Goal: Transaction & Acquisition: Purchase product/service

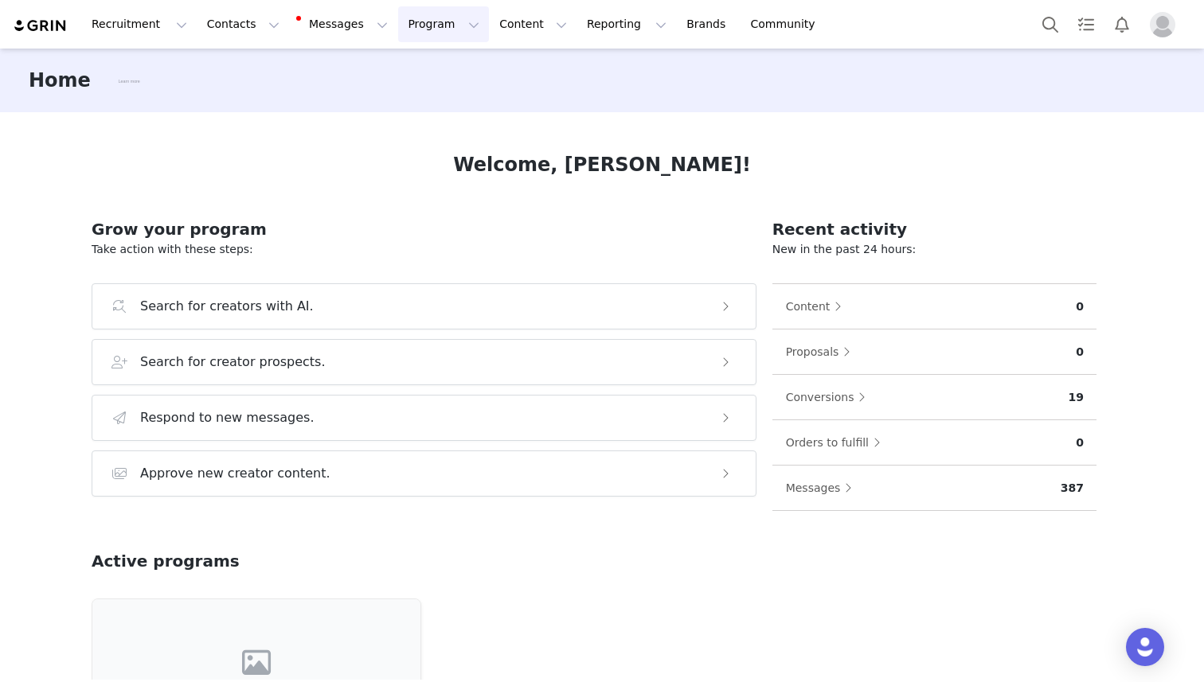
click at [416, 24] on button "Program Program" at bounding box center [443, 24] width 91 height 36
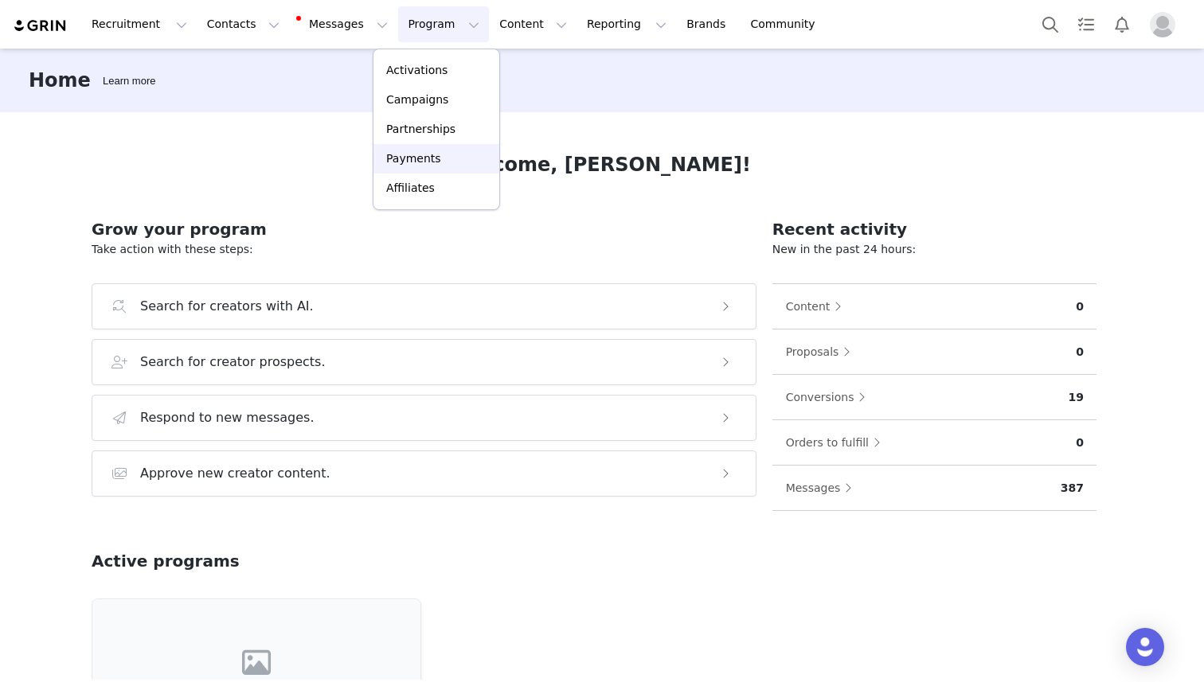
click at [412, 159] on p "Payments" at bounding box center [413, 158] width 55 height 17
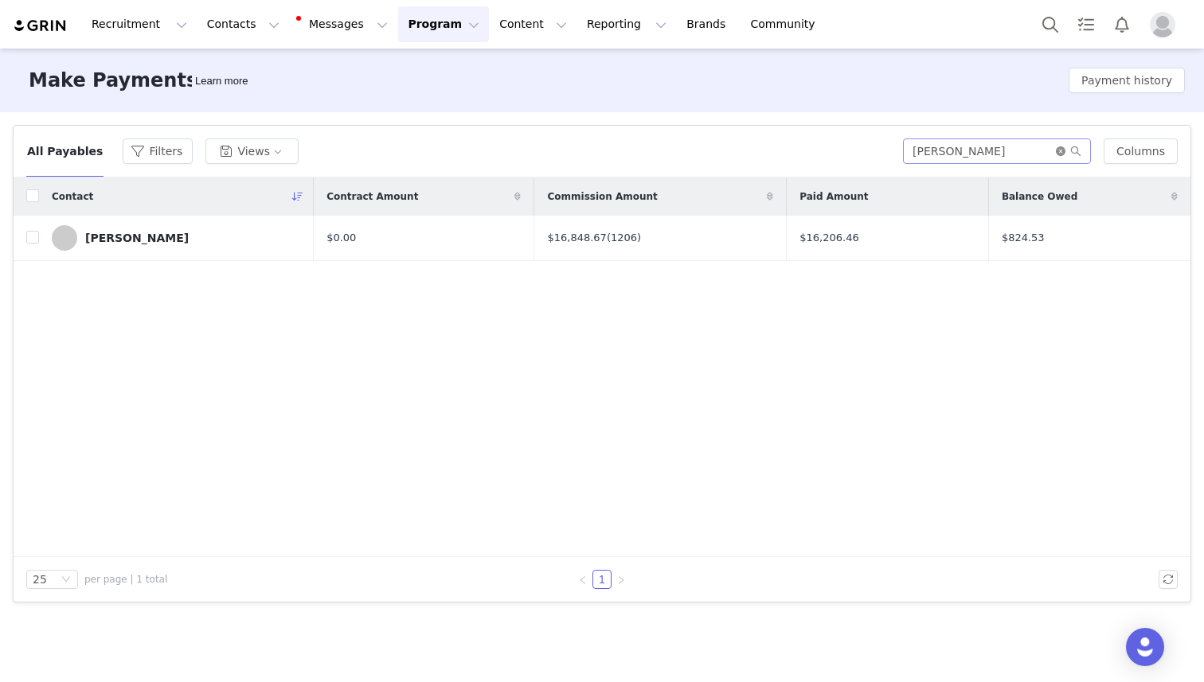
click at [1061, 148] on icon "icon: close-circle" at bounding box center [1061, 152] width 10 height 10
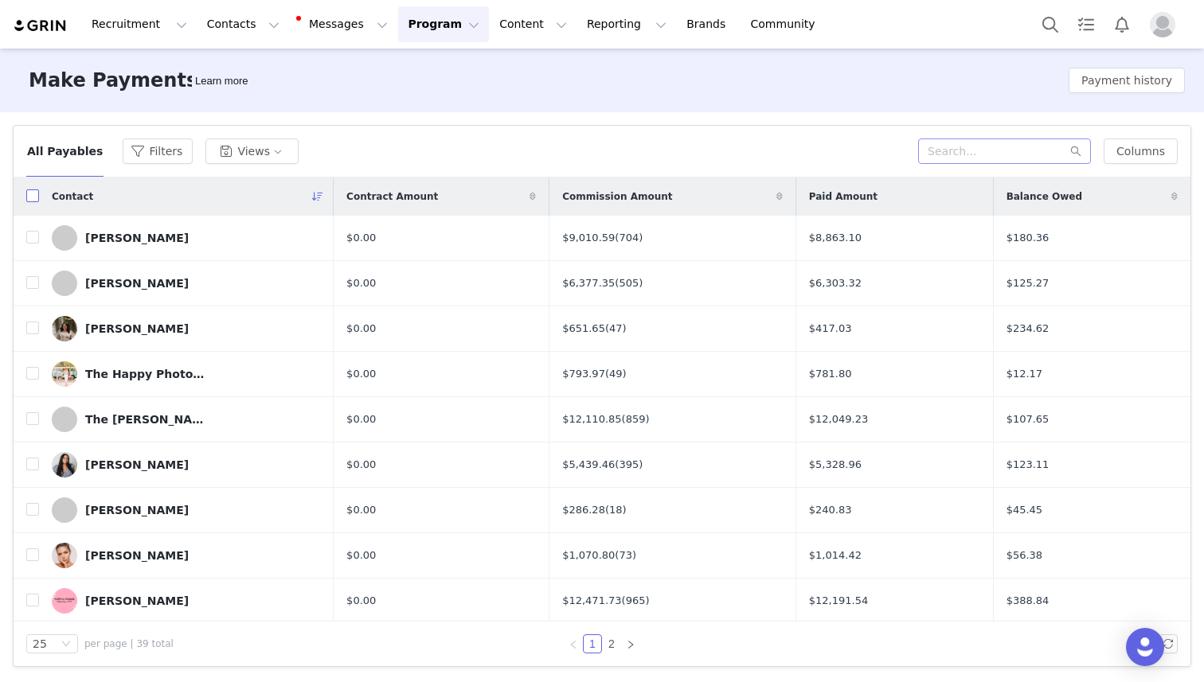
click at [33, 197] on input "checkbox" at bounding box center [32, 195] width 13 height 13
checkbox input "true"
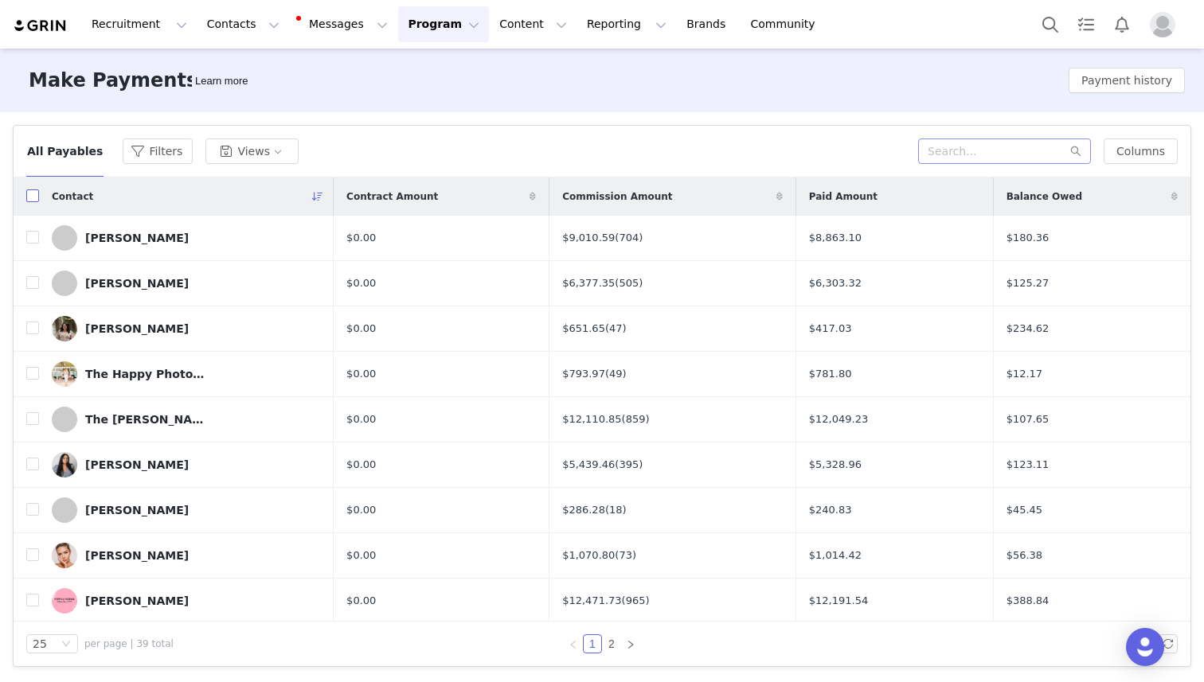
checkbox input "true"
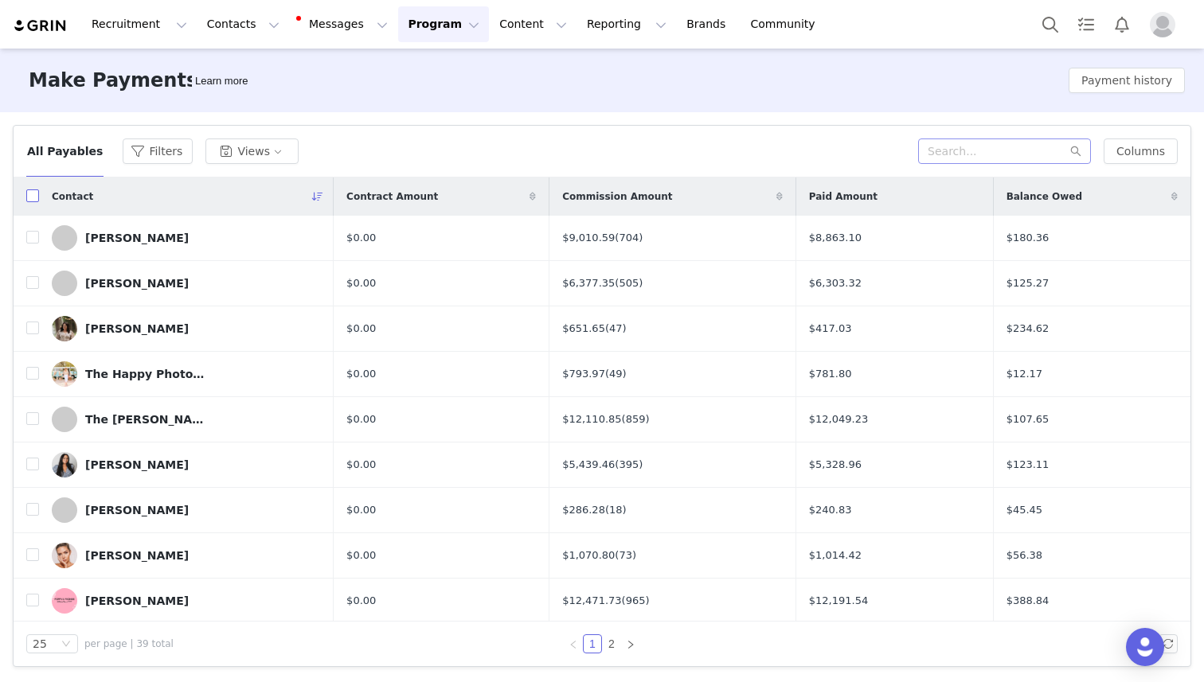
checkbox input "true"
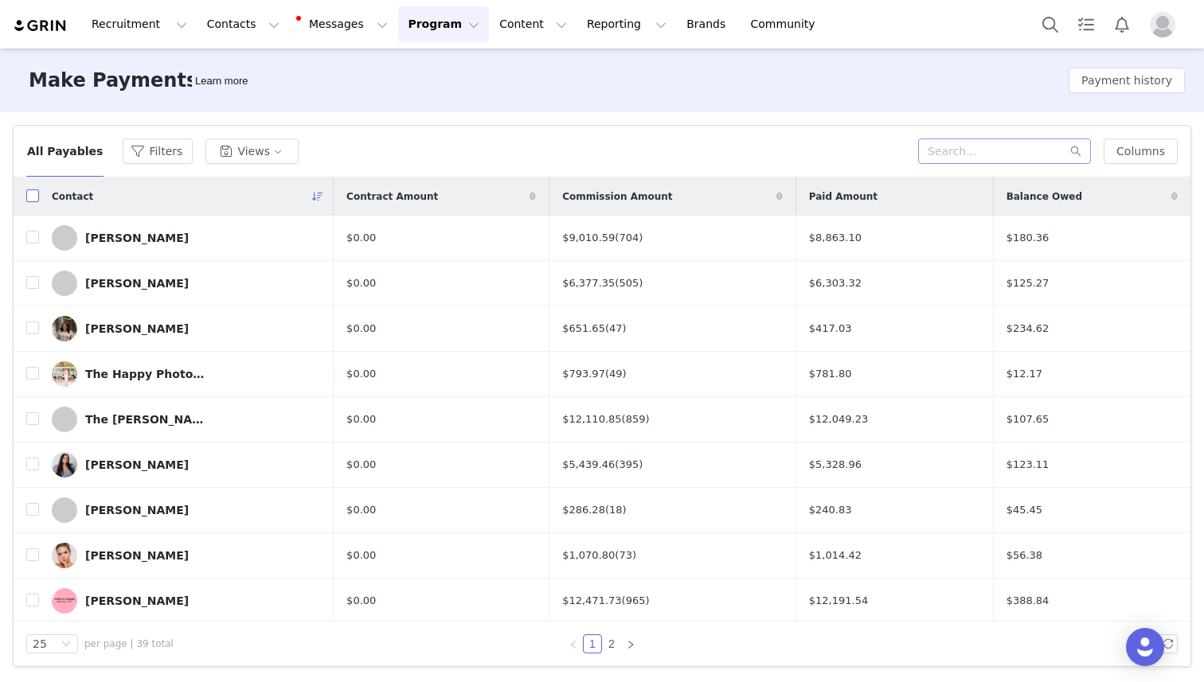
checkbox input "true"
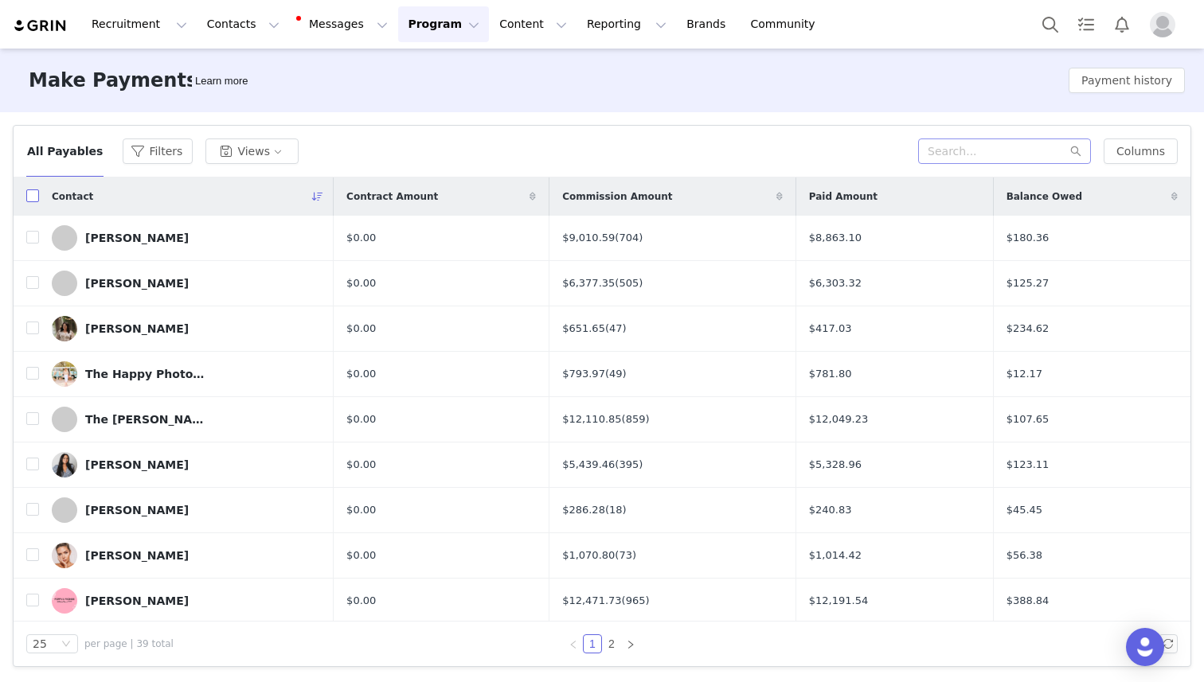
checkbox input "true"
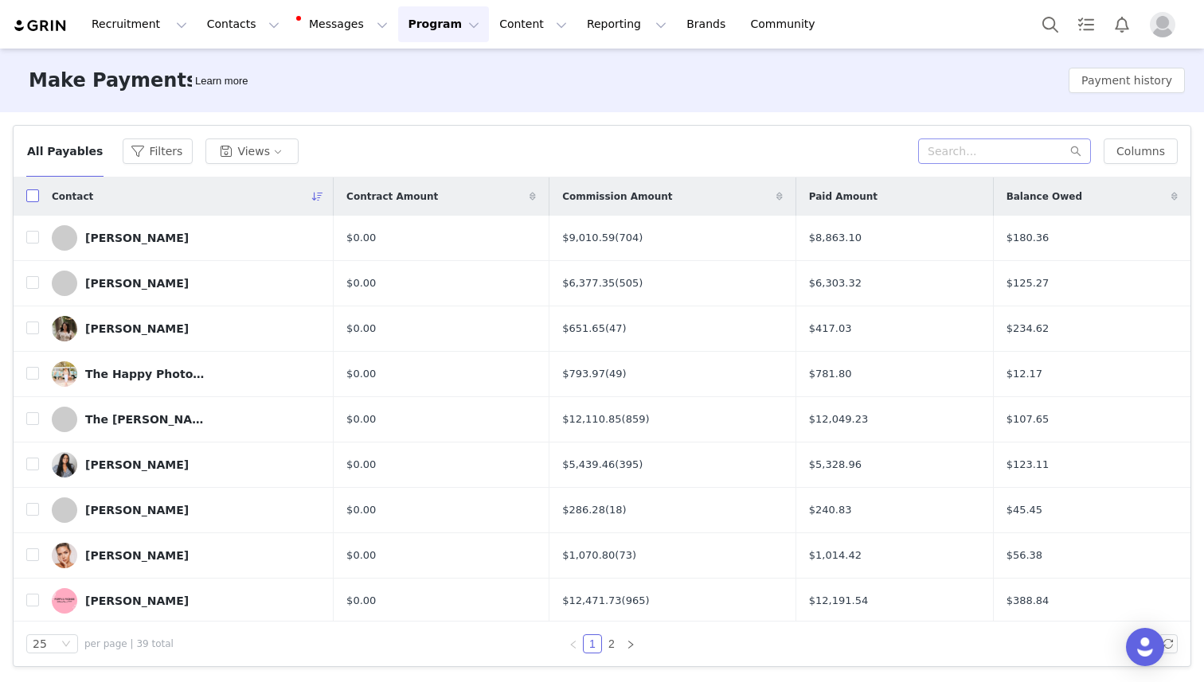
checkbox input "true"
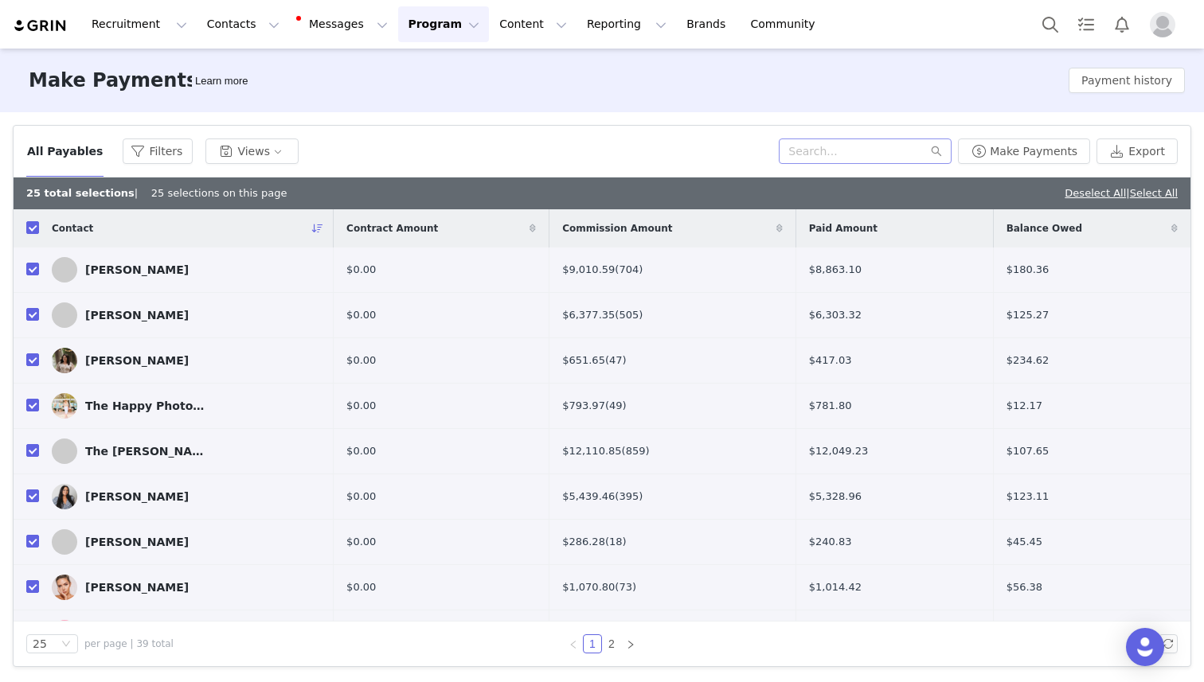
click at [1152, 197] on link "Select All" at bounding box center [1154, 193] width 48 height 12
click at [1041, 154] on button "Make Payments" at bounding box center [1024, 151] width 132 height 25
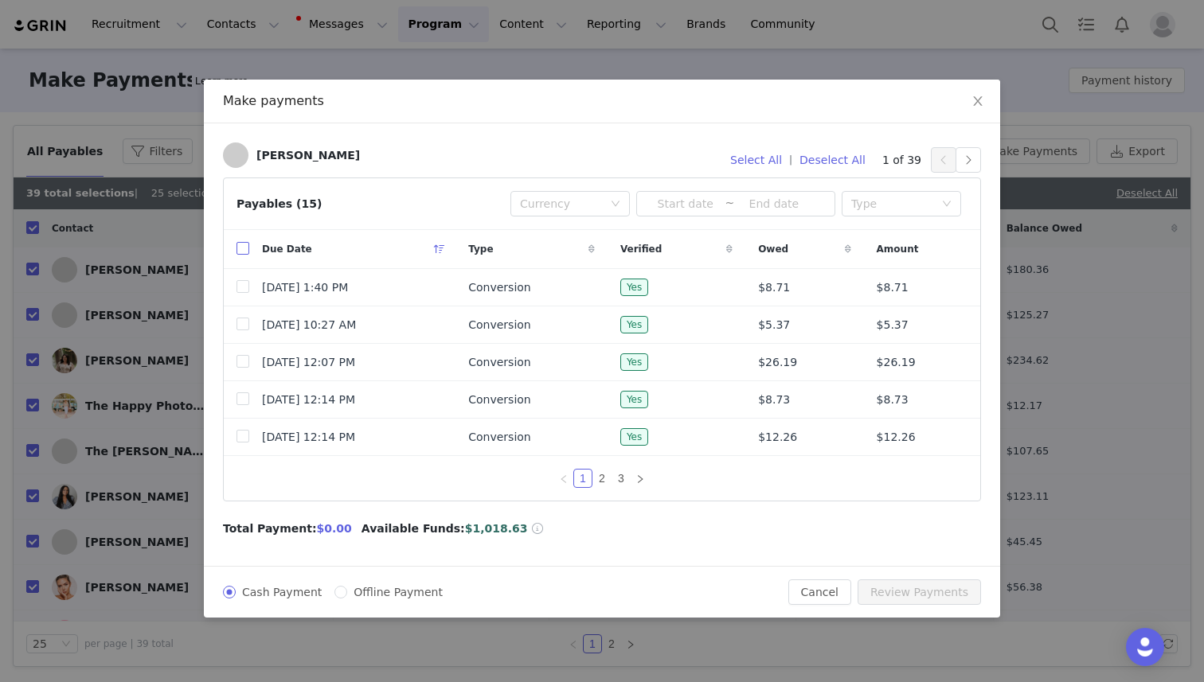
click at [238, 249] on input "checkbox" at bounding box center [242, 248] width 13 height 13
checkbox input "true"
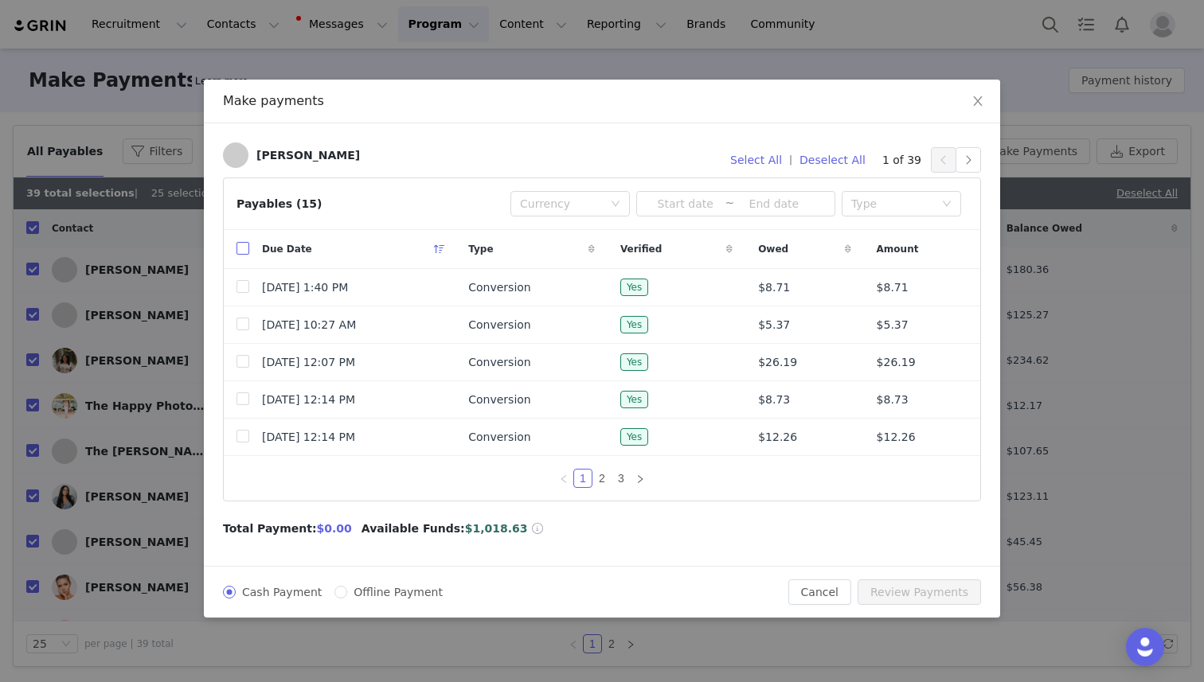
checkbox input "true"
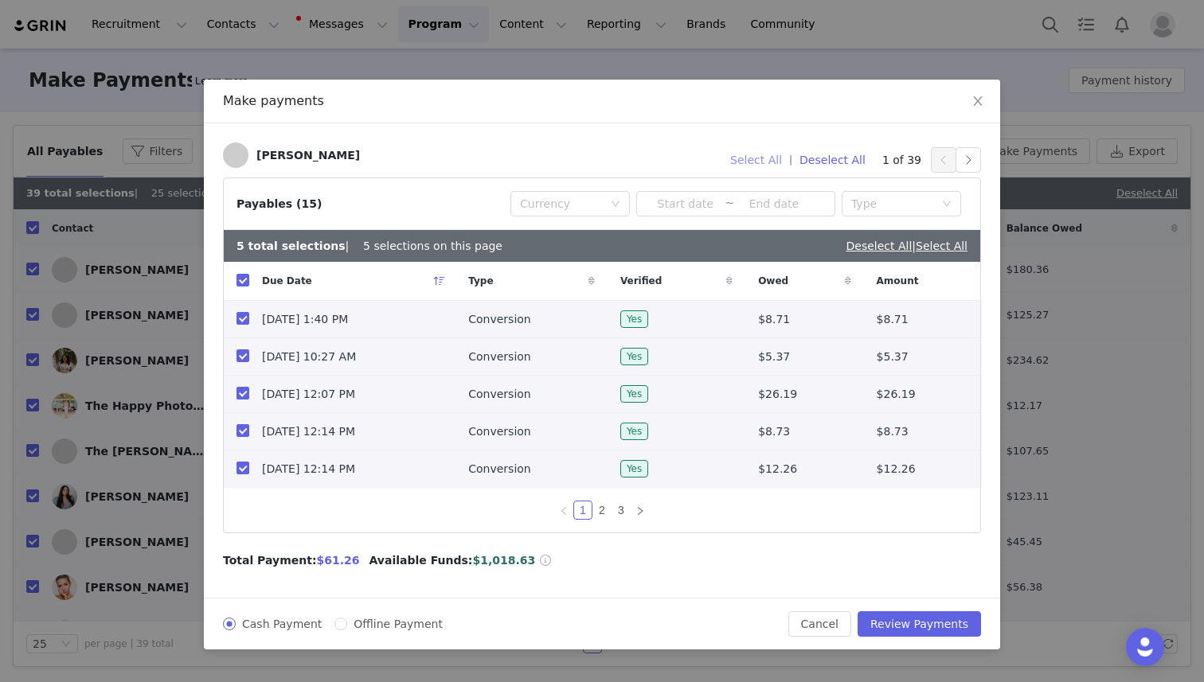
click at [760, 159] on button "Select All" at bounding box center [756, 159] width 66 height 25
click at [975, 100] on icon "icon: close" at bounding box center [977, 101] width 13 height 13
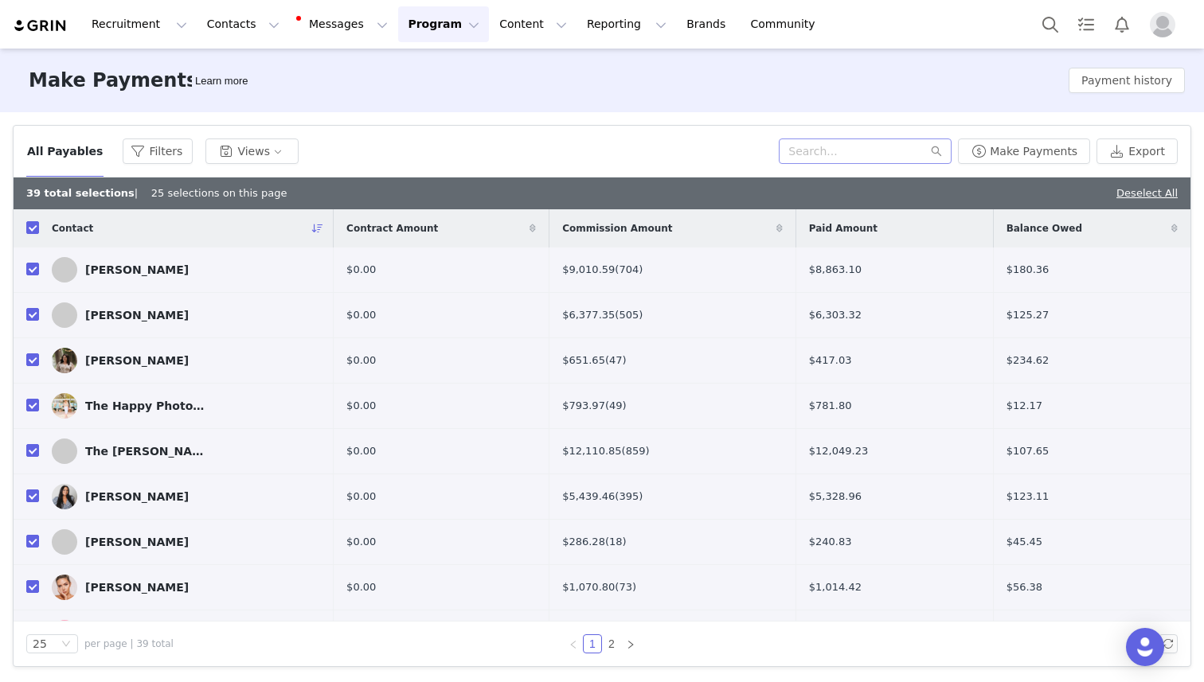
click at [1170, 26] on img "Profile" at bounding box center [1162, 24] width 25 height 25
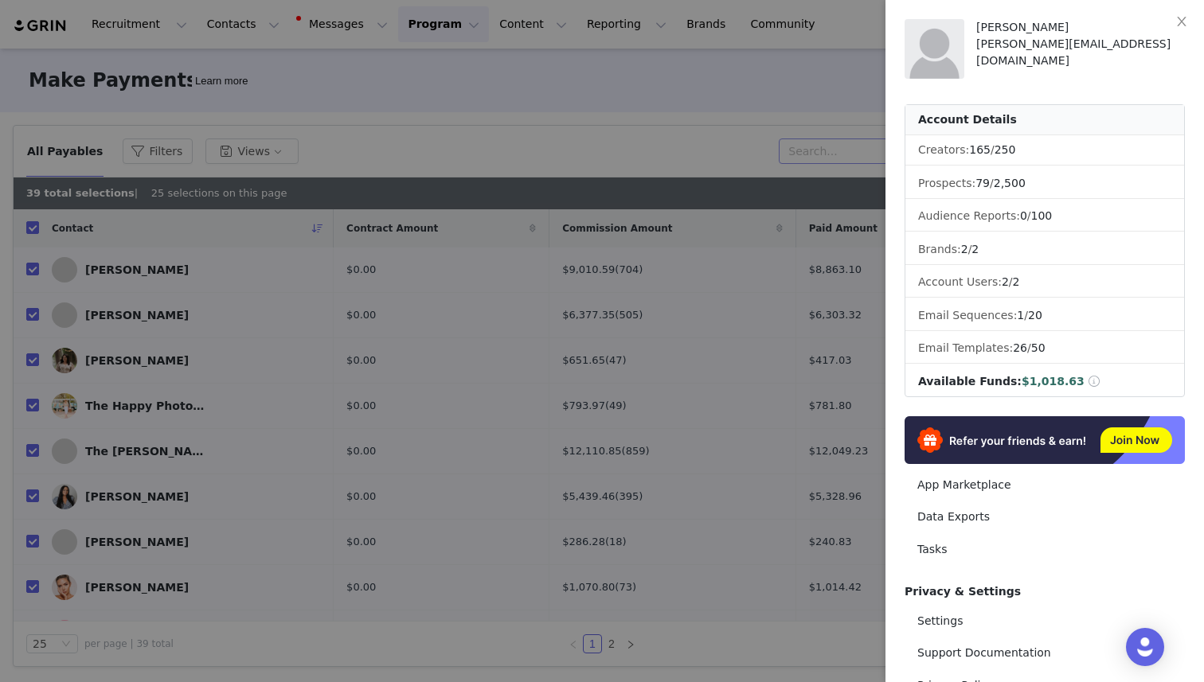
scroll to position [124, 0]
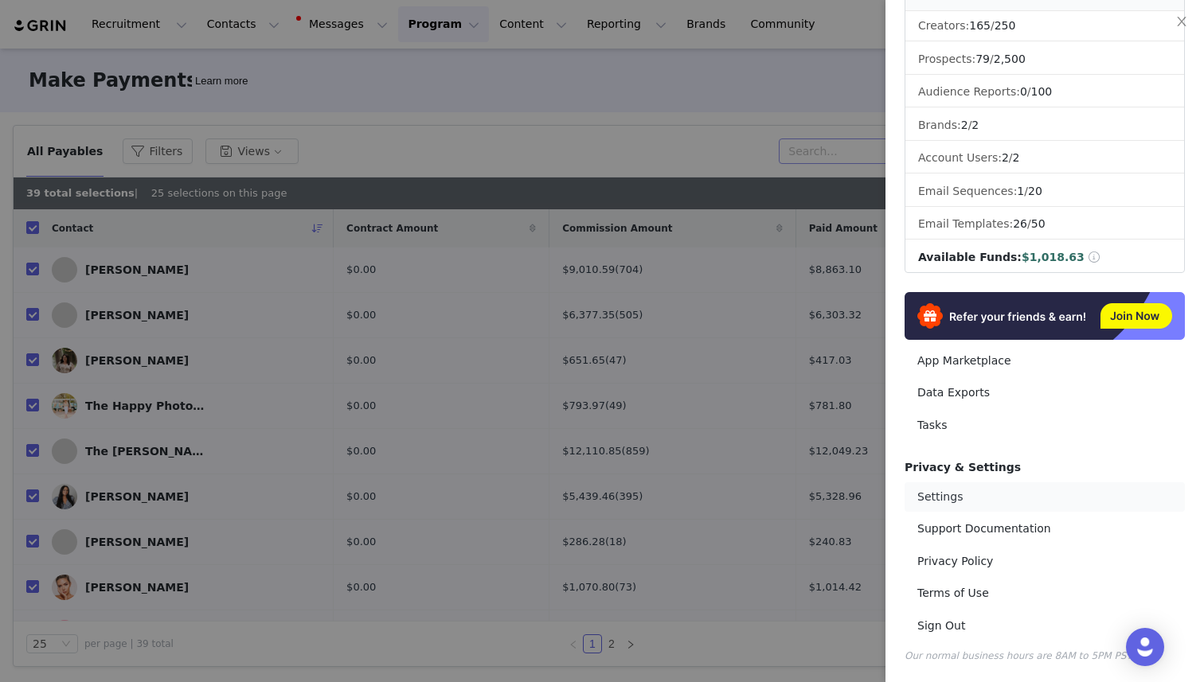
click at [970, 492] on link "Settings" at bounding box center [1044, 496] width 280 height 29
select select "America/New_York"
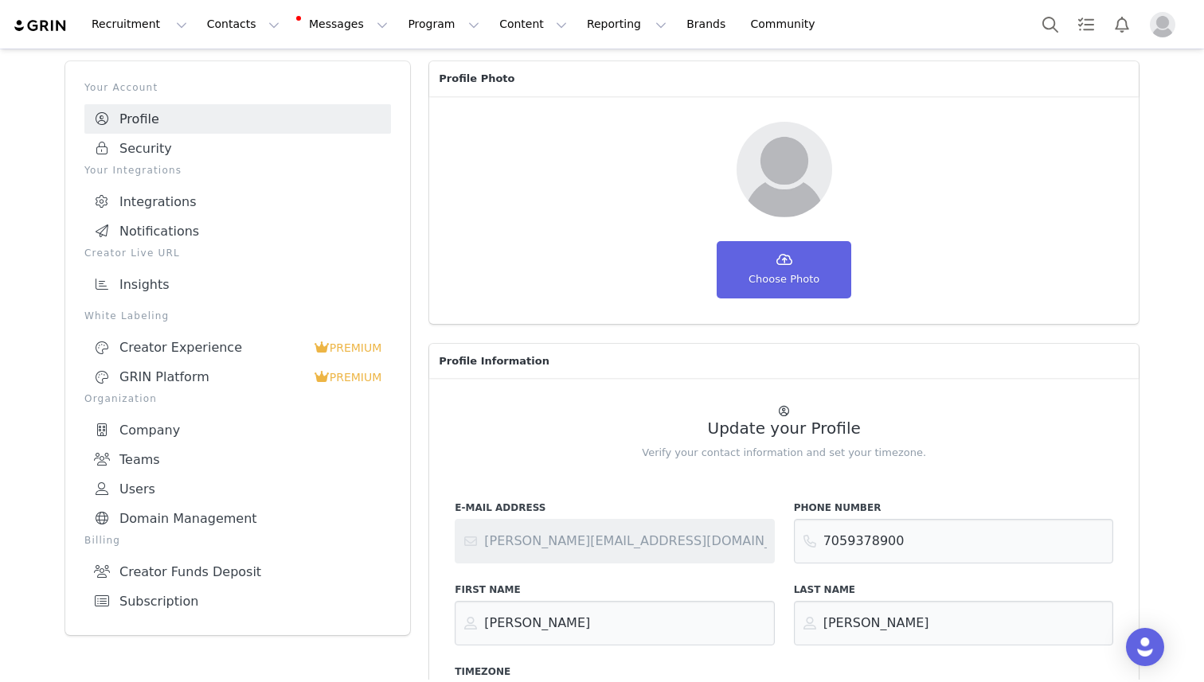
scroll to position [66, 0]
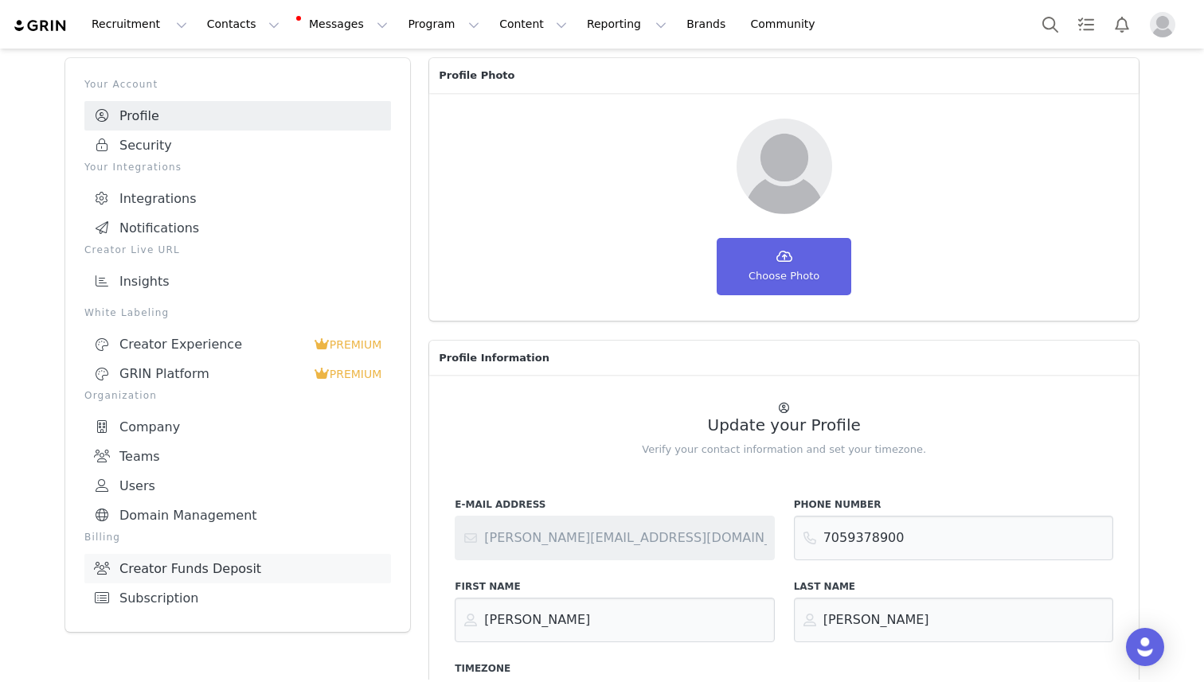
click at [232, 559] on link "Creator Funds Deposit" at bounding box center [237, 568] width 307 height 29
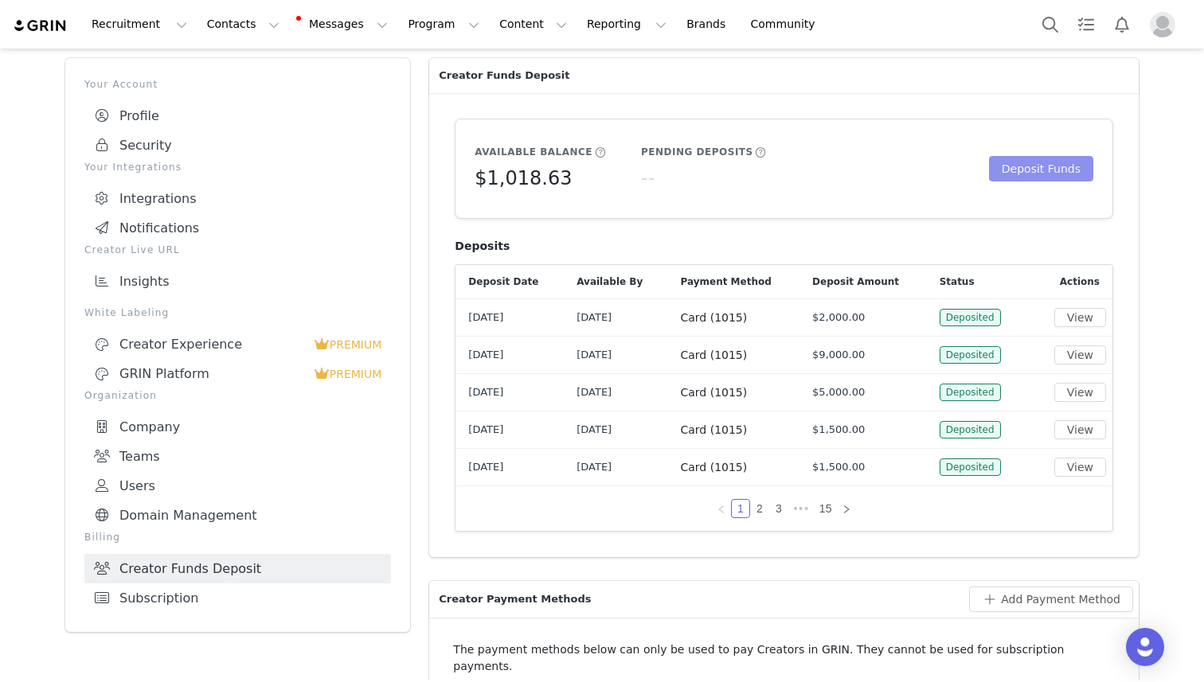
click at [1040, 168] on button "Deposit Funds" at bounding box center [1041, 168] width 104 height 25
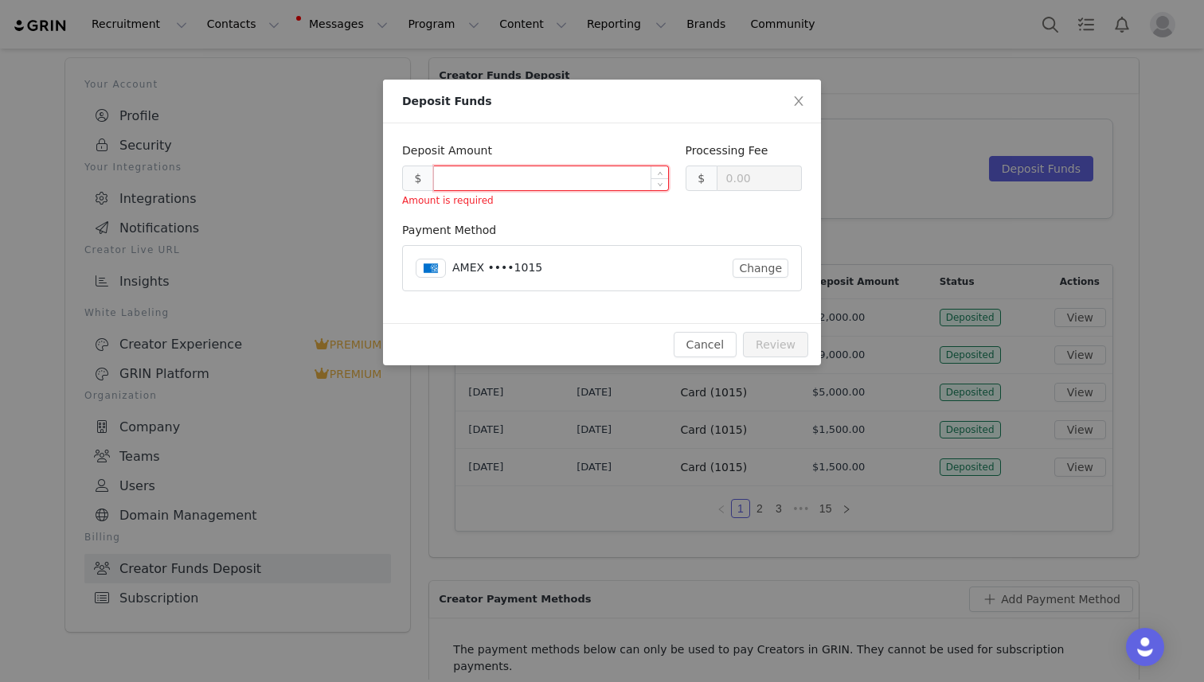
type input "0.30"
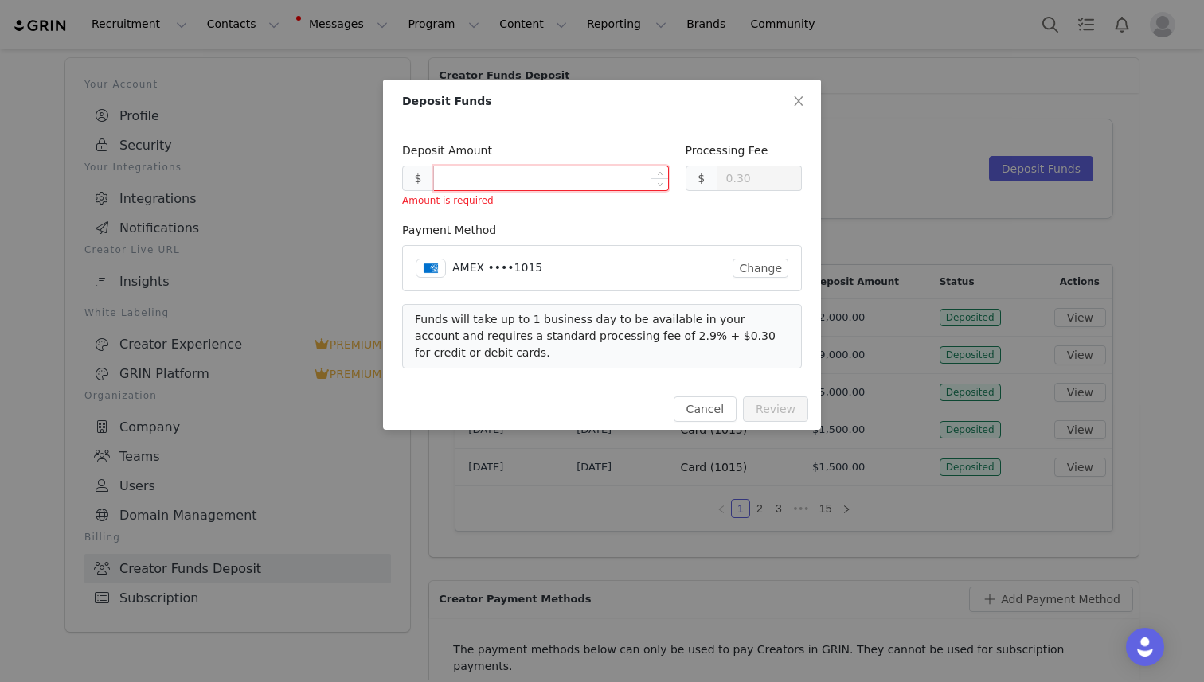
click at [502, 179] on input at bounding box center [551, 178] width 234 height 24
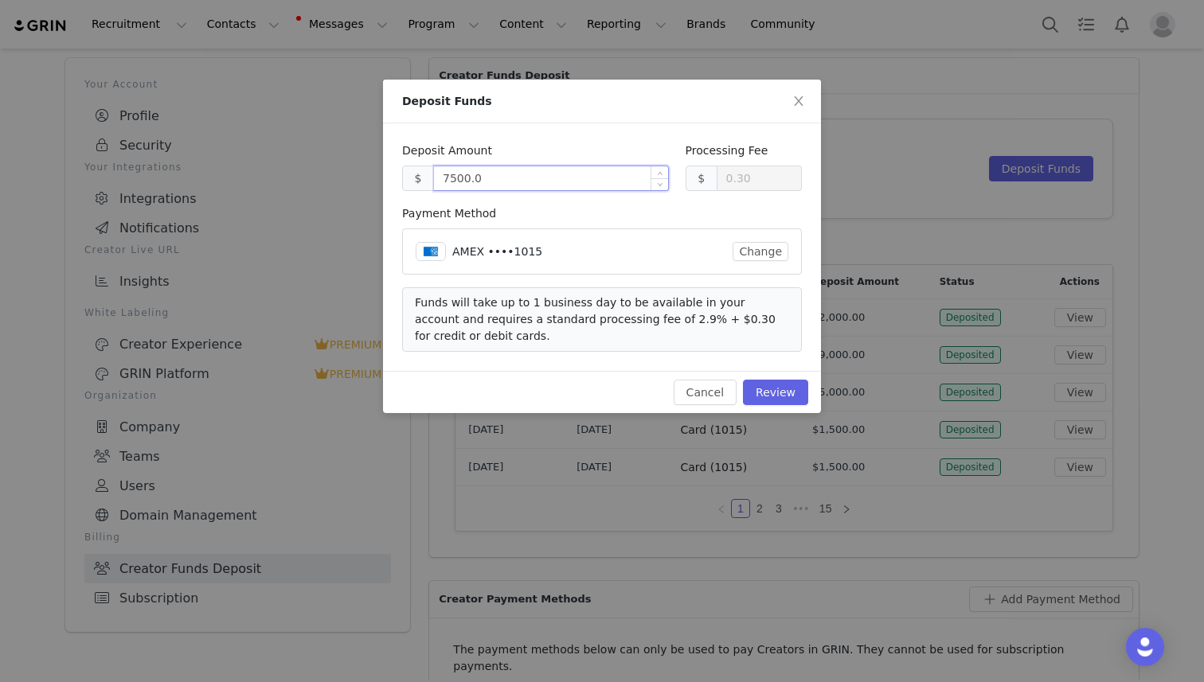
type input "7500.00"
type input "217.80"
type input "7500.00"
click at [780, 394] on button "Review" at bounding box center [775, 392] width 65 height 25
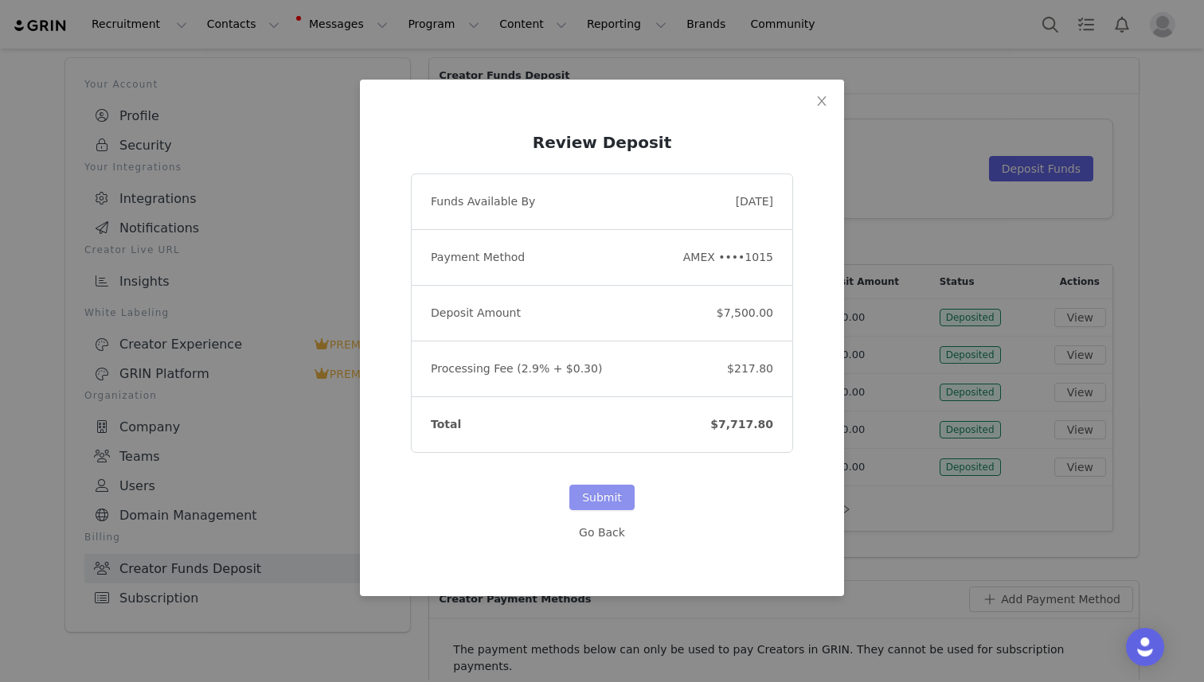
click at [583, 499] on button "Submit" at bounding box center [601, 497] width 65 height 25
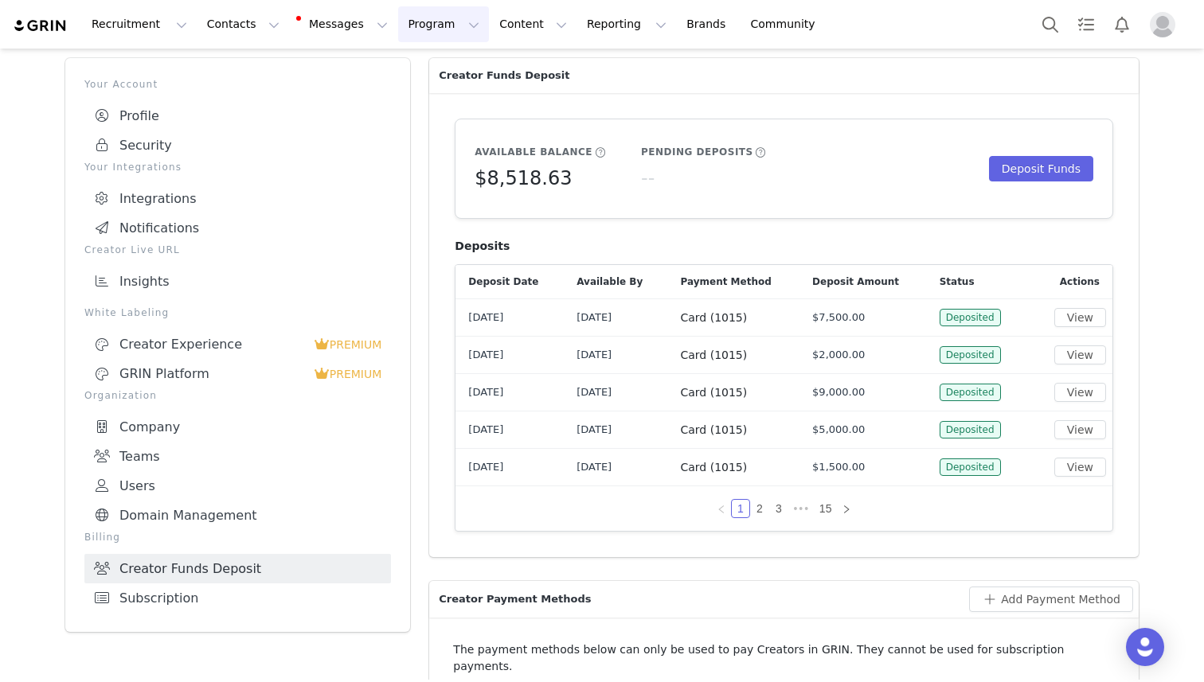
click at [398, 18] on button "Program Program" at bounding box center [443, 24] width 91 height 36
click at [422, 156] on p "Payments" at bounding box center [413, 158] width 55 height 17
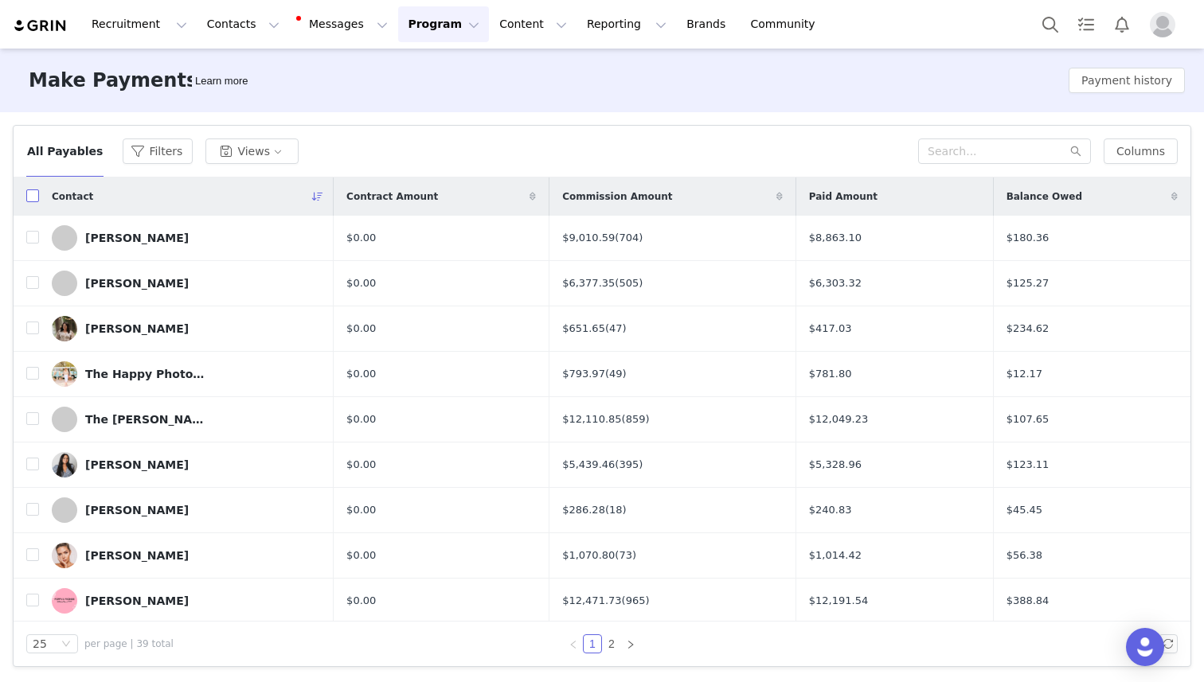
click at [31, 194] on input "checkbox" at bounding box center [32, 195] width 13 height 13
checkbox input "true"
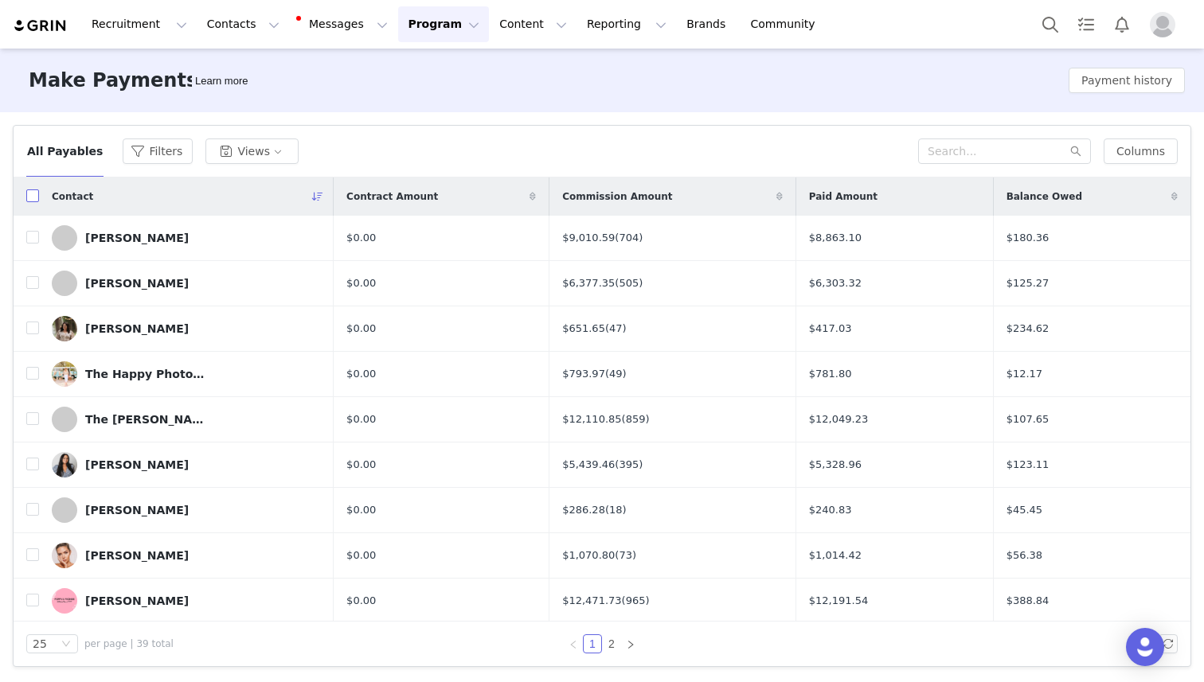
checkbox input "true"
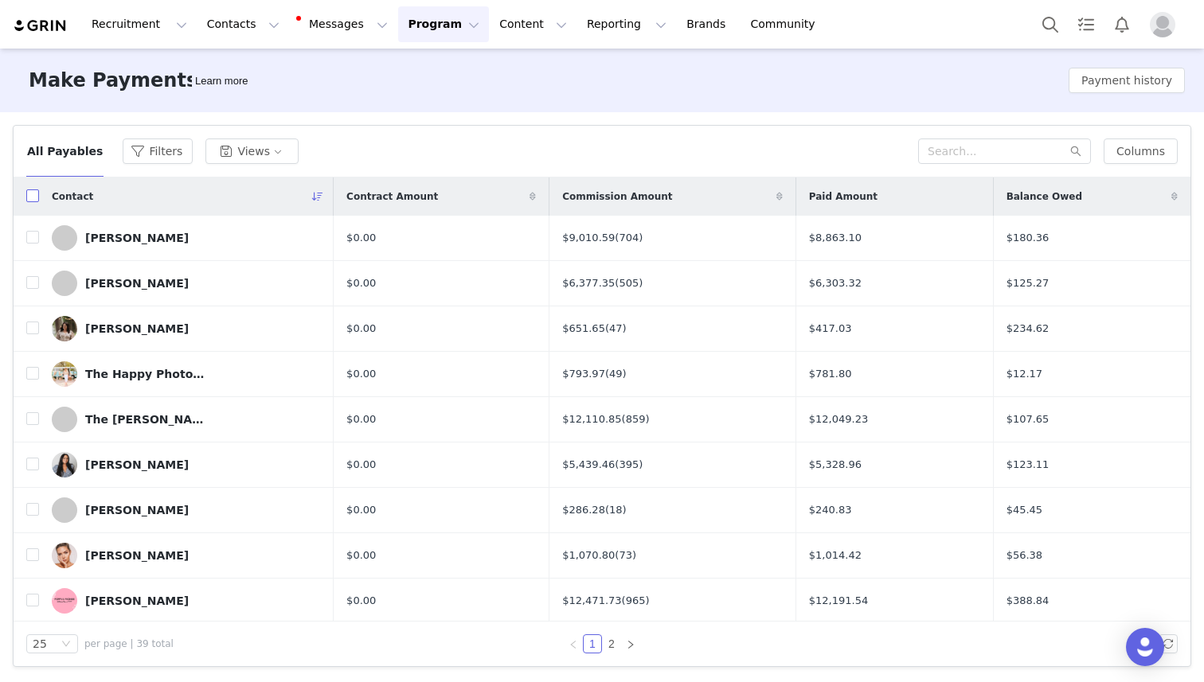
checkbox input "true"
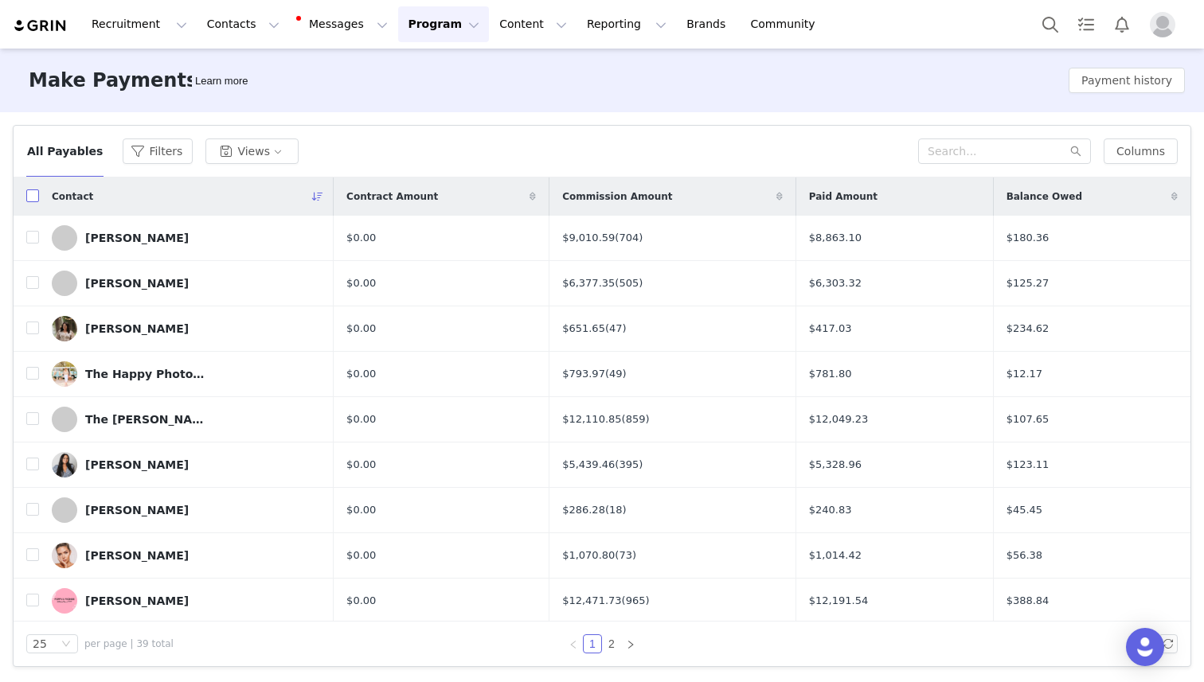
checkbox input "true"
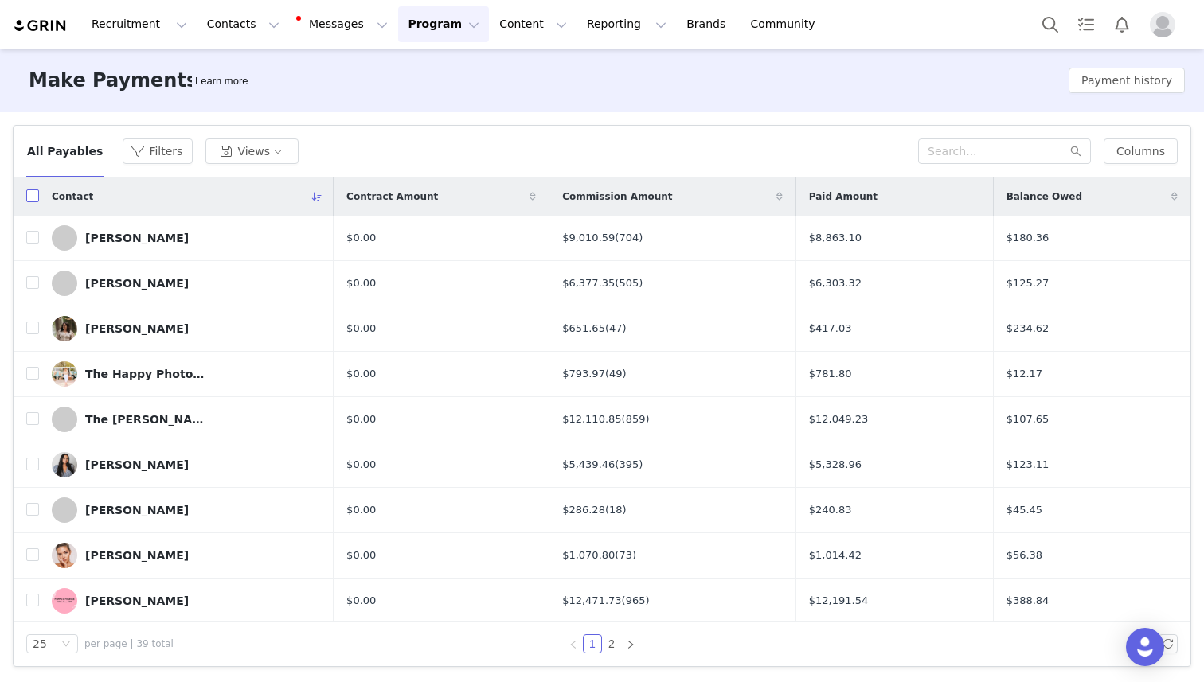
checkbox input "true"
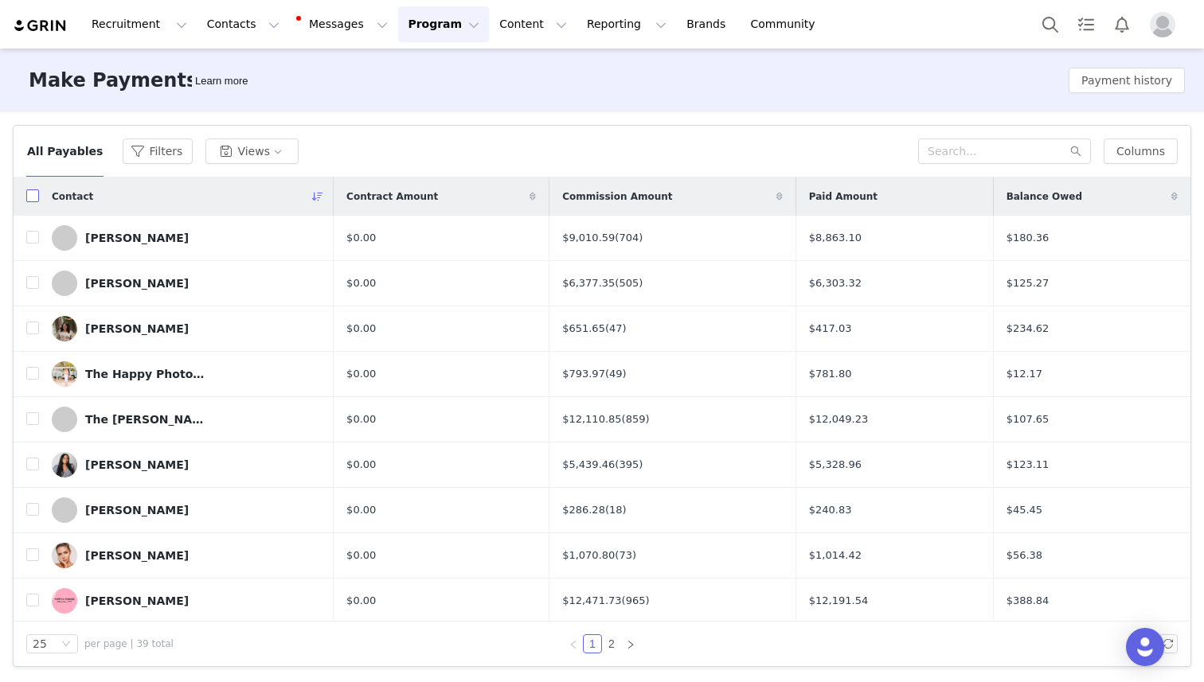
checkbox input "true"
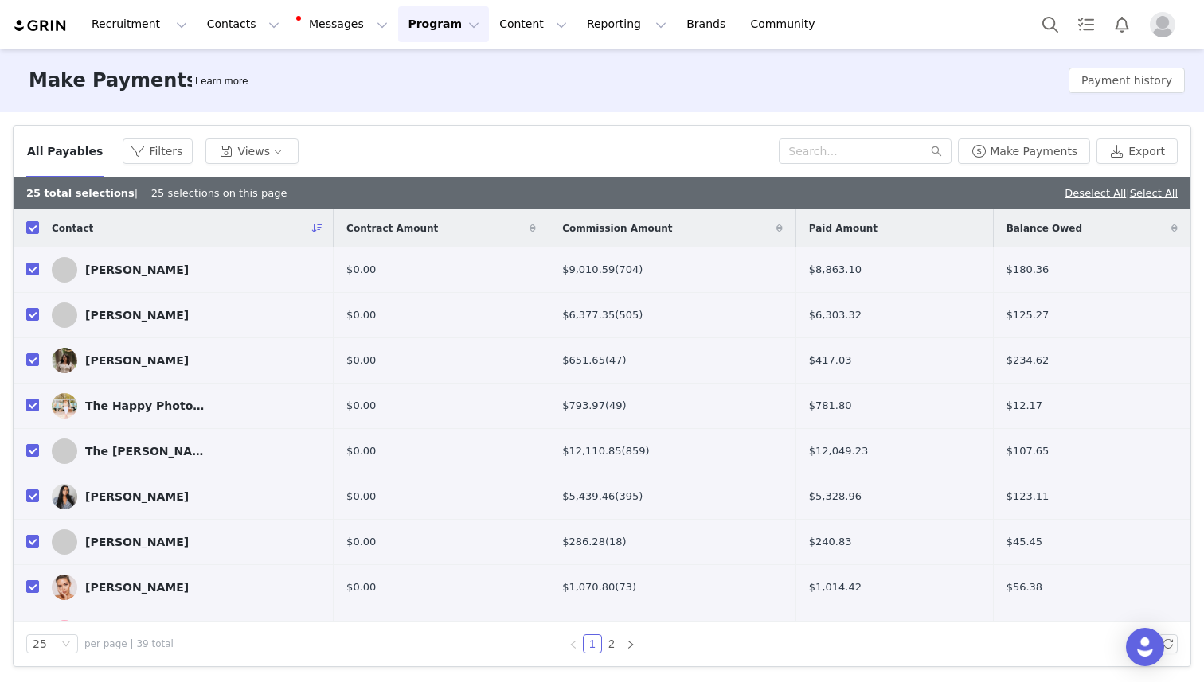
click at [1163, 186] on div "Deselect All | Select All" at bounding box center [1121, 194] width 113 height 16
click at [1163, 191] on link "Select All" at bounding box center [1154, 193] width 48 height 12
click at [1045, 149] on button "Make Payments" at bounding box center [1024, 151] width 132 height 25
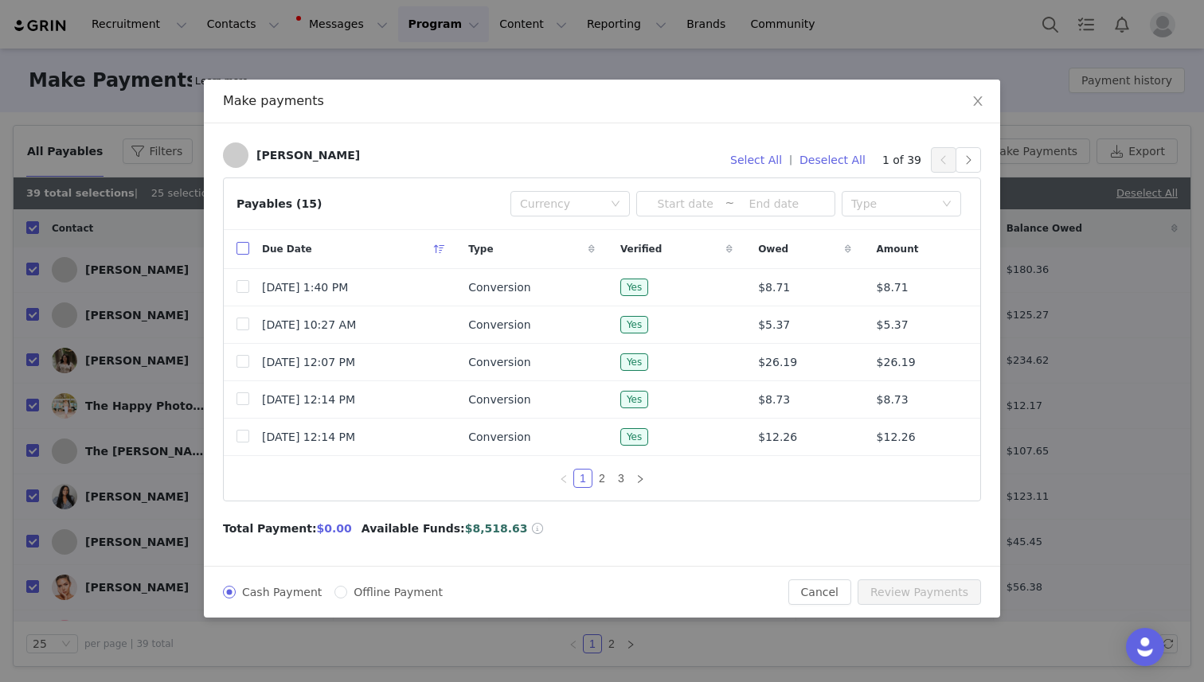
click at [242, 244] on input "checkbox" at bounding box center [242, 248] width 13 height 13
checkbox input "true"
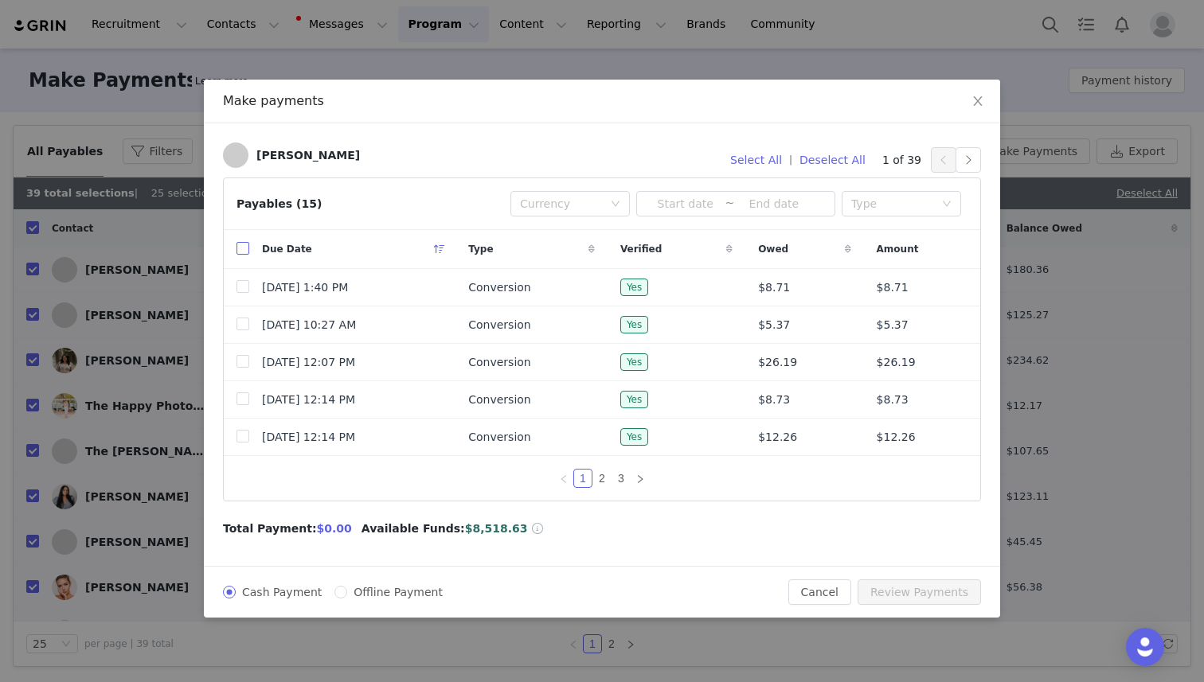
checkbox input "true"
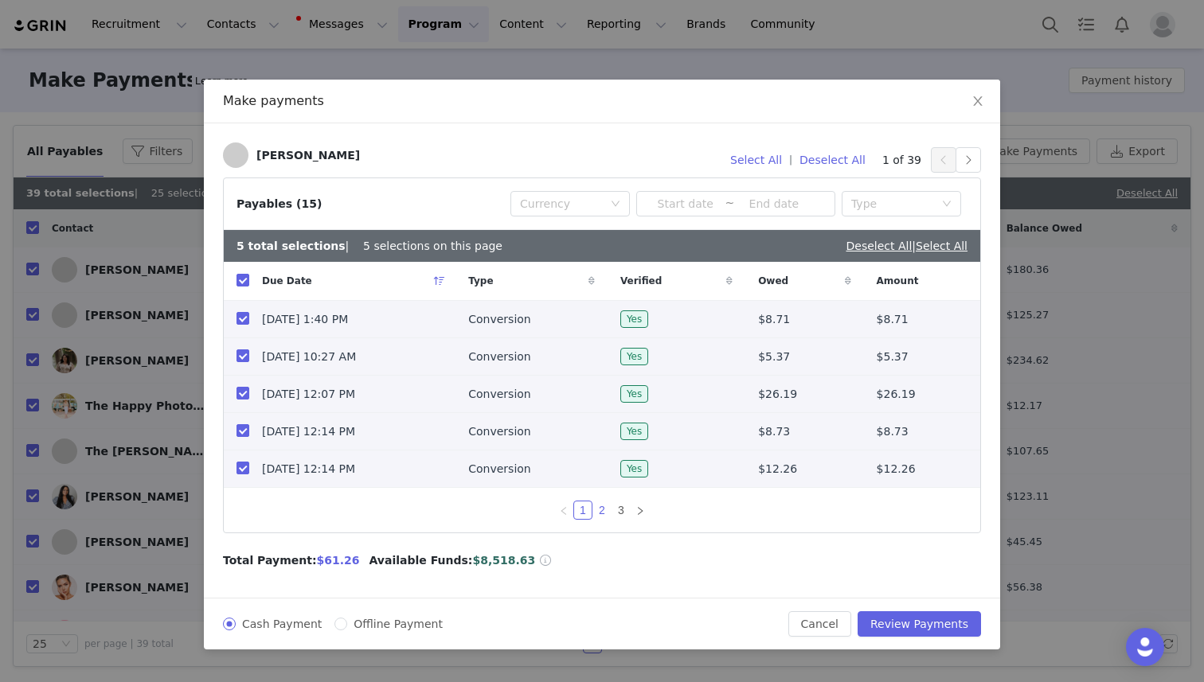
click at [602, 505] on link "2" at bounding box center [602, 511] width 18 height 18
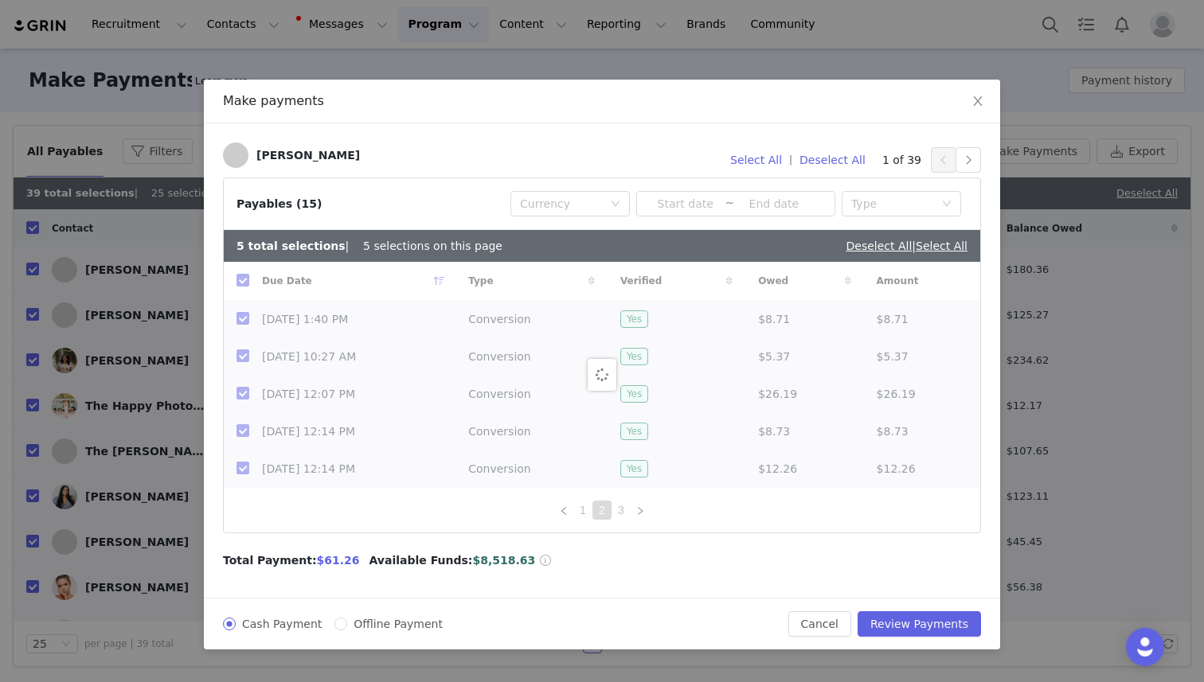
checkbox input "false"
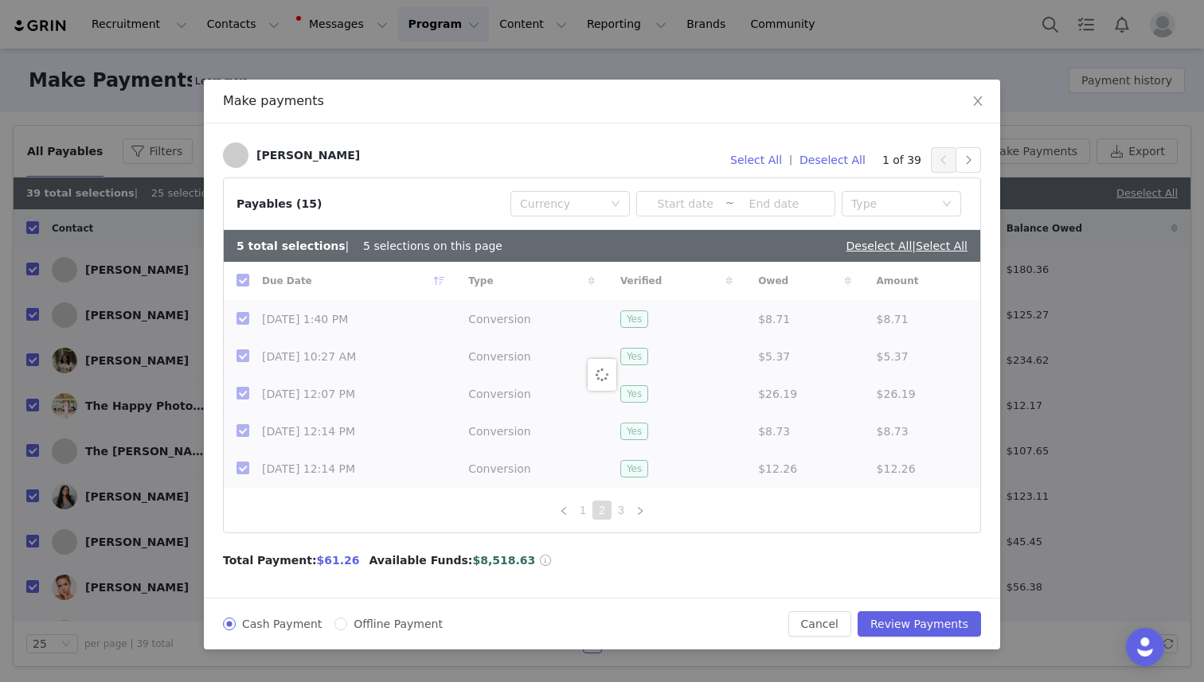
checkbox input "false"
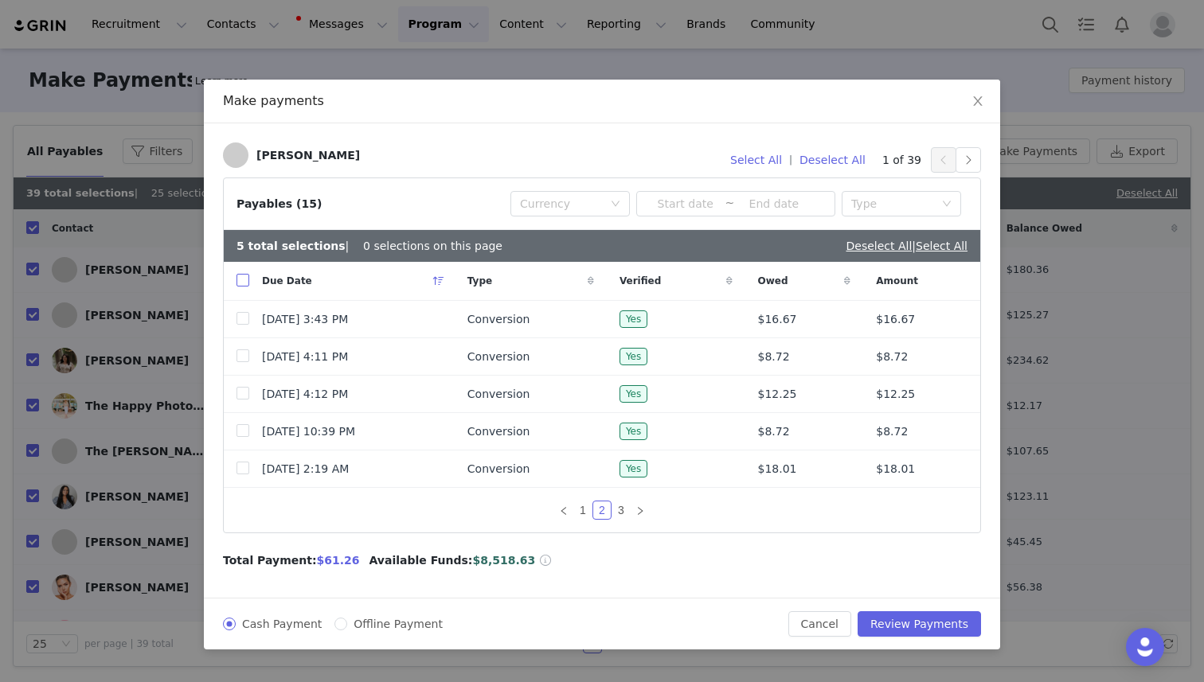
click at [243, 282] on input "checkbox" at bounding box center [242, 280] width 13 height 13
checkbox input "true"
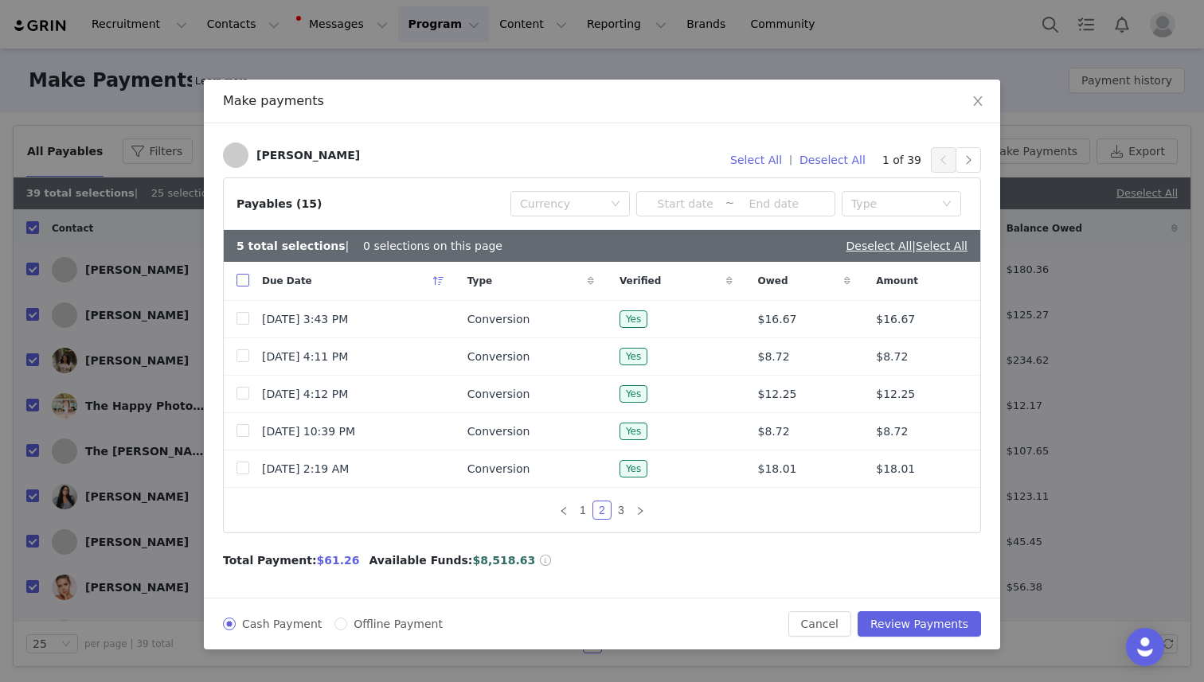
checkbox input "true"
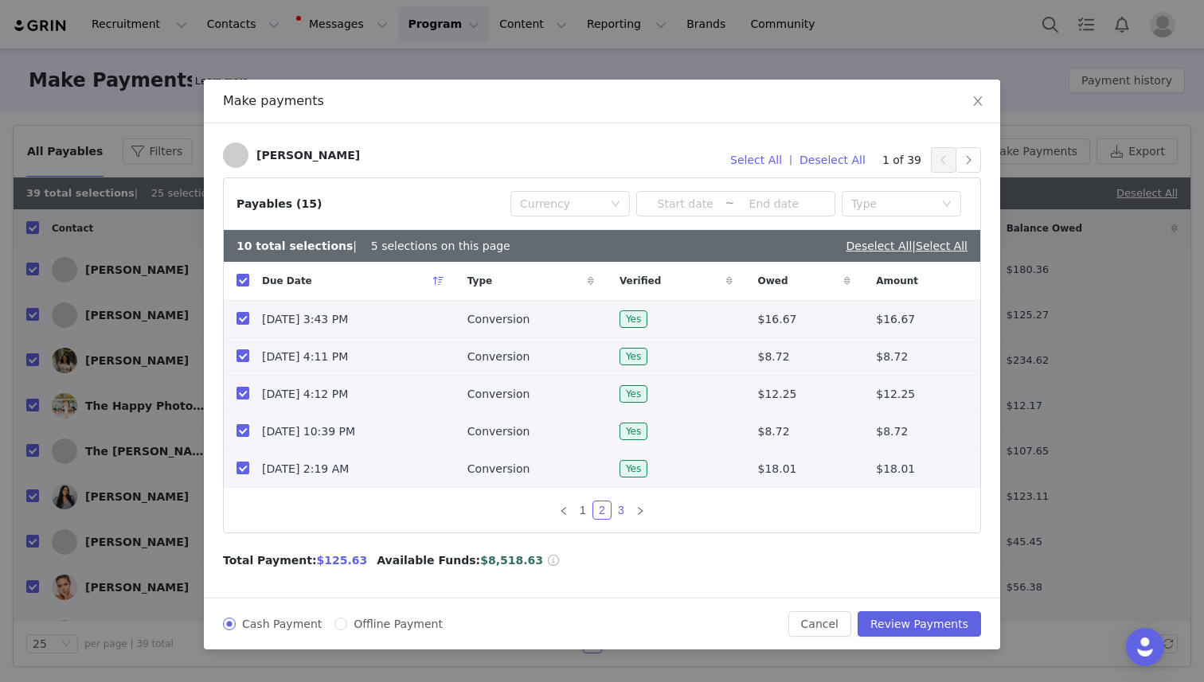
click at [624, 510] on link "3" at bounding box center [621, 511] width 18 height 18
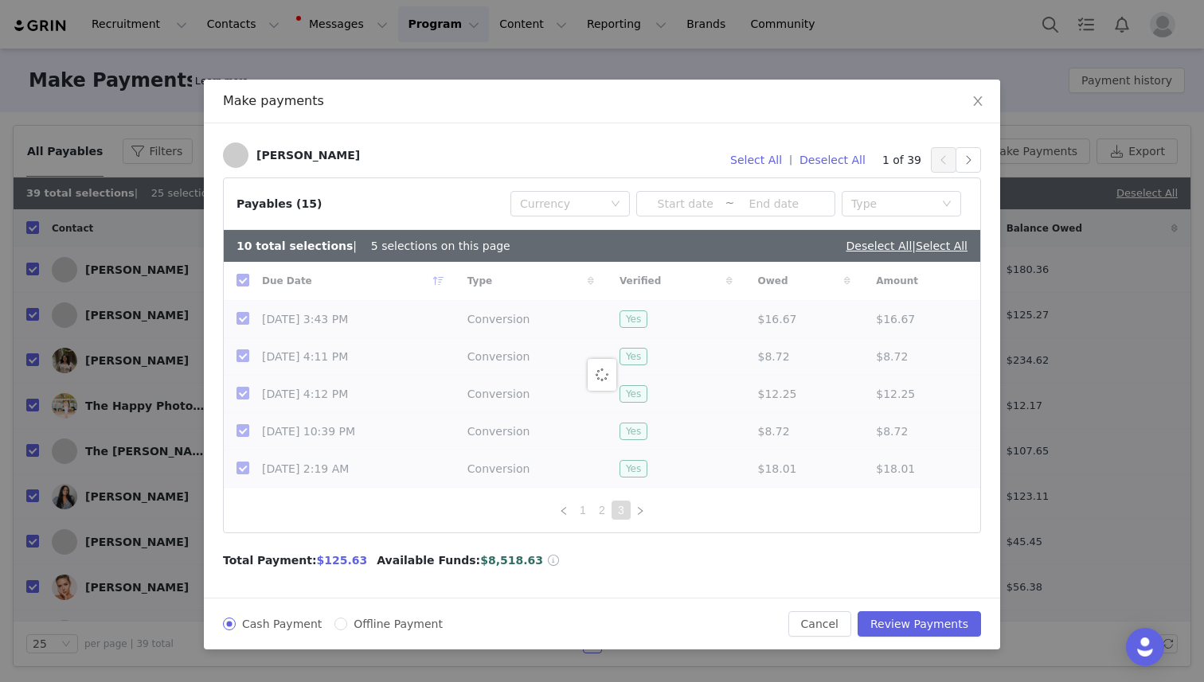
checkbox input "false"
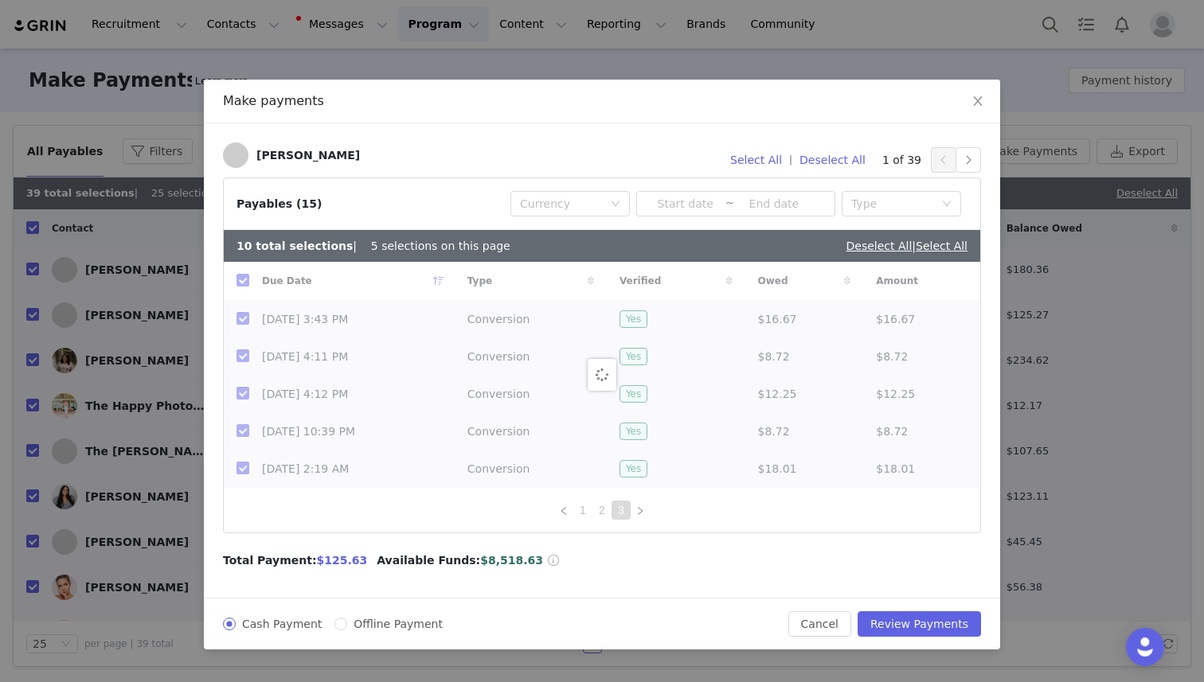
checkbox input "false"
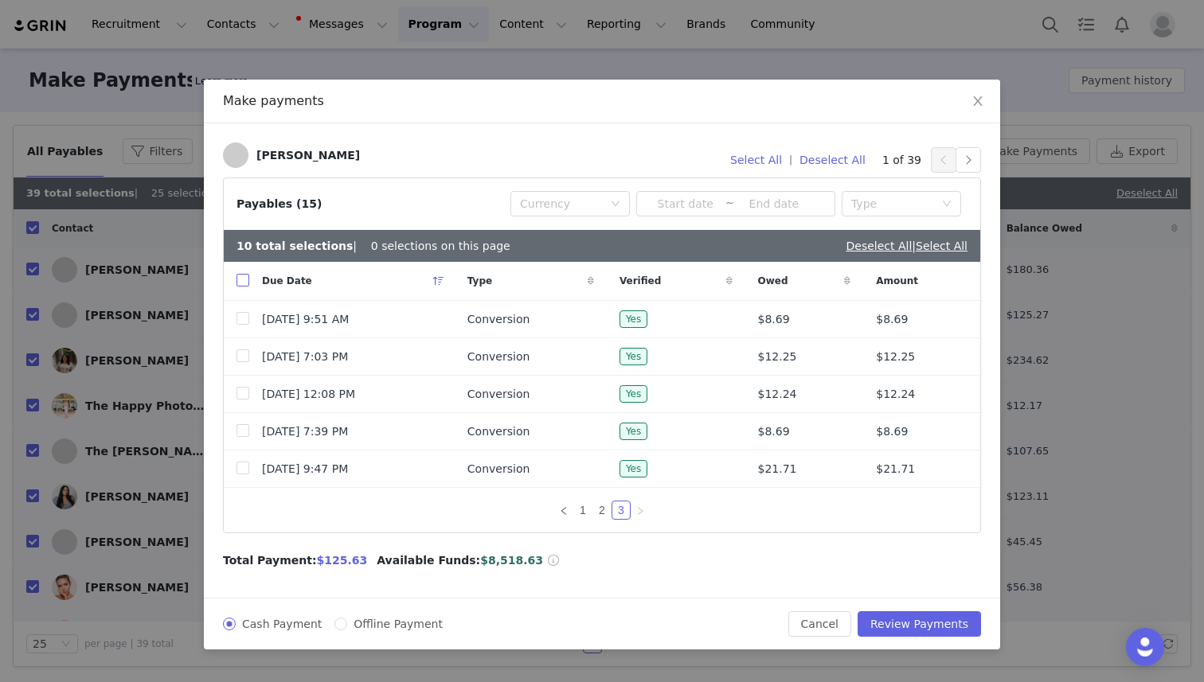
click at [240, 278] on input "checkbox" at bounding box center [242, 280] width 13 height 13
checkbox input "true"
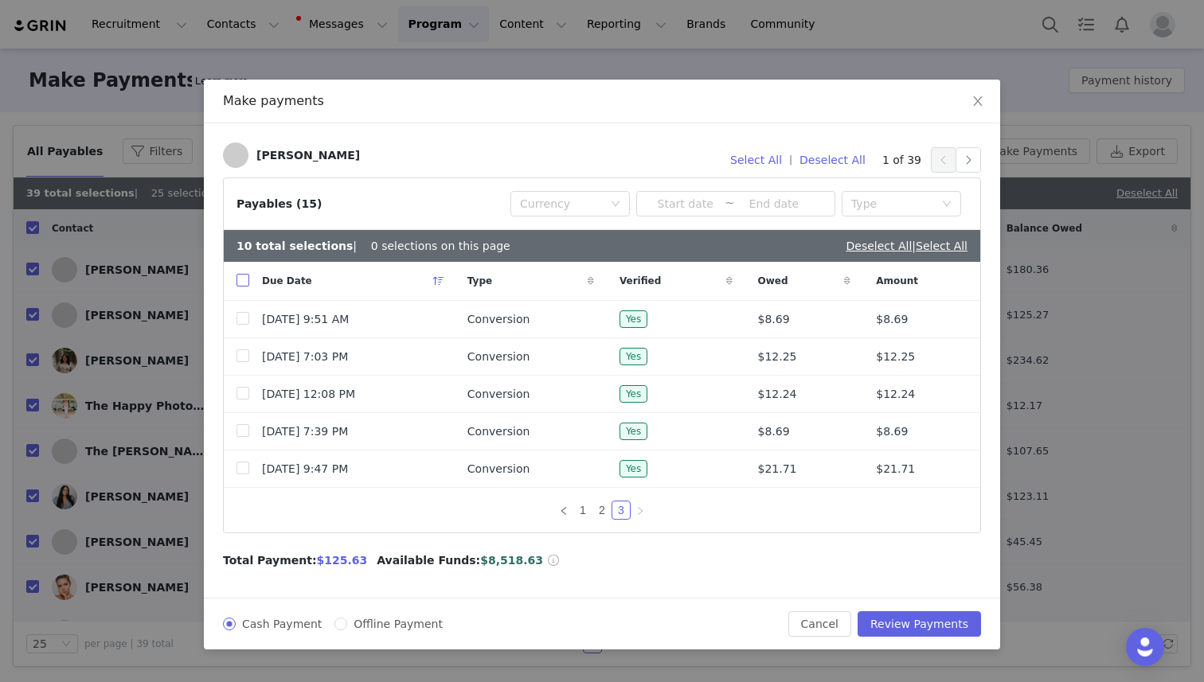
checkbox input "true"
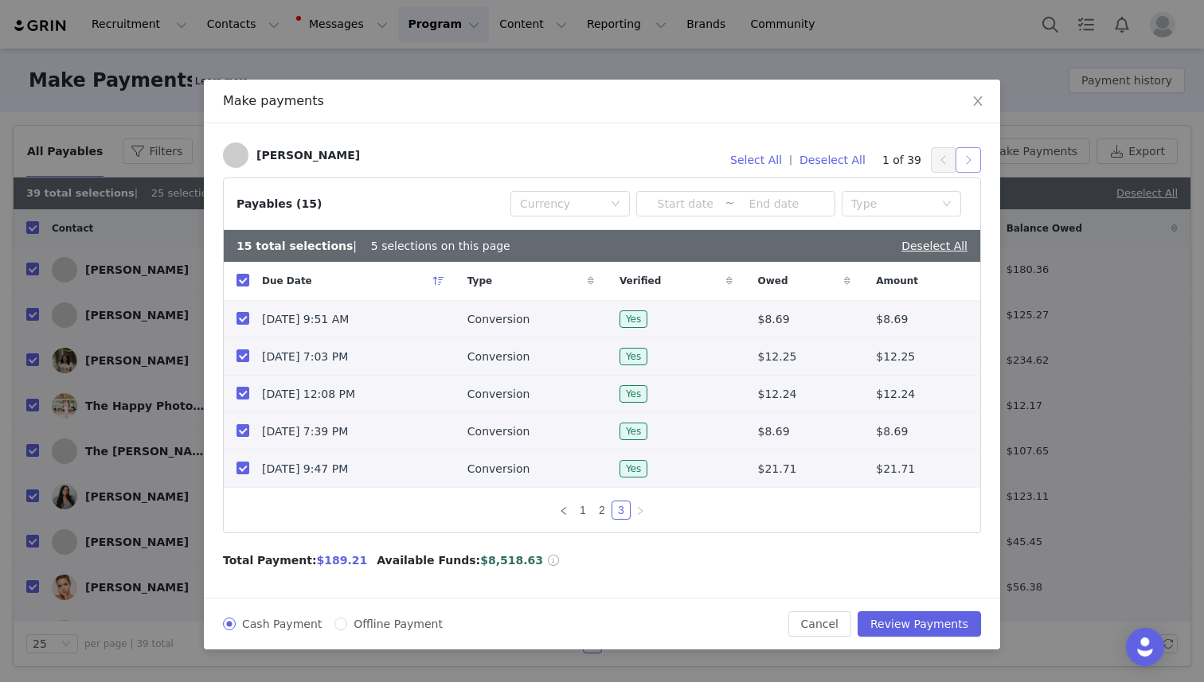
click at [963, 160] on button "button" at bounding box center [967, 159] width 25 height 25
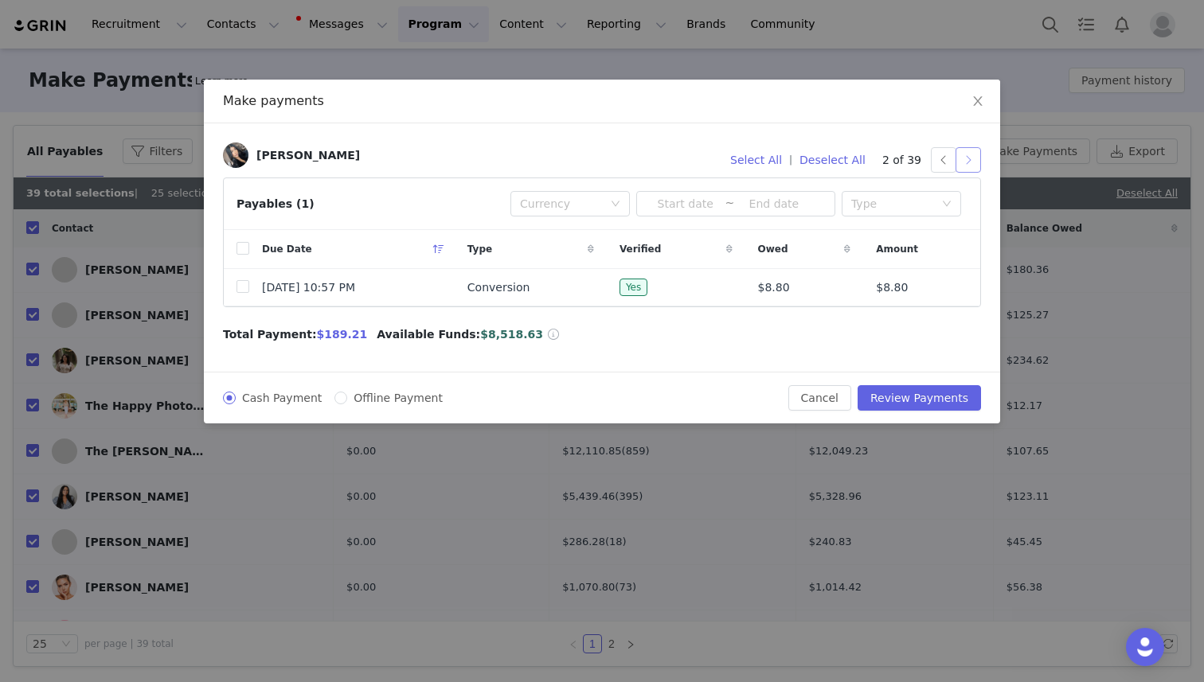
click at [970, 162] on button "button" at bounding box center [967, 159] width 25 height 25
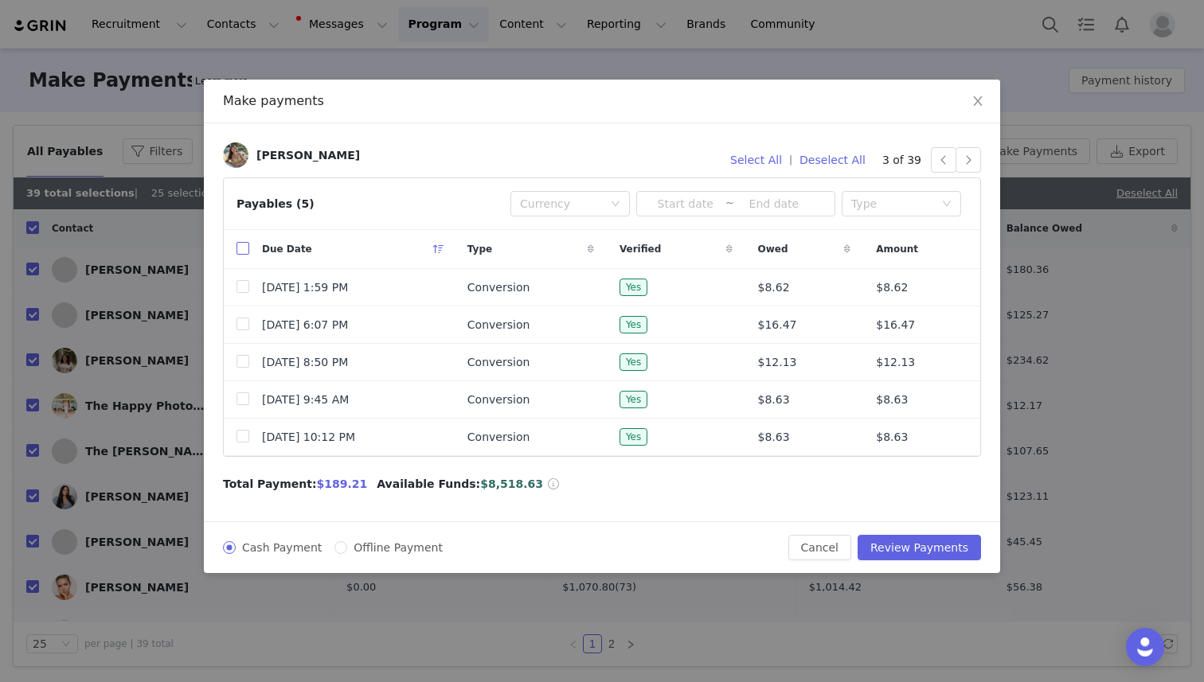
click at [242, 245] on input "checkbox" at bounding box center [242, 248] width 13 height 13
checkbox input "true"
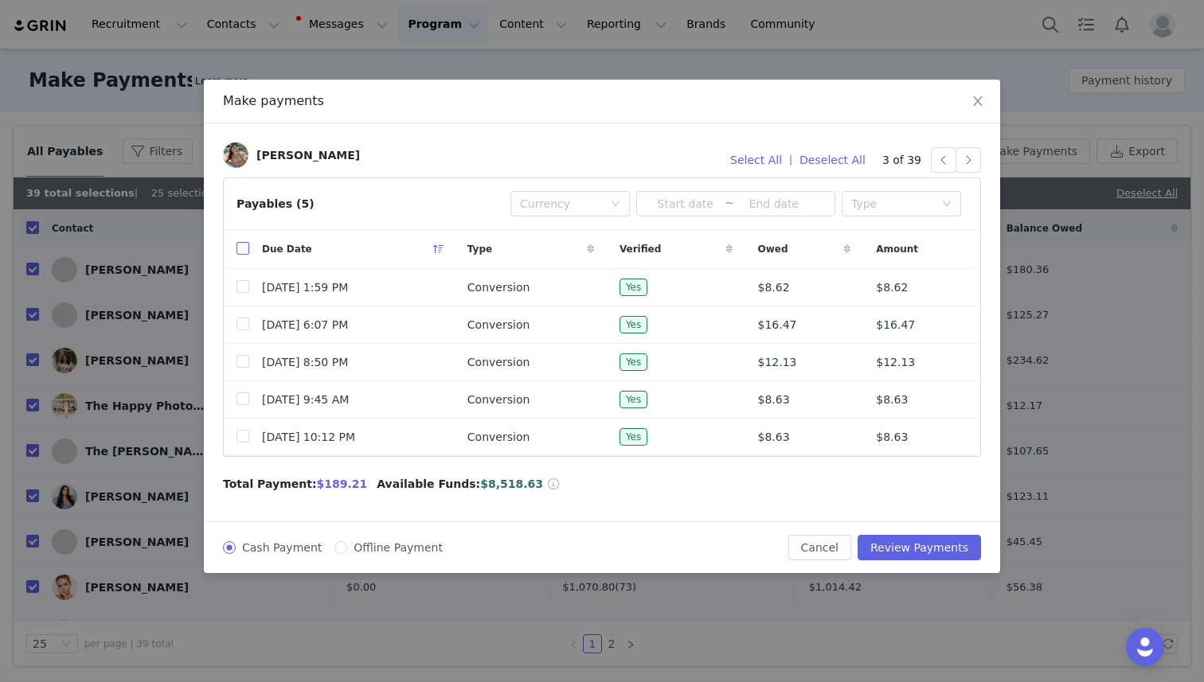
checkbox input "true"
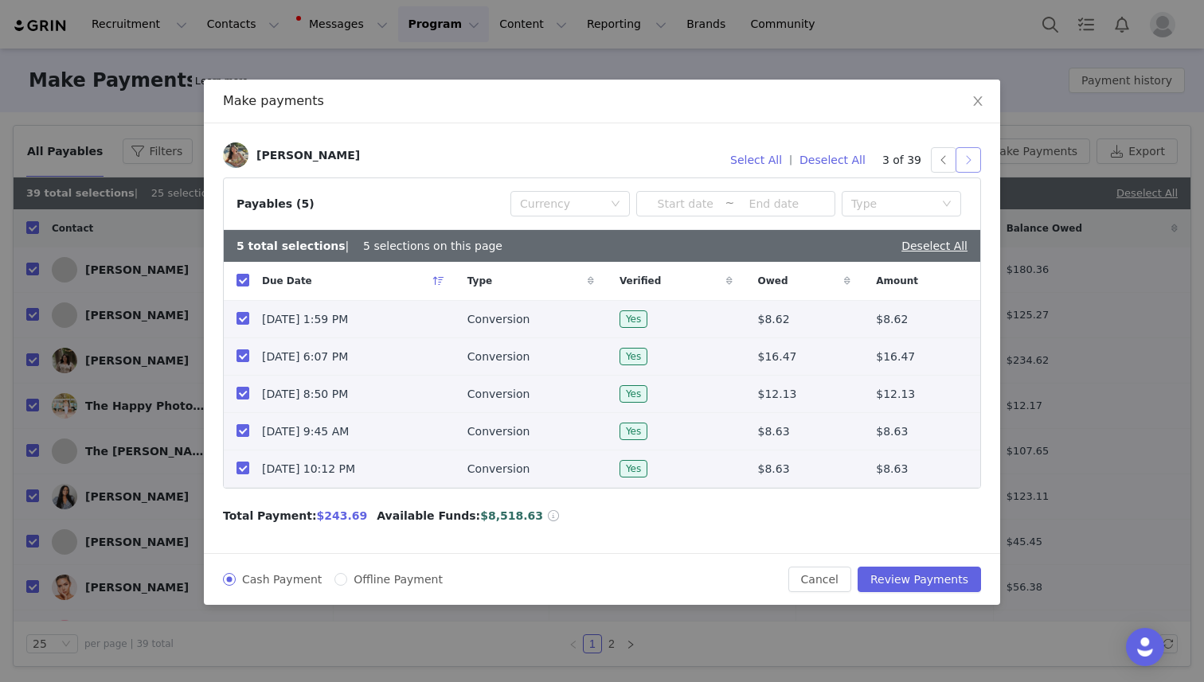
click at [973, 155] on button "button" at bounding box center [967, 159] width 25 height 25
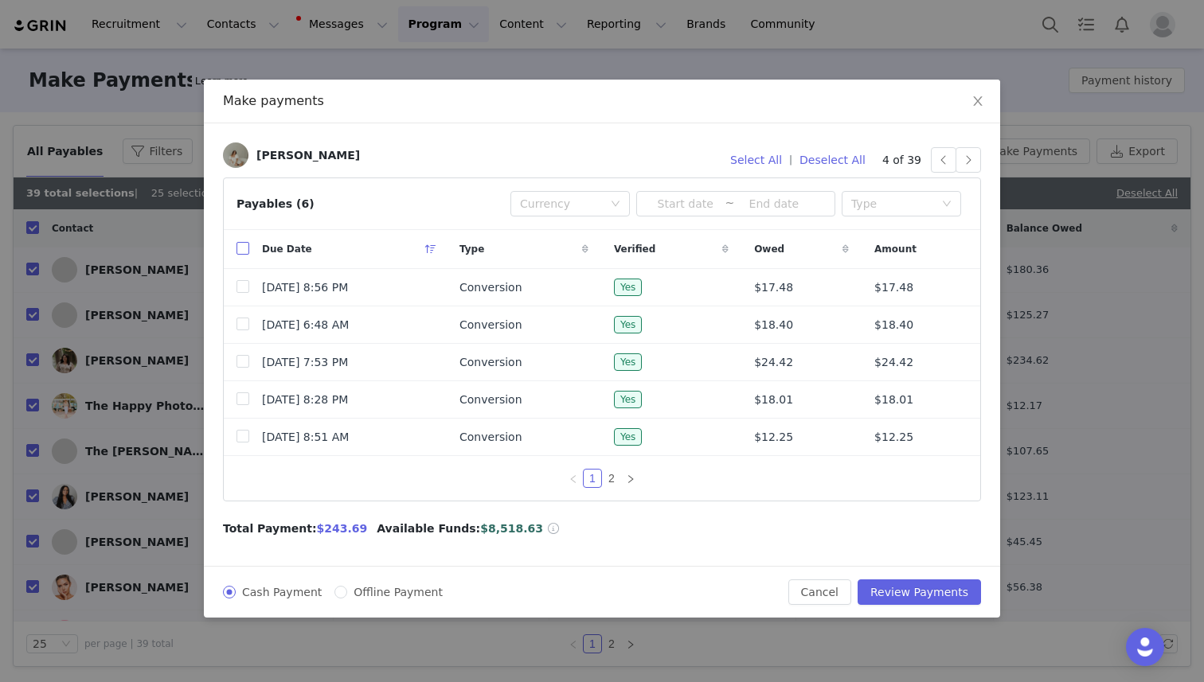
click at [245, 248] on input "checkbox" at bounding box center [242, 248] width 13 height 13
checkbox input "true"
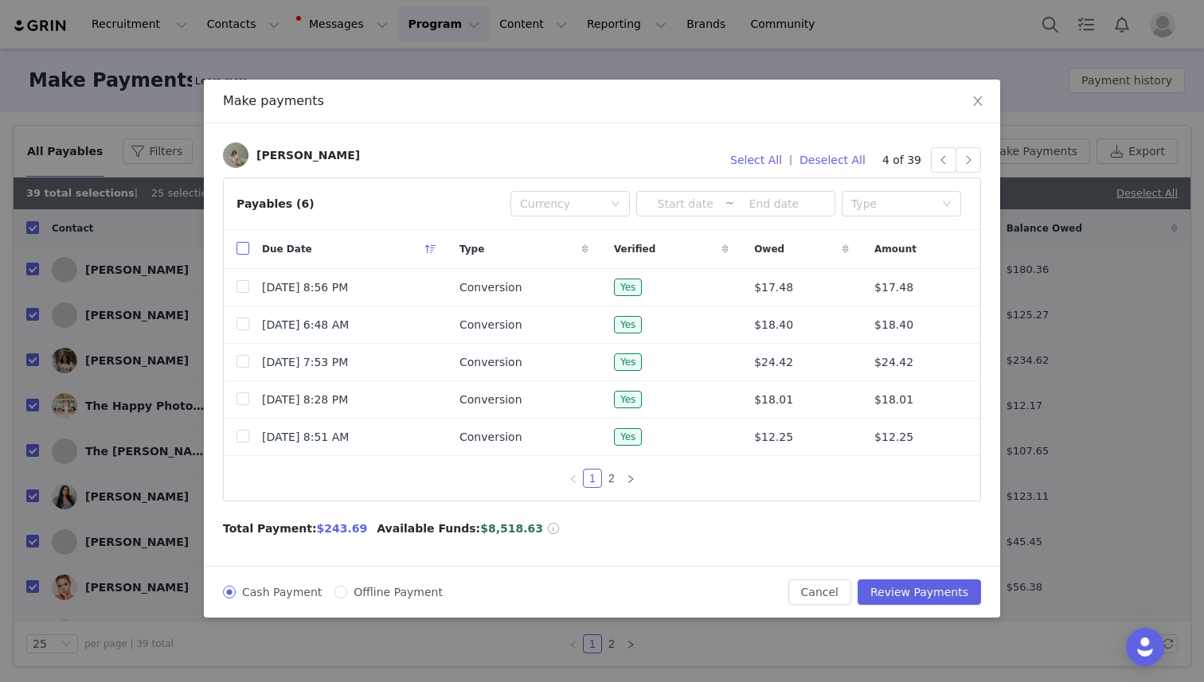
checkbox input "true"
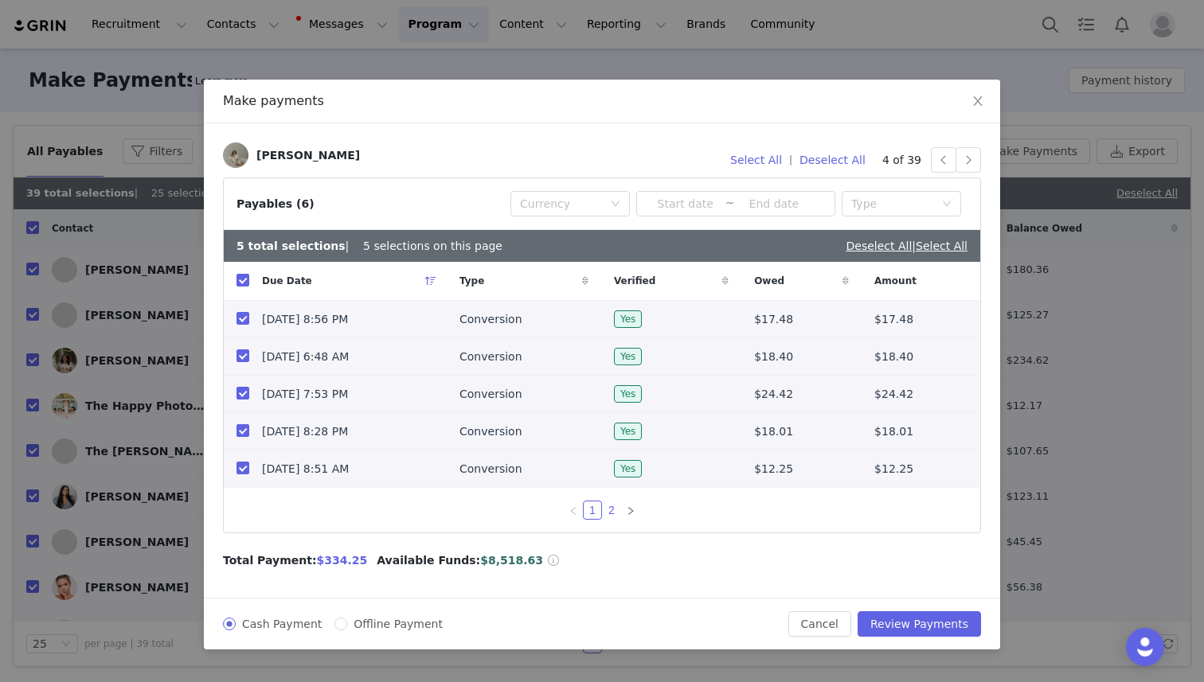
click at [612, 510] on link "2" at bounding box center [612, 511] width 18 height 18
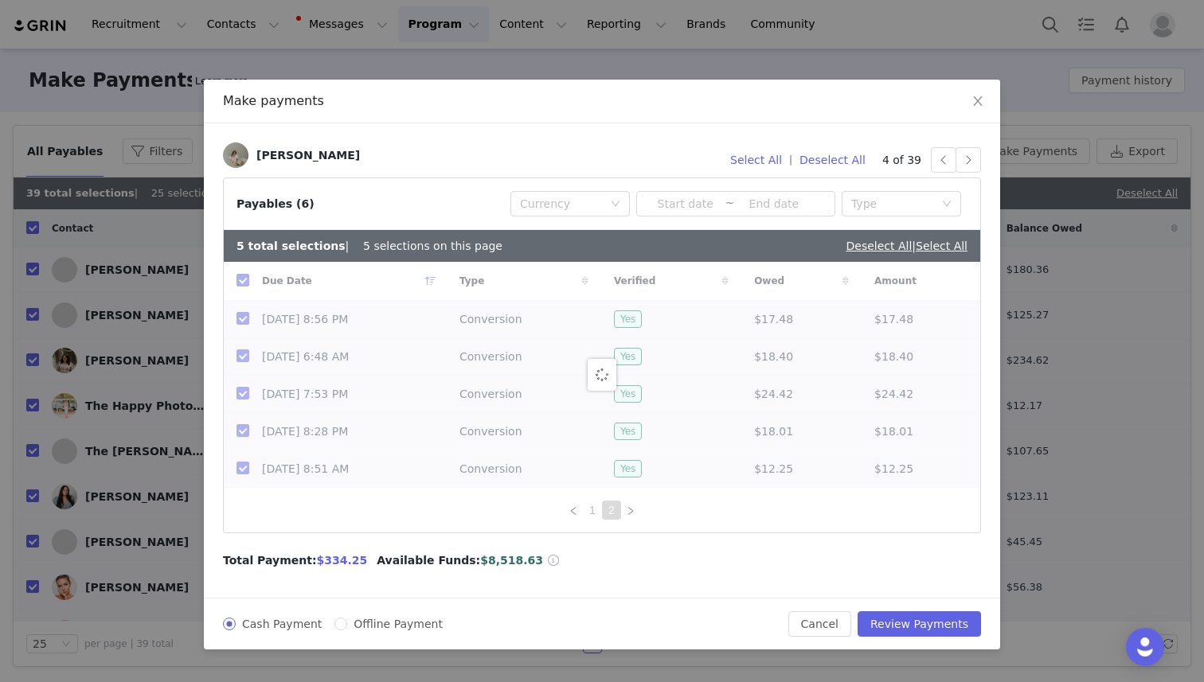
checkbox input "false"
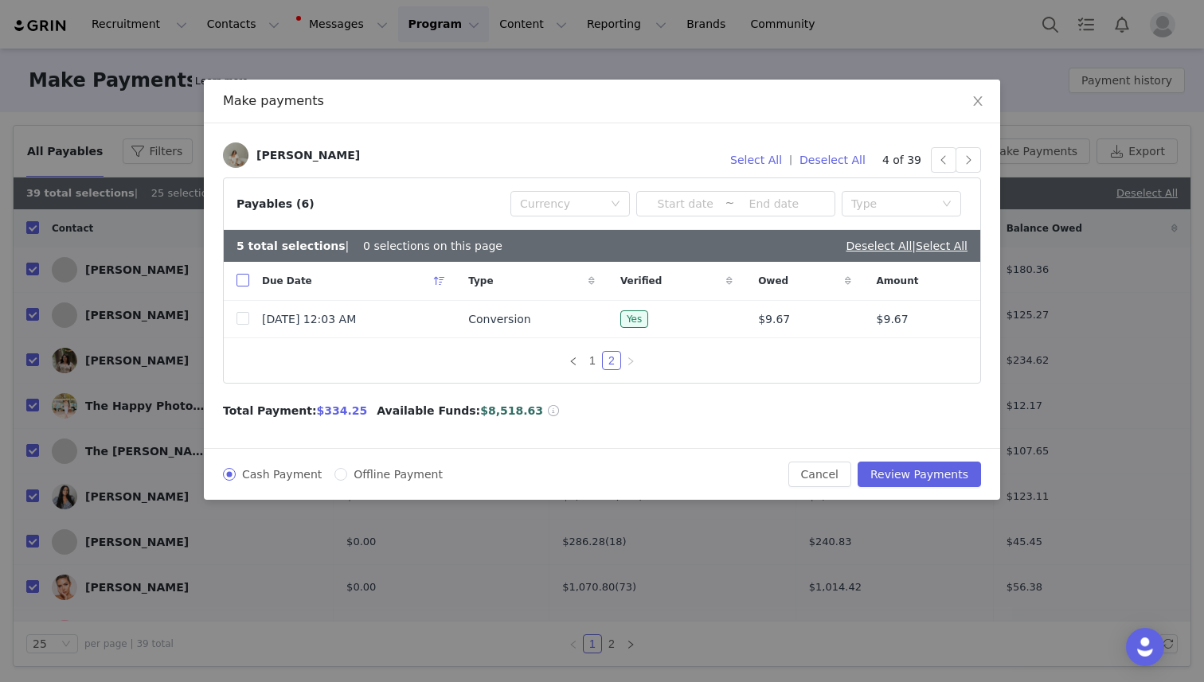
click at [246, 278] on input "checkbox" at bounding box center [242, 280] width 13 height 13
checkbox input "true"
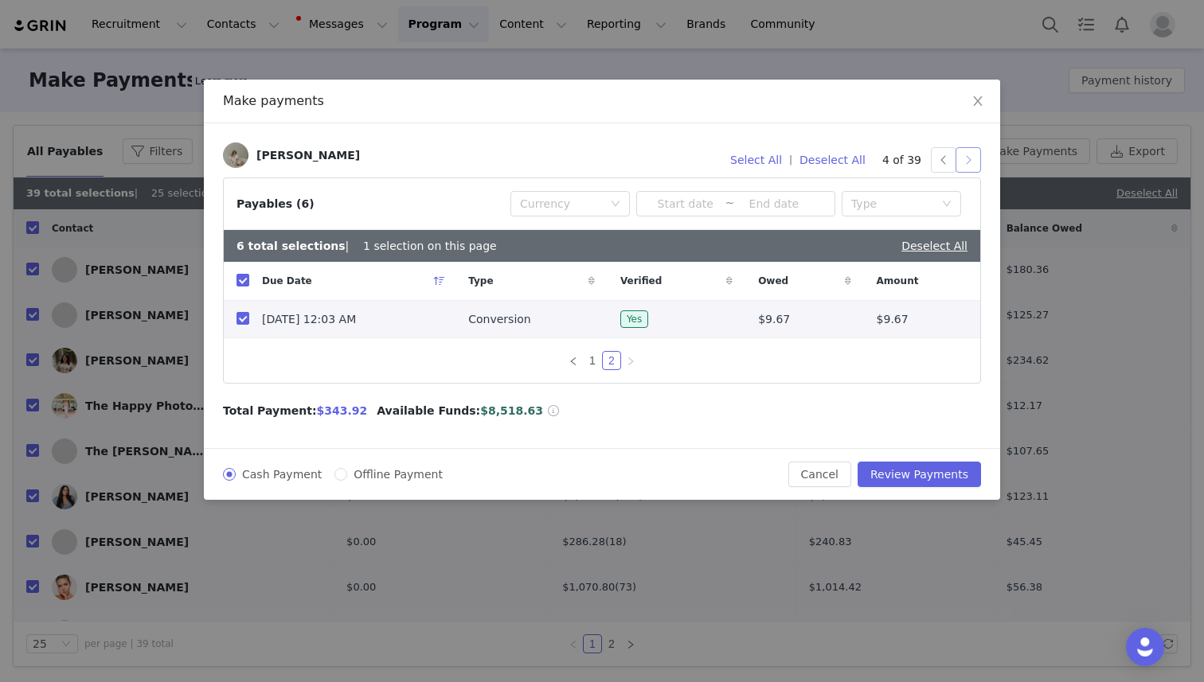
click at [967, 161] on button "button" at bounding box center [967, 159] width 25 height 25
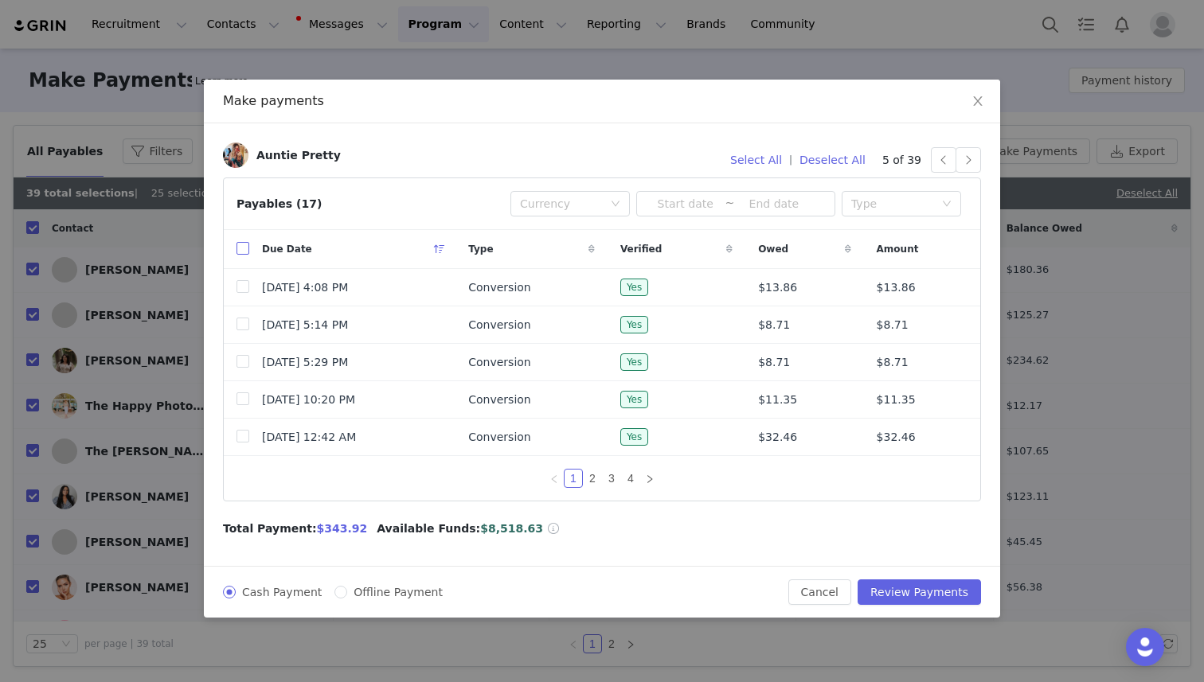
click at [240, 248] on input "checkbox" at bounding box center [242, 248] width 13 height 13
checkbox input "true"
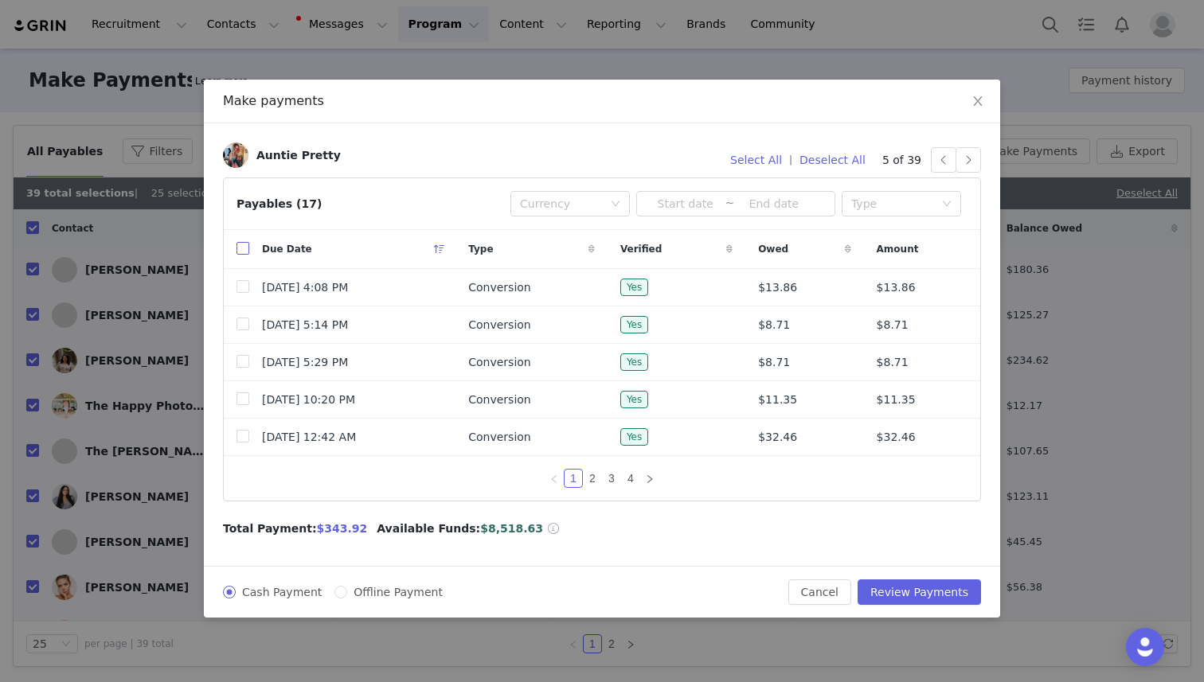
checkbox input "true"
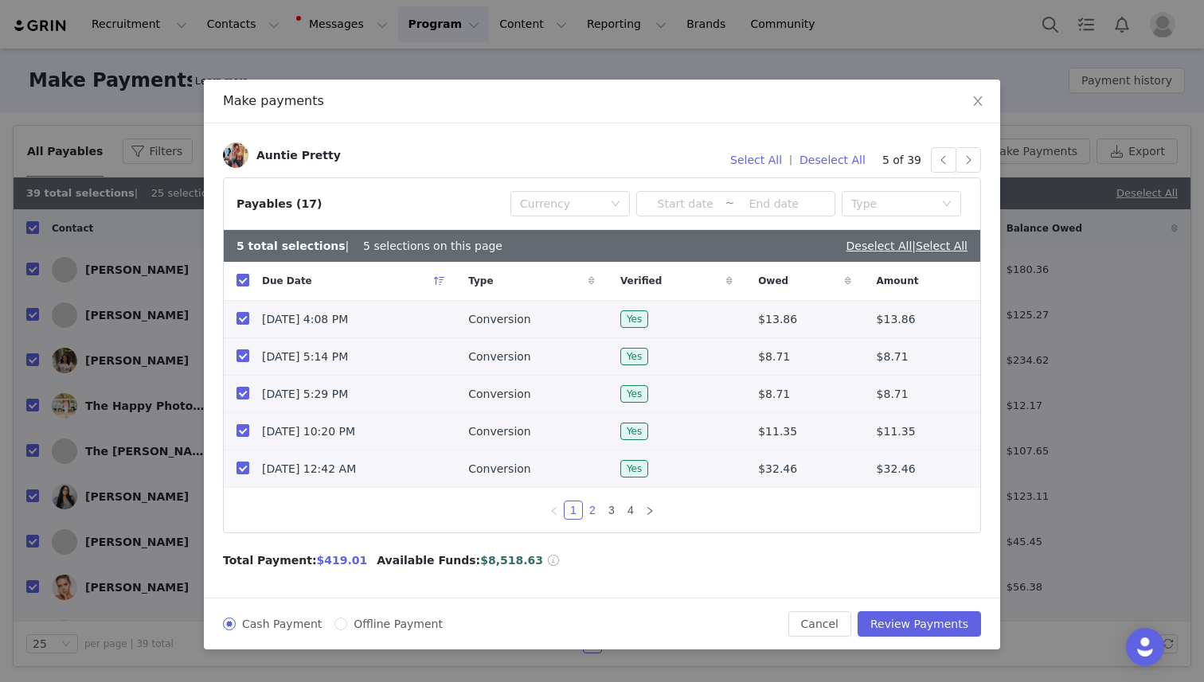
click at [589, 504] on link "2" at bounding box center [593, 511] width 18 height 18
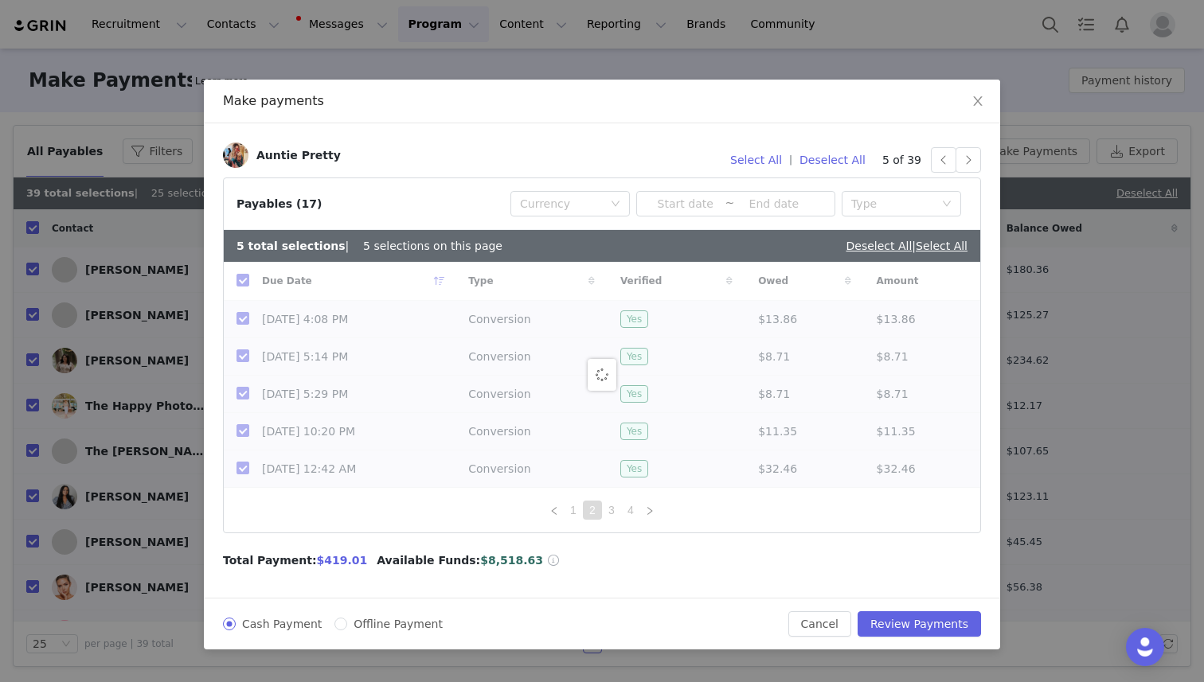
checkbox input "false"
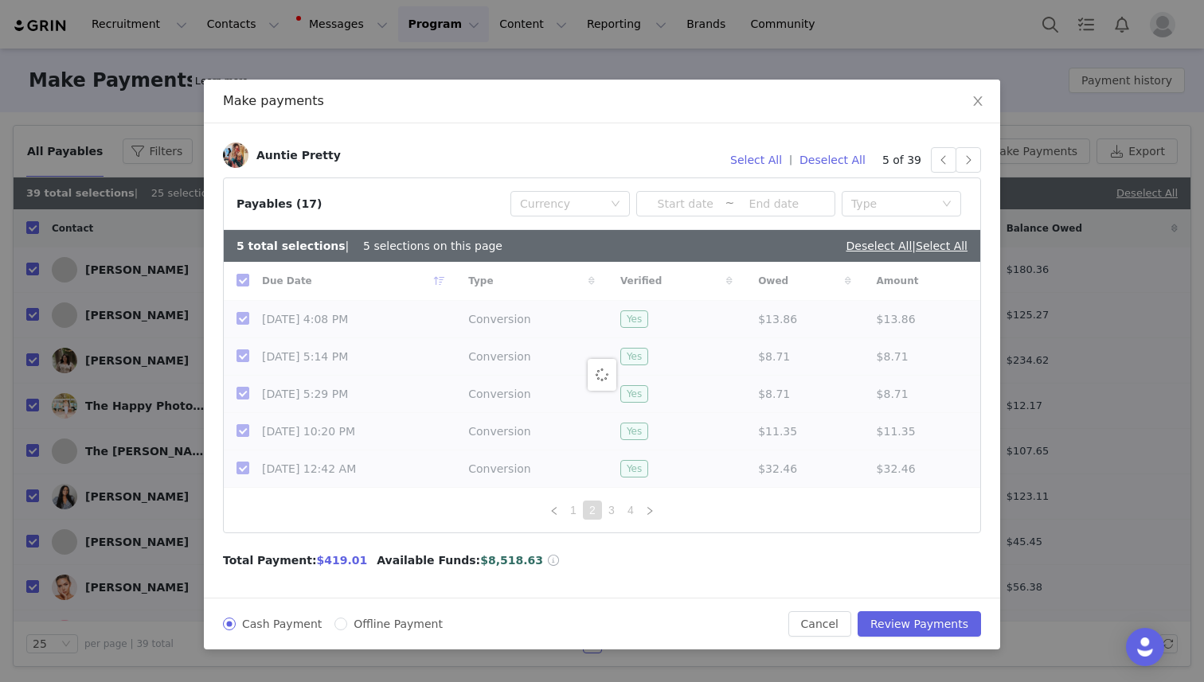
checkbox input "false"
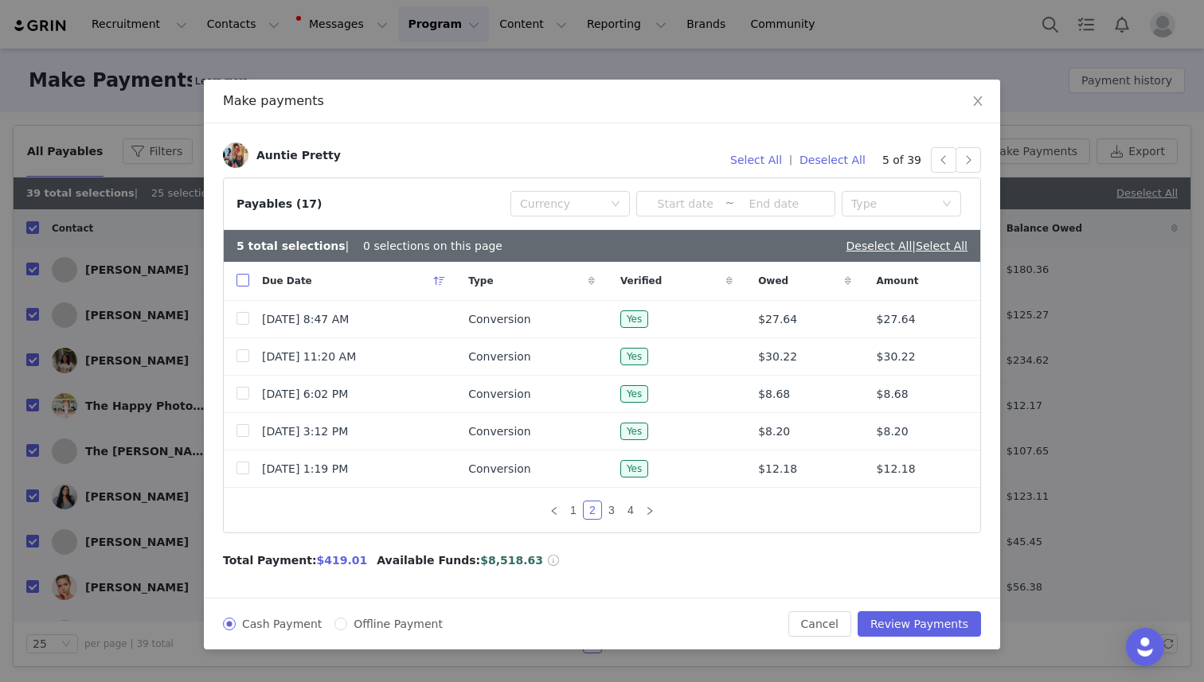
click at [245, 276] on input "checkbox" at bounding box center [242, 280] width 13 height 13
checkbox input "true"
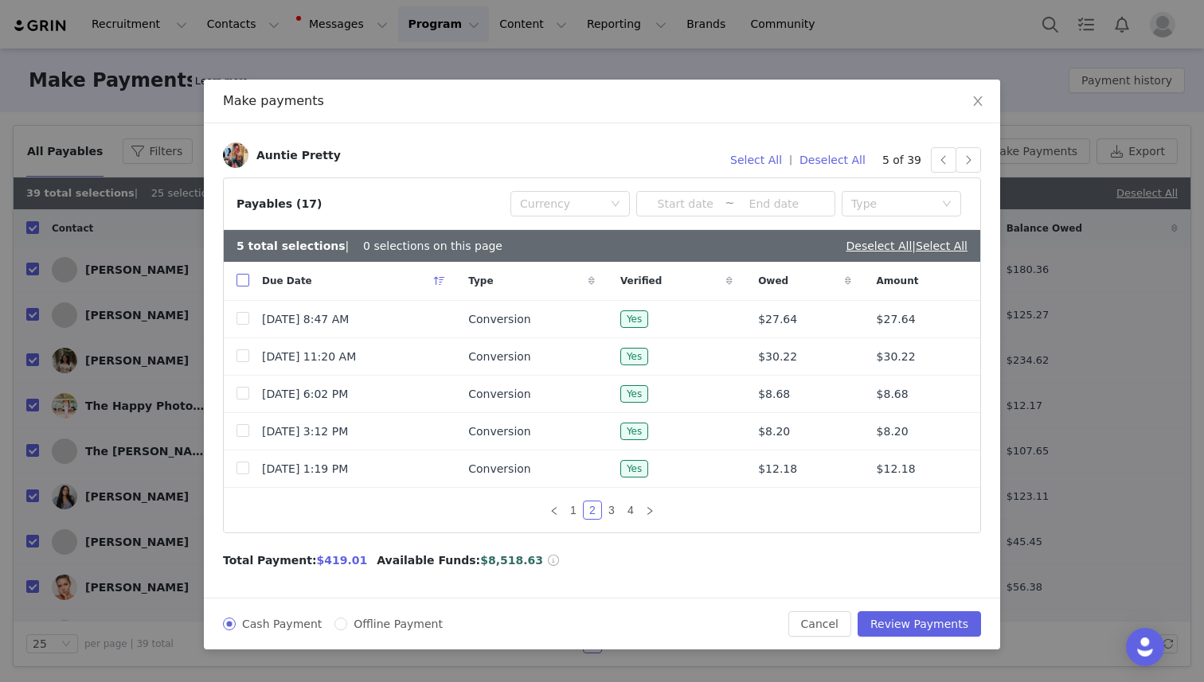
checkbox input "true"
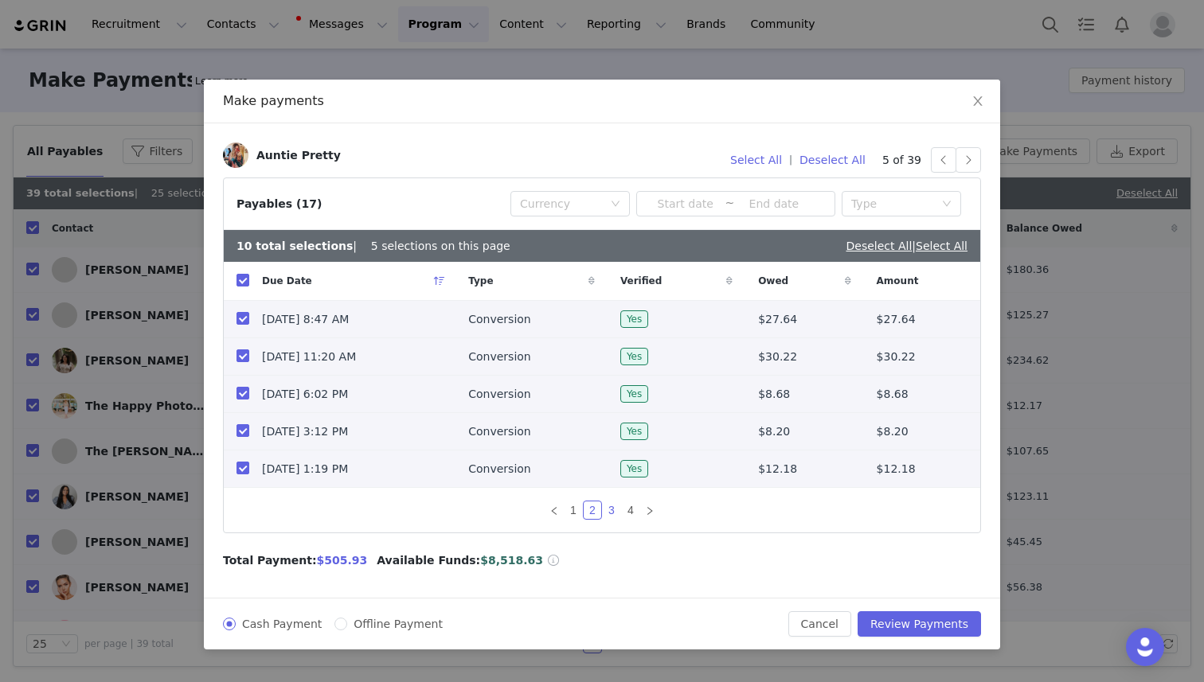
click at [612, 509] on link "3" at bounding box center [612, 511] width 18 height 18
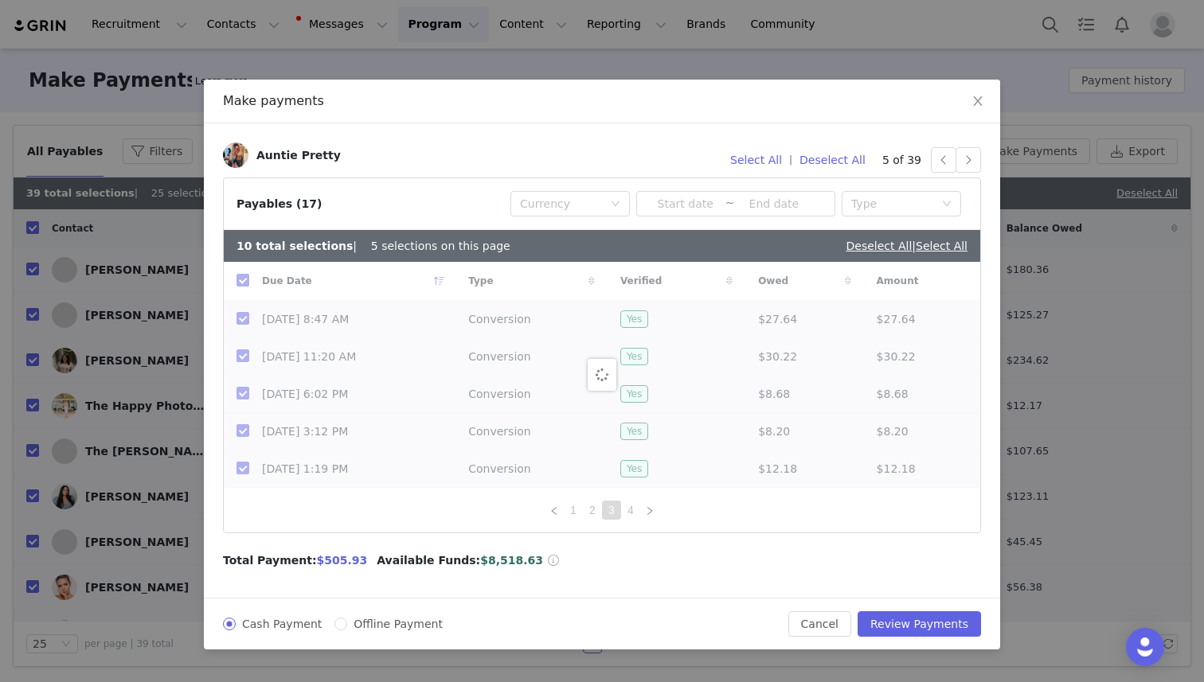
checkbox input "false"
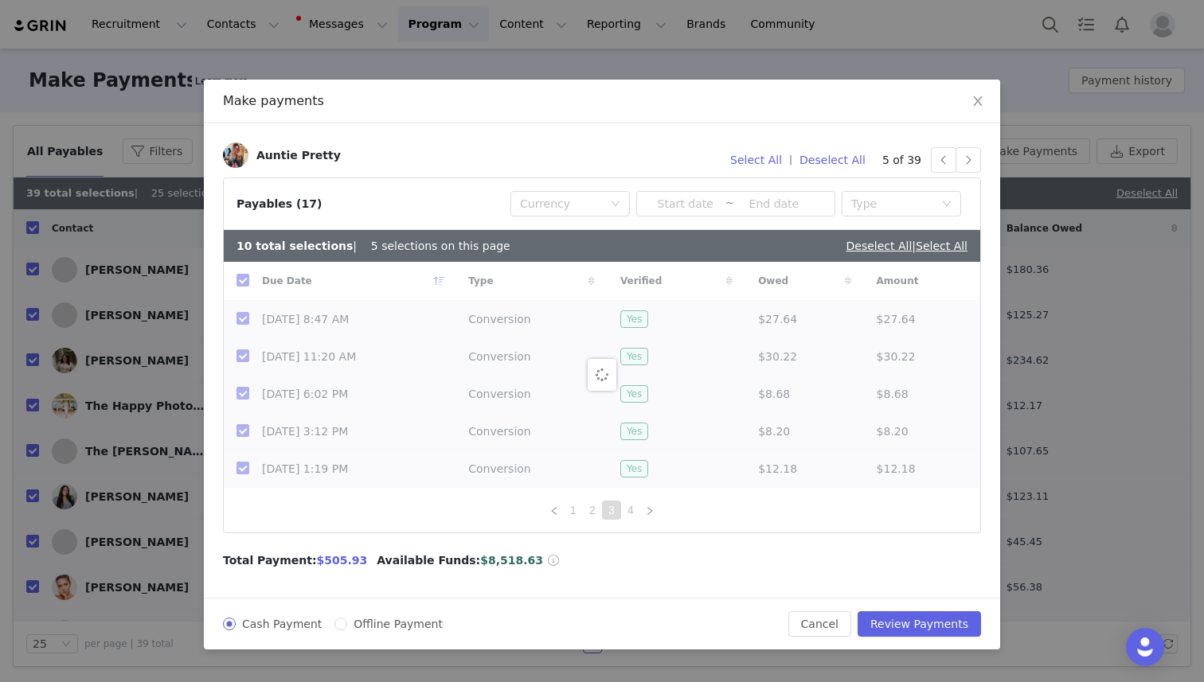
checkbox input "false"
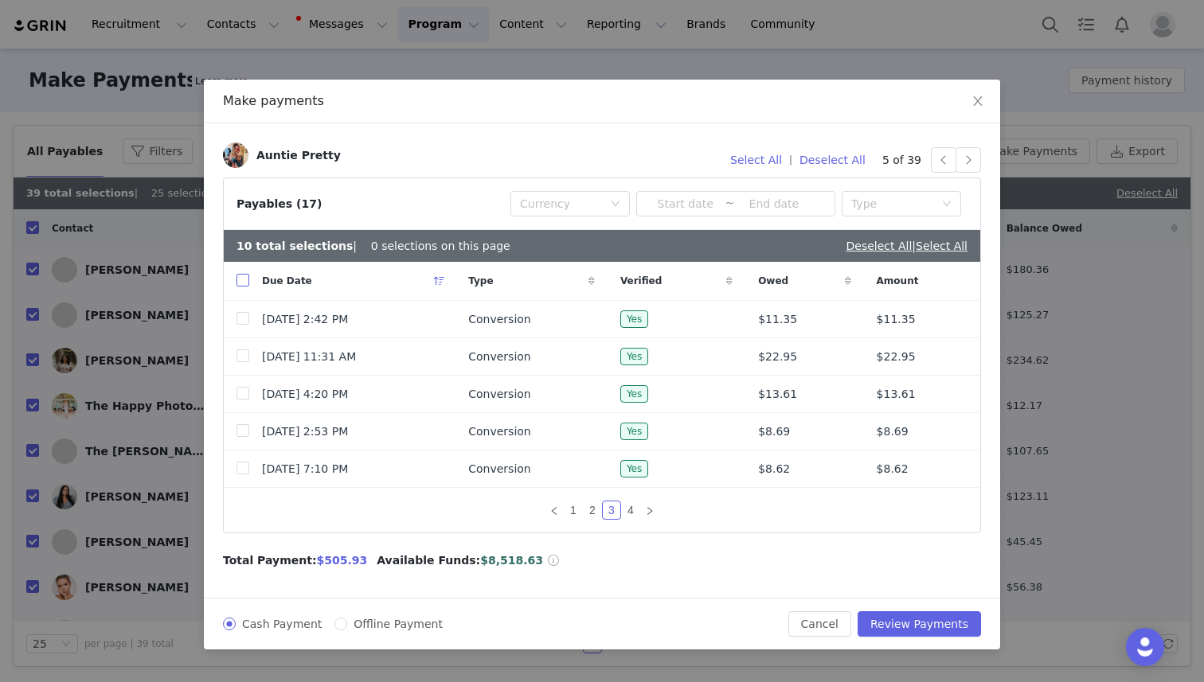
click at [239, 273] on label at bounding box center [242, 281] width 13 height 17
click at [239, 274] on input "checkbox" at bounding box center [242, 280] width 13 height 13
checkbox input "true"
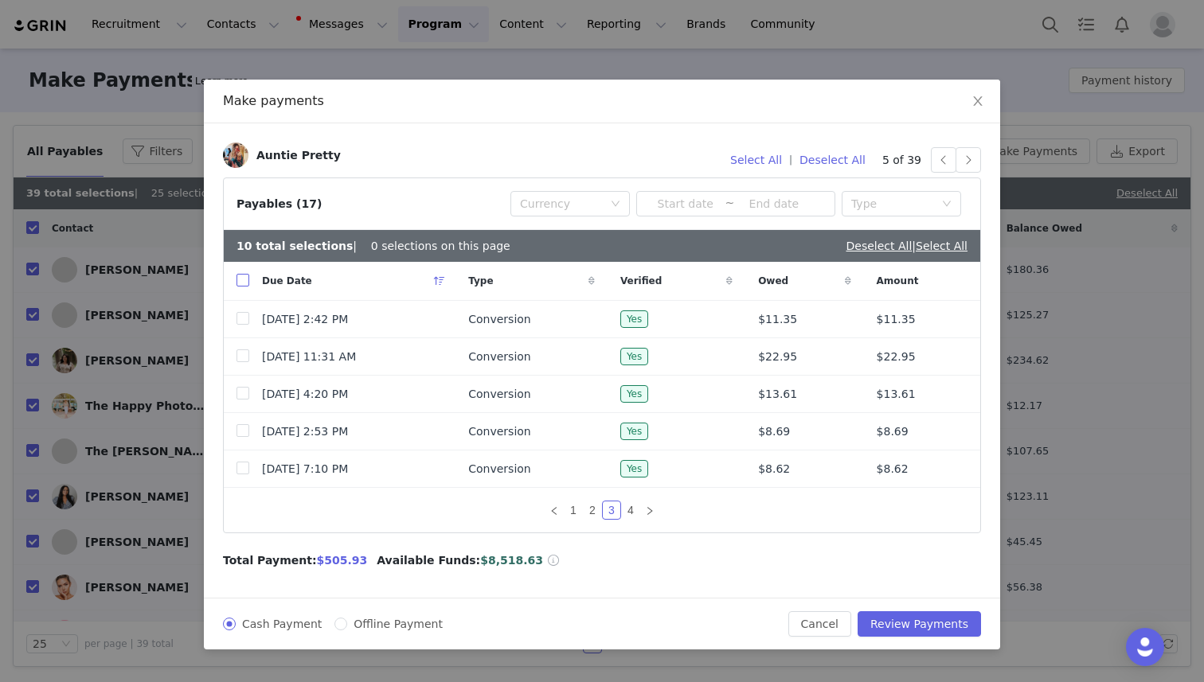
checkbox input "true"
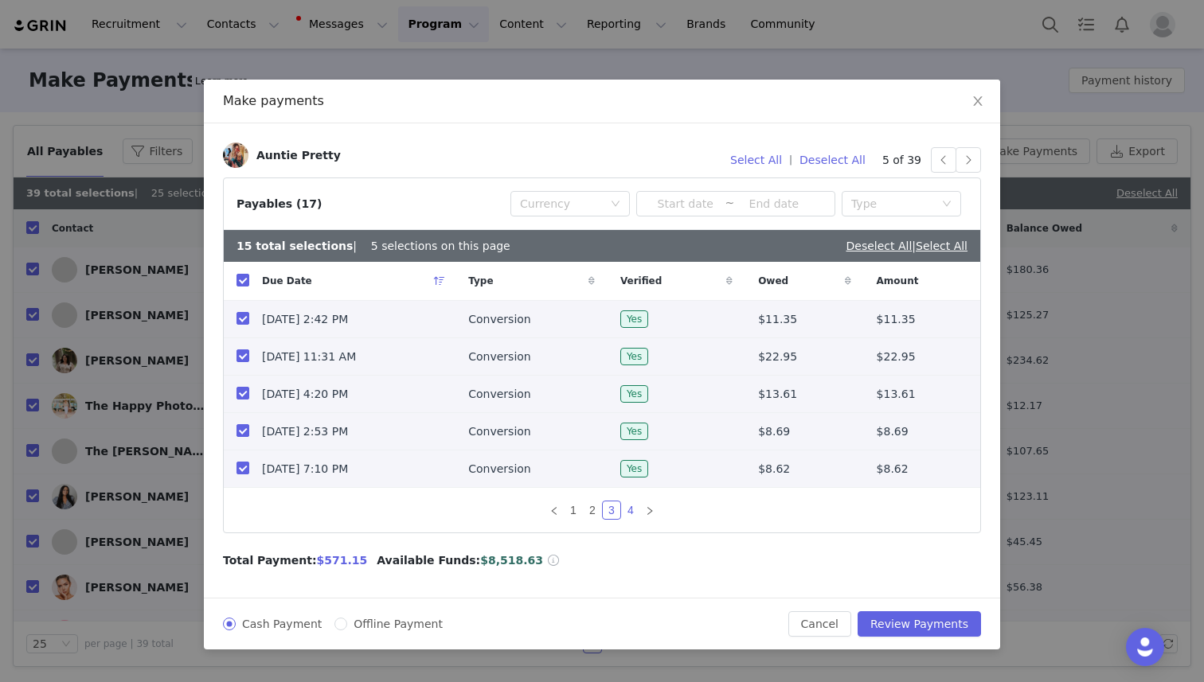
click at [631, 506] on link "4" at bounding box center [631, 511] width 18 height 18
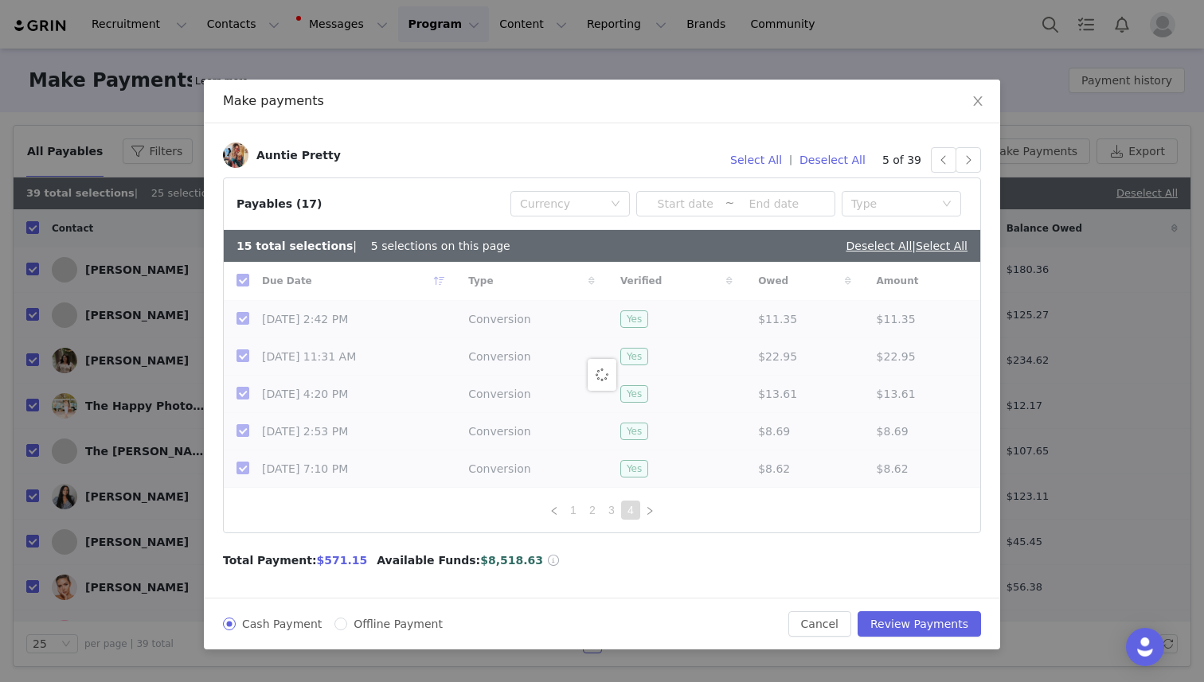
checkbox input "false"
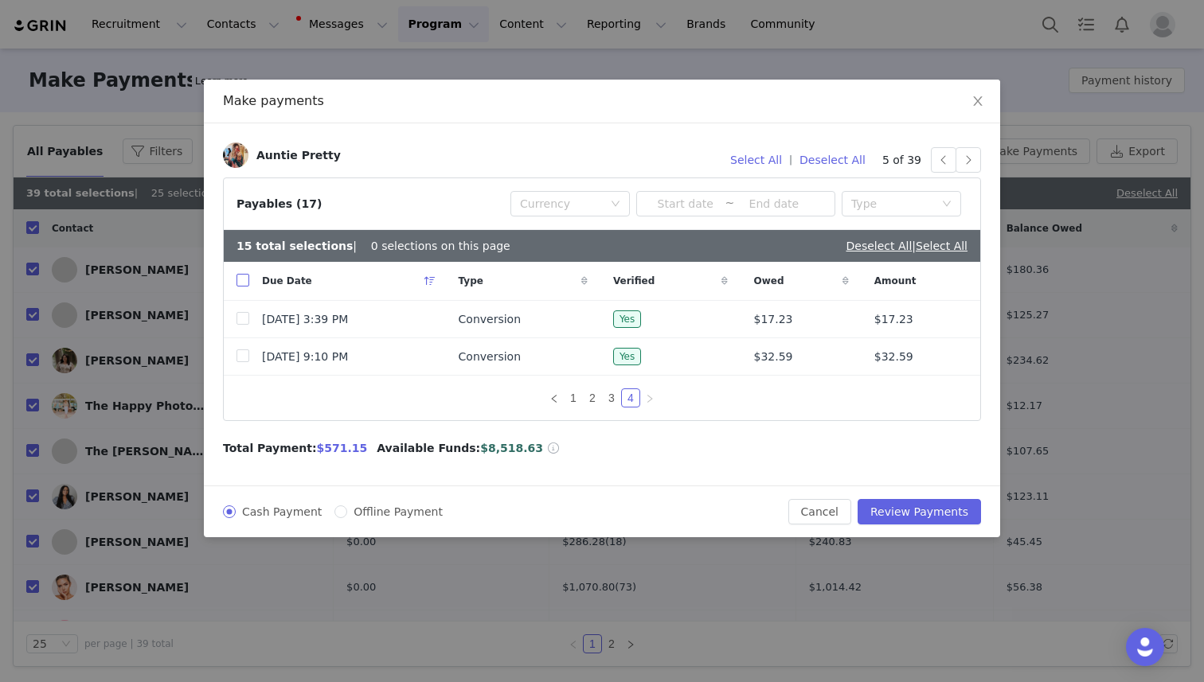
click at [242, 280] on input "checkbox" at bounding box center [242, 280] width 13 height 13
checkbox input "true"
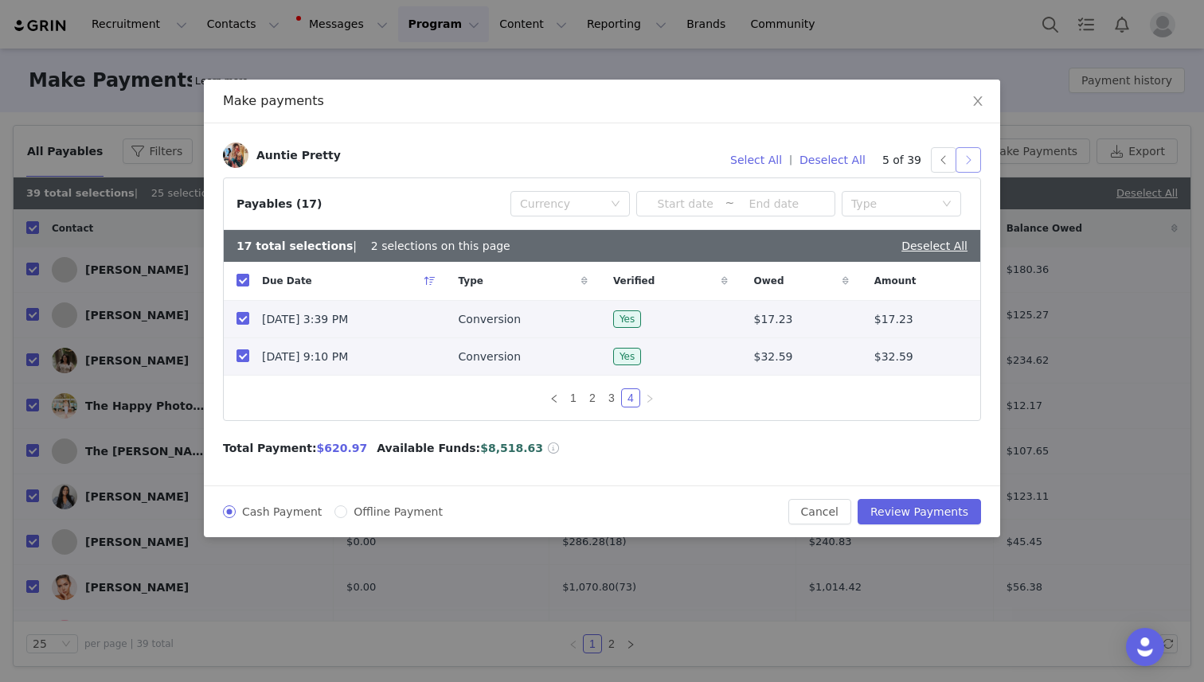
click at [967, 166] on button "button" at bounding box center [967, 159] width 25 height 25
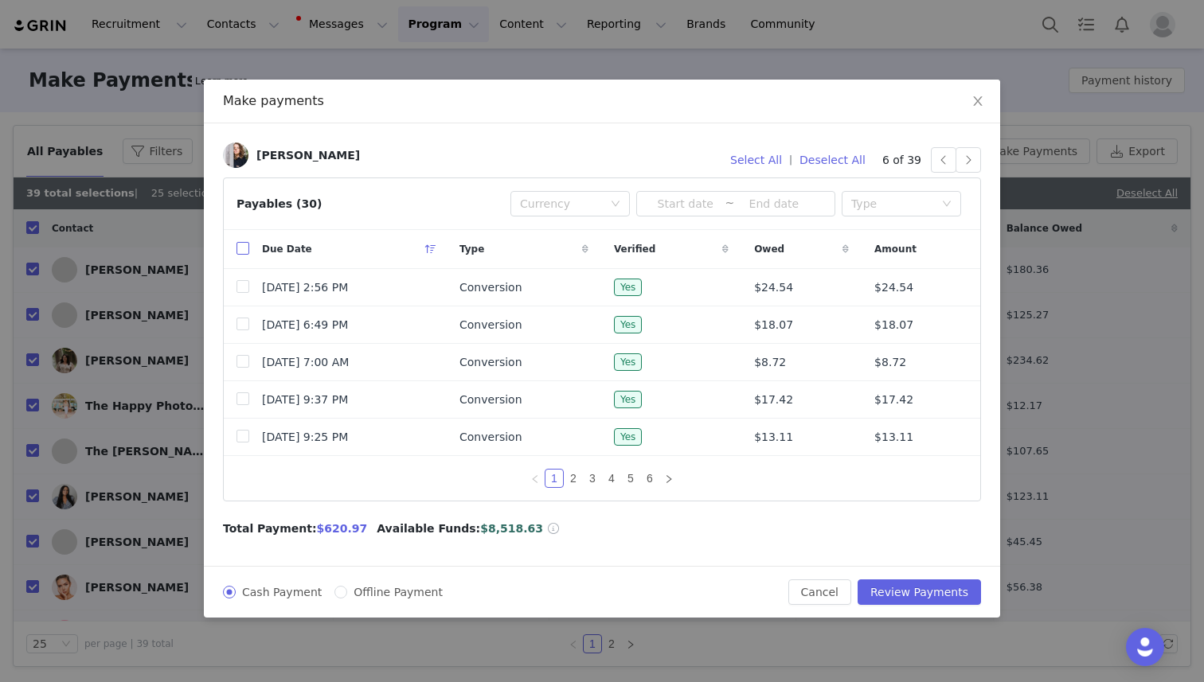
click at [244, 247] on input "checkbox" at bounding box center [242, 248] width 13 height 13
checkbox input "true"
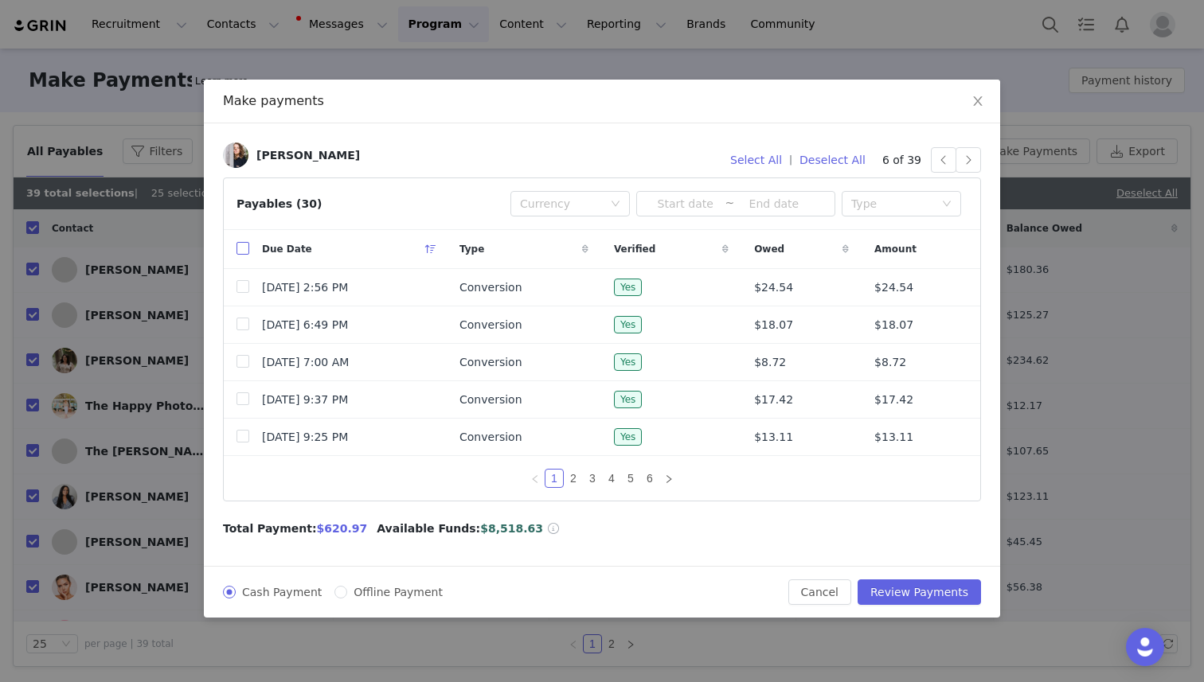
checkbox input "true"
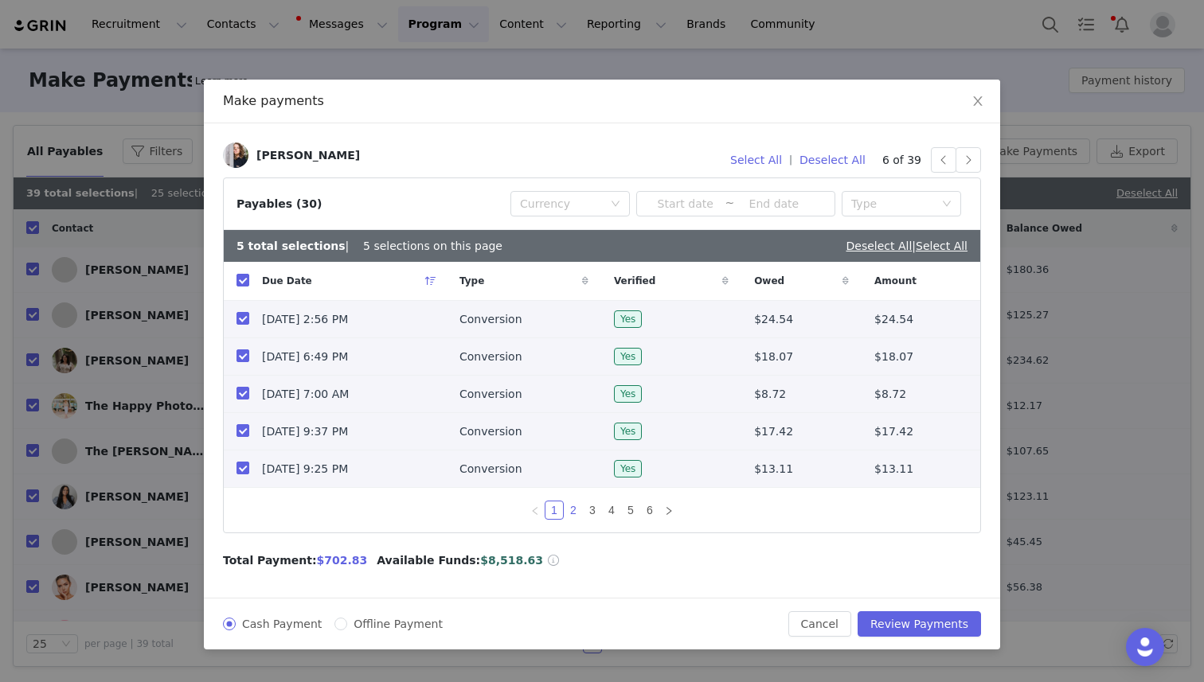
click at [576, 509] on link "2" at bounding box center [574, 511] width 18 height 18
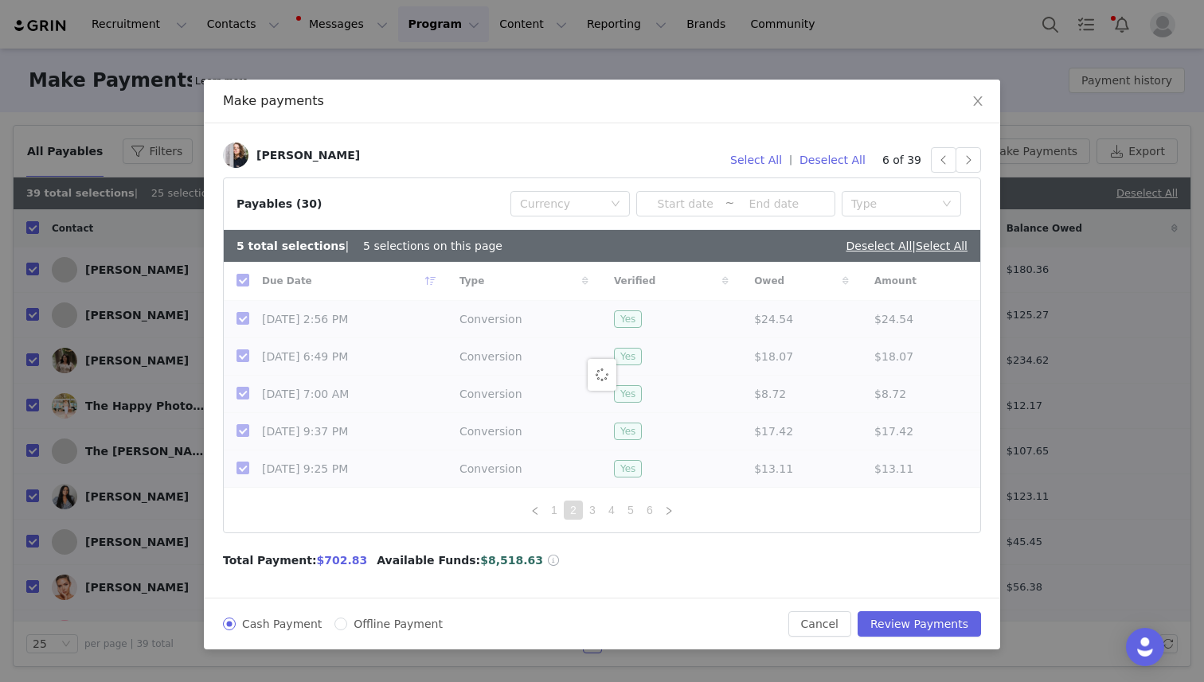
checkbox input "false"
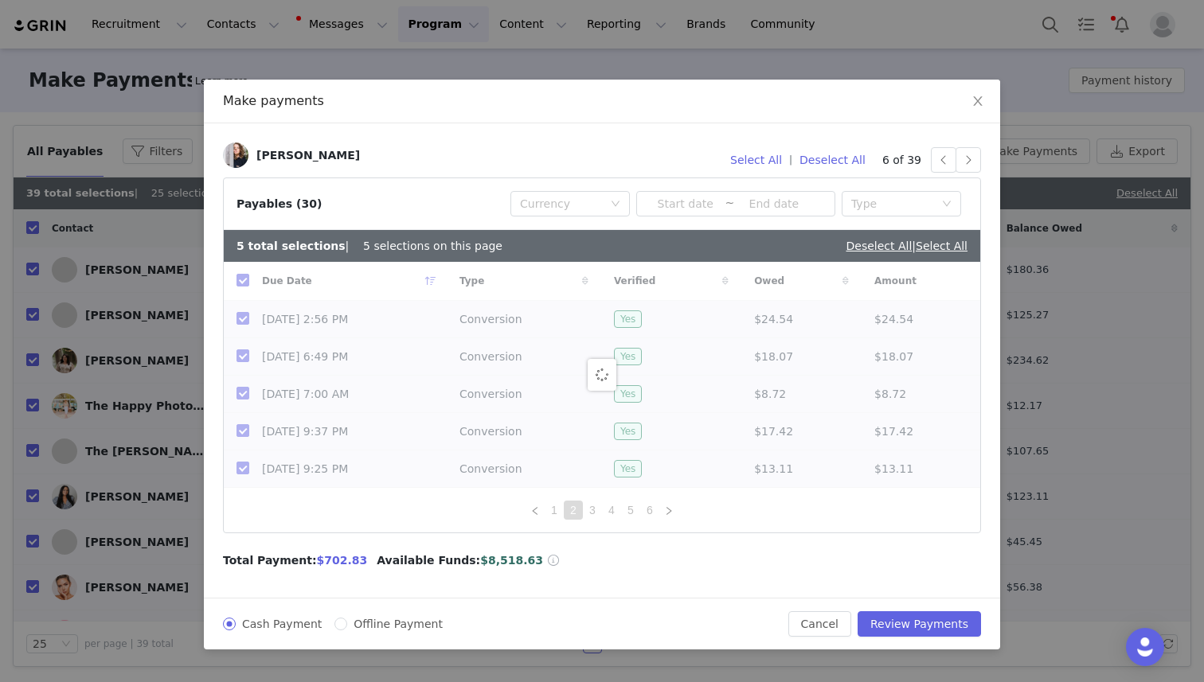
checkbox input "false"
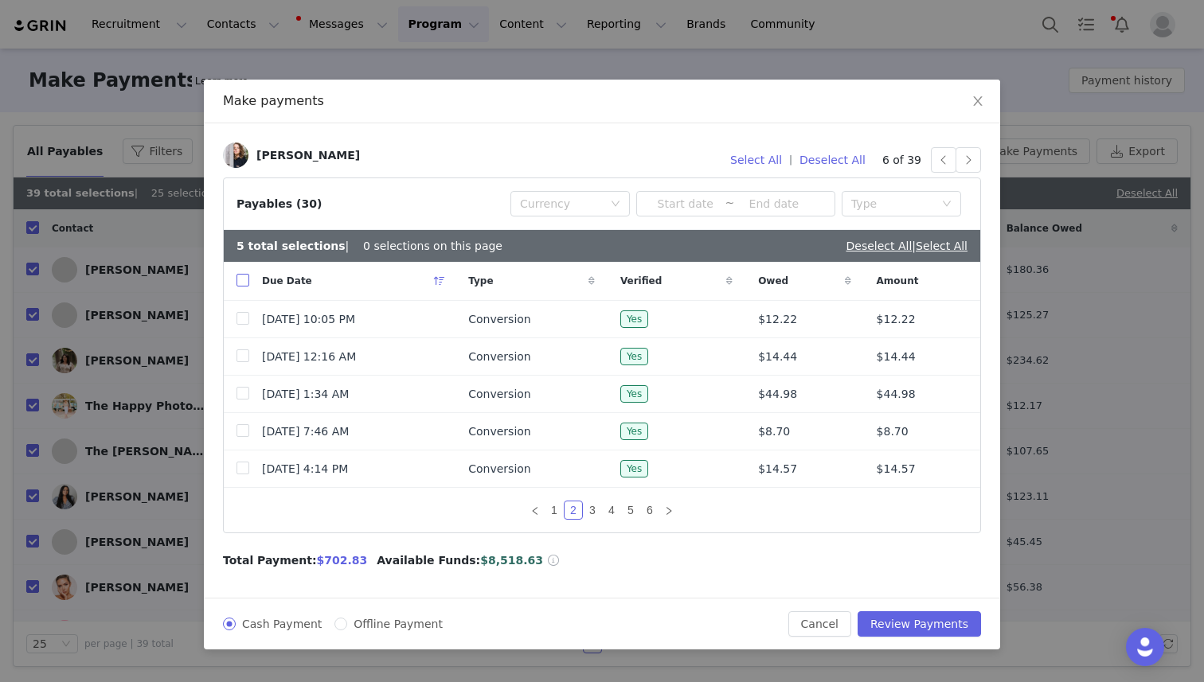
click at [242, 277] on input "checkbox" at bounding box center [242, 280] width 13 height 13
checkbox input "true"
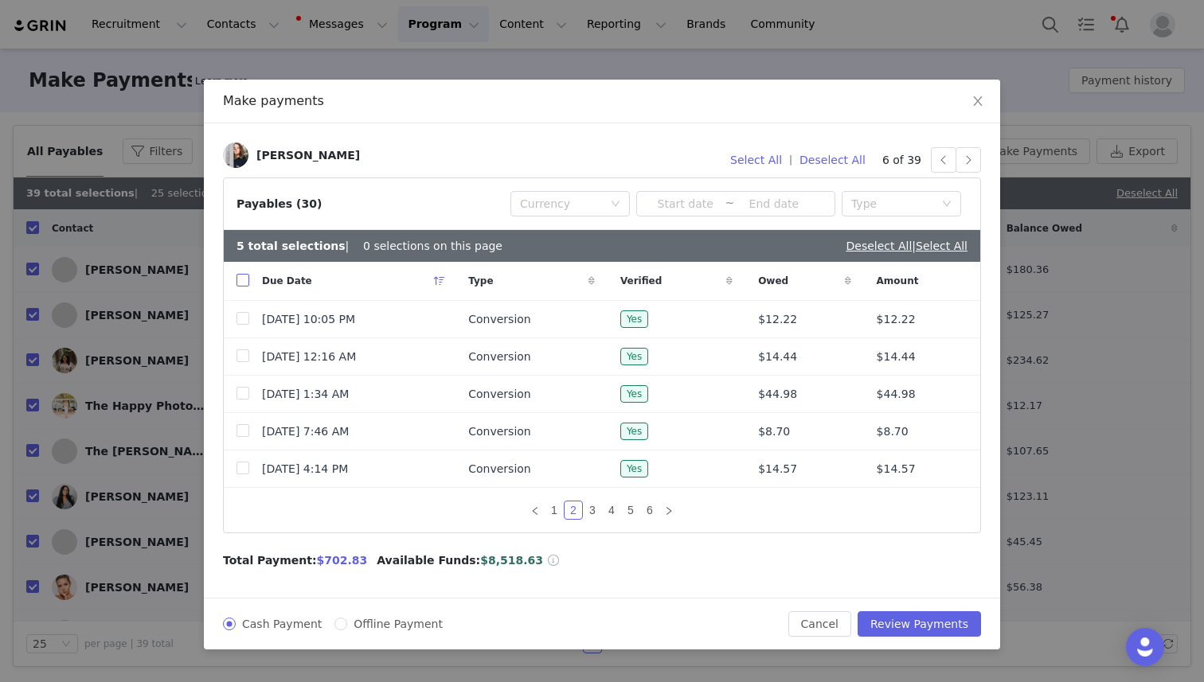
checkbox input "true"
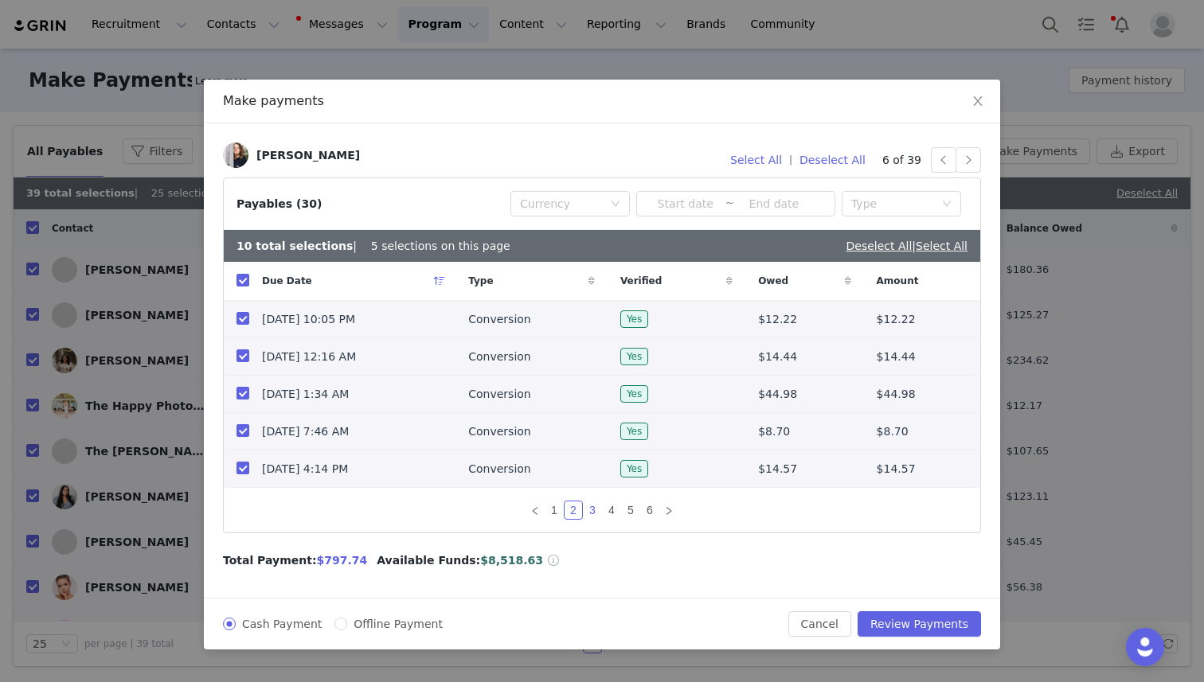
click at [592, 505] on link "3" at bounding box center [593, 511] width 18 height 18
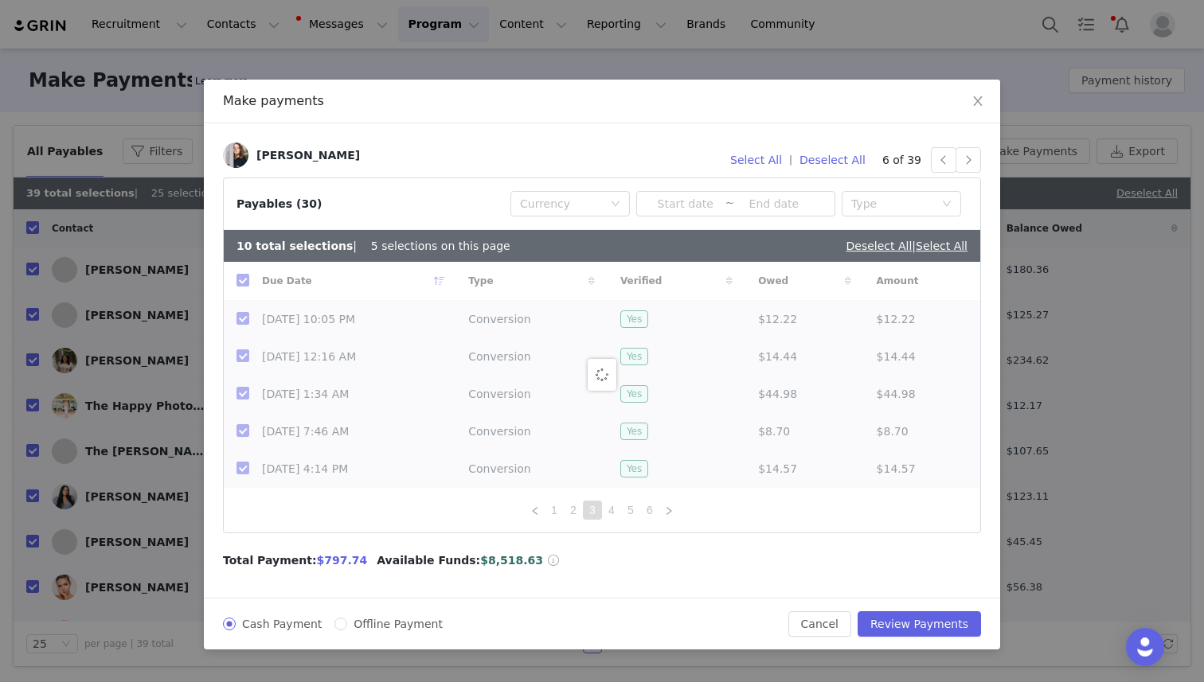
checkbox input "false"
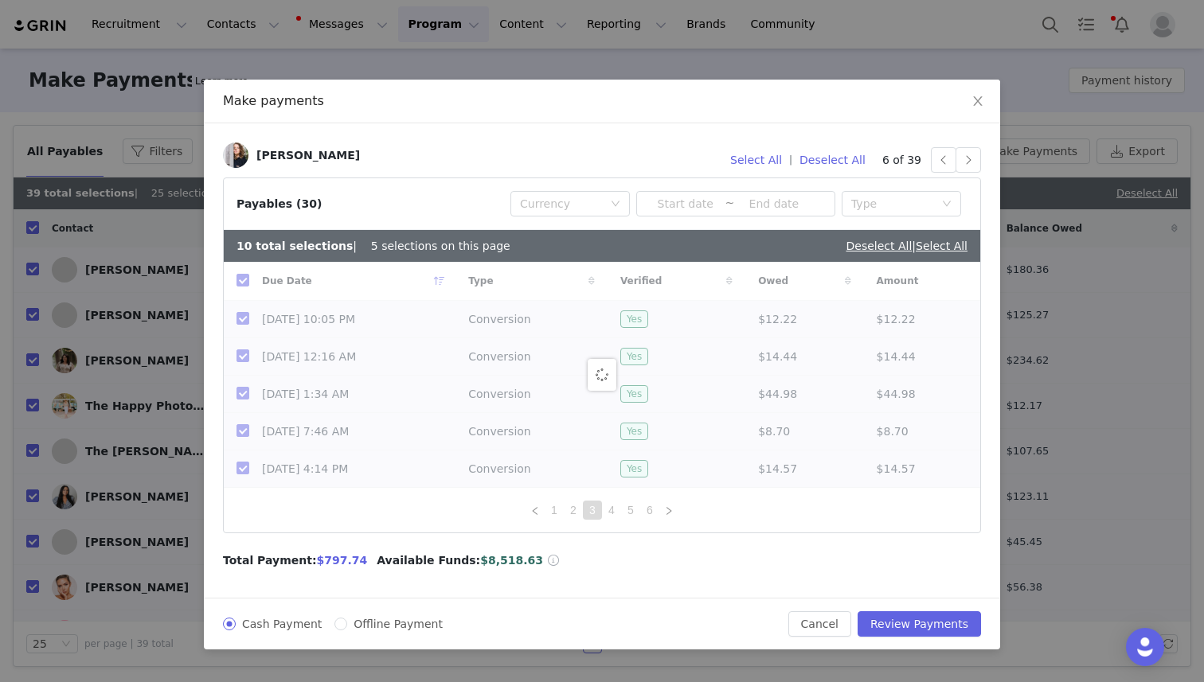
checkbox input "false"
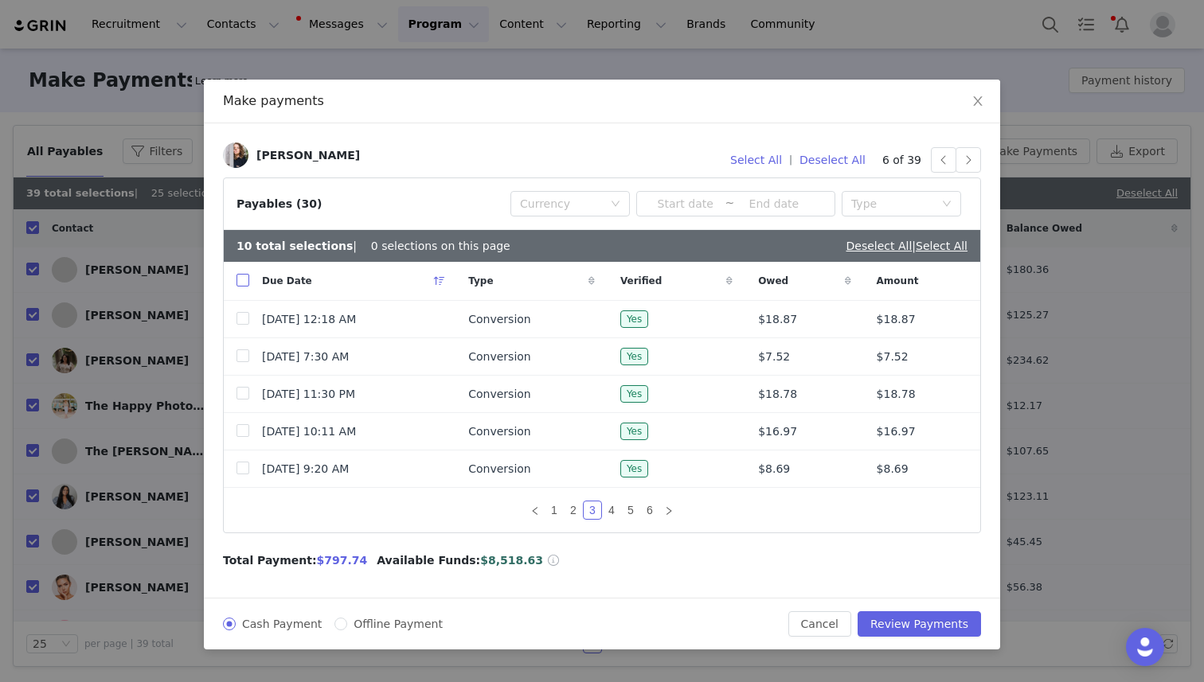
click at [243, 279] on input "checkbox" at bounding box center [242, 280] width 13 height 13
checkbox input "true"
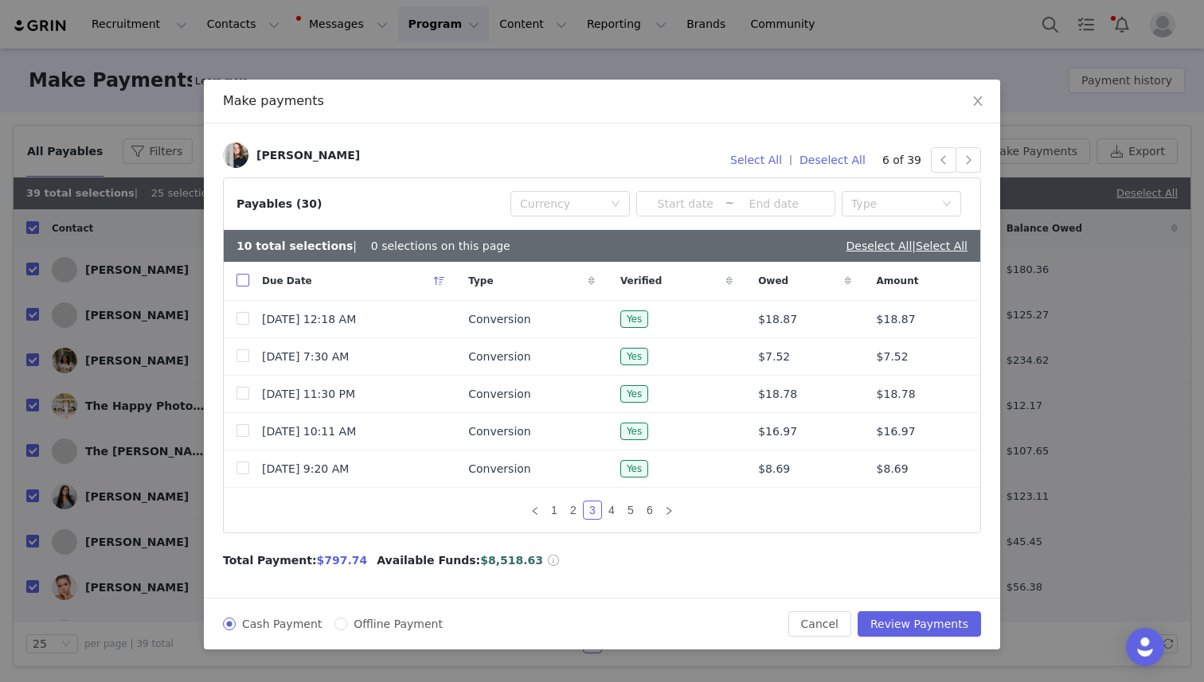
checkbox input "true"
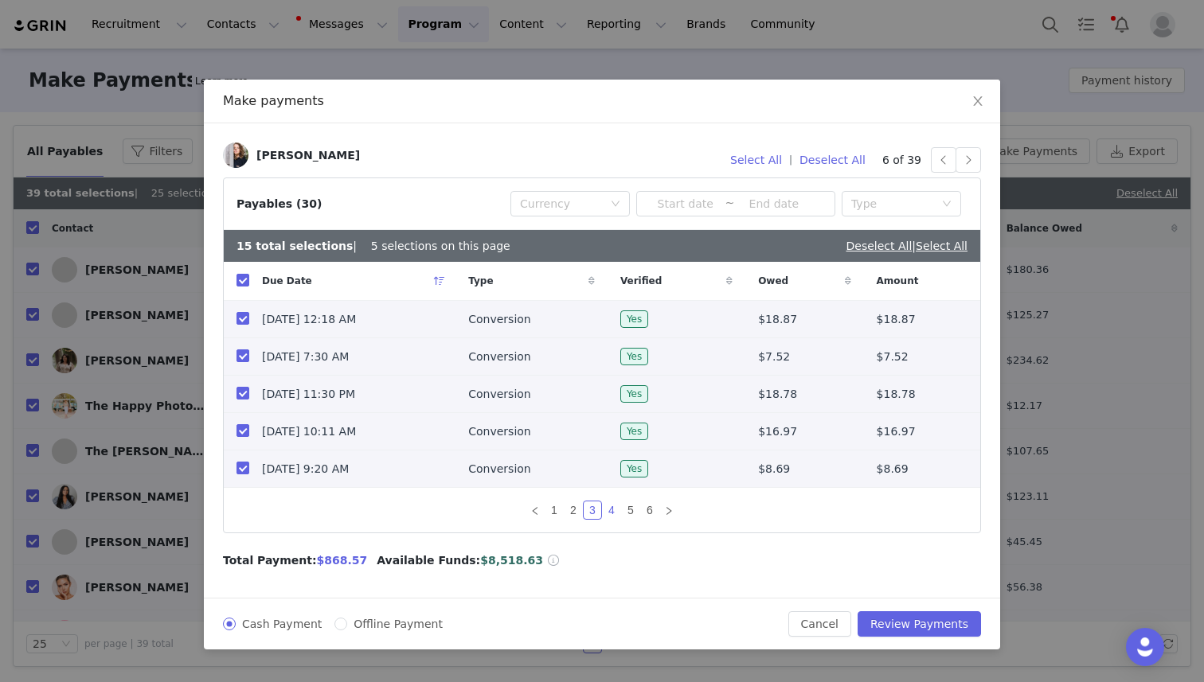
click at [614, 506] on link "4" at bounding box center [612, 511] width 18 height 18
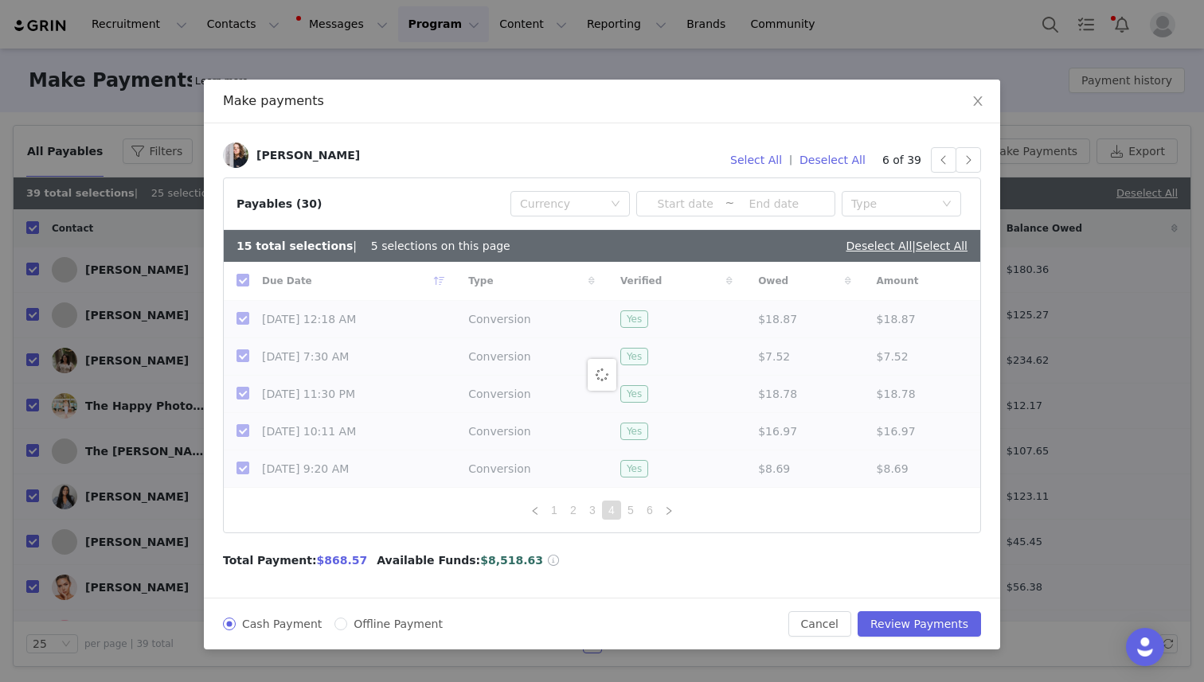
checkbox input "false"
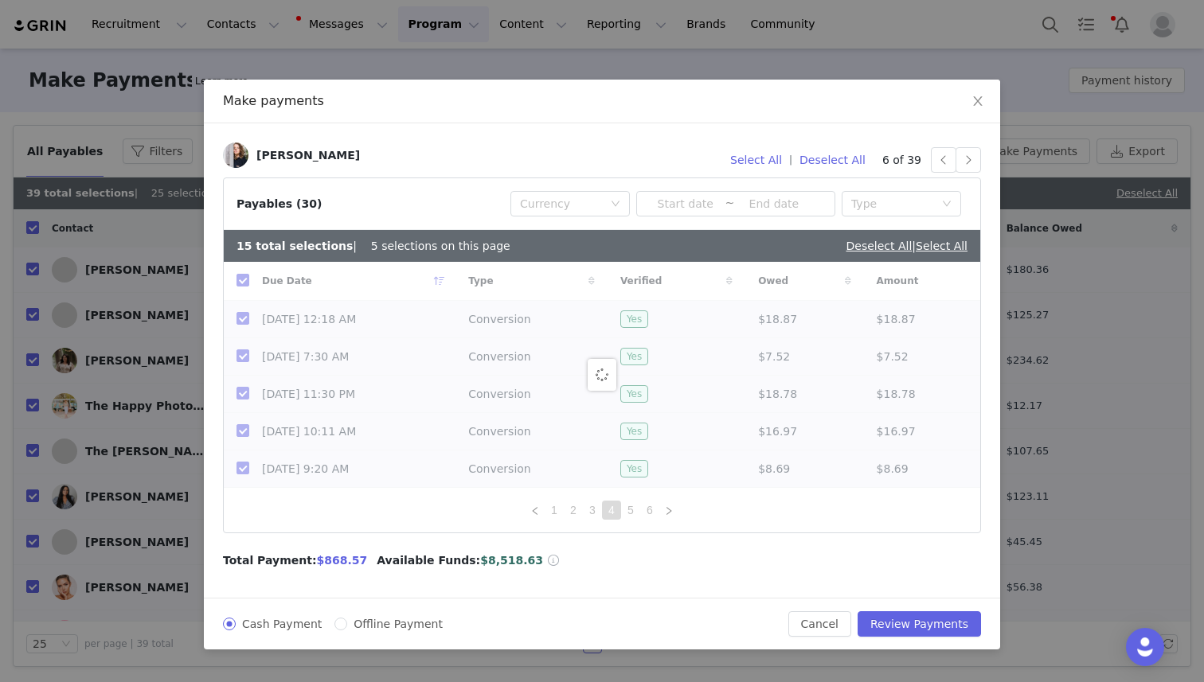
checkbox input "false"
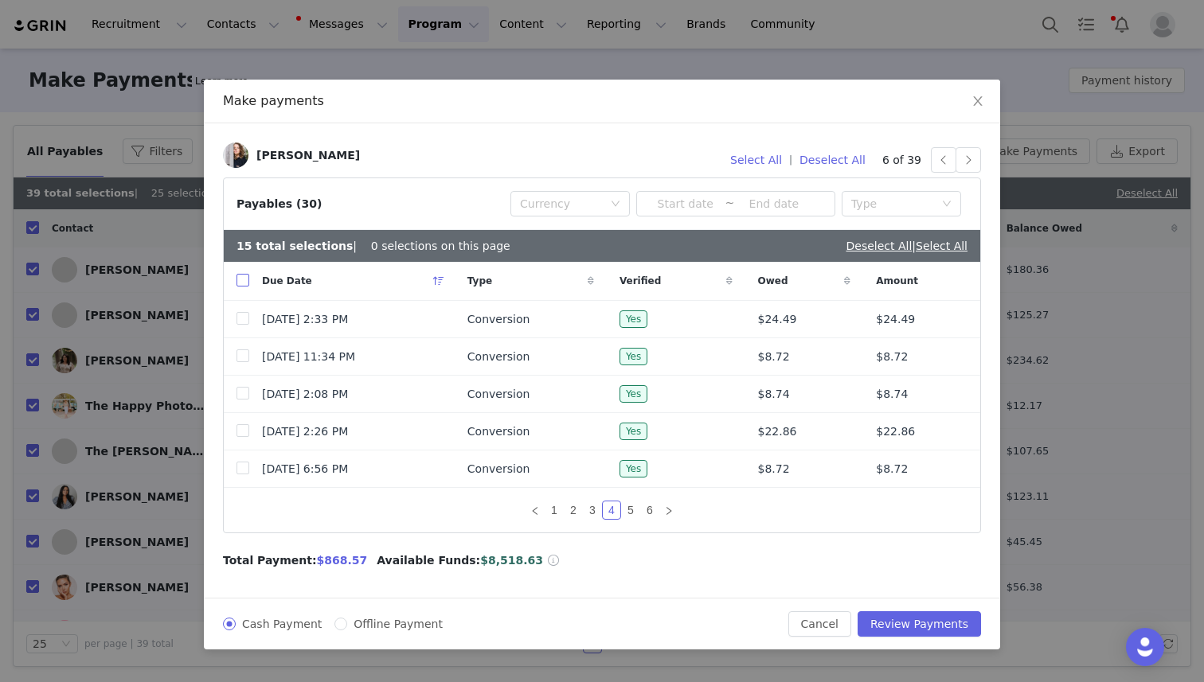
click at [244, 279] on input "checkbox" at bounding box center [242, 280] width 13 height 13
checkbox input "true"
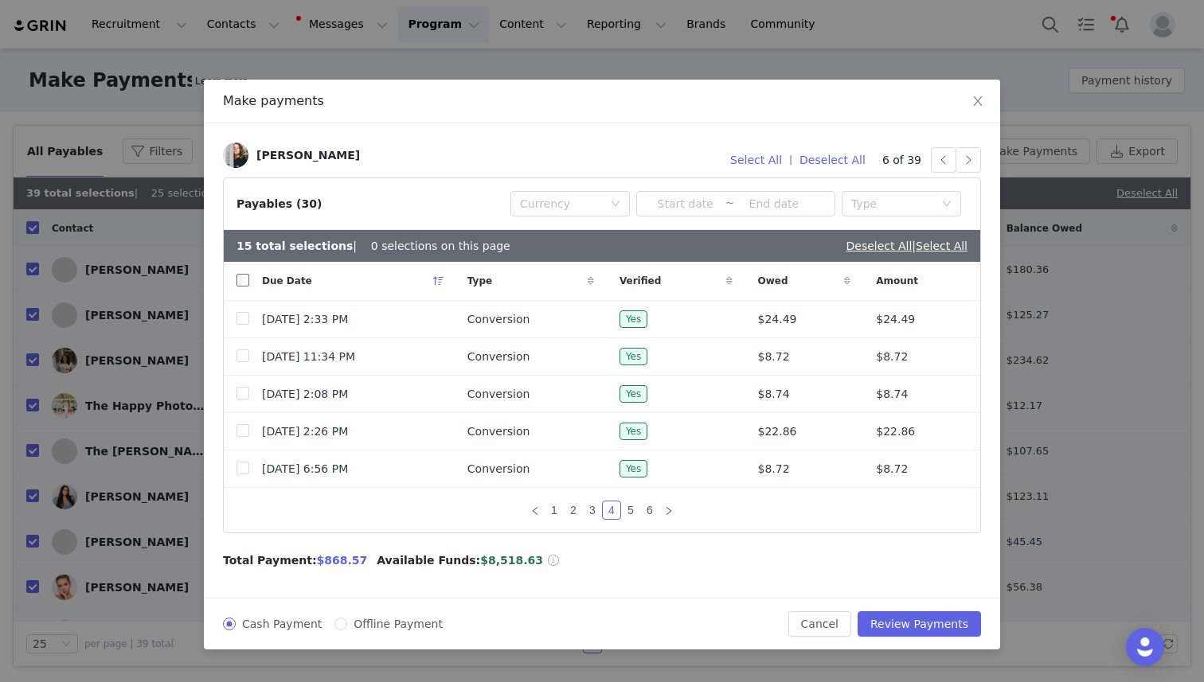
checkbox input "true"
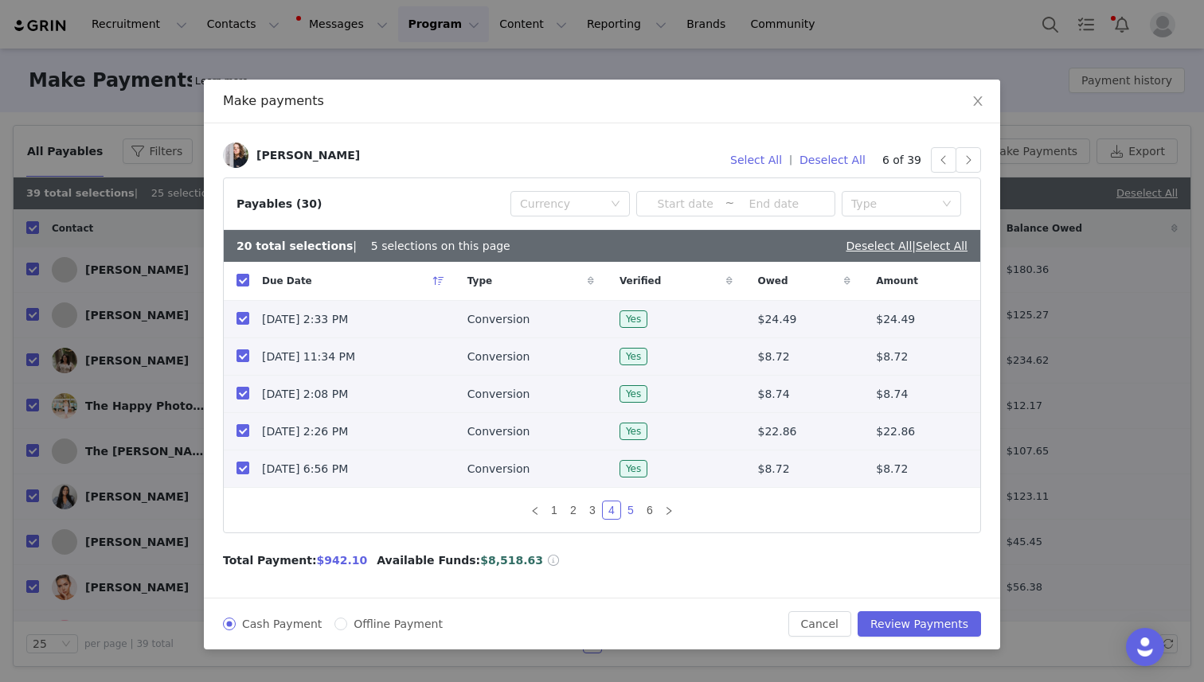
click at [629, 510] on link "5" at bounding box center [631, 511] width 18 height 18
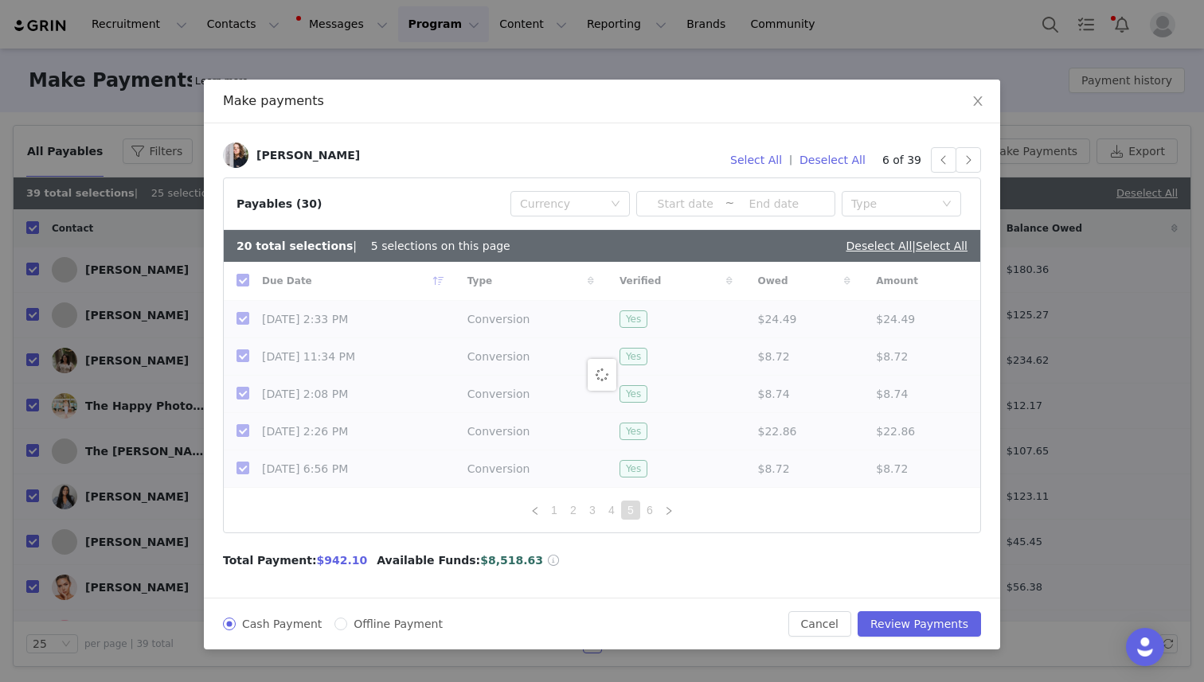
checkbox input "false"
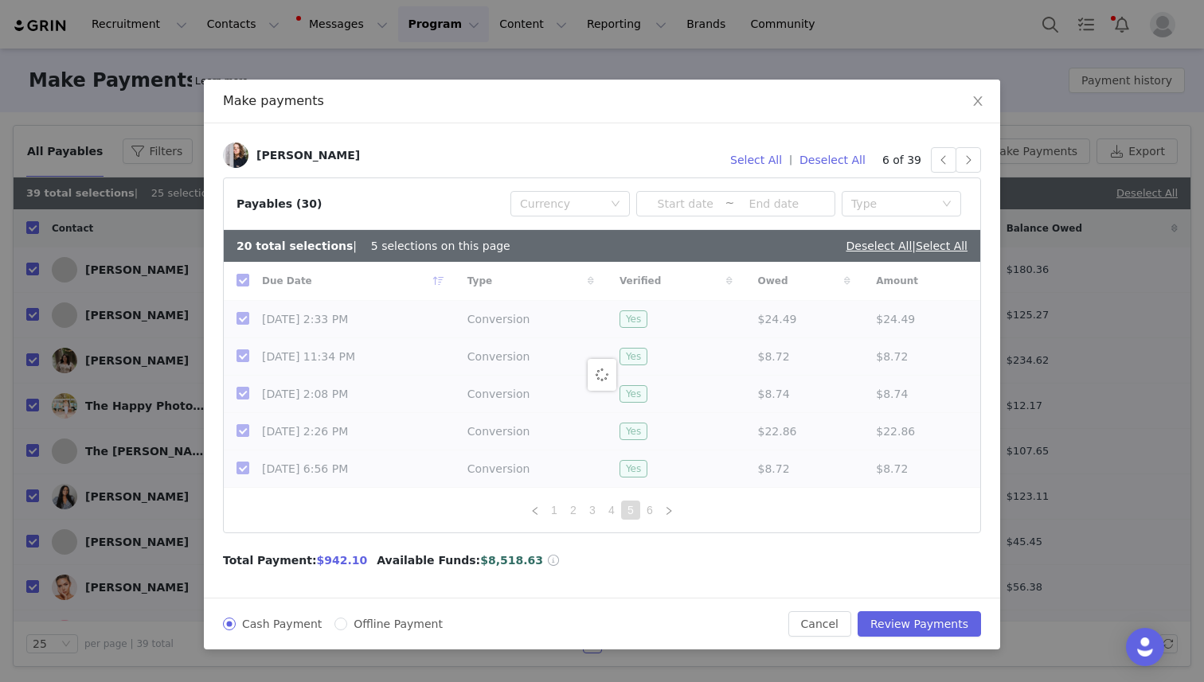
checkbox input "false"
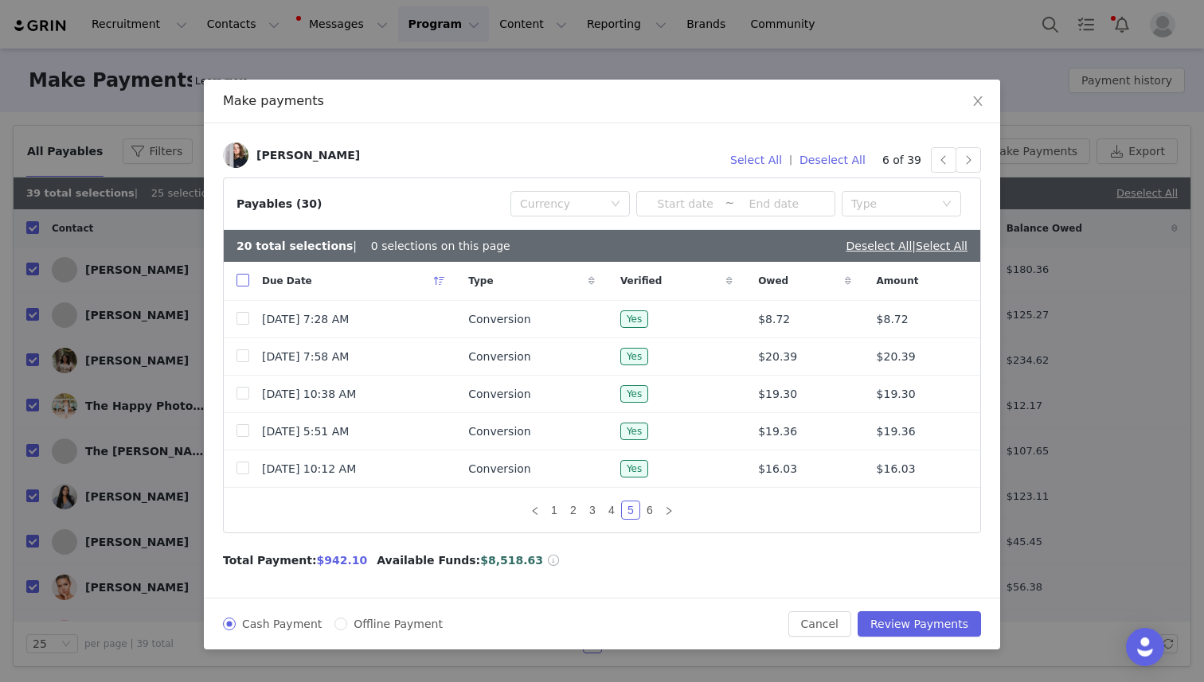
click at [243, 281] on input "checkbox" at bounding box center [242, 280] width 13 height 13
checkbox input "true"
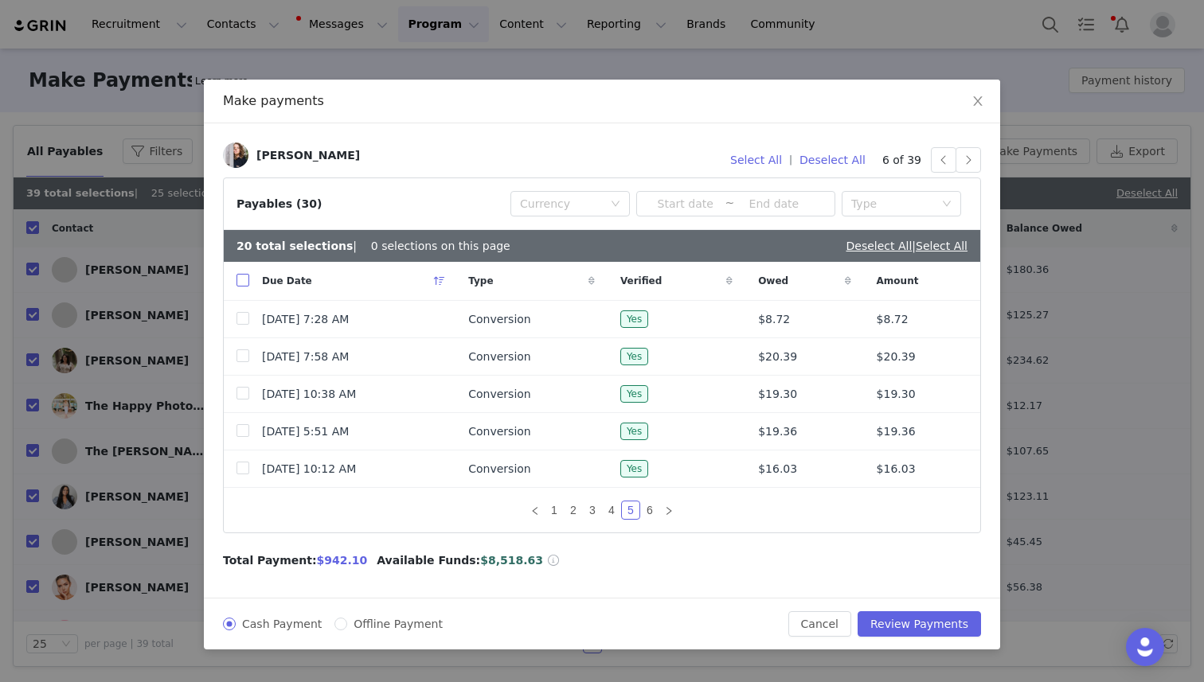
checkbox input "true"
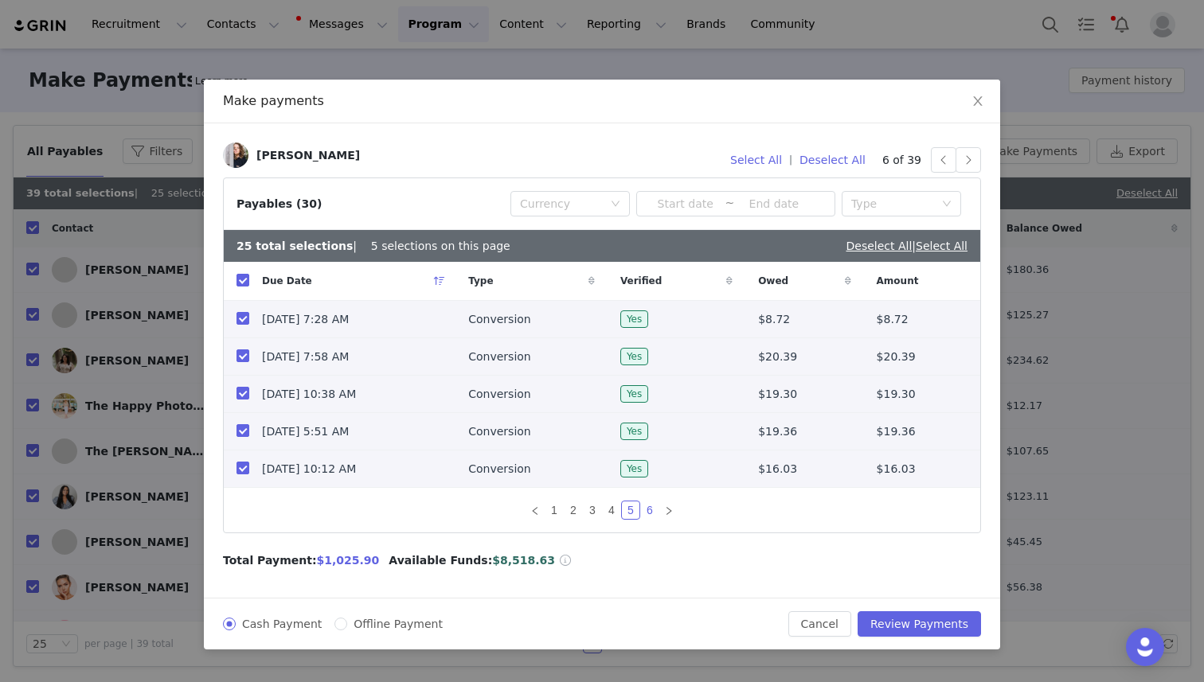
click at [648, 508] on link "6" at bounding box center [650, 511] width 18 height 18
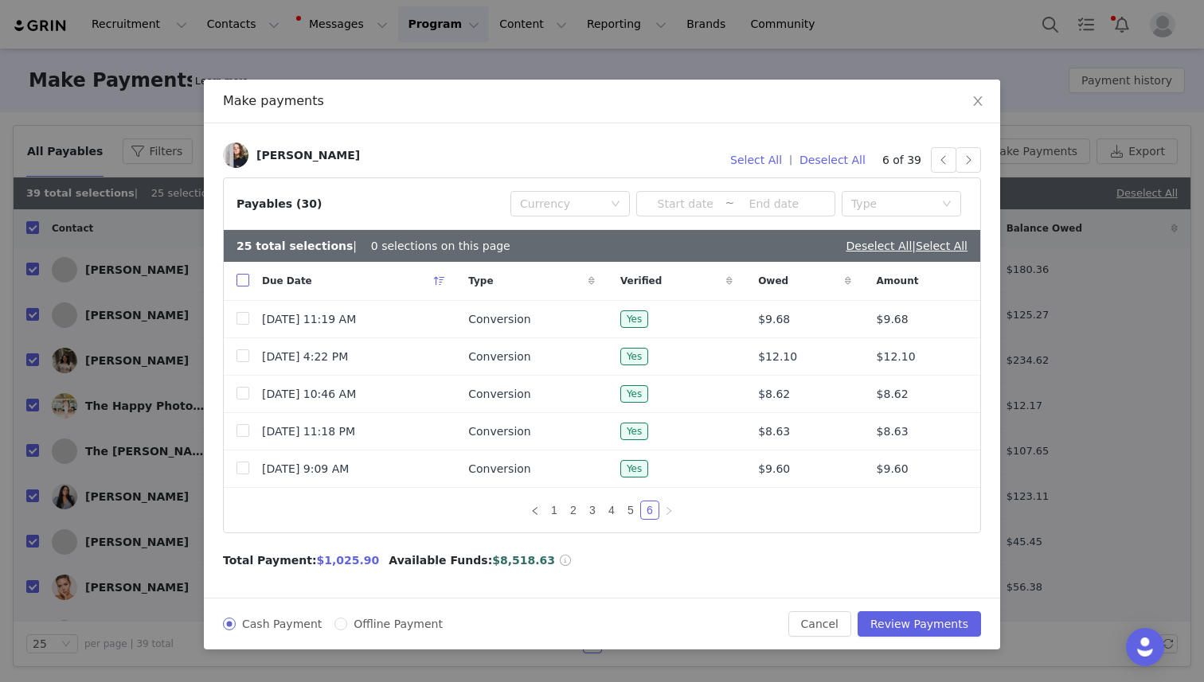
click at [241, 285] on input "checkbox" at bounding box center [242, 280] width 13 height 13
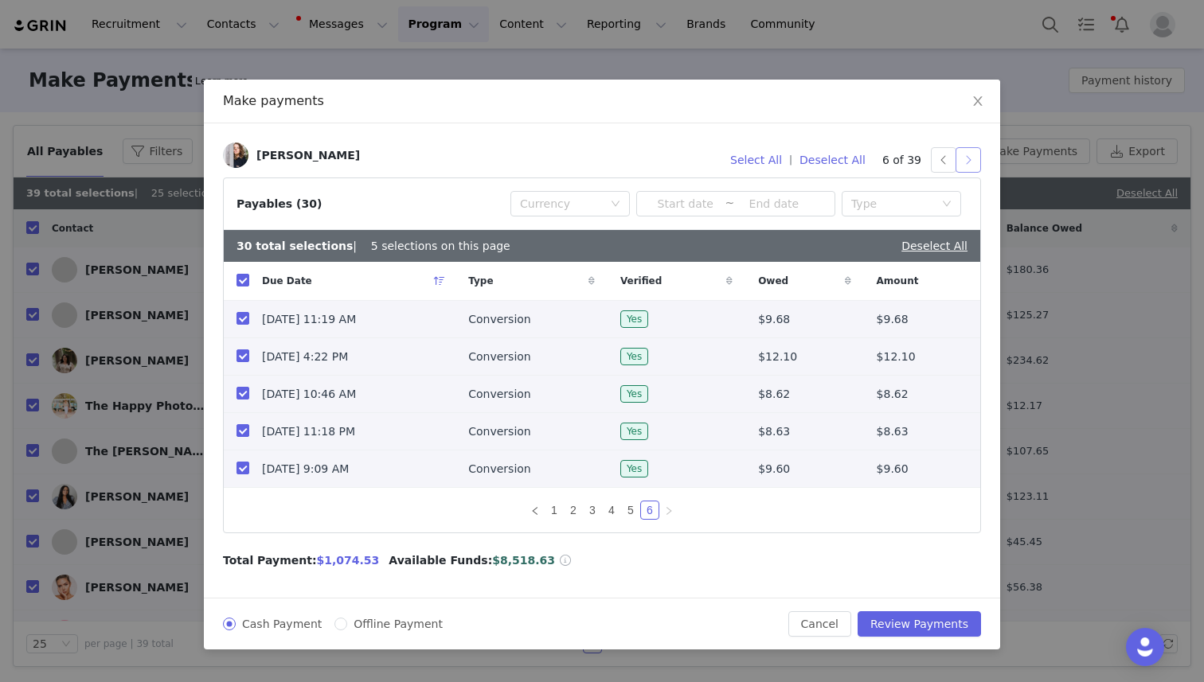
click at [966, 158] on button "button" at bounding box center [967, 159] width 25 height 25
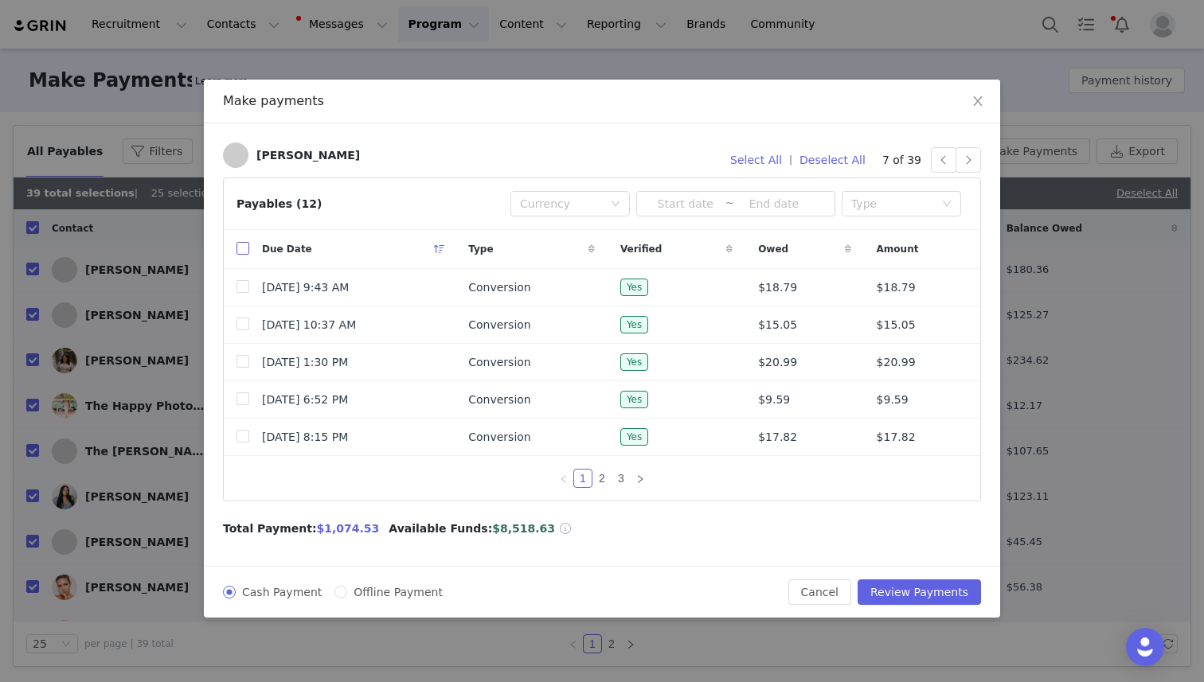
click at [240, 246] on input "checkbox" at bounding box center [242, 248] width 13 height 13
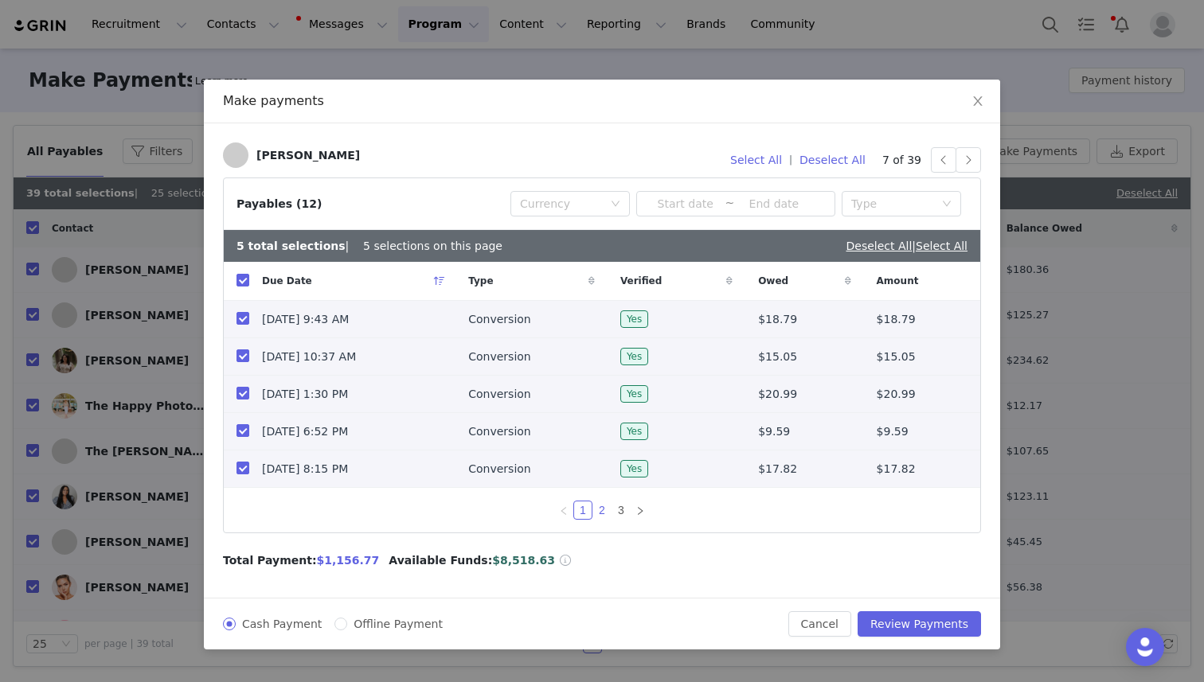
click at [604, 511] on link "2" at bounding box center [602, 511] width 18 height 18
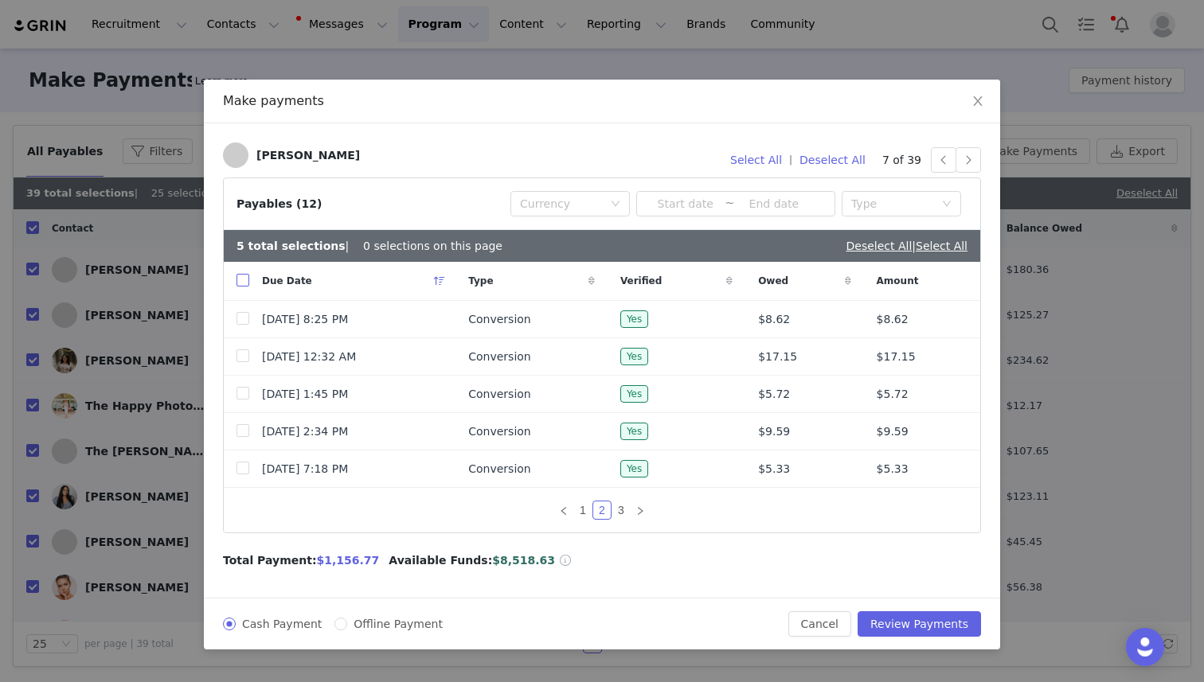
click at [242, 279] on input "checkbox" at bounding box center [242, 280] width 13 height 13
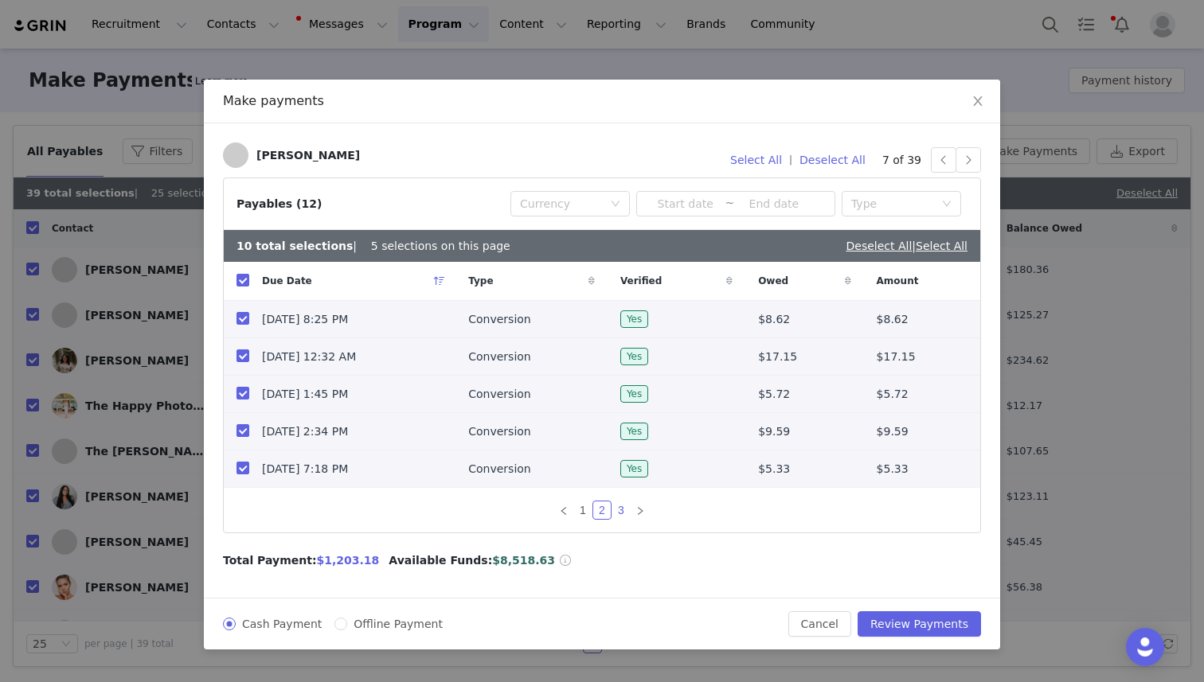
click at [625, 505] on link "3" at bounding box center [621, 511] width 18 height 18
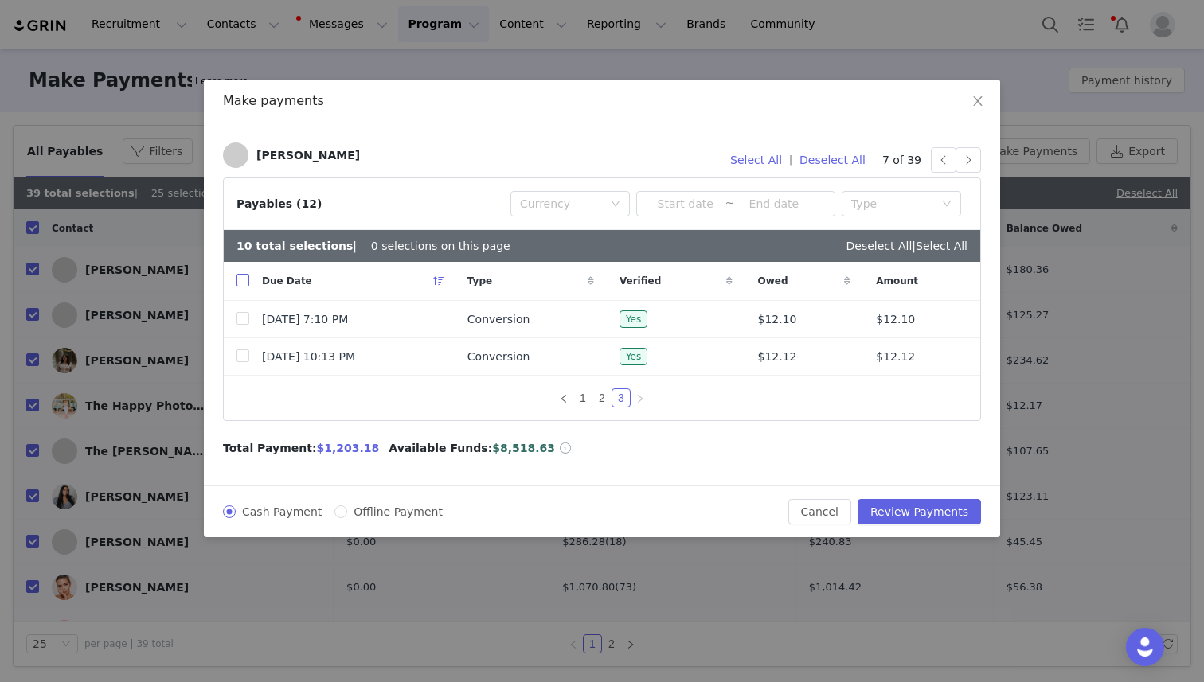
click at [245, 274] on label at bounding box center [242, 281] width 13 height 17
click at [245, 274] on input "checkbox" at bounding box center [242, 280] width 13 height 13
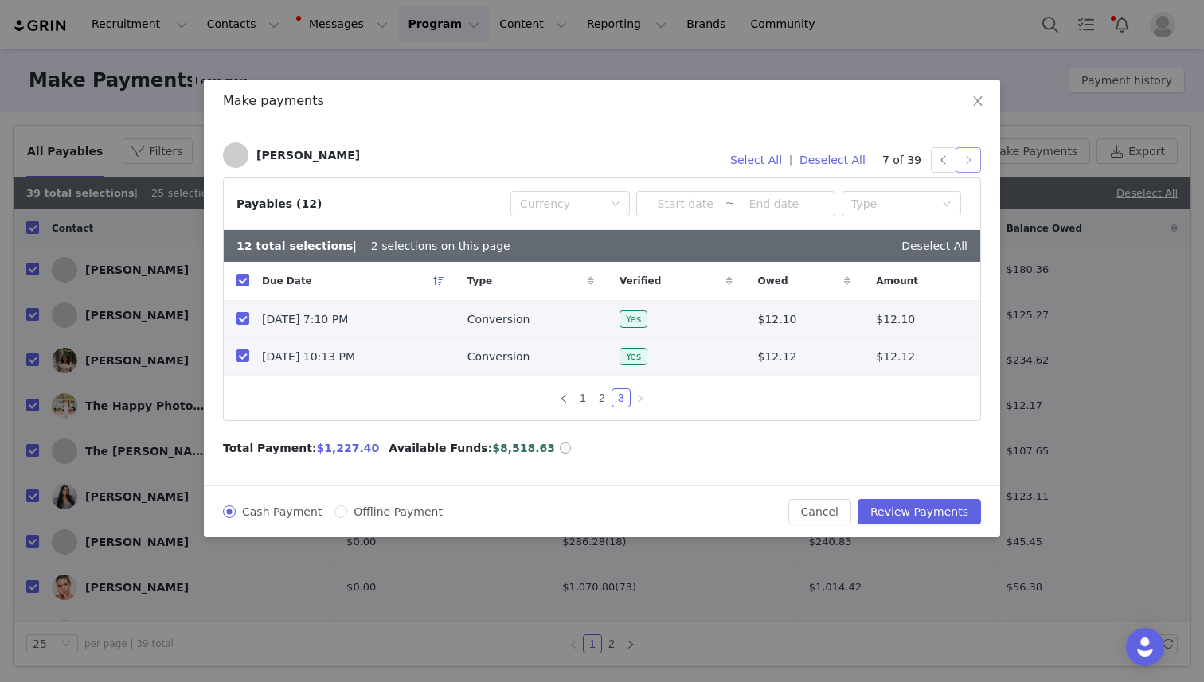
click at [967, 159] on button "button" at bounding box center [967, 159] width 25 height 25
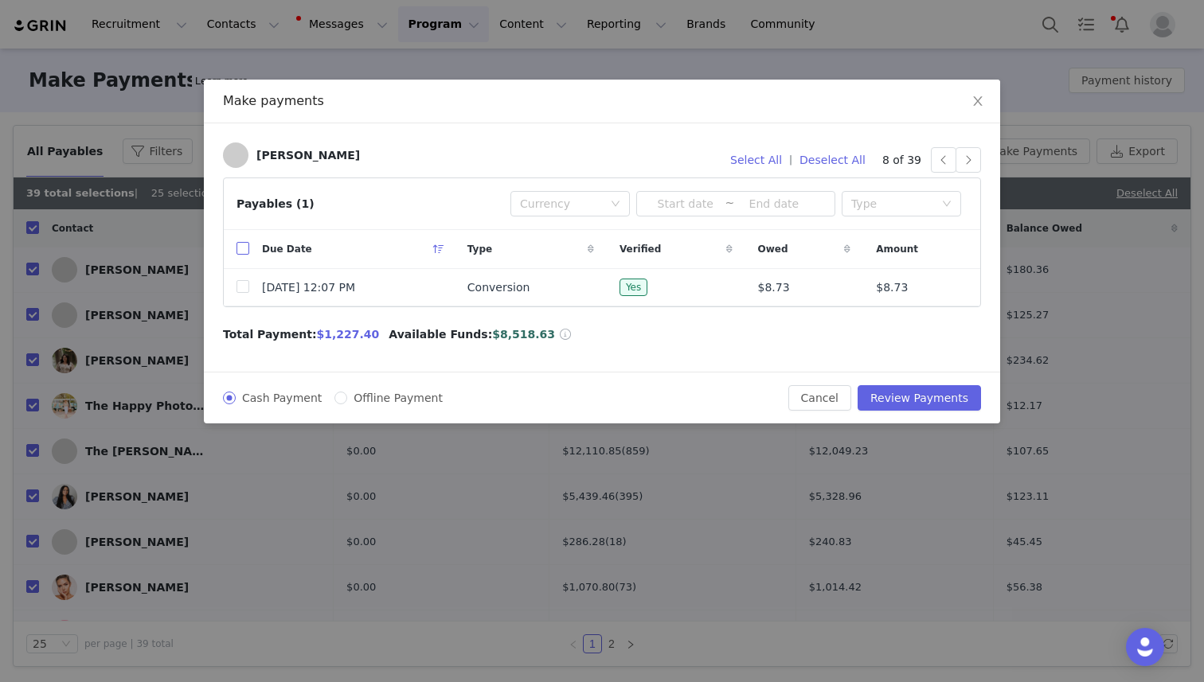
click at [248, 251] on input "checkbox" at bounding box center [242, 248] width 13 height 13
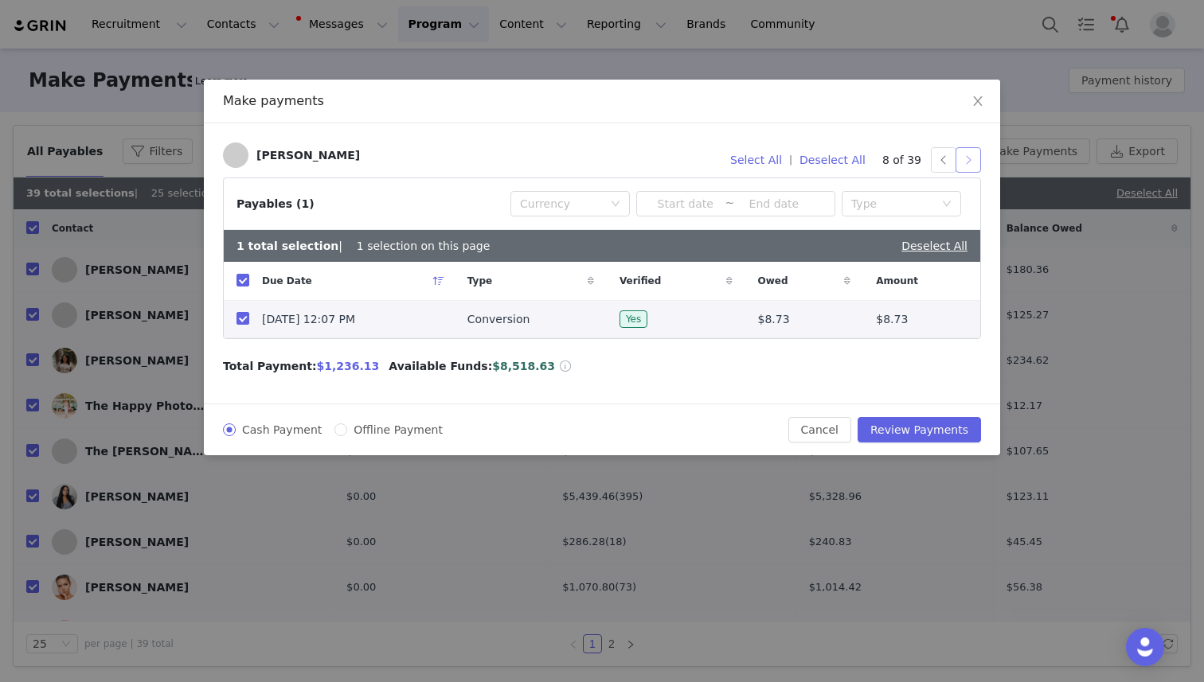
click at [972, 154] on button "button" at bounding box center [967, 159] width 25 height 25
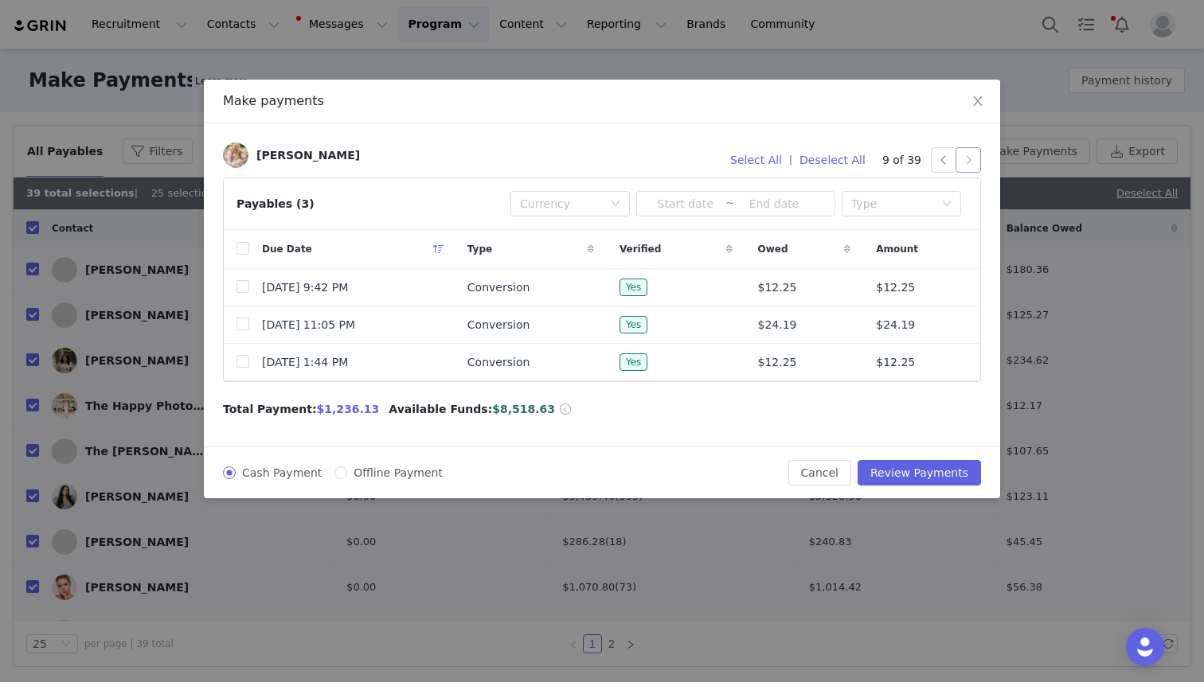
click at [968, 156] on button "button" at bounding box center [967, 159] width 25 height 25
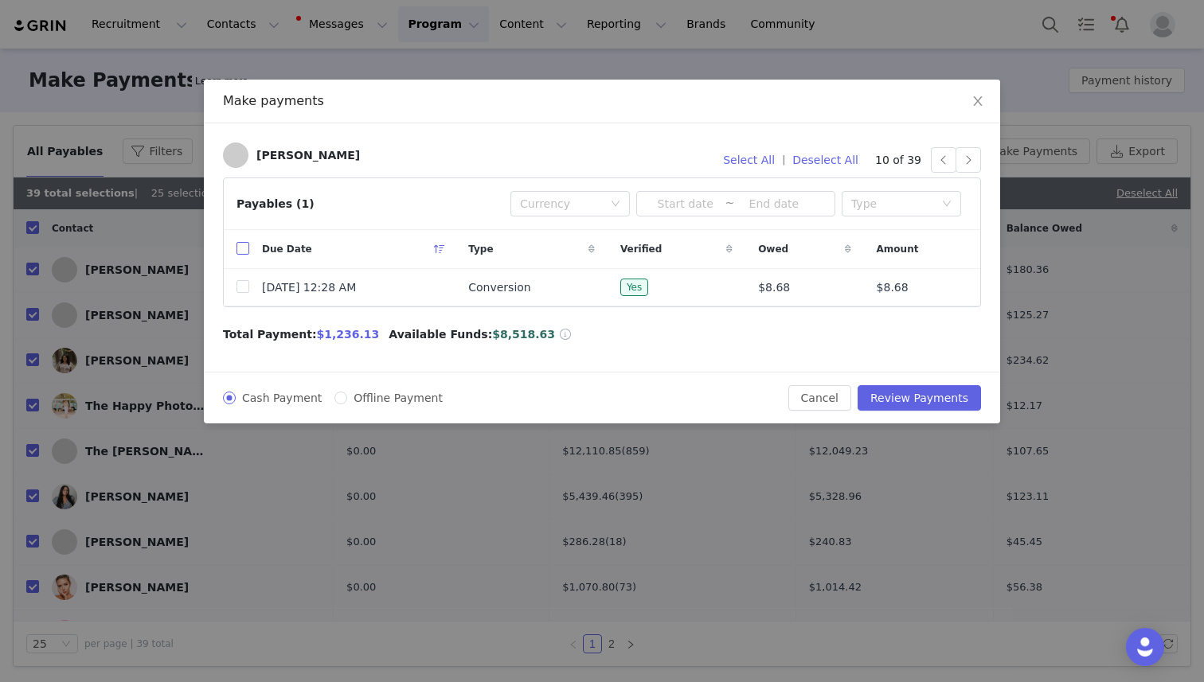
click at [246, 247] on input "checkbox" at bounding box center [242, 248] width 13 height 13
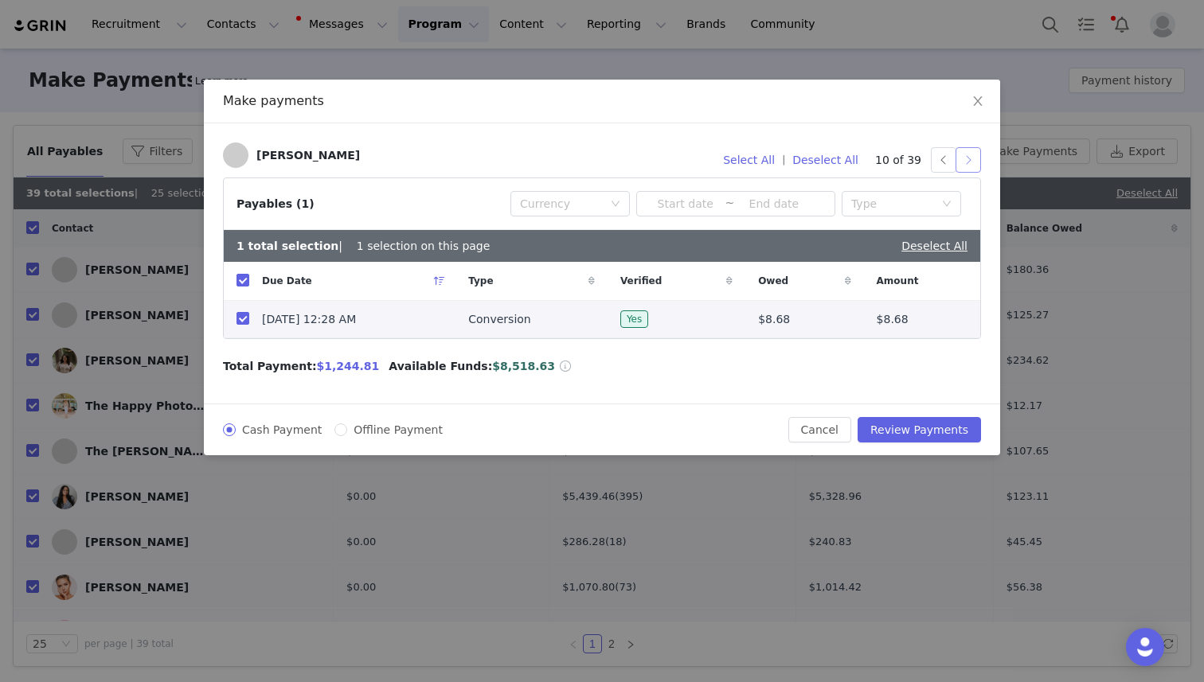
click at [972, 154] on button "button" at bounding box center [967, 159] width 25 height 25
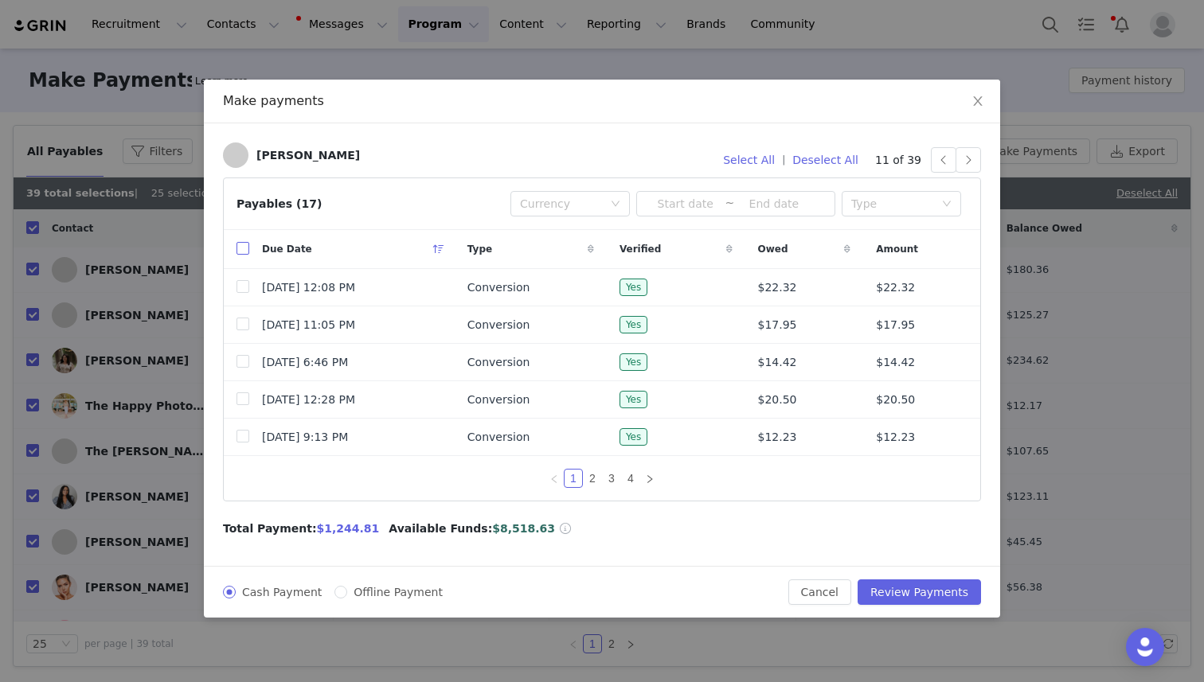
click at [243, 251] on input "checkbox" at bounding box center [242, 248] width 13 height 13
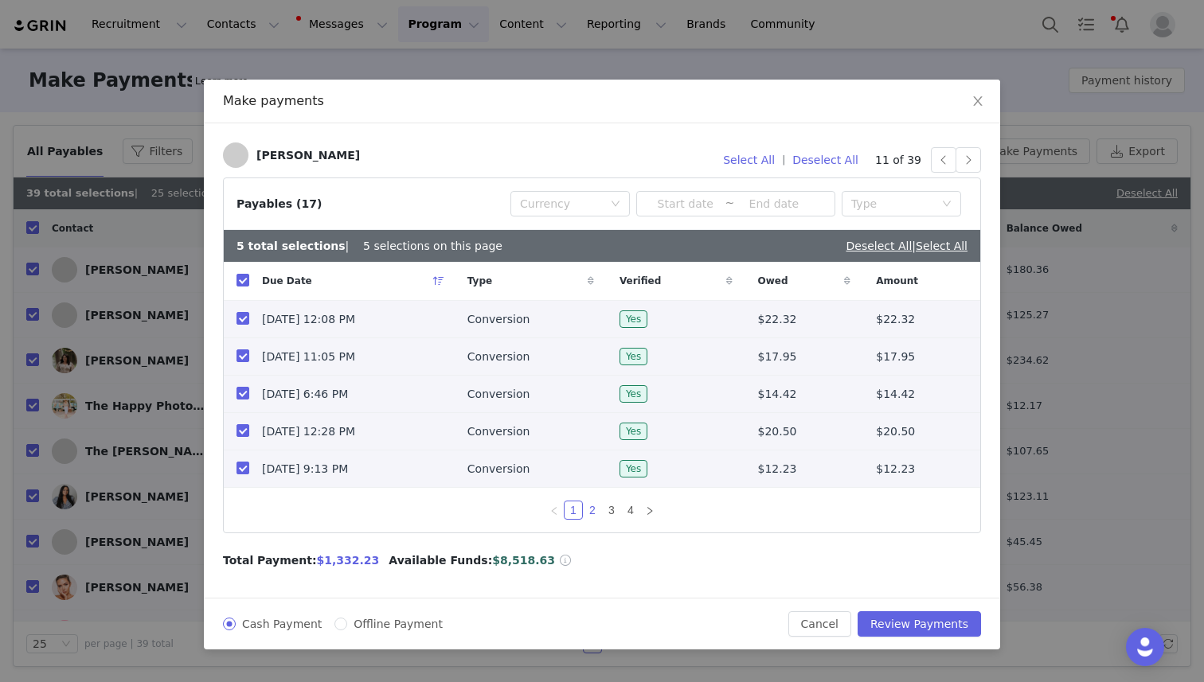
click at [593, 505] on link "2" at bounding box center [593, 511] width 18 height 18
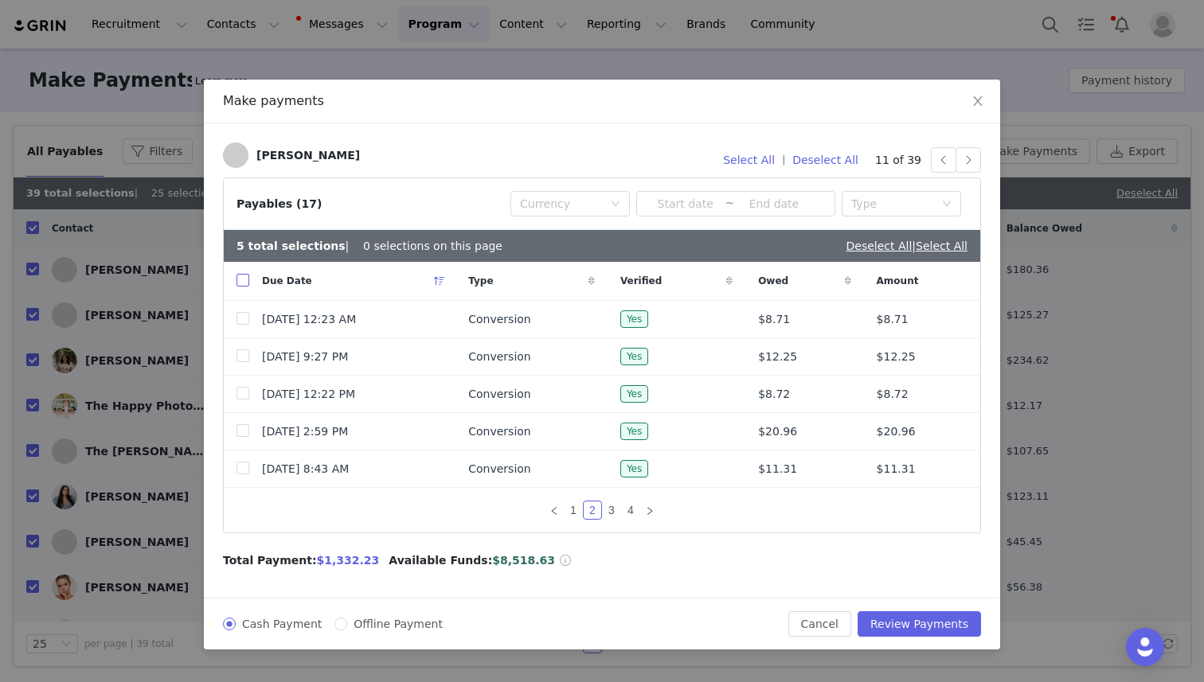
click at [246, 281] on input "checkbox" at bounding box center [242, 280] width 13 height 13
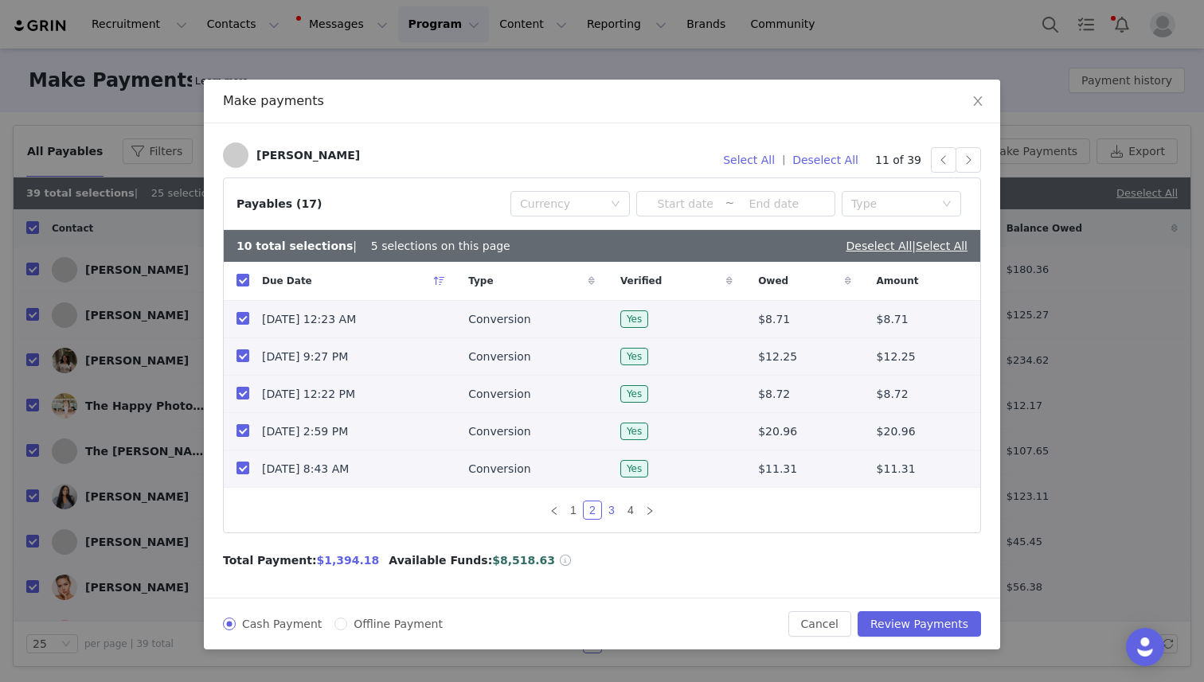
click at [606, 504] on link "3" at bounding box center [612, 511] width 18 height 18
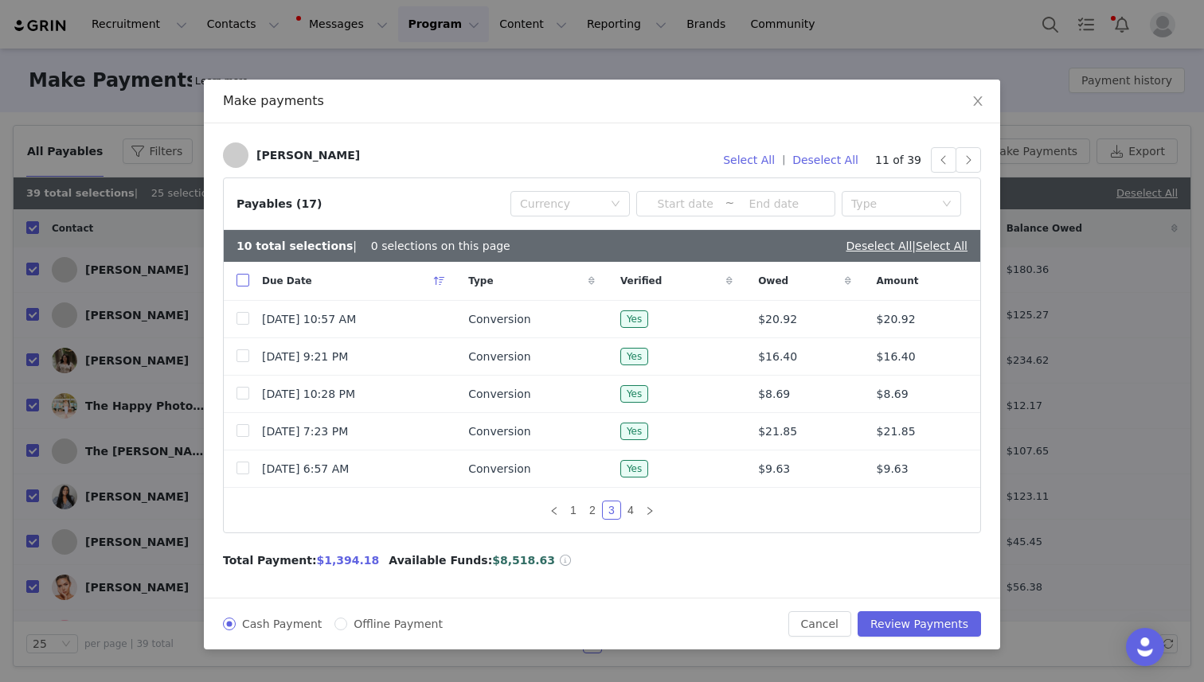
click at [236, 281] on input "checkbox" at bounding box center [242, 280] width 13 height 13
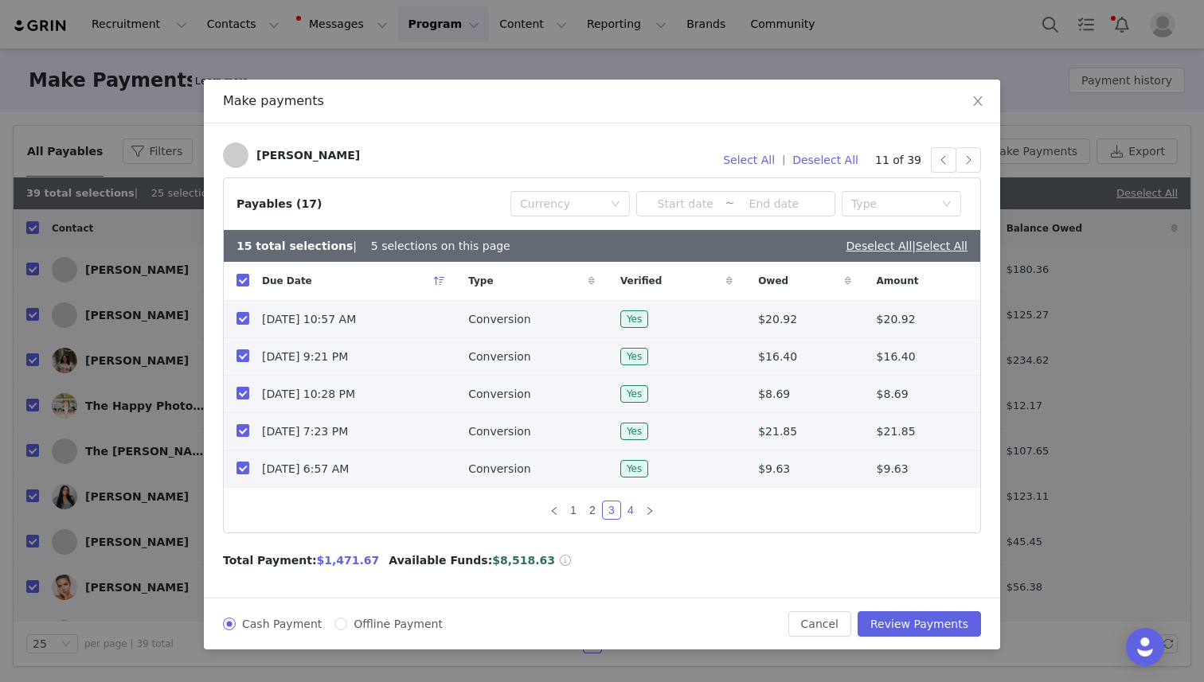
click at [635, 510] on link "4" at bounding box center [631, 511] width 18 height 18
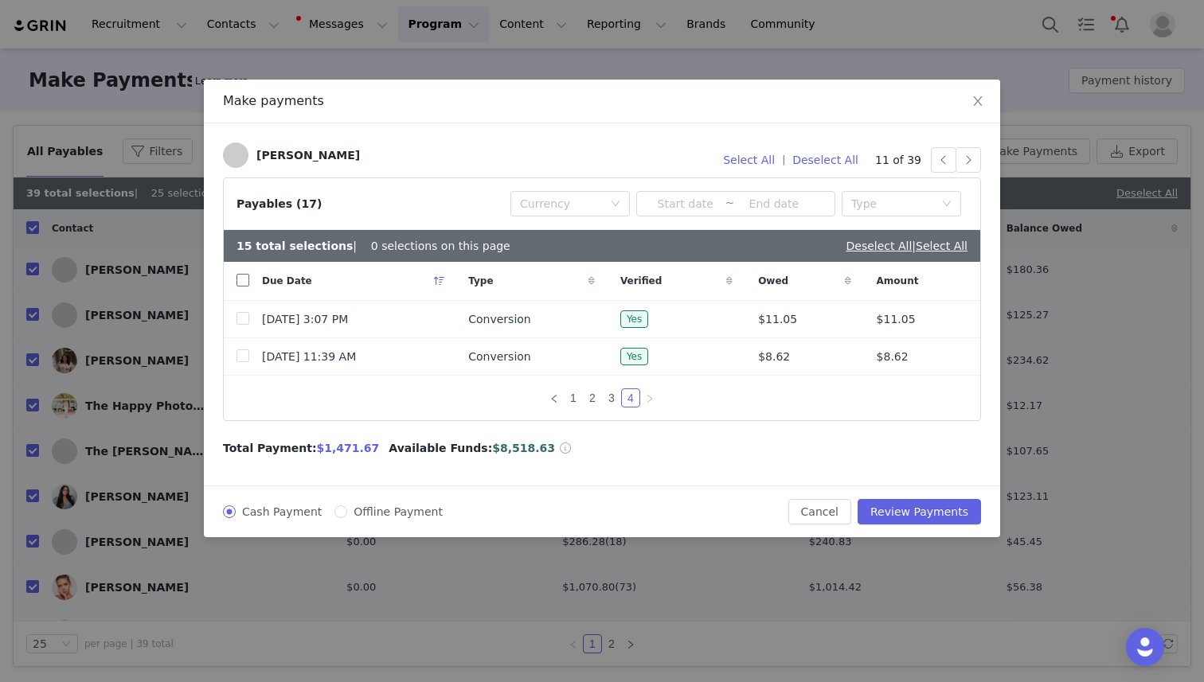
click at [244, 276] on input "checkbox" at bounding box center [242, 280] width 13 height 13
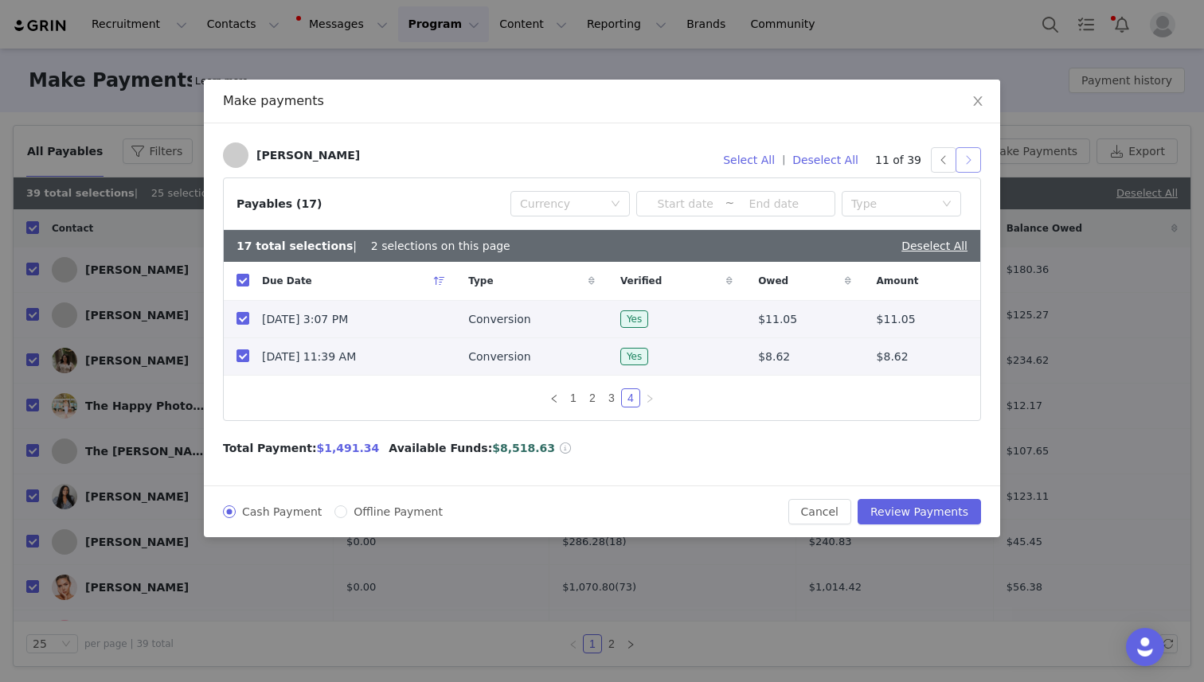
click at [969, 162] on button "button" at bounding box center [967, 159] width 25 height 25
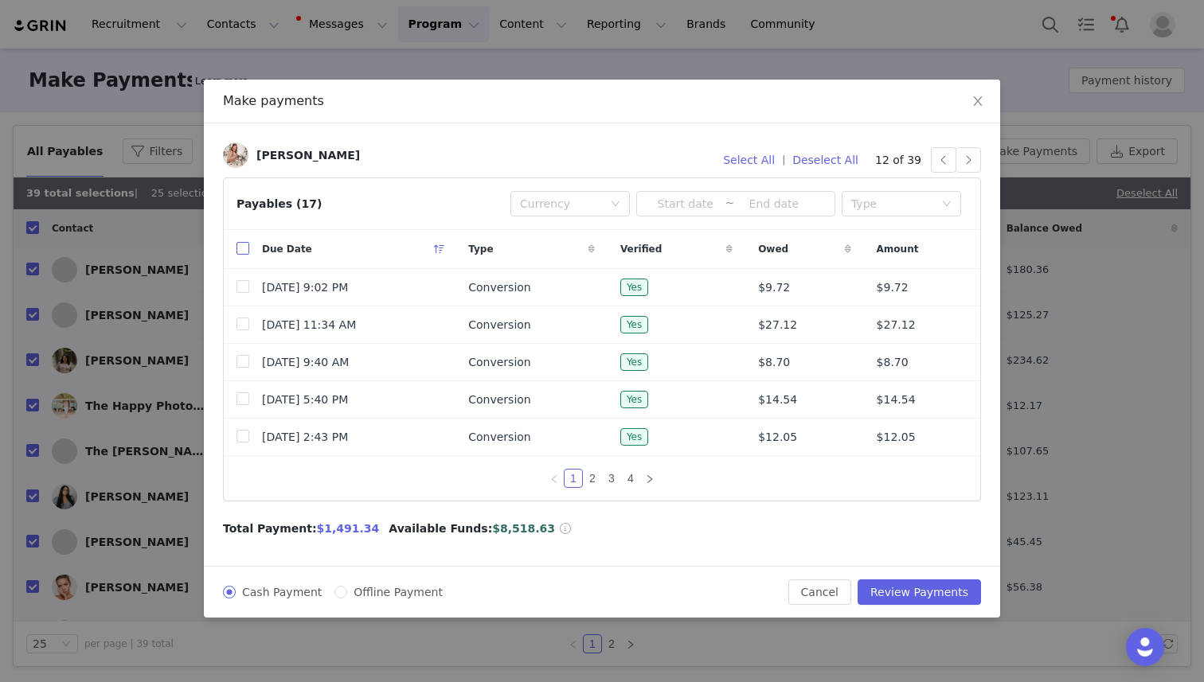
click at [247, 251] on input "checkbox" at bounding box center [242, 248] width 13 height 13
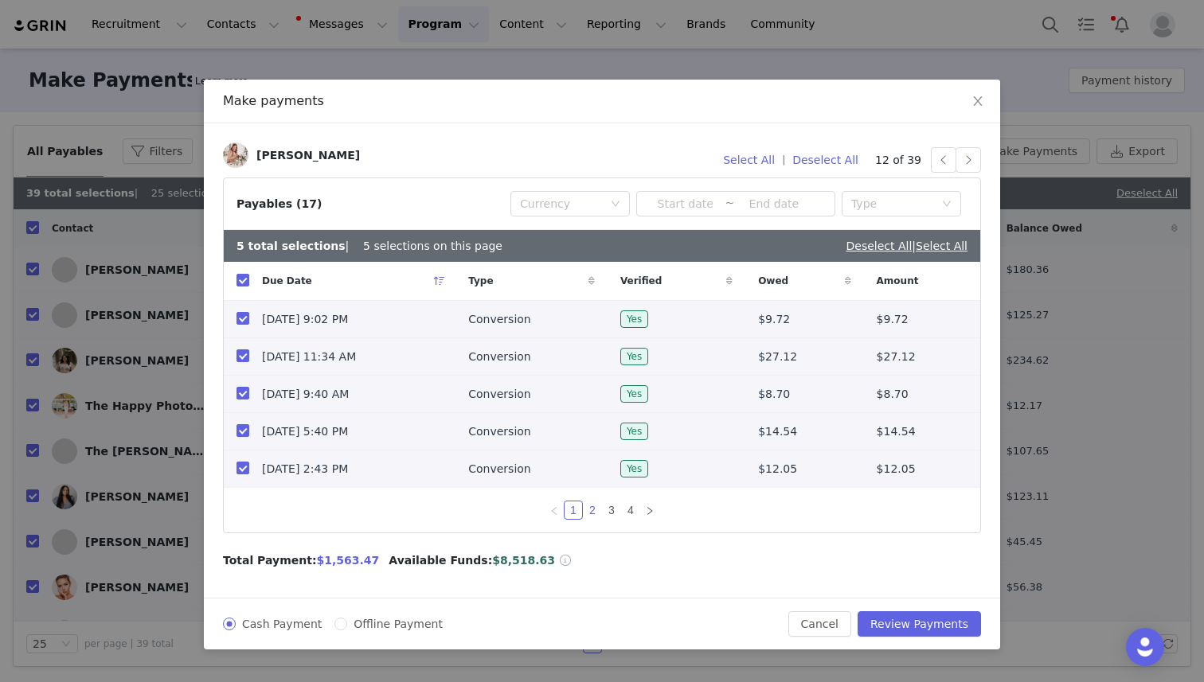
click at [595, 506] on link "2" at bounding box center [593, 511] width 18 height 18
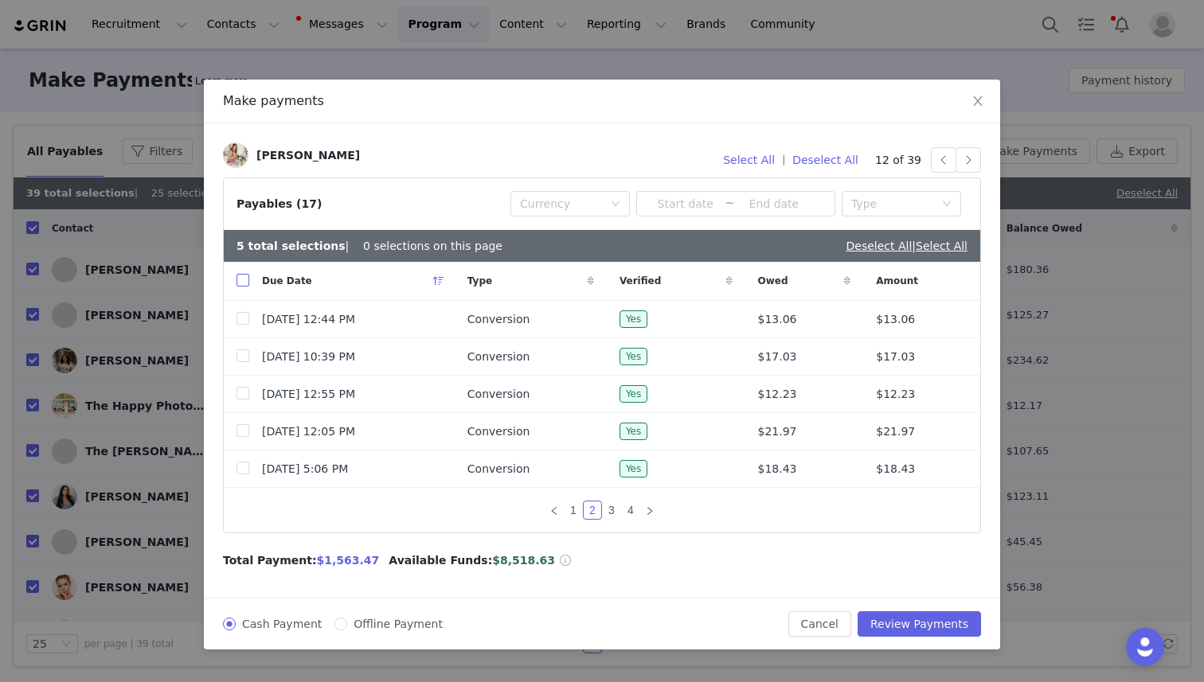
click at [244, 274] on input "checkbox" at bounding box center [242, 280] width 13 height 13
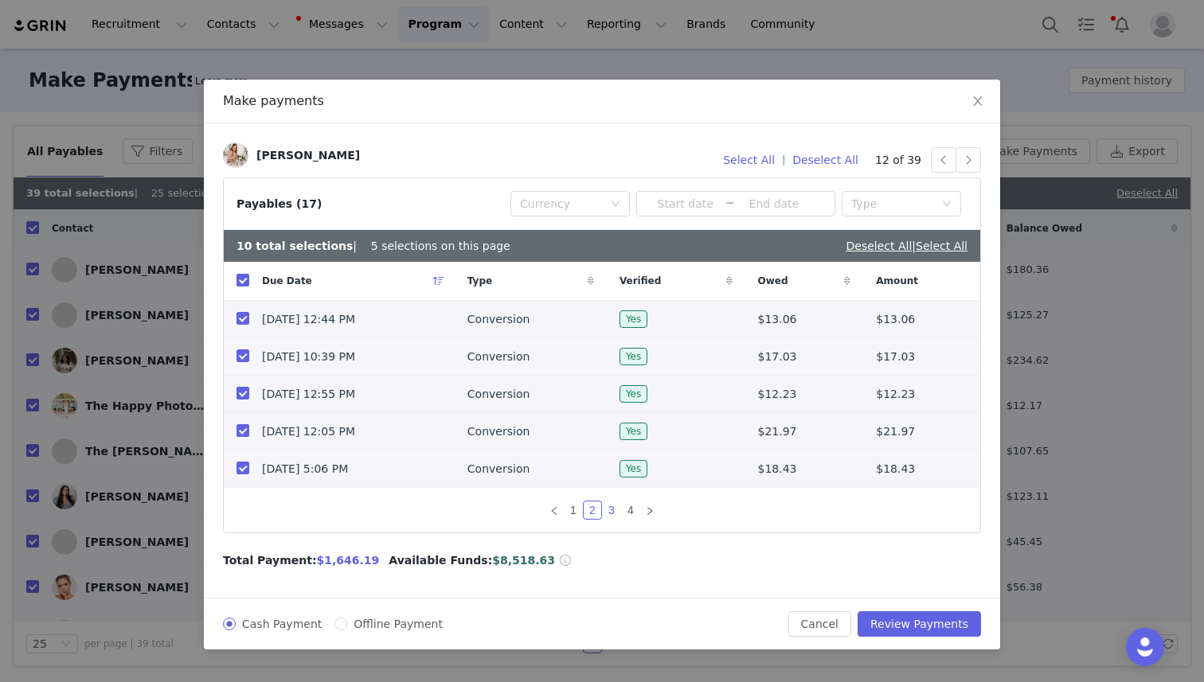
click at [613, 510] on link "3" at bounding box center [612, 511] width 18 height 18
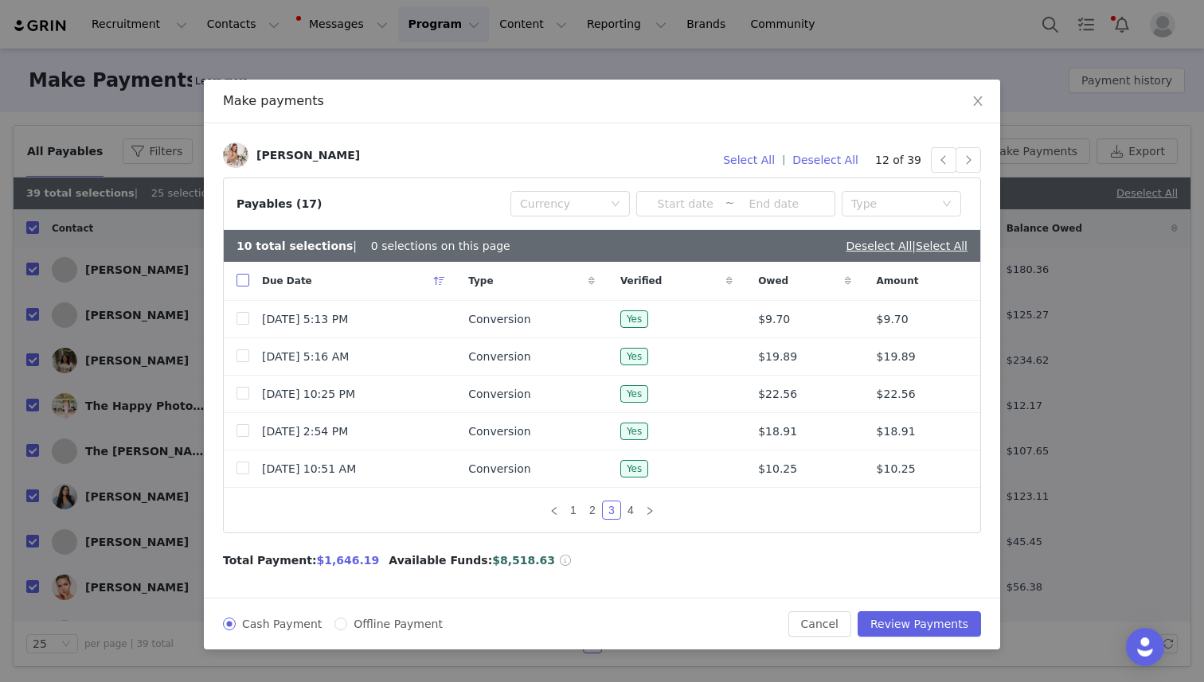
click at [242, 282] on input "checkbox" at bounding box center [242, 280] width 13 height 13
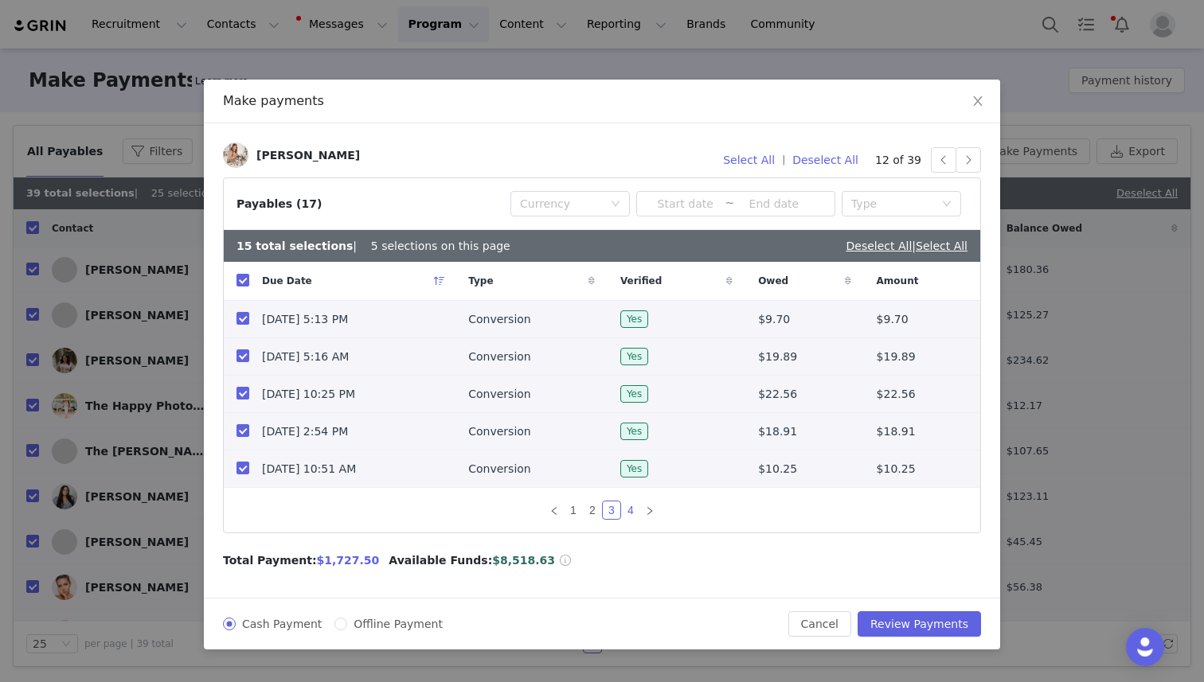
click at [629, 506] on link "4" at bounding box center [631, 511] width 18 height 18
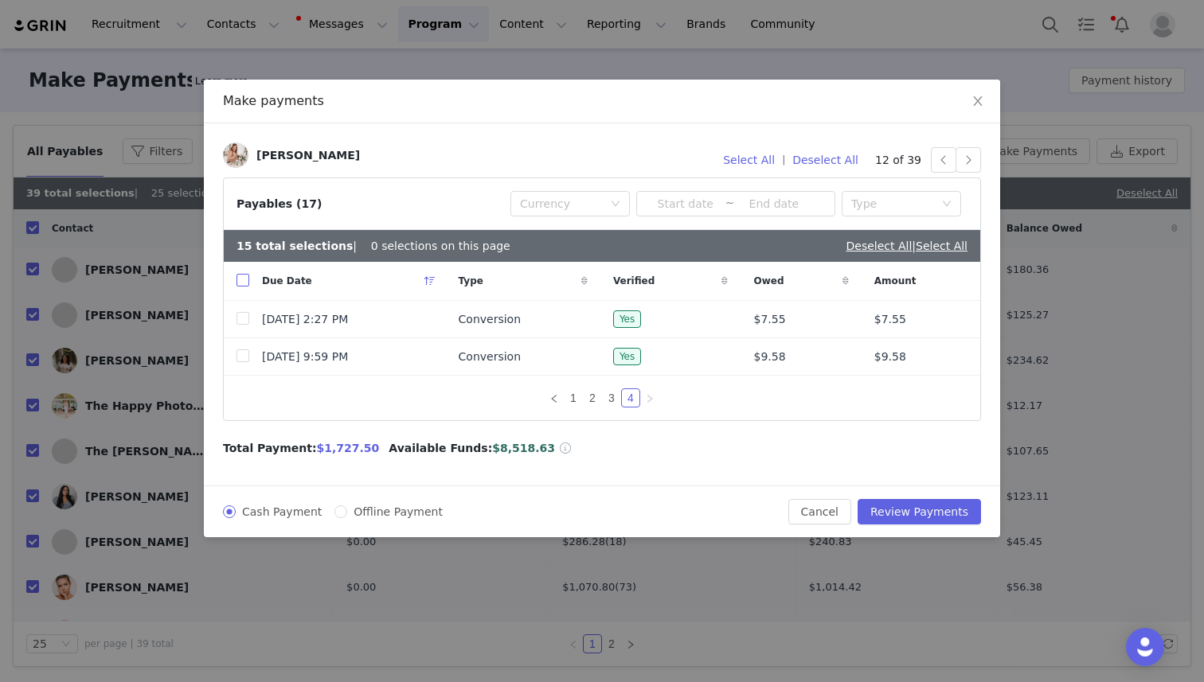
click at [242, 276] on input "checkbox" at bounding box center [242, 280] width 13 height 13
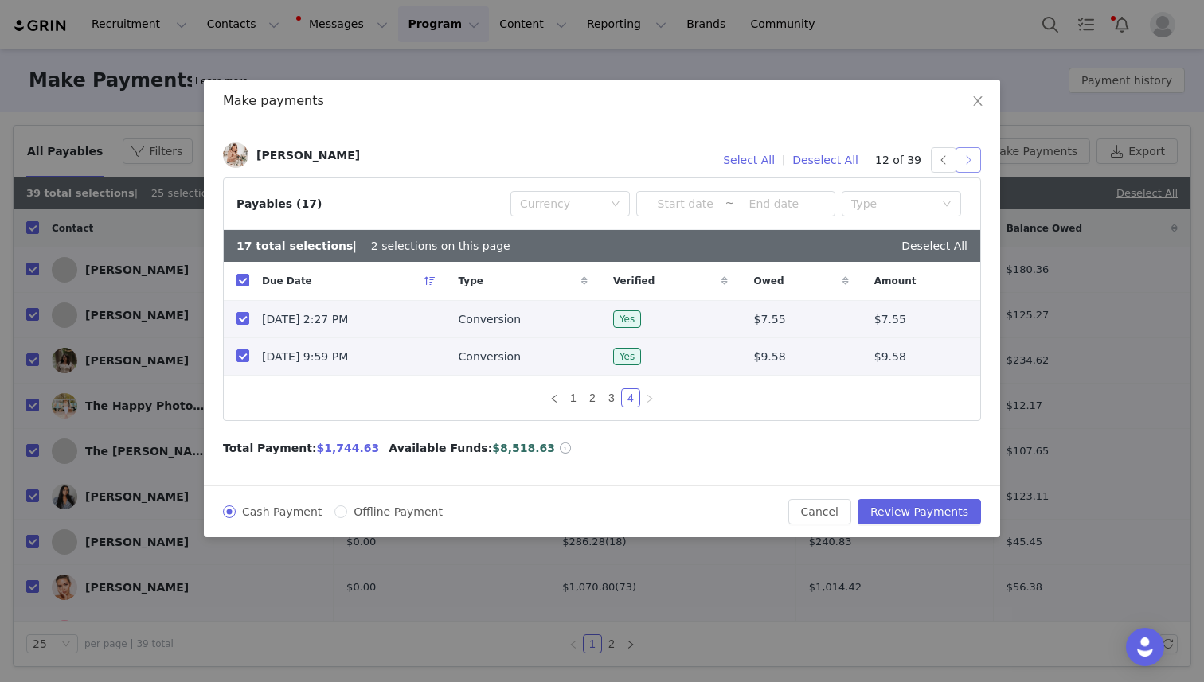
click at [970, 159] on button "button" at bounding box center [967, 159] width 25 height 25
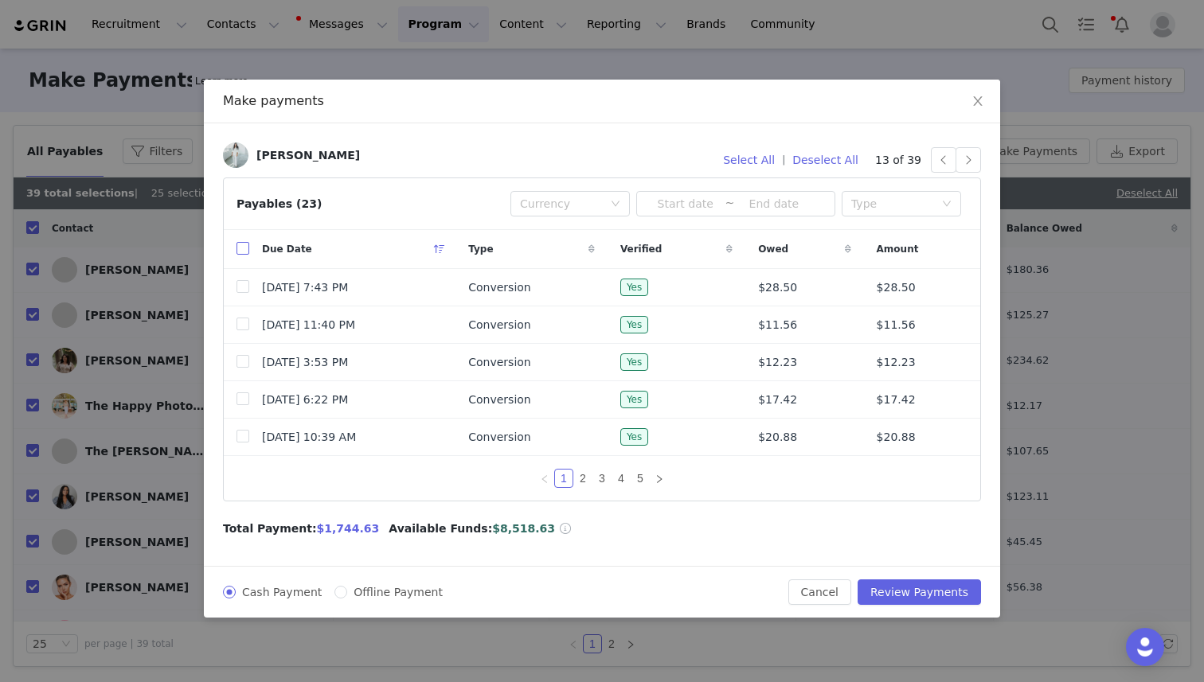
click at [242, 246] on input "checkbox" at bounding box center [242, 248] width 13 height 13
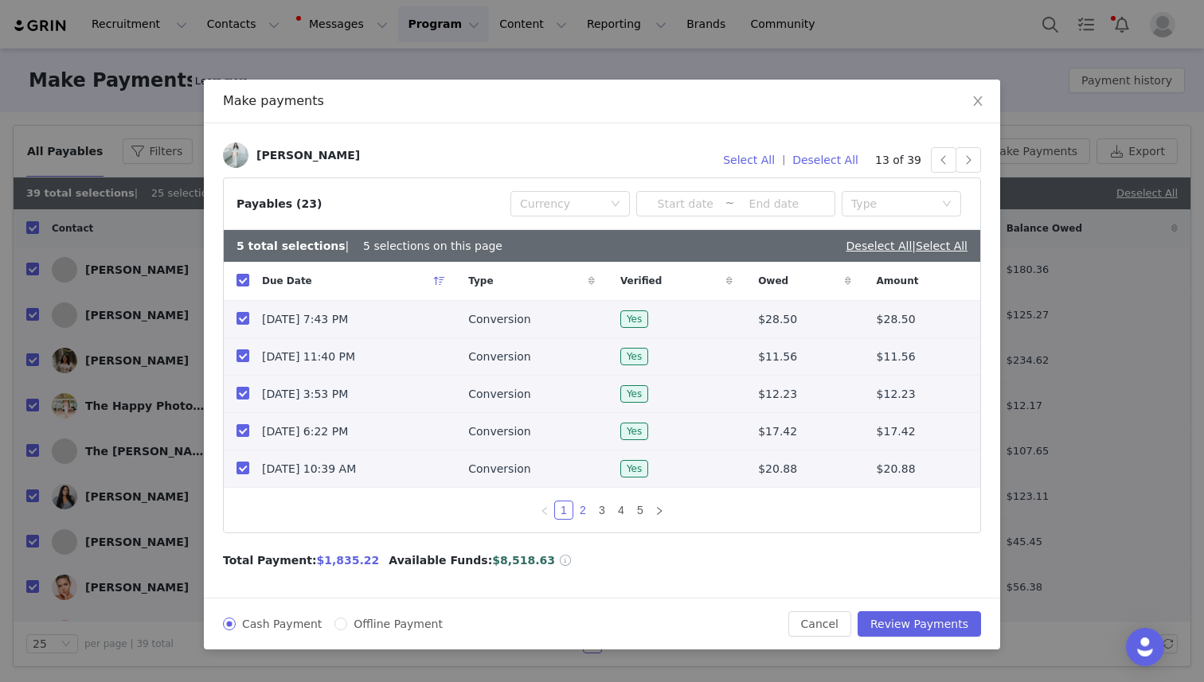
click at [583, 511] on link "2" at bounding box center [583, 511] width 18 height 18
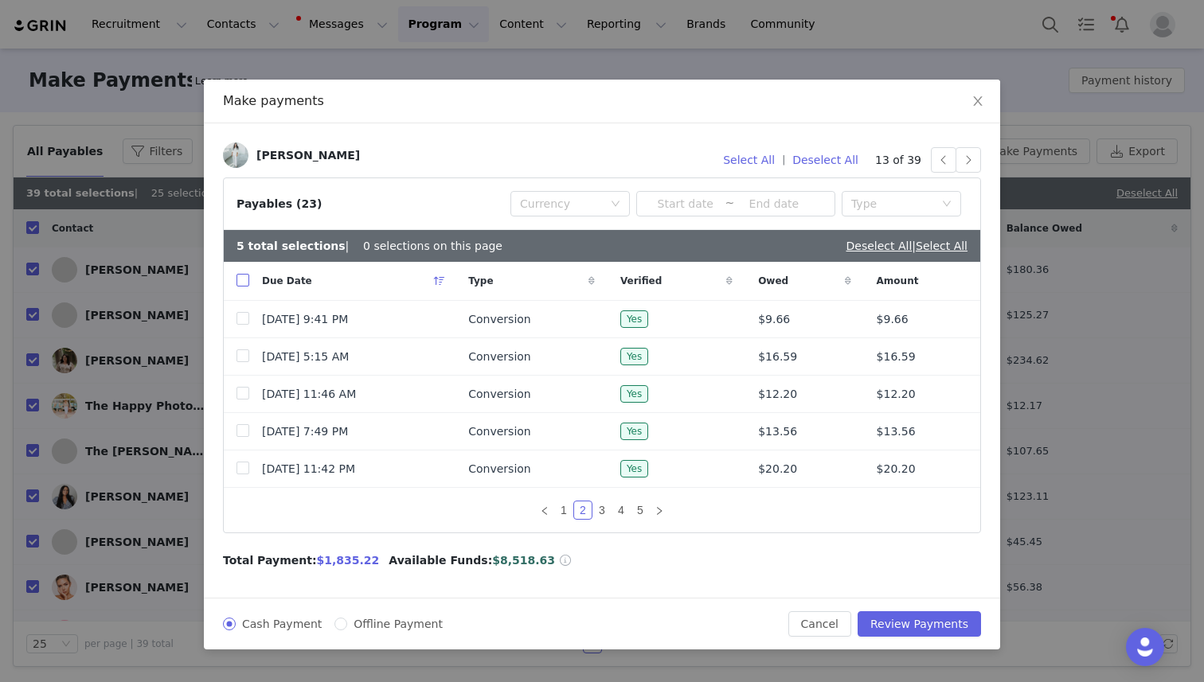
click at [245, 283] on input "checkbox" at bounding box center [242, 280] width 13 height 13
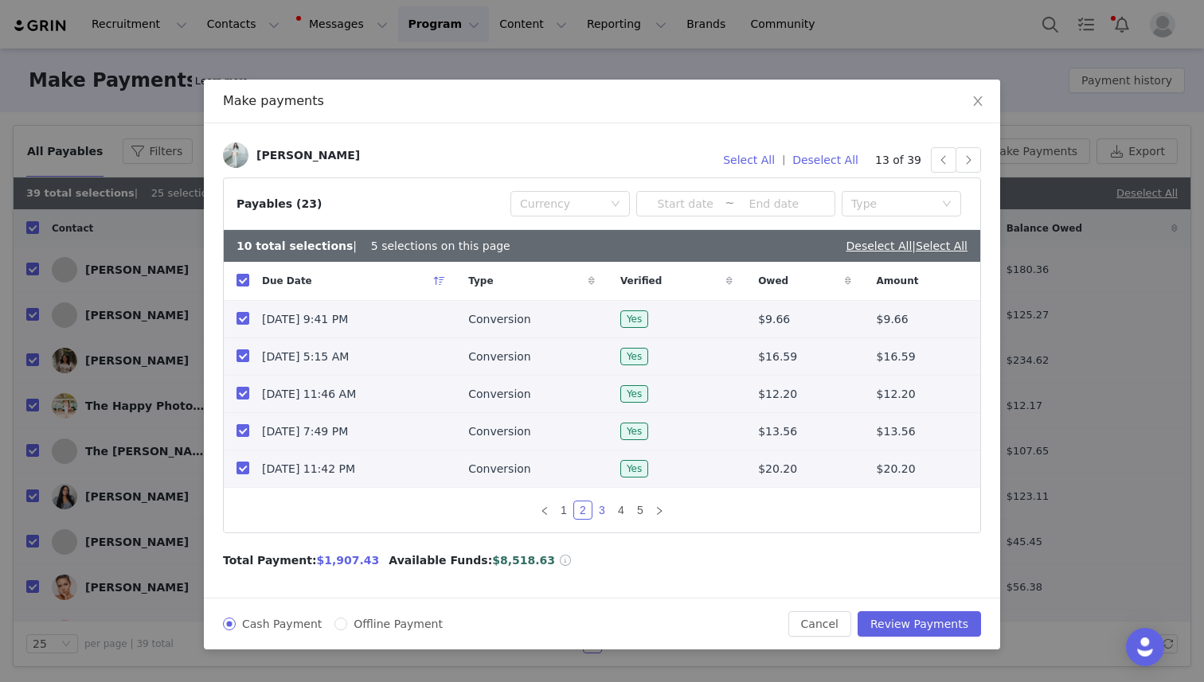
click at [597, 506] on link "3" at bounding box center [602, 511] width 18 height 18
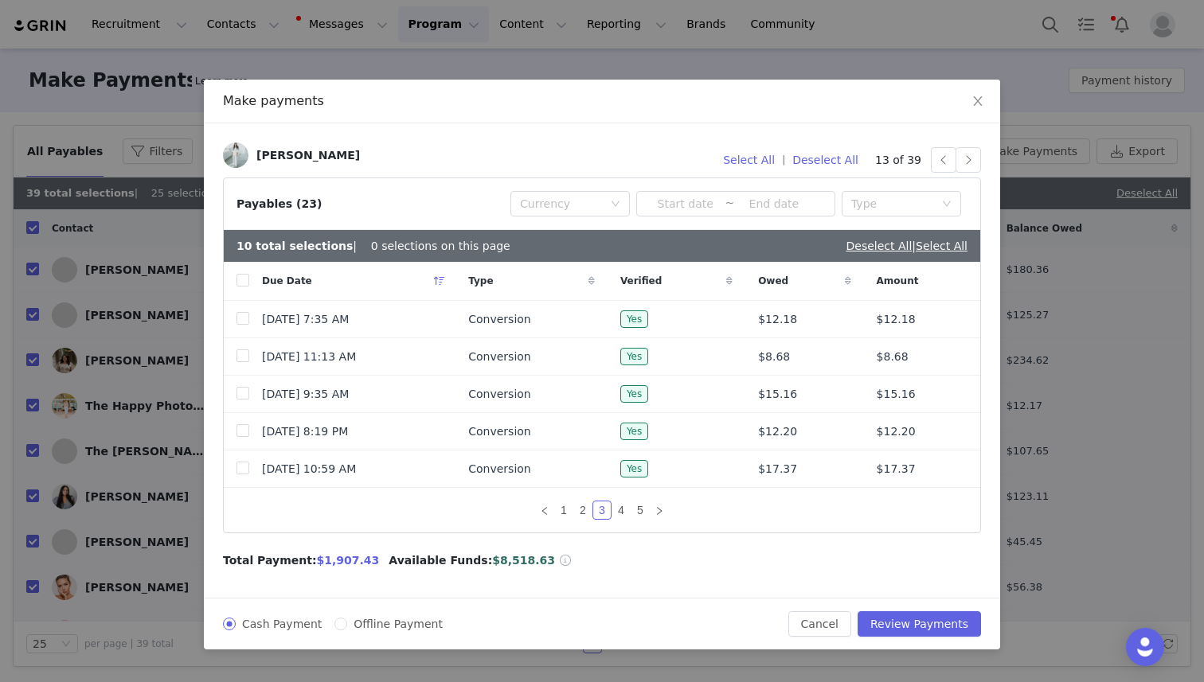
click at [250, 279] on div "Due Date" at bounding box center [352, 281] width 206 height 38
click at [241, 282] on input "checkbox" at bounding box center [242, 280] width 13 height 13
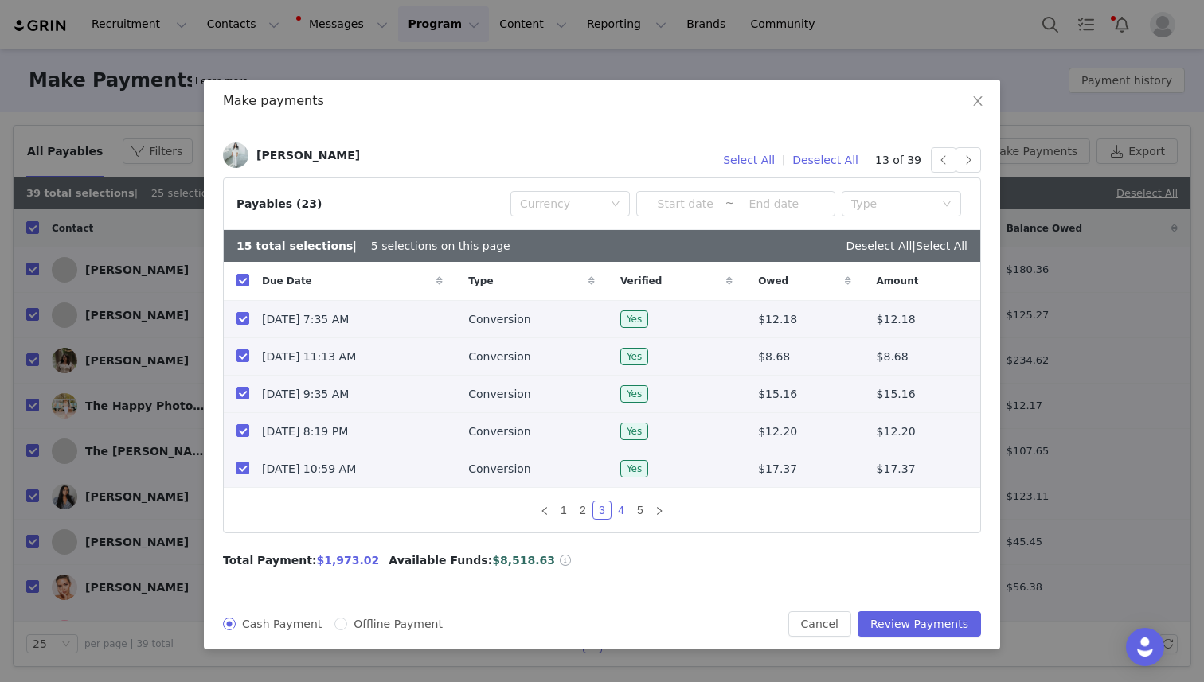
click at [623, 506] on link "4" at bounding box center [621, 511] width 18 height 18
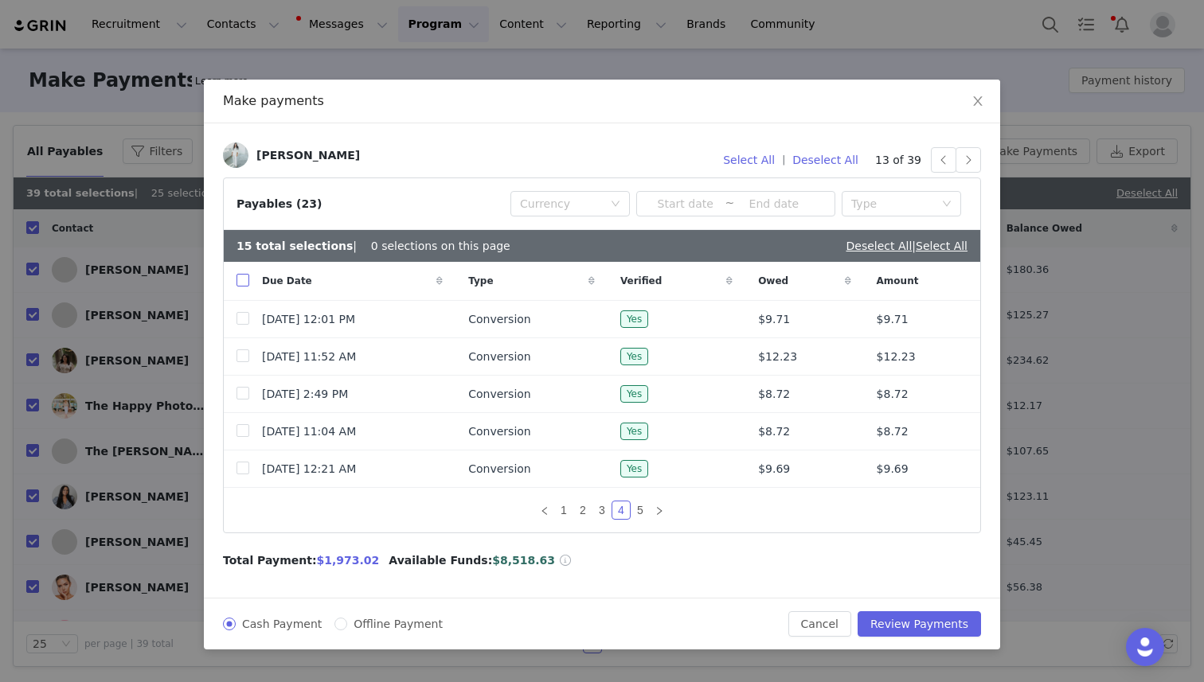
click at [242, 279] on input "checkbox" at bounding box center [242, 280] width 13 height 13
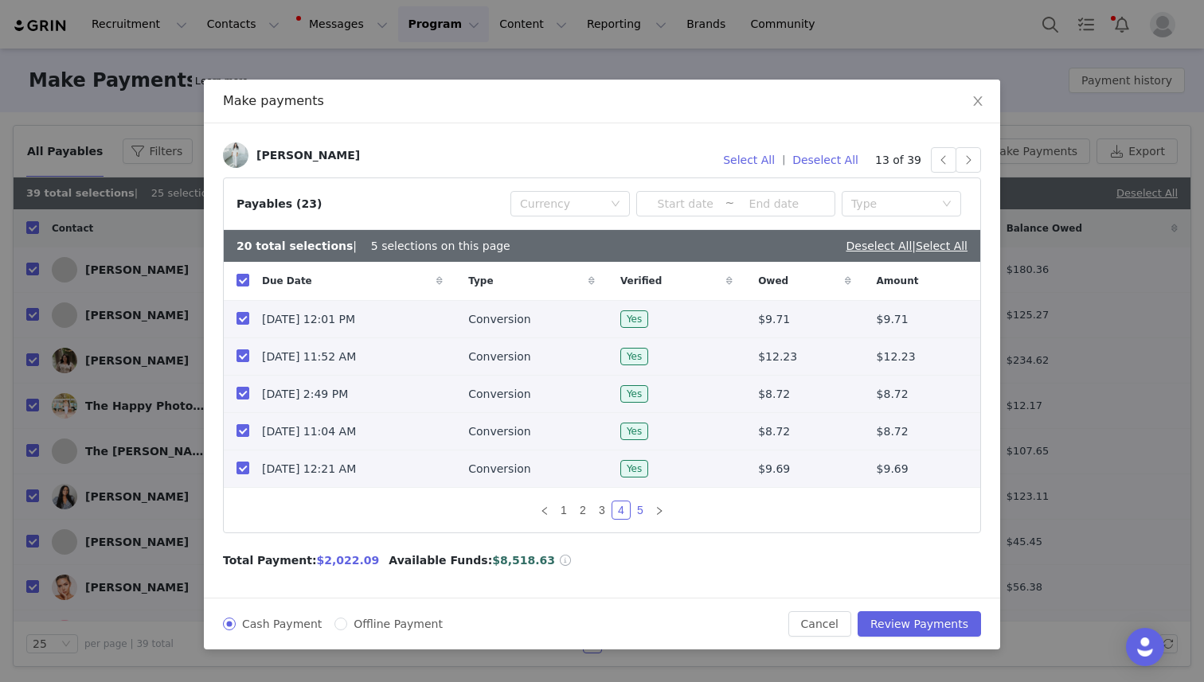
click at [637, 506] on link "5" at bounding box center [640, 511] width 18 height 18
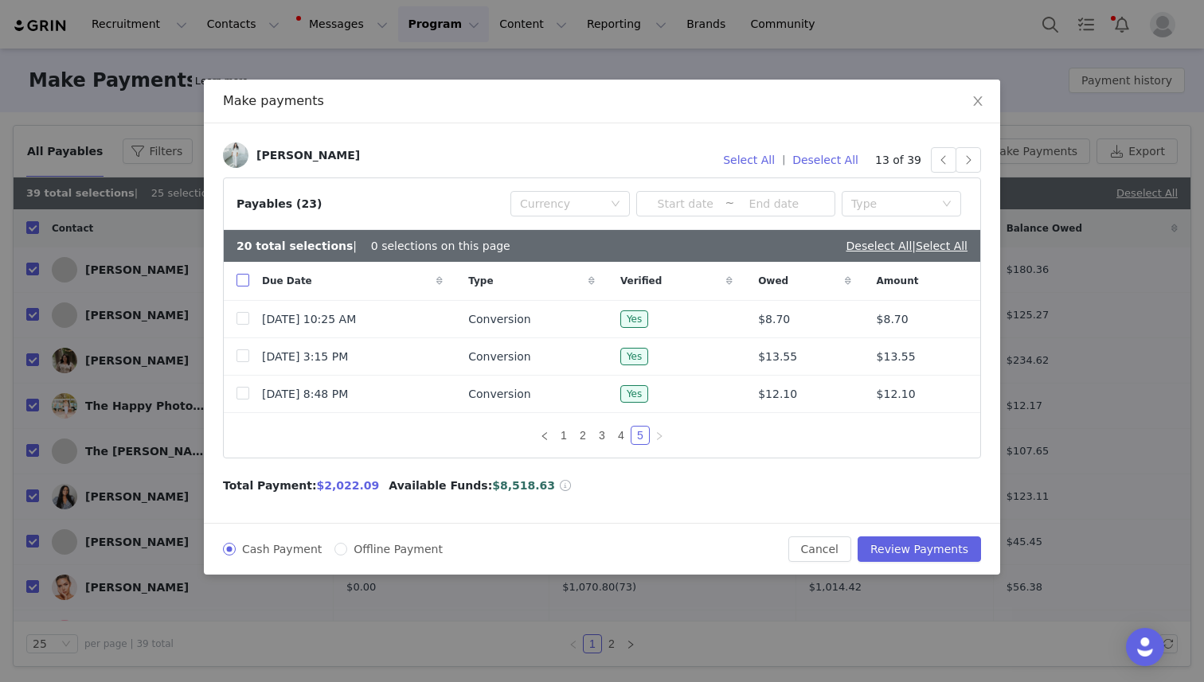
click at [239, 286] on input "checkbox" at bounding box center [242, 280] width 13 height 13
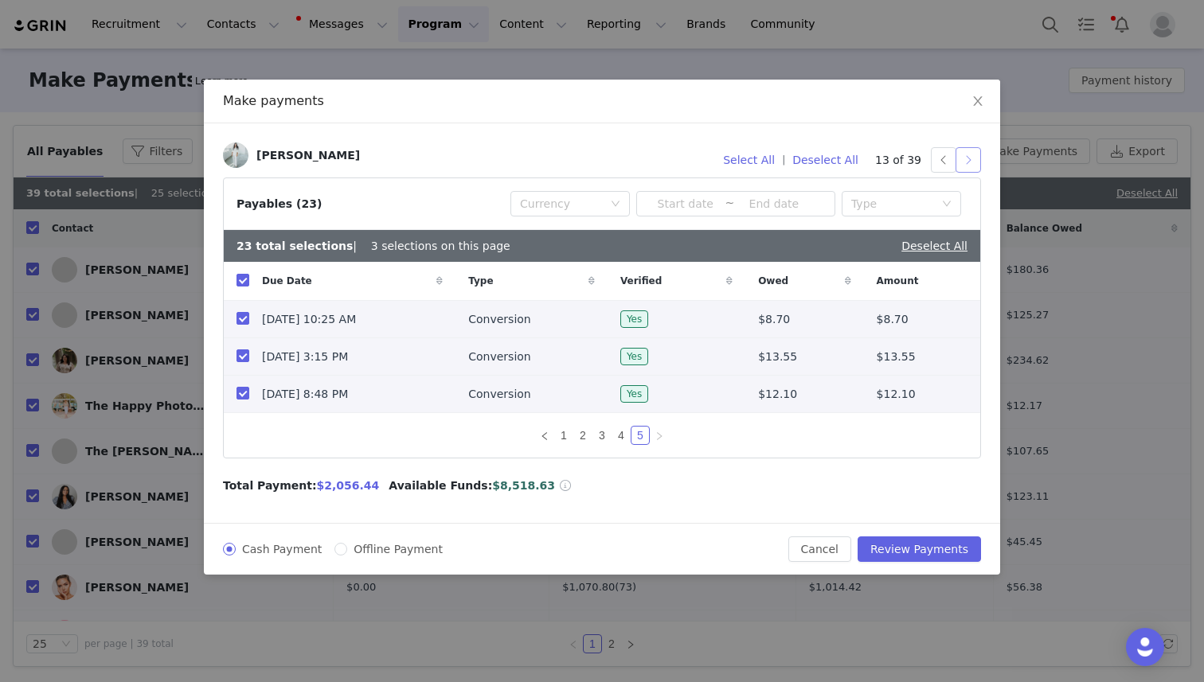
click at [971, 158] on button "button" at bounding box center [967, 159] width 25 height 25
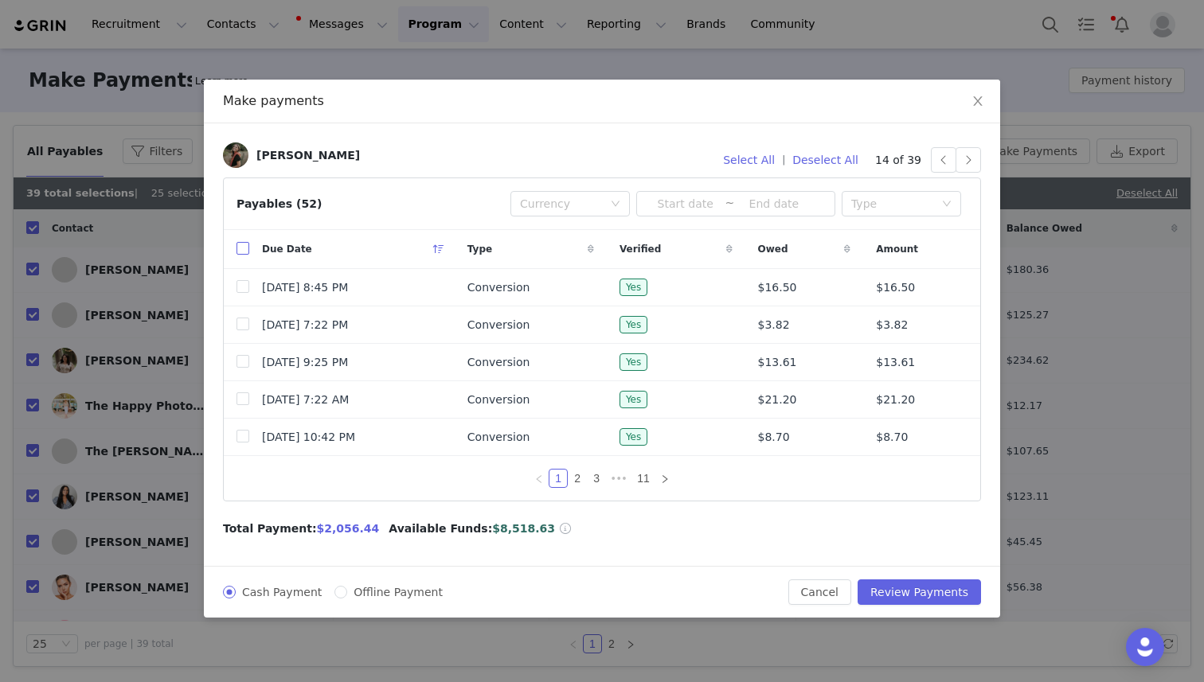
click at [237, 252] on input "checkbox" at bounding box center [242, 248] width 13 height 13
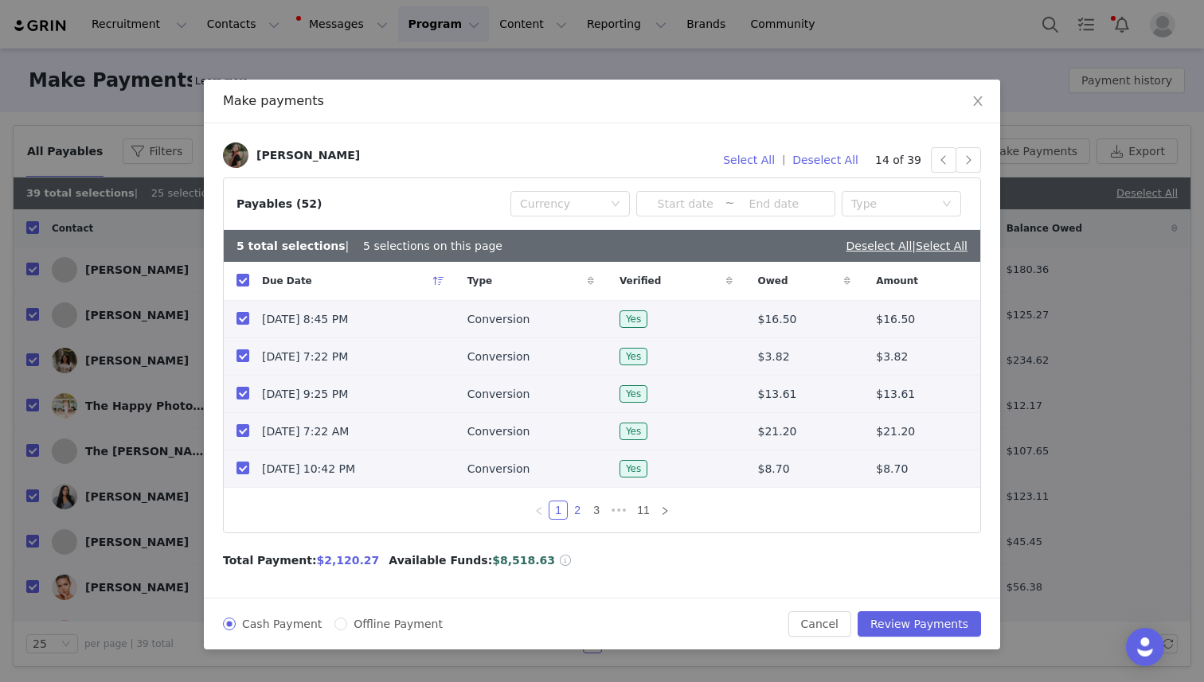
click at [572, 503] on link "2" at bounding box center [577, 511] width 18 height 18
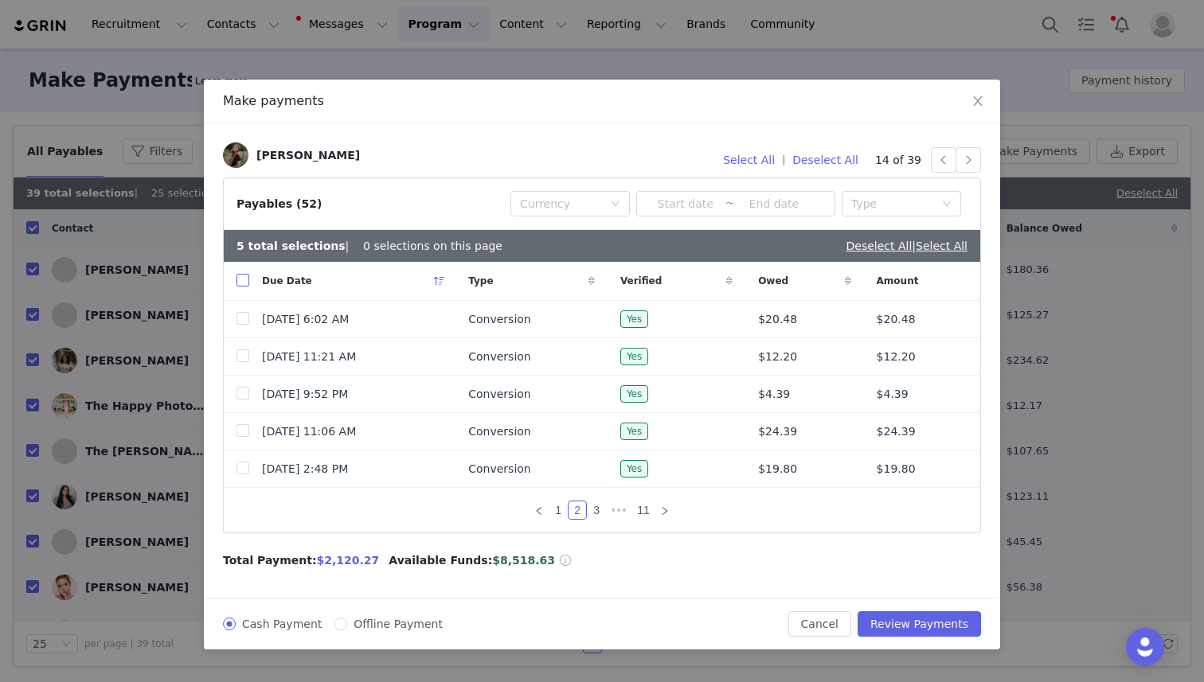
click at [244, 277] on input "checkbox" at bounding box center [242, 280] width 13 height 13
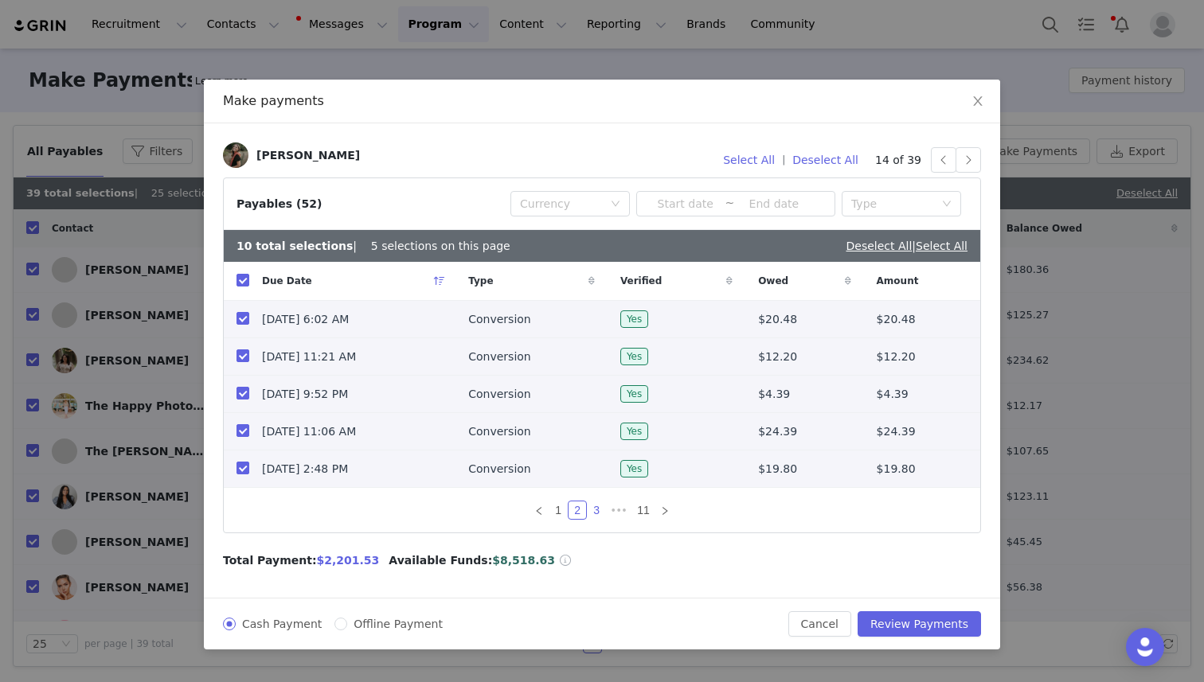
click at [597, 509] on link "3" at bounding box center [597, 511] width 18 height 18
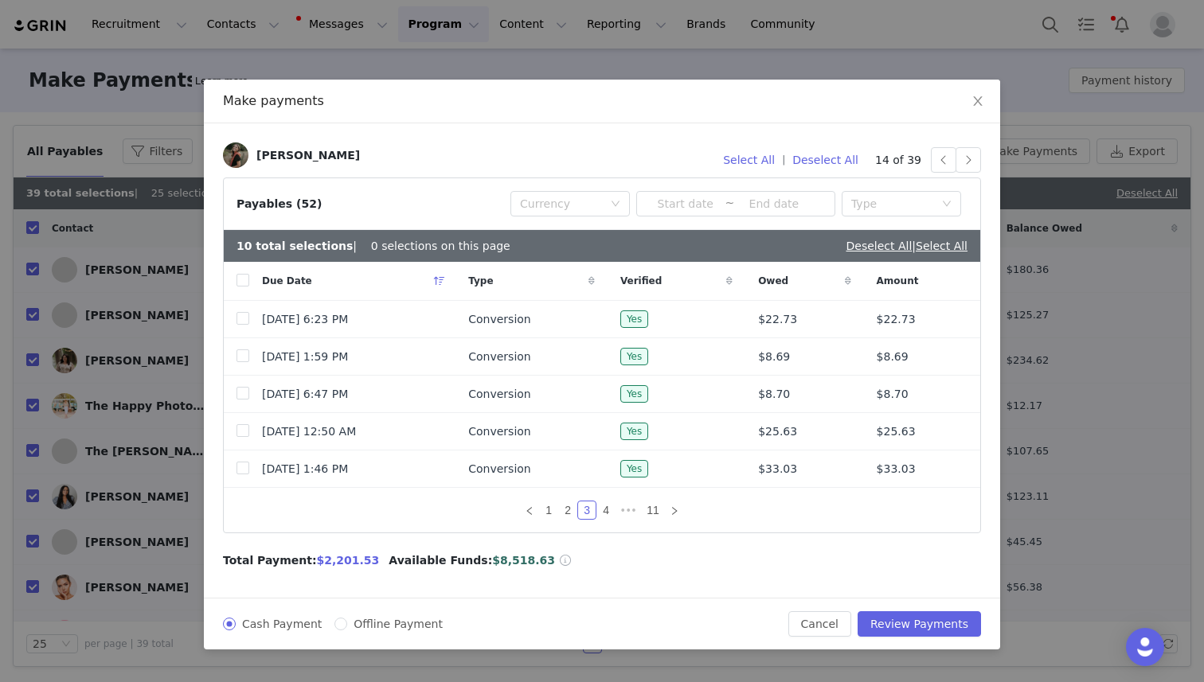
click at [251, 276] on div "Due Date" at bounding box center [352, 281] width 206 height 38
click at [604, 513] on link "4" at bounding box center [606, 511] width 18 height 18
click at [246, 279] on input "checkbox" at bounding box center [242, 280] width 13 height 13
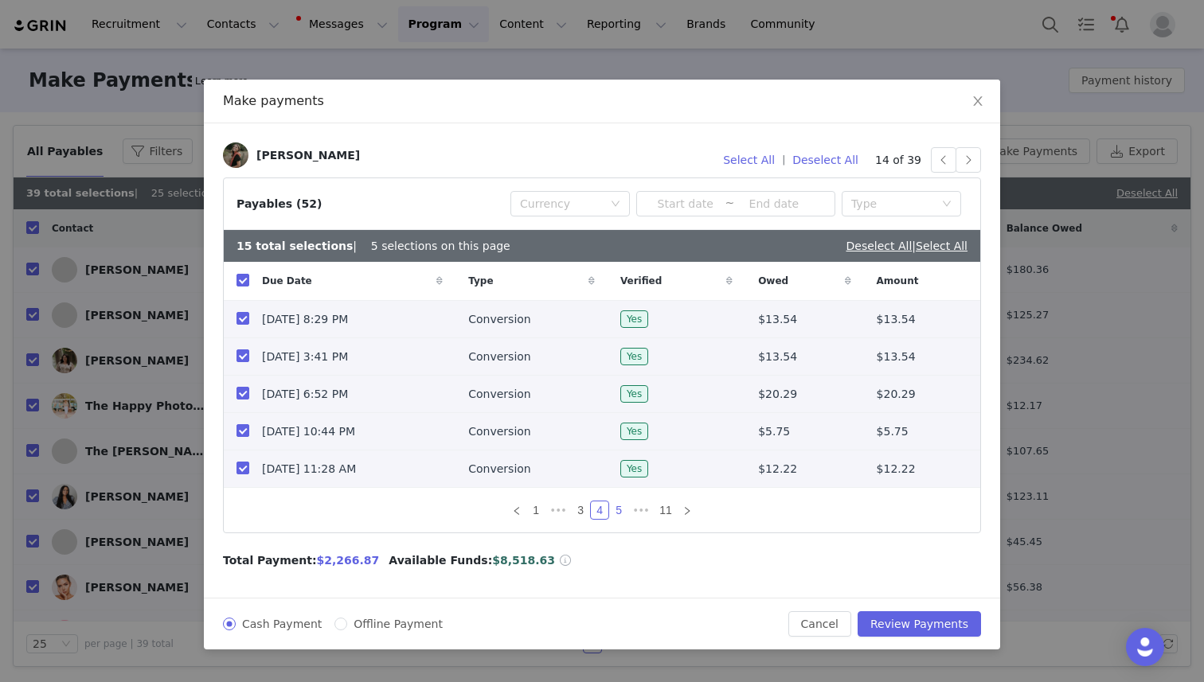
click at [619, 514] on link "5" at bounding box center [619, 511] width 18 height 18
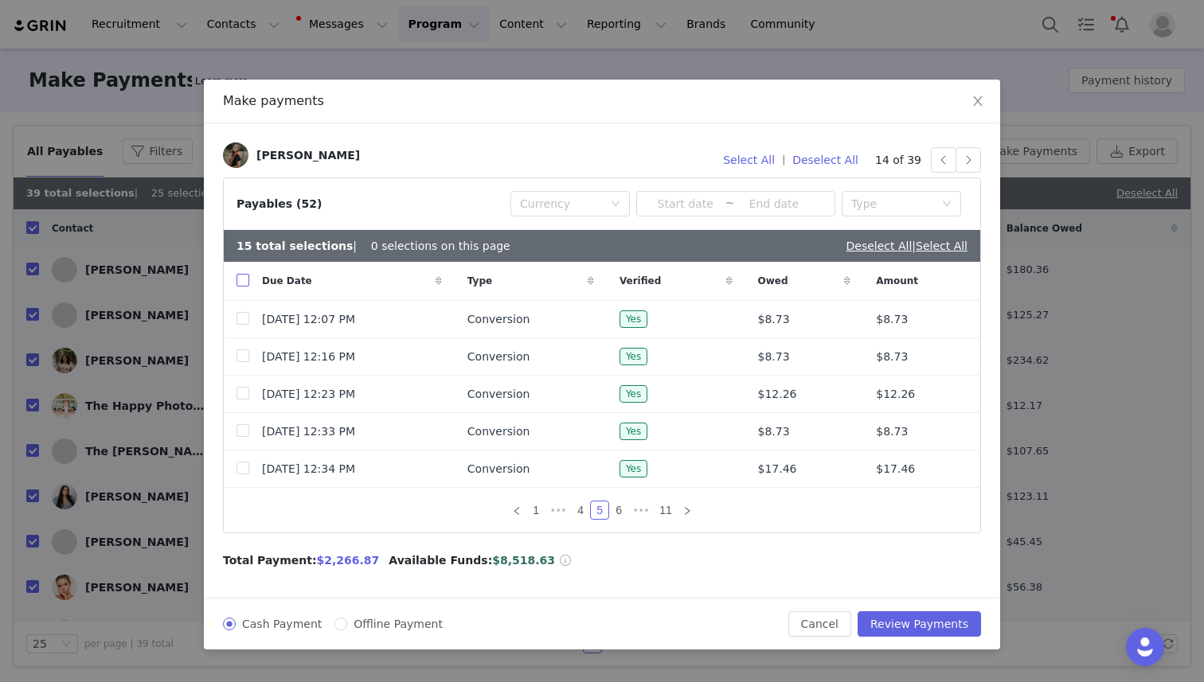
click at [239, 279] on input "checkbox" at bounding box center [242, 280] width 13 height 13
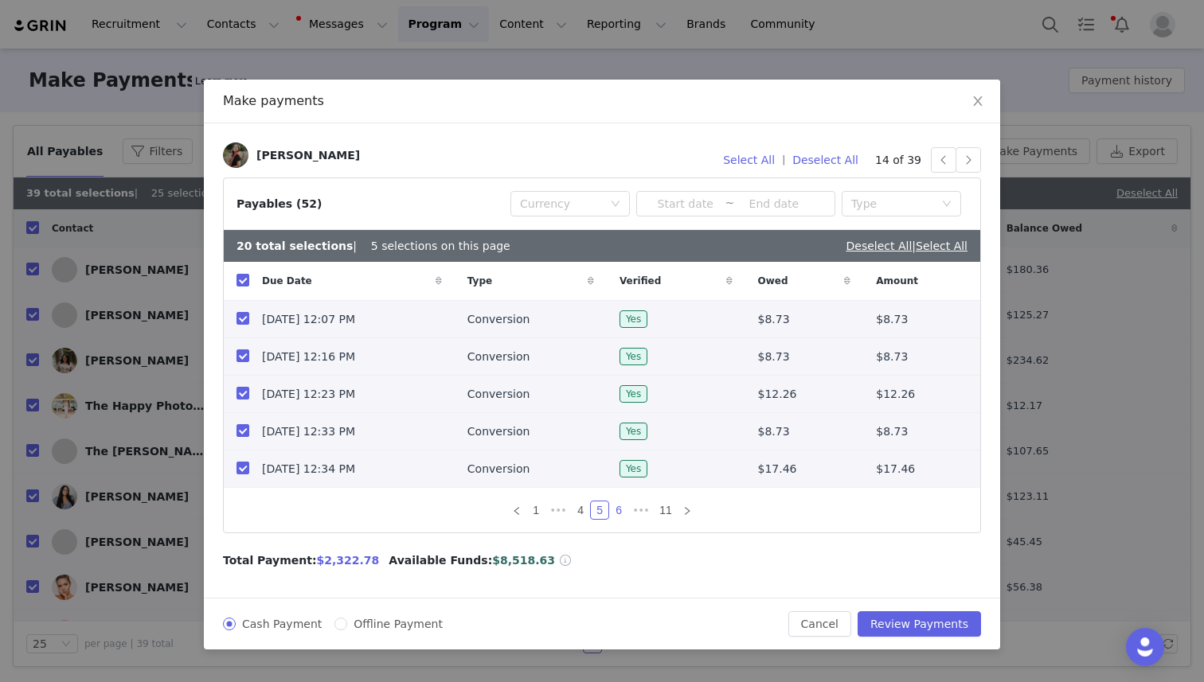
click at [615, 510] on link "6" at bounding box center [619, 511] width 18 height 18
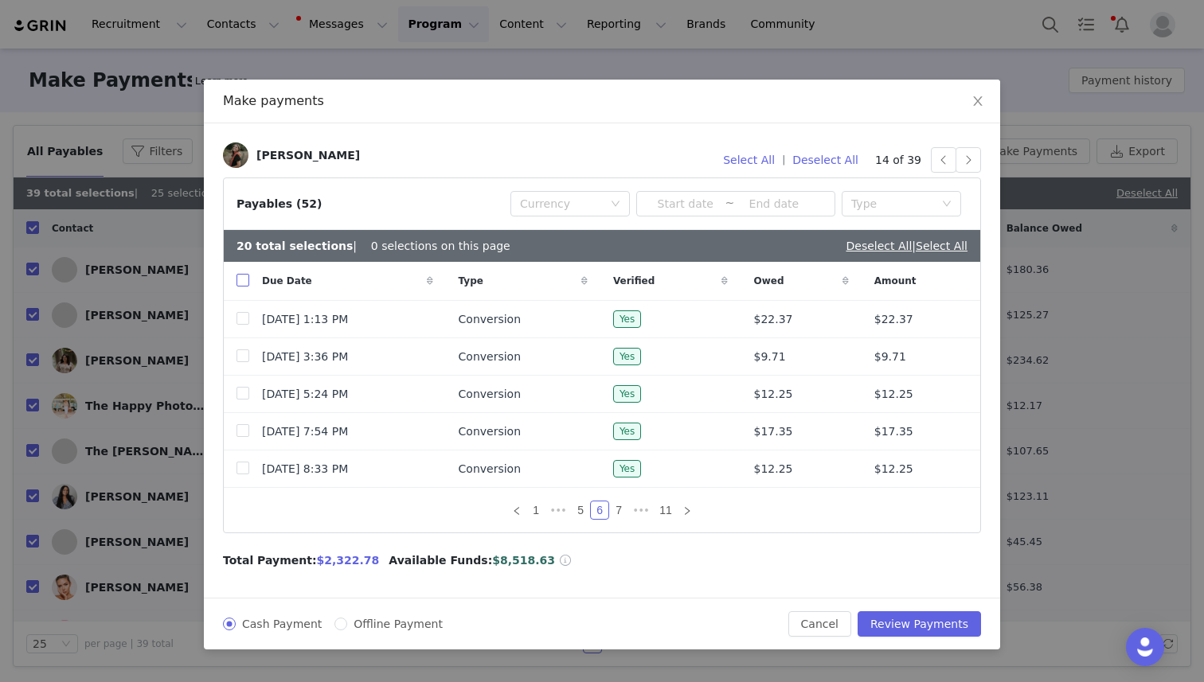
click at [240, 282] on input "checkbox" at bounding box center [242, 280] width 13 height 13
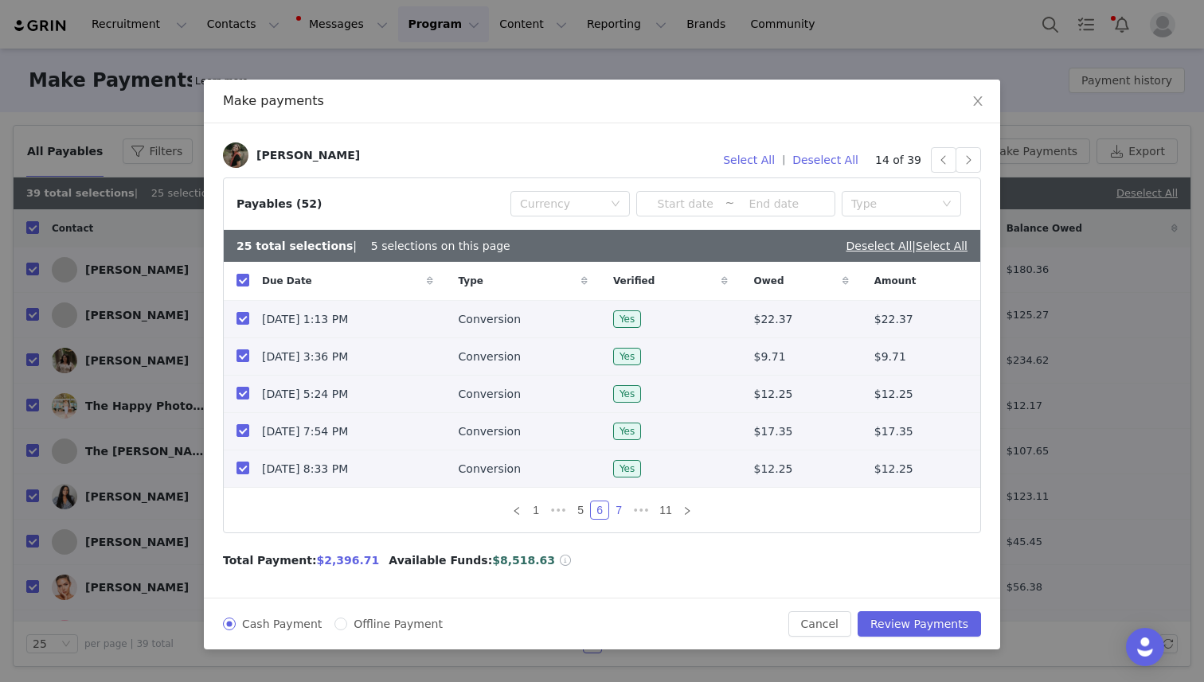
click at [622, 510] on link "7" at bounding box center [619, 511] width 18 height 18
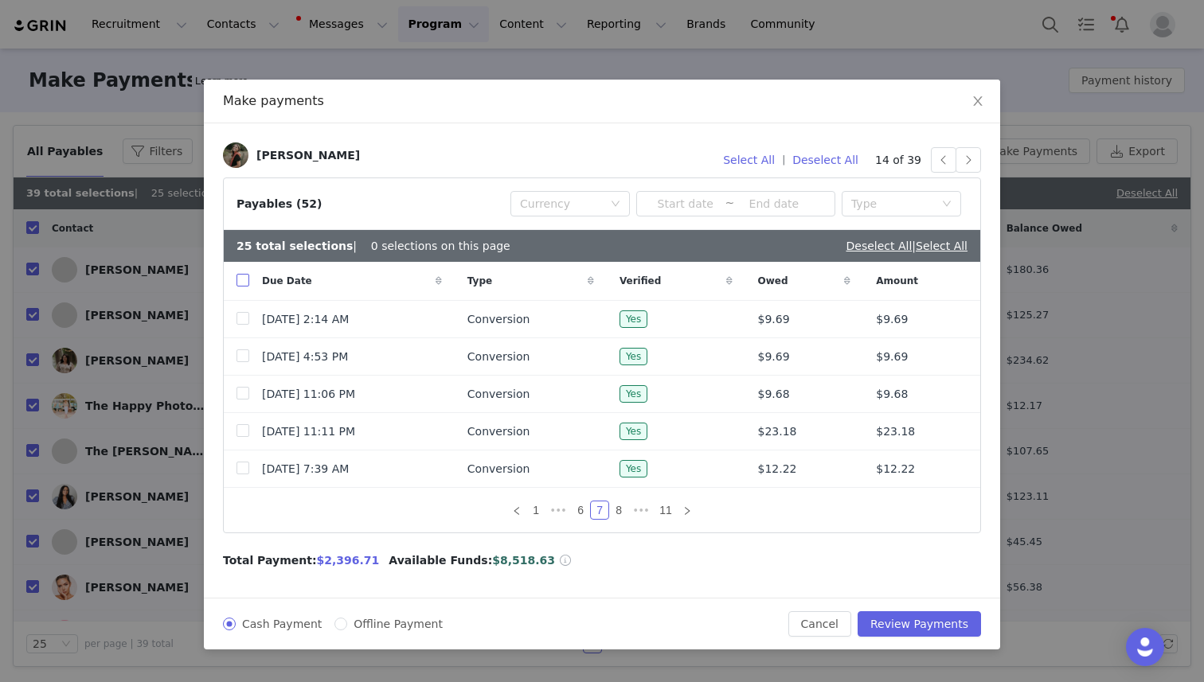
click at [244, 279] on input "checkbox" at bounding box center [242, 280] width 13 height 13
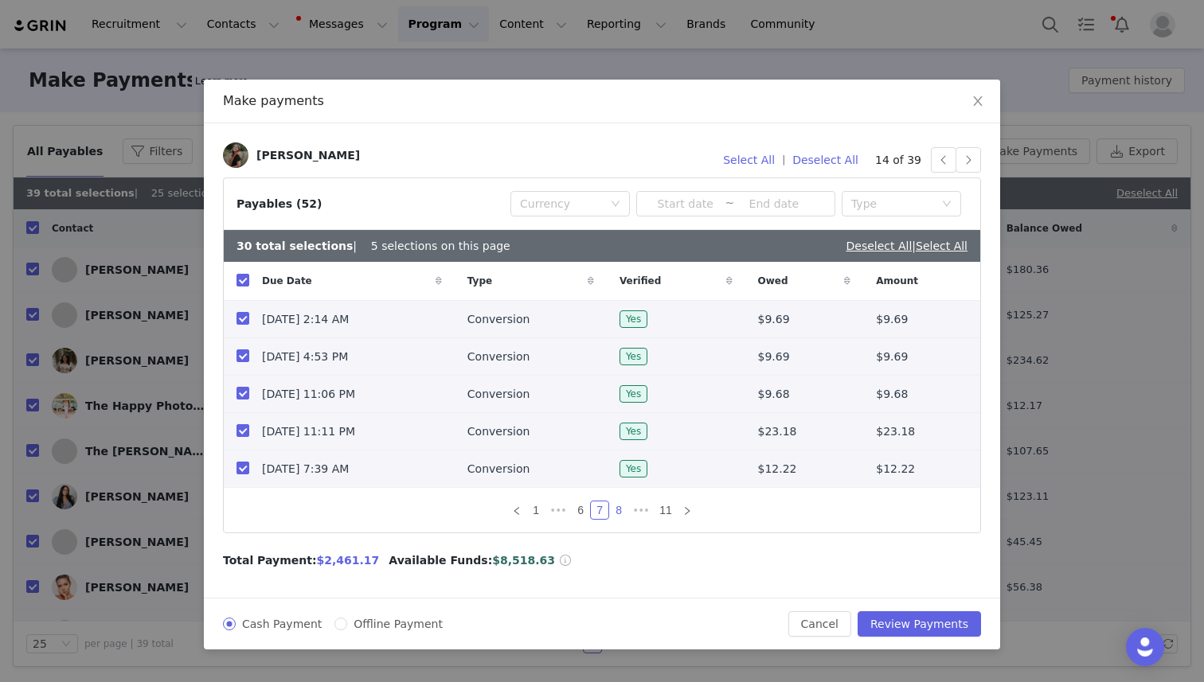
click at [620, 510] on link "8" at bounding box center [619, 511] width 18 height 18
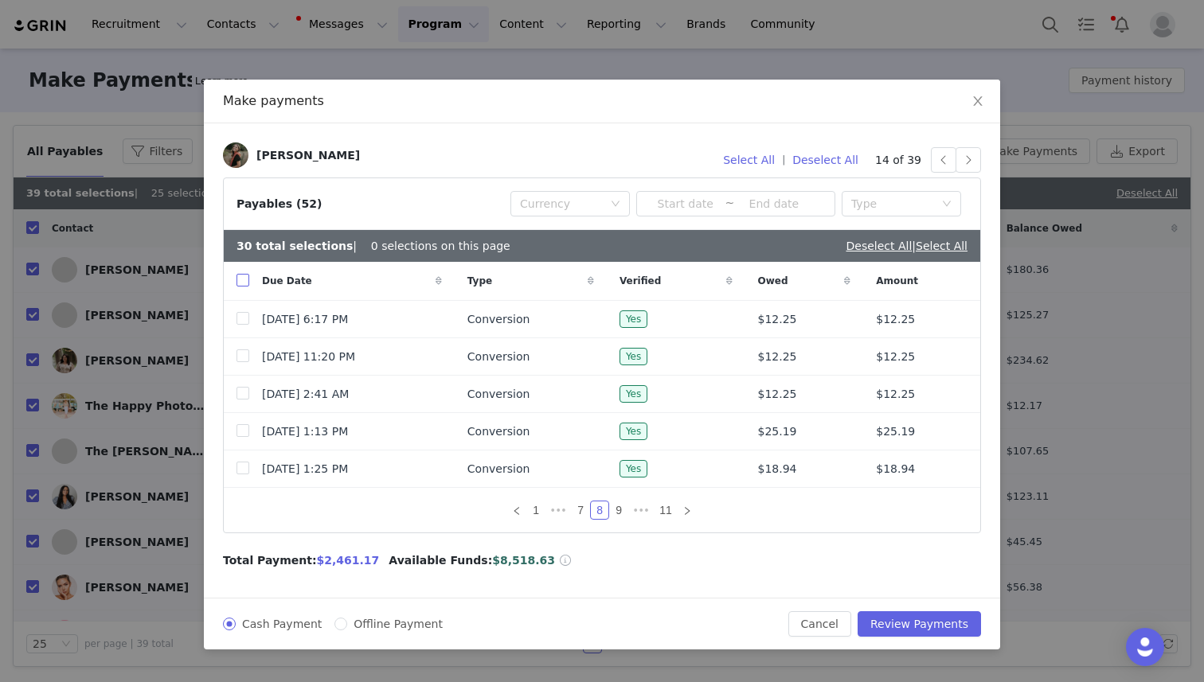
click at [242, 280] on input "checkbox" at bounding box center [242, 280] width 13 height 13
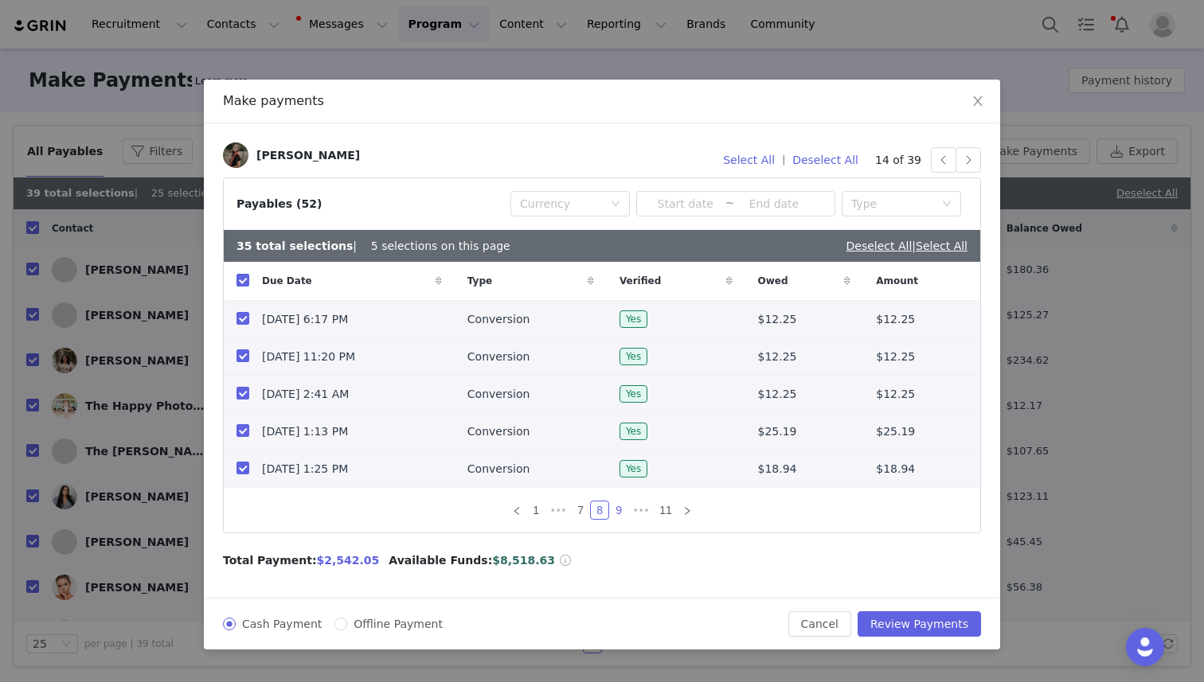
click at [617, 507] on link "9" at bounding box center [619, 511] width 18 height 18
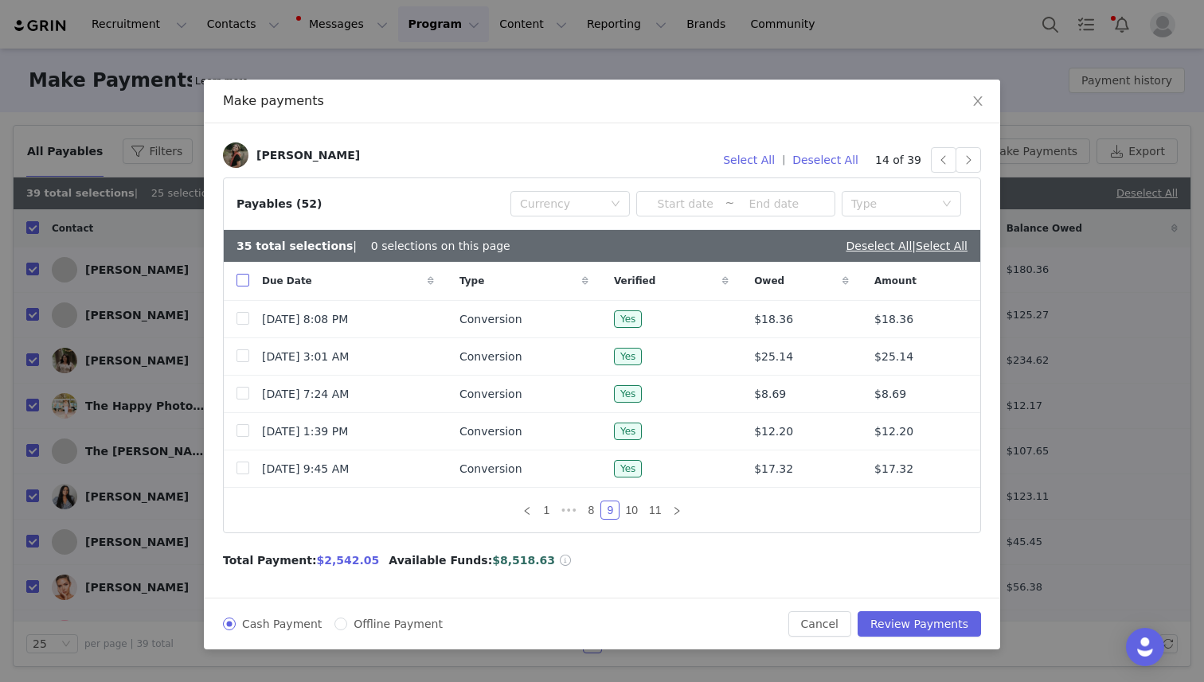
click at [245, 276] on input "checkbox" at bounding box center [242, 280] width 13 height 13
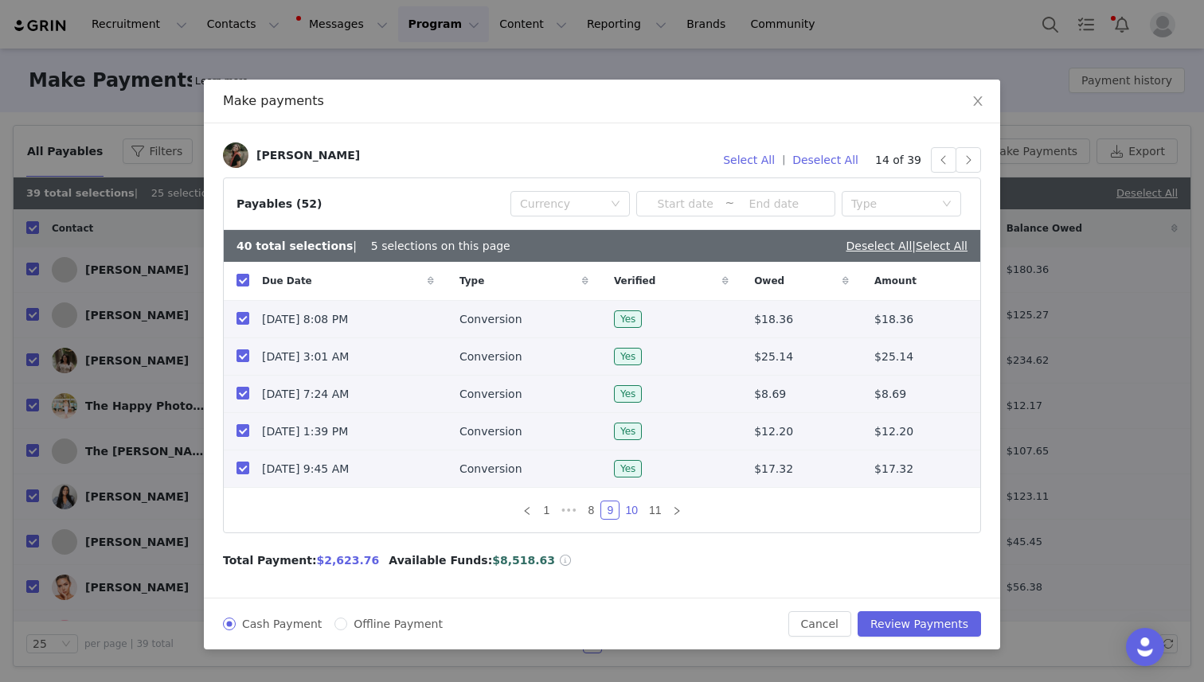
click at [638, 506] on link "10" at bounding box center [631, 511] width 22 height 18
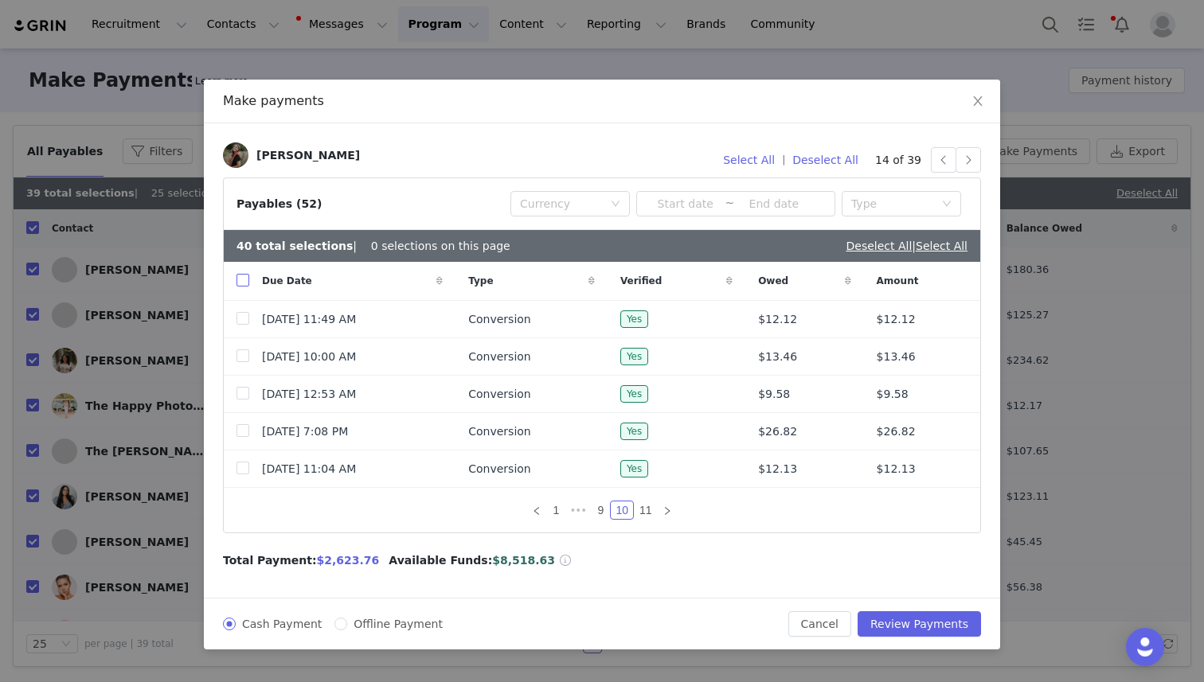
click at [241, 283] on input "checkbox" at bounding box center [242, 280] width 13 height 13
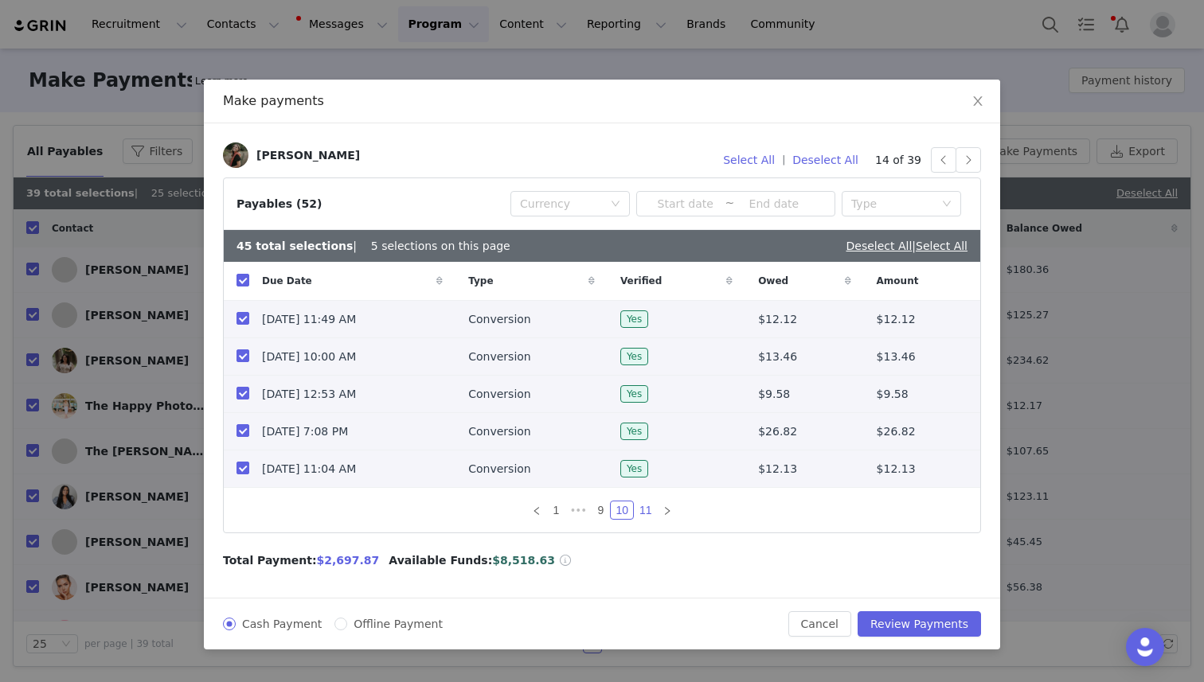
click at [648, 509] on link "11" at bounding box center [646, 511] width 22 height 18
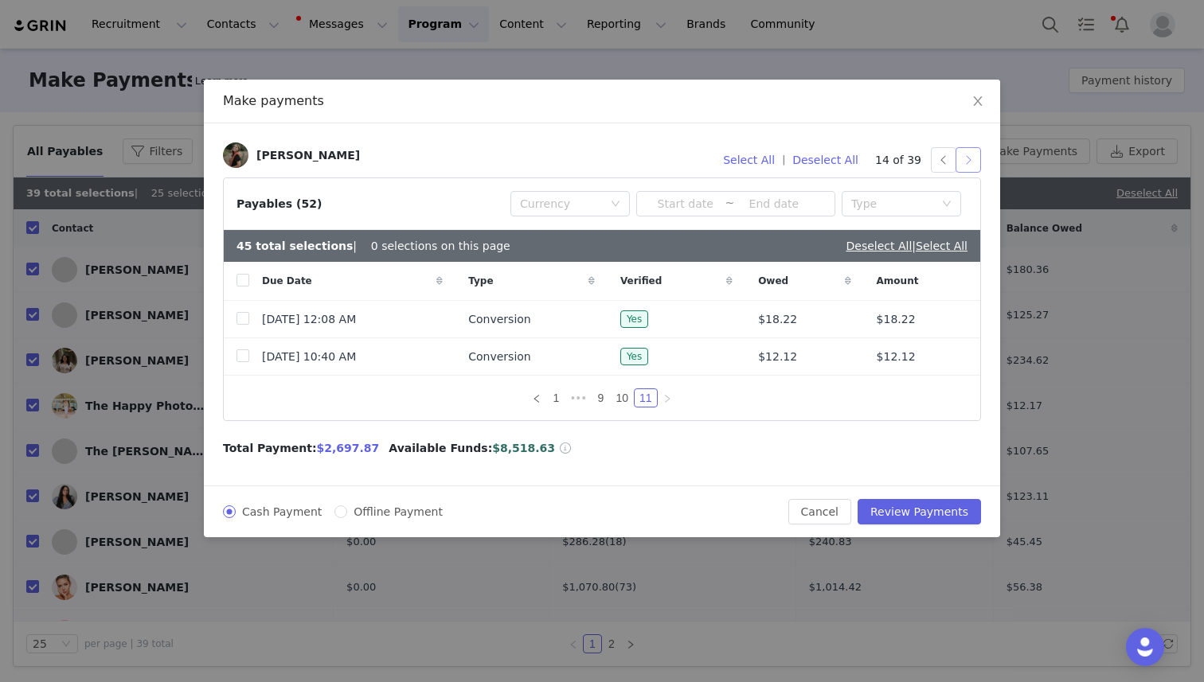
click at [966, 158] on button "button" at bounding box center [967, 159] width 25 height 25
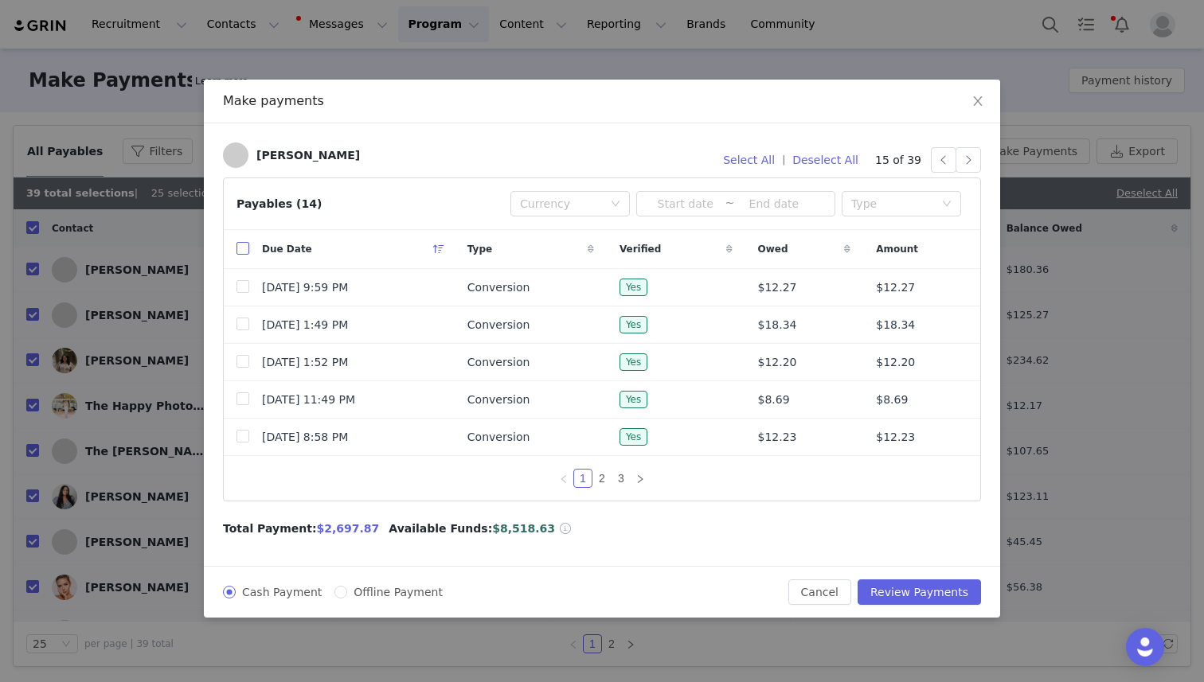
click at [244, 248] on input "checkbox" at bounding box center [242, 248] width 13 height 13
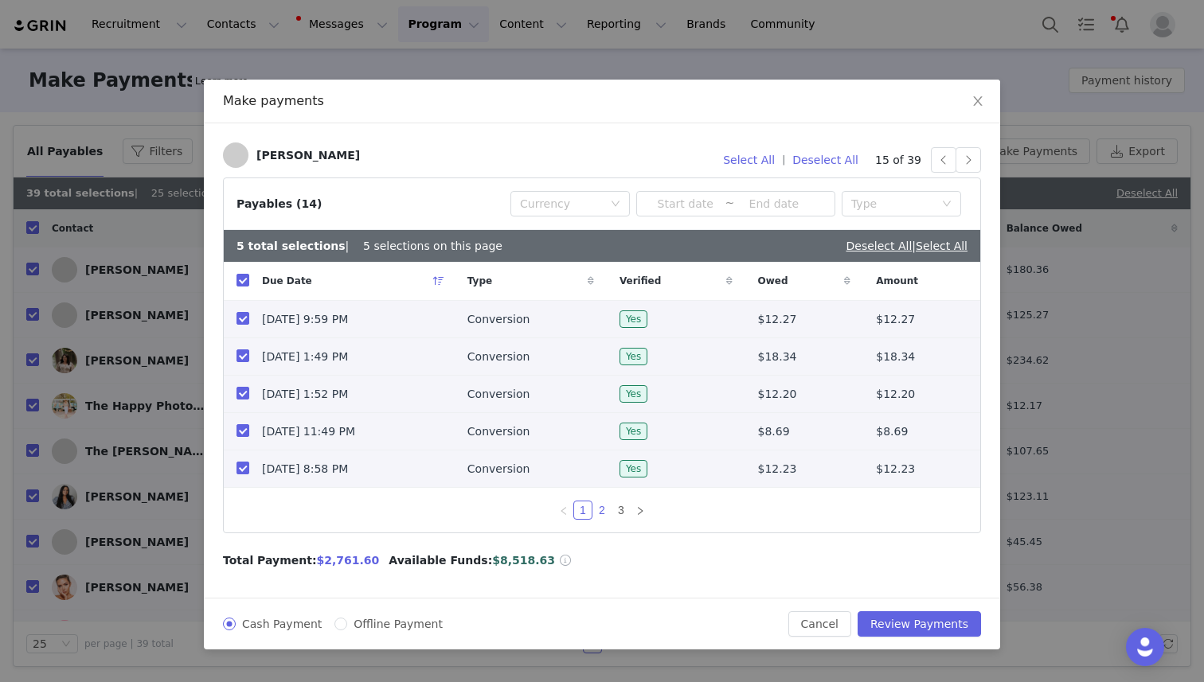
click at [603, 508] on link "2" at bounding box center [602, 511] width 18 height 18
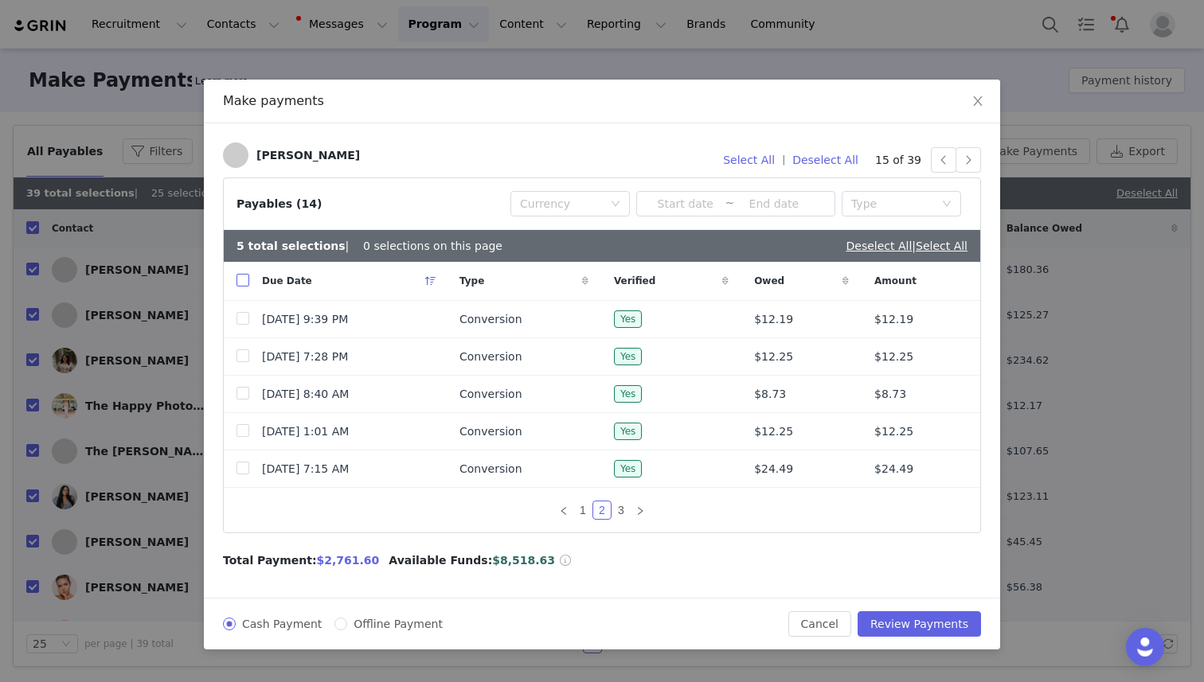
click at [246, 280] on input "checkbox" at bounding box center [242, 280] width 13 height 13
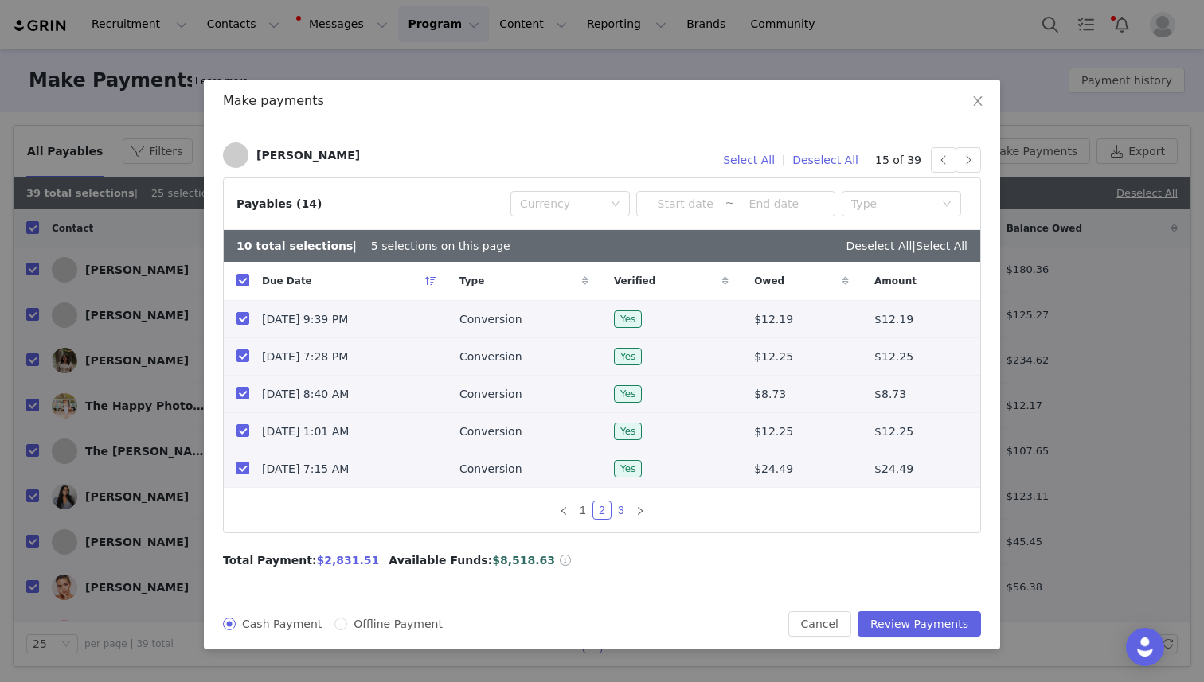
click at [627, 513] on link "3" at bounding box center [621, 511] width 18 height 18
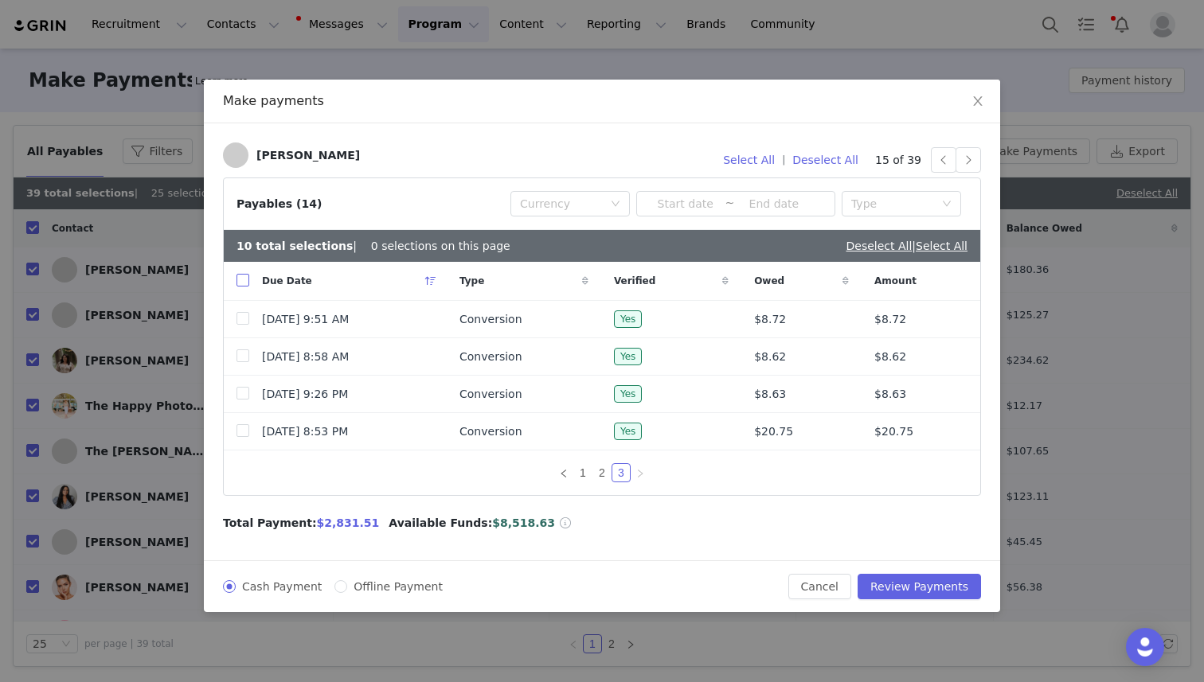
click at [247, 285] on input "checkbox" at bounding box center [242, 280] width 13 height 13
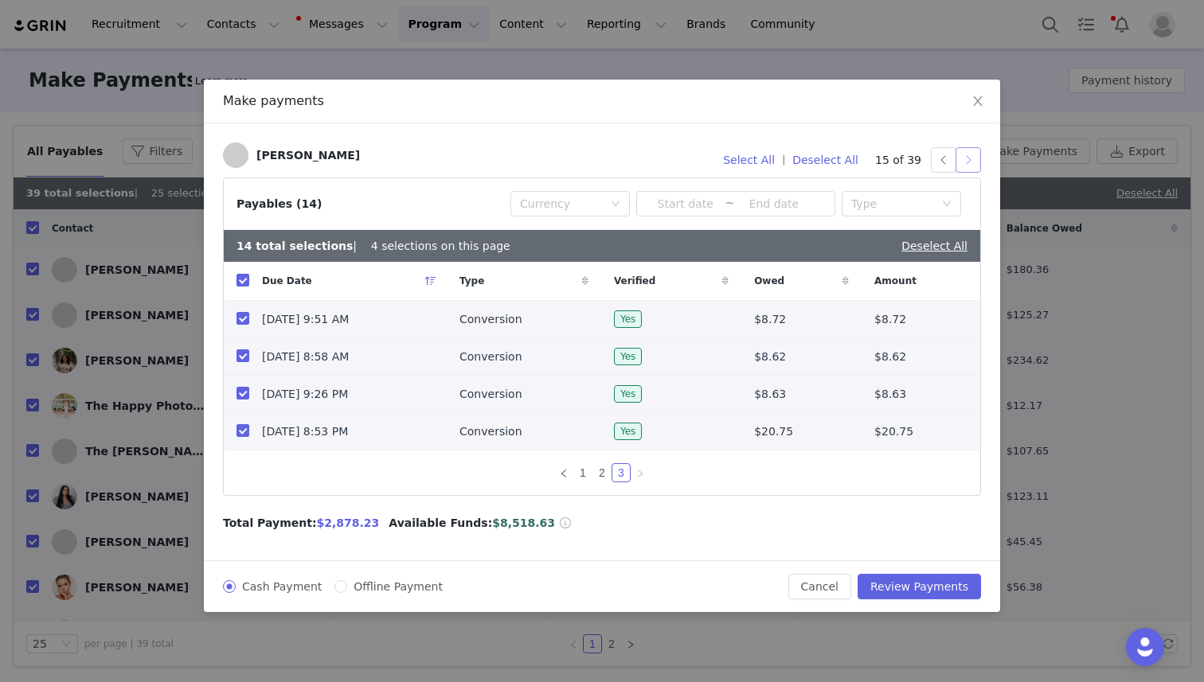
click at [961, 164] on button "button" at bounding box center [967, 159] width 25 height 25
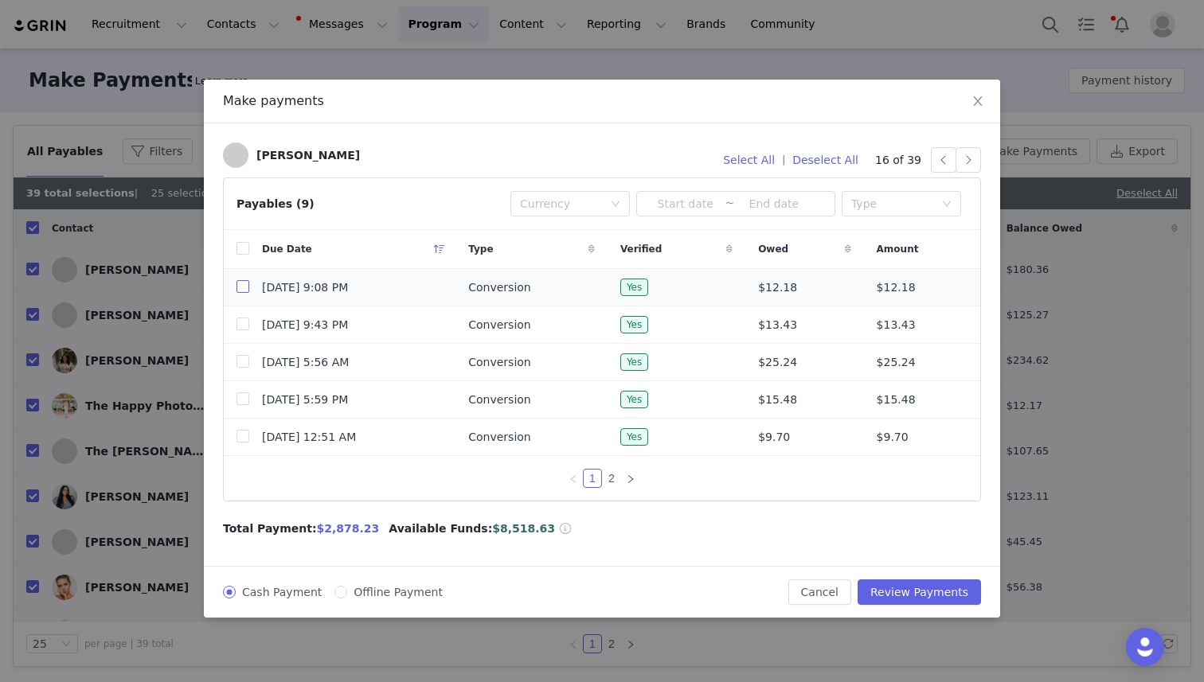
click at [242, 279] on label at bounding box center [242, 287] width 13 height 17
click at [242, 280] on input "checkbox" at bounding box center [242, 286] width 13 height 13
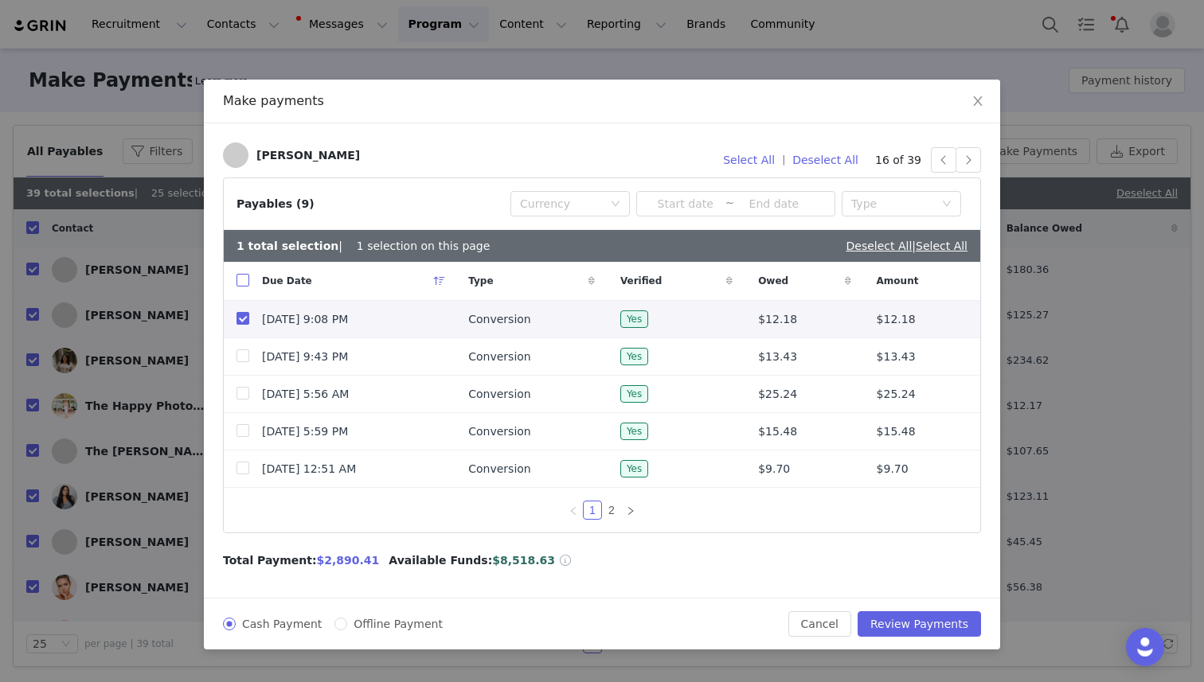
click at [242, 279] on input "checkbox" at bounding box center [242, 280] width 13 height 13
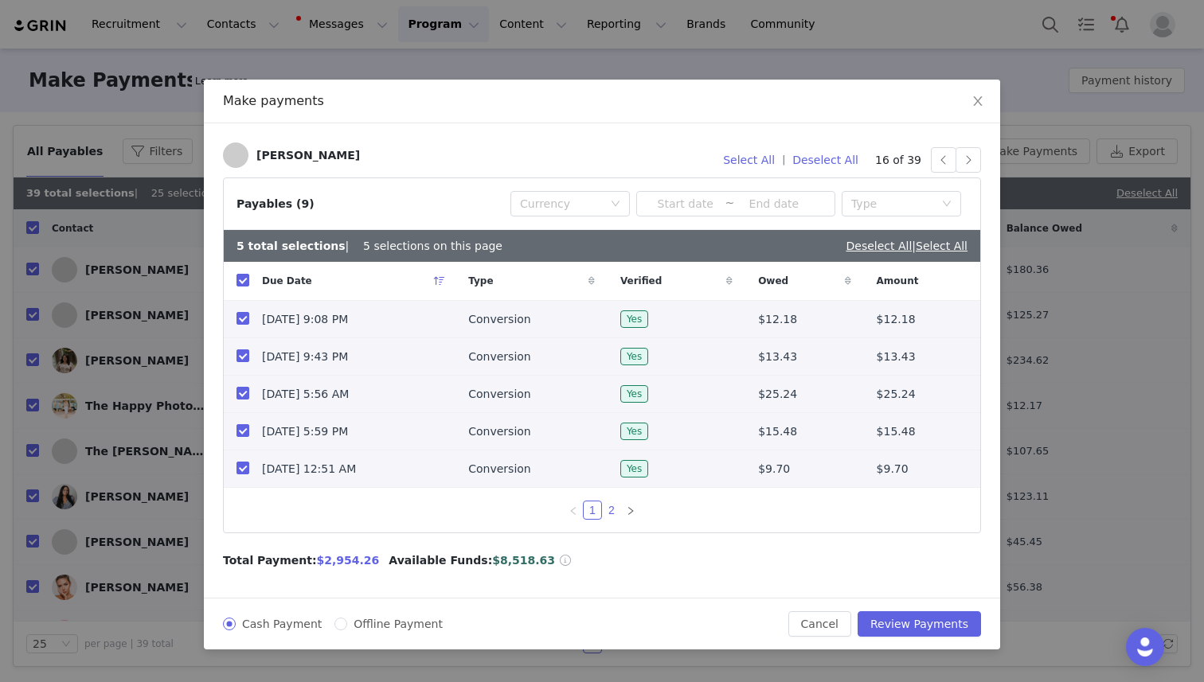
click at [611, 507] on link "2" at bounding box center [612, 511] width 18 height 18
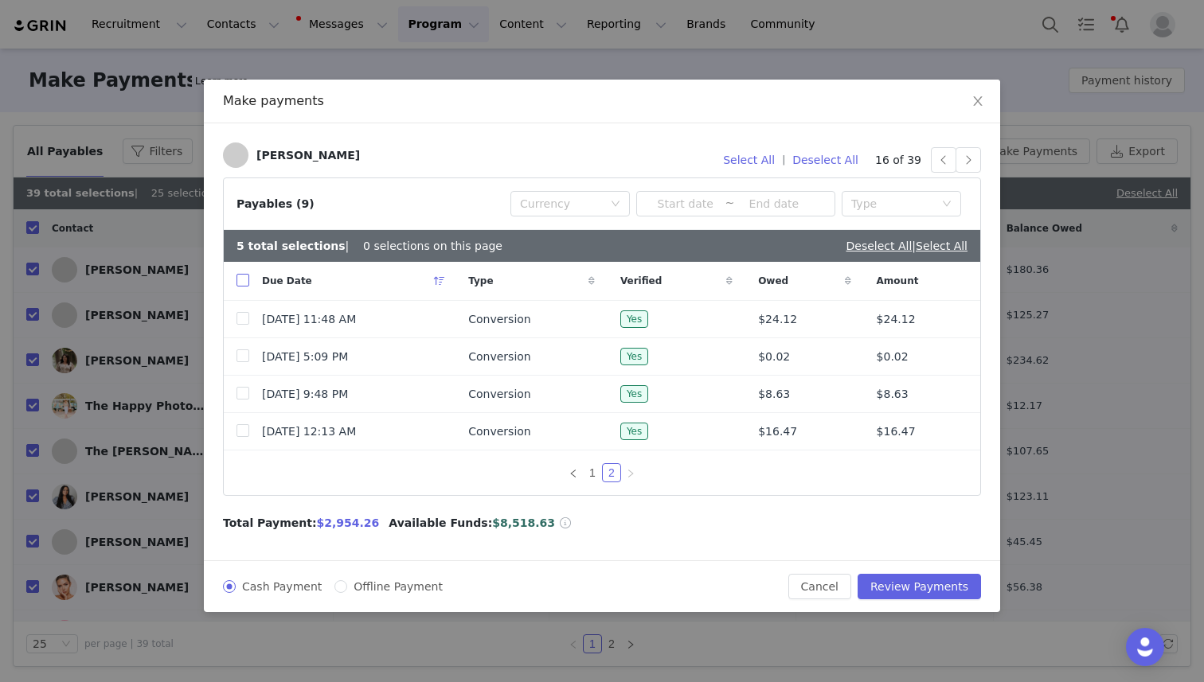
click at [245, 283] on input "checkbox" at bounding box center [242, 280] width 13 height 13
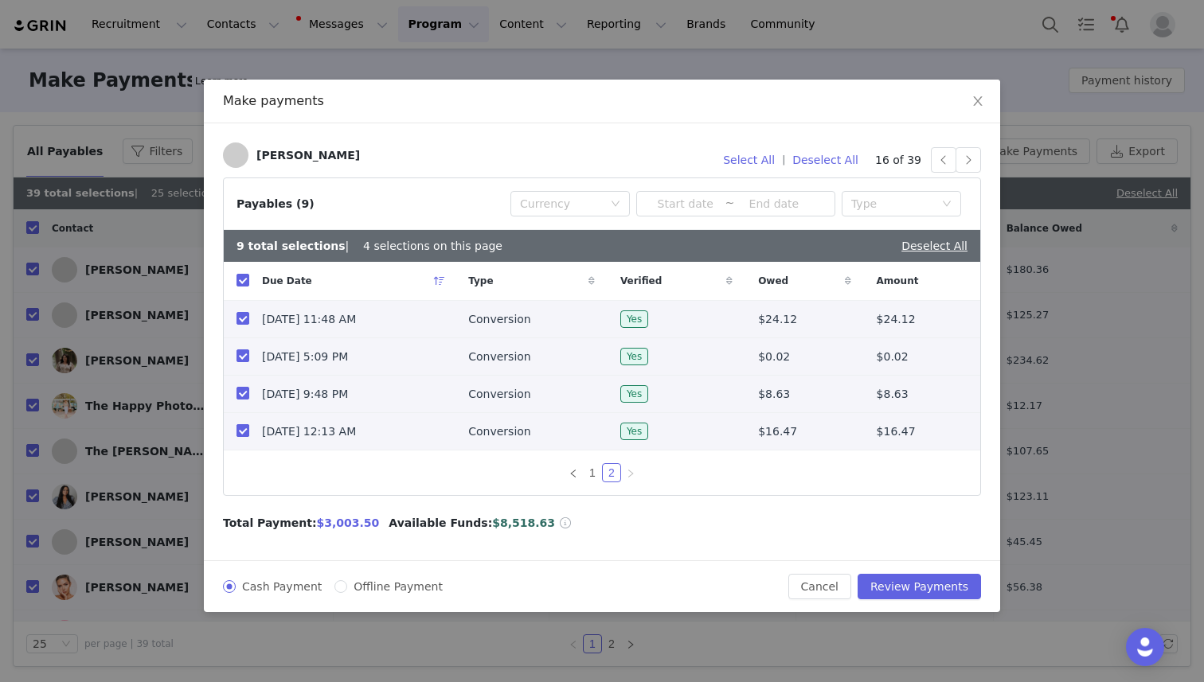
click at [248, 430] on input "checkbox" at bounding box center [242, 430] width 13 height 13
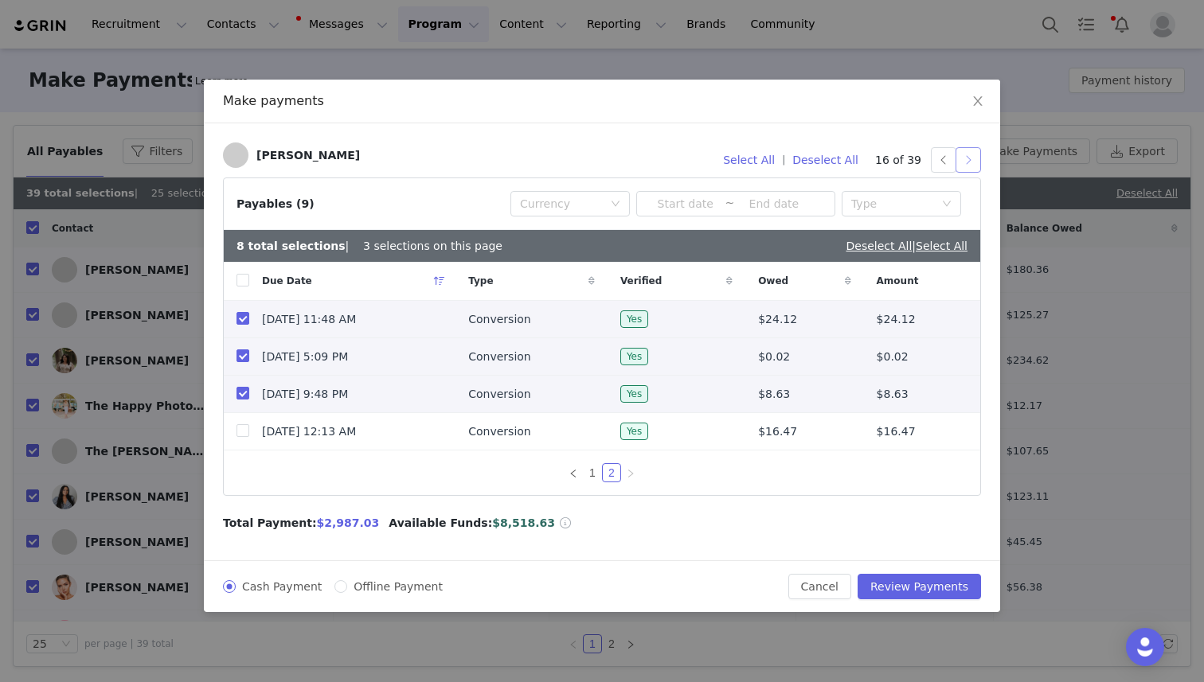
click at [964, 162] on button "button" at bounding box center [967, 159] width 25 height 25
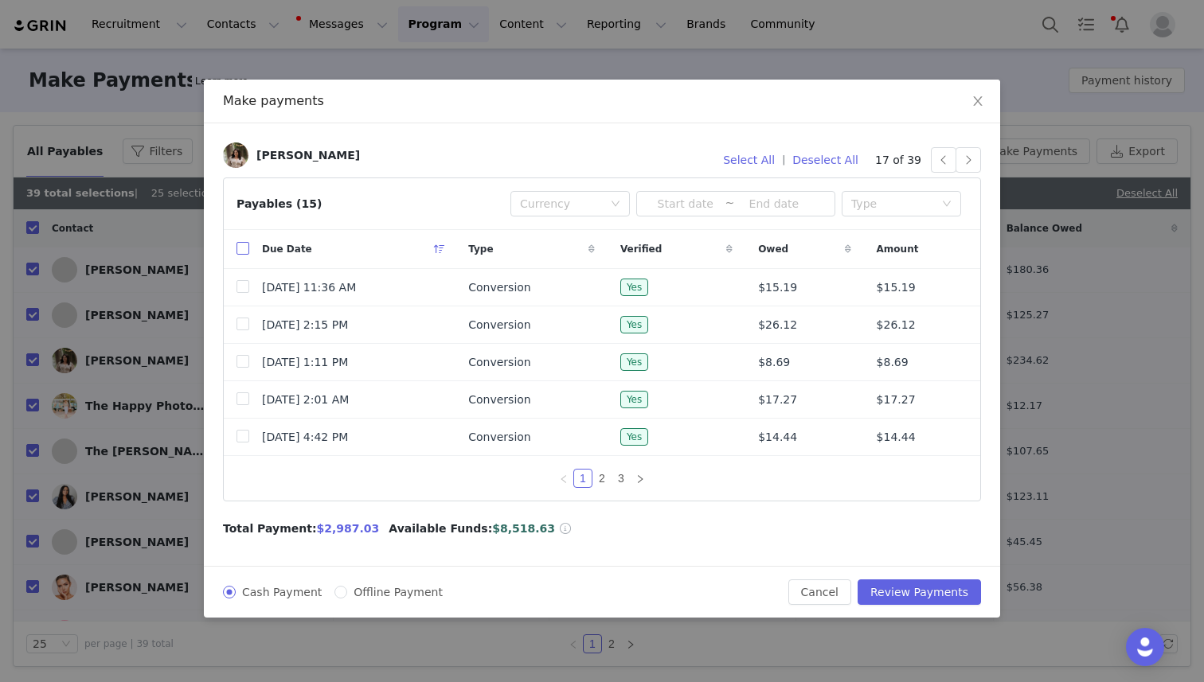
click at [240, 252] on input "checkbox" at bounding box center [242, 248] width 13 height 13
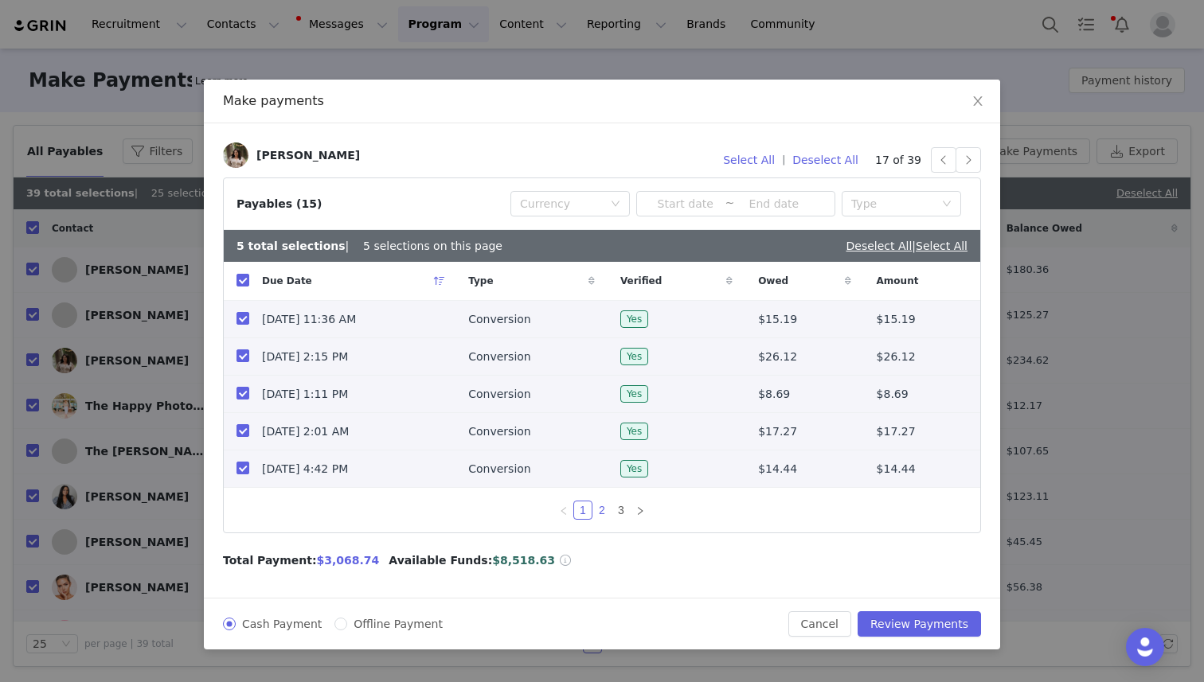
click at [600, 507] on link "2" at bounding box center [602, 511] width 18 height 18
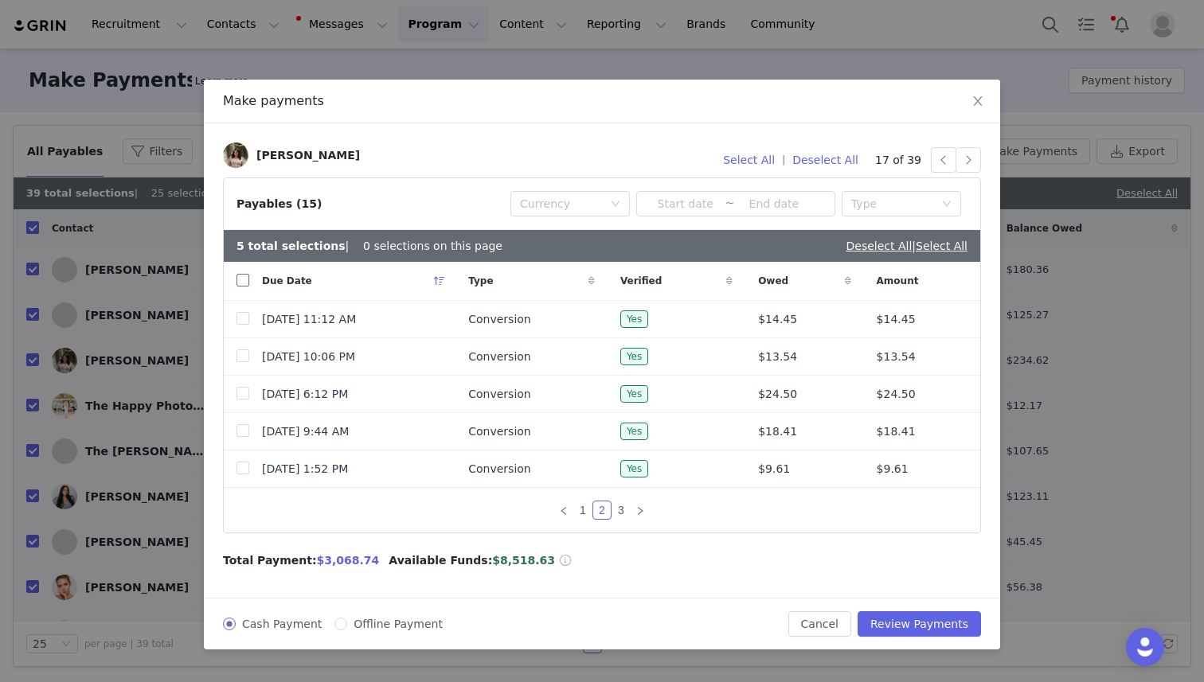
click at [242, 282] on input "checkbox" at bounding box center [242, 280] width 13 height 13
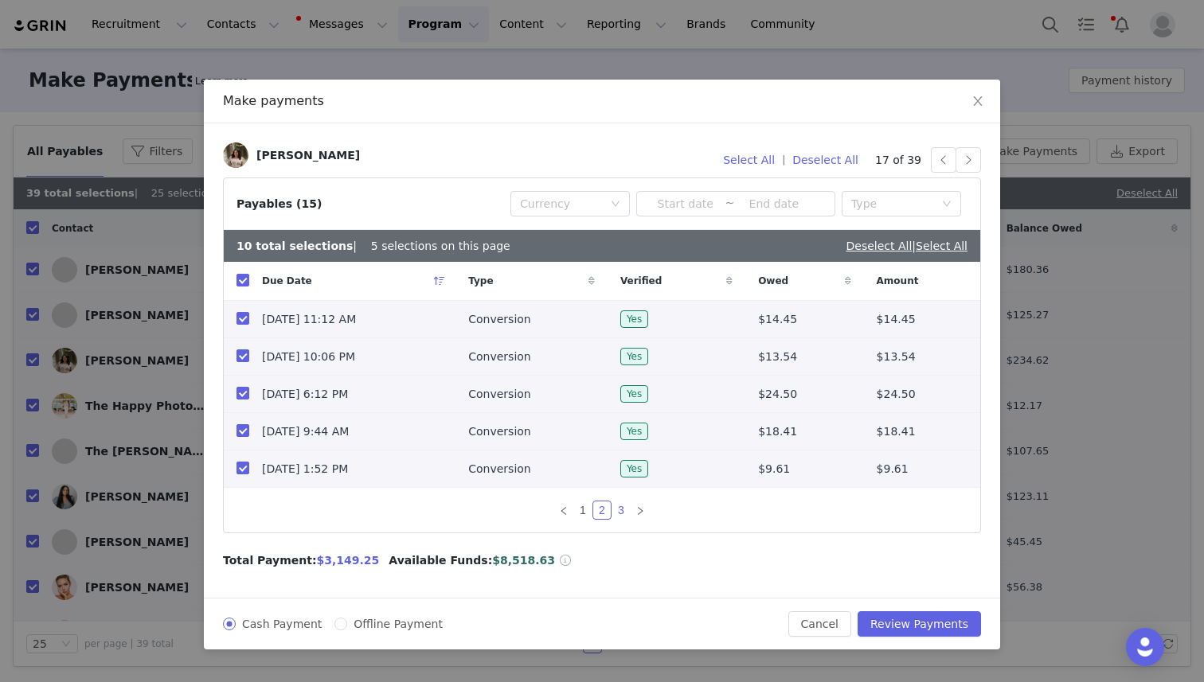
click at [625, 507] on link "3" at bounding box center [621, 511] width 18 height 18
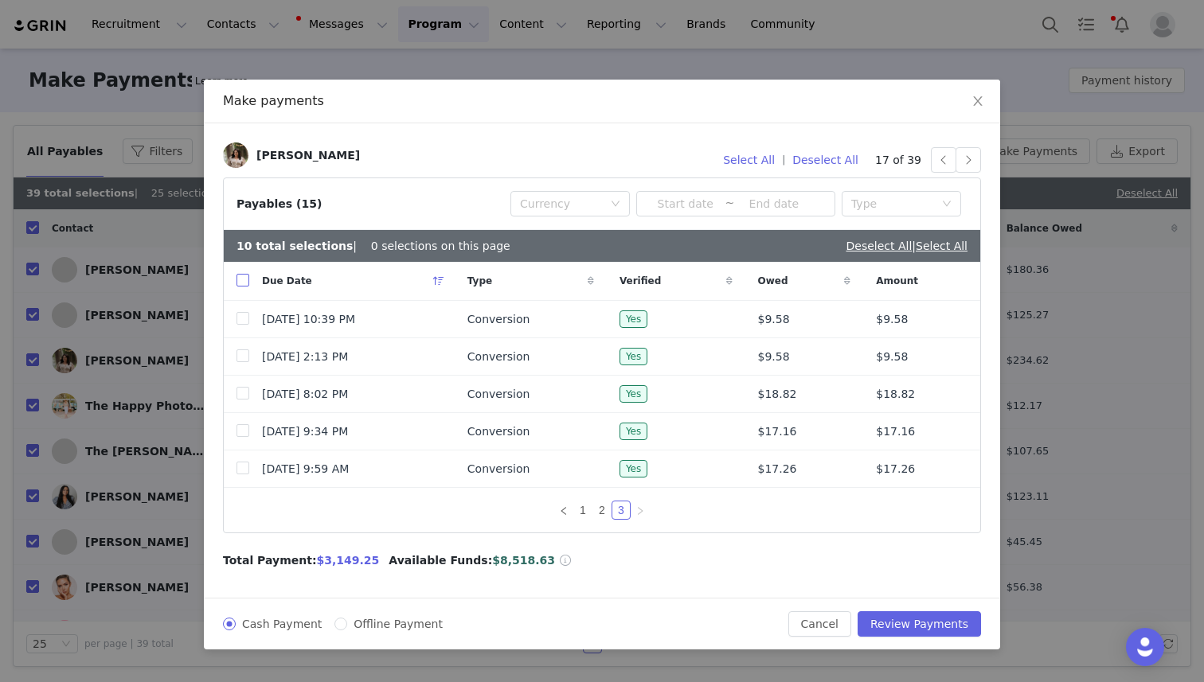
click at [237, 278] on input "checkbox" at bounding box center [242, 280] width 13 height 13
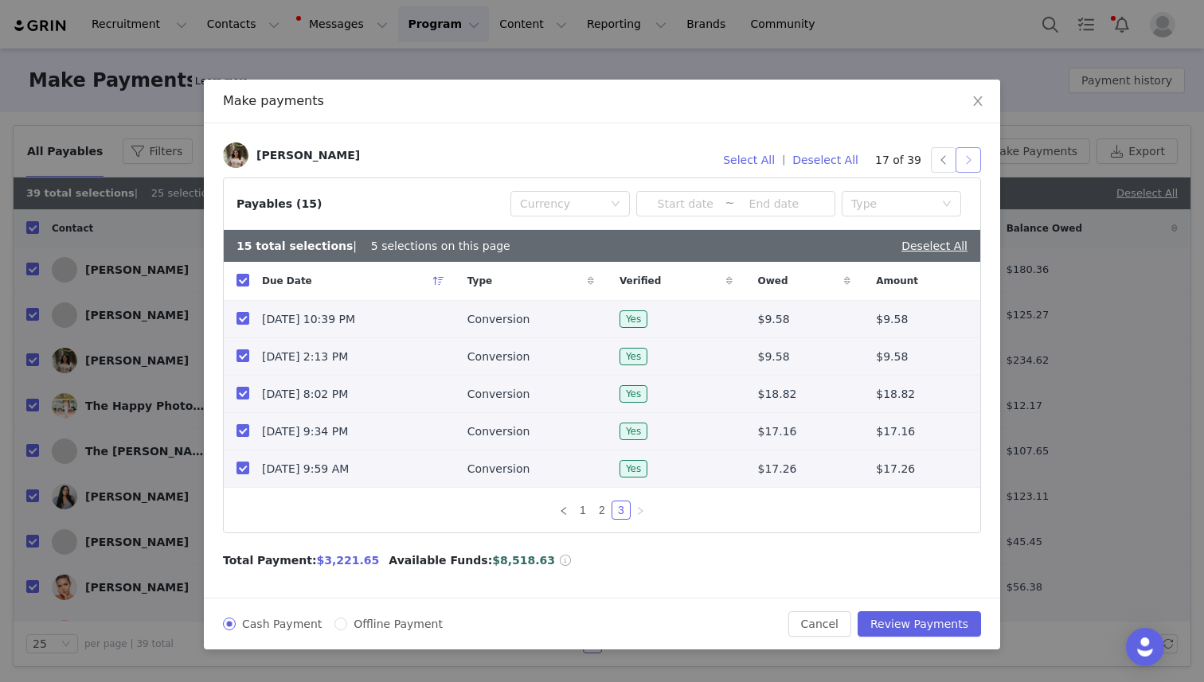
click at [966, 160] on button "button" at bounding box center [967, 159] width 25 height 25
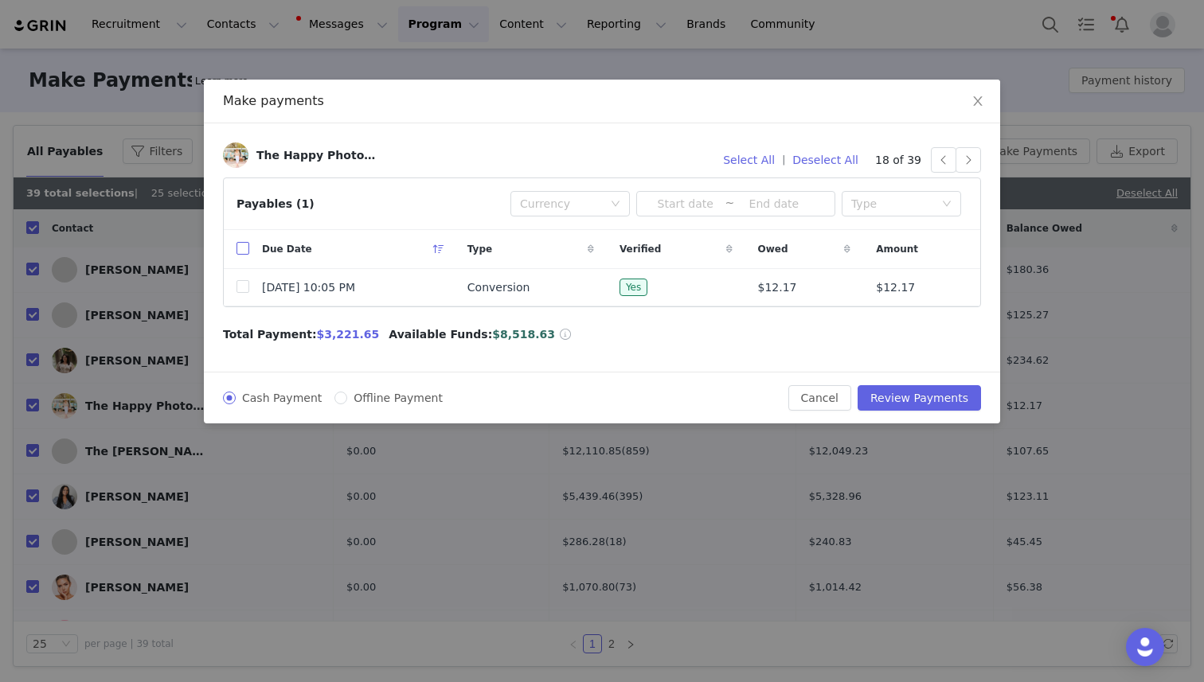
click at [238, 248] on input "checkbox" at bounding box center [242, 248] width 13 height 13
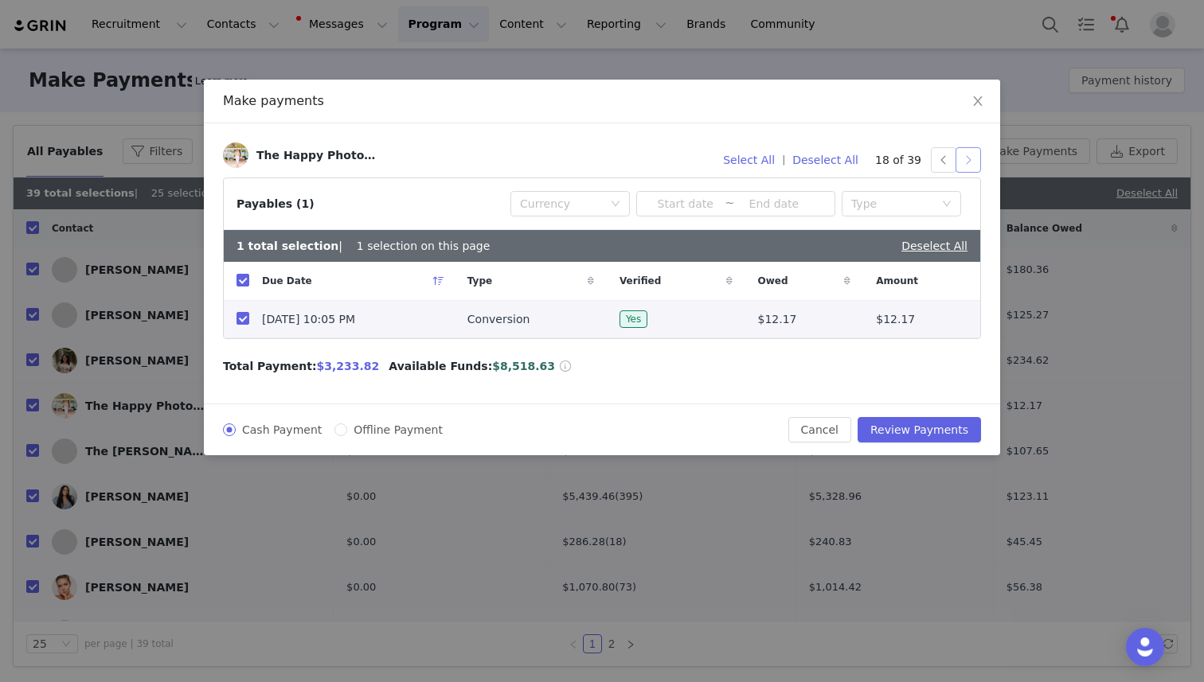
click at [970, 156] on button "button" at bounding box center [967, 159] width 25 height 25
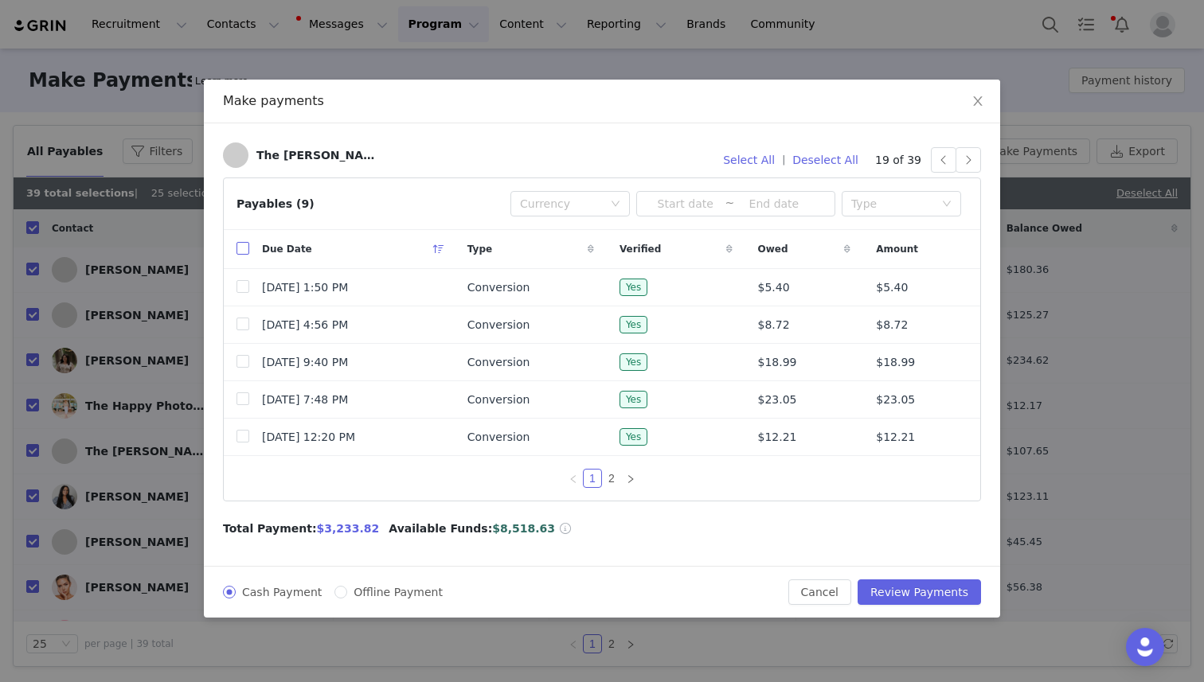
click at [244, 241] on label at bounding box center [242, 249] width 13 height 17
click at [244, 242] on input "checkbox" at bounding box center [242, 248] width 13 height 13
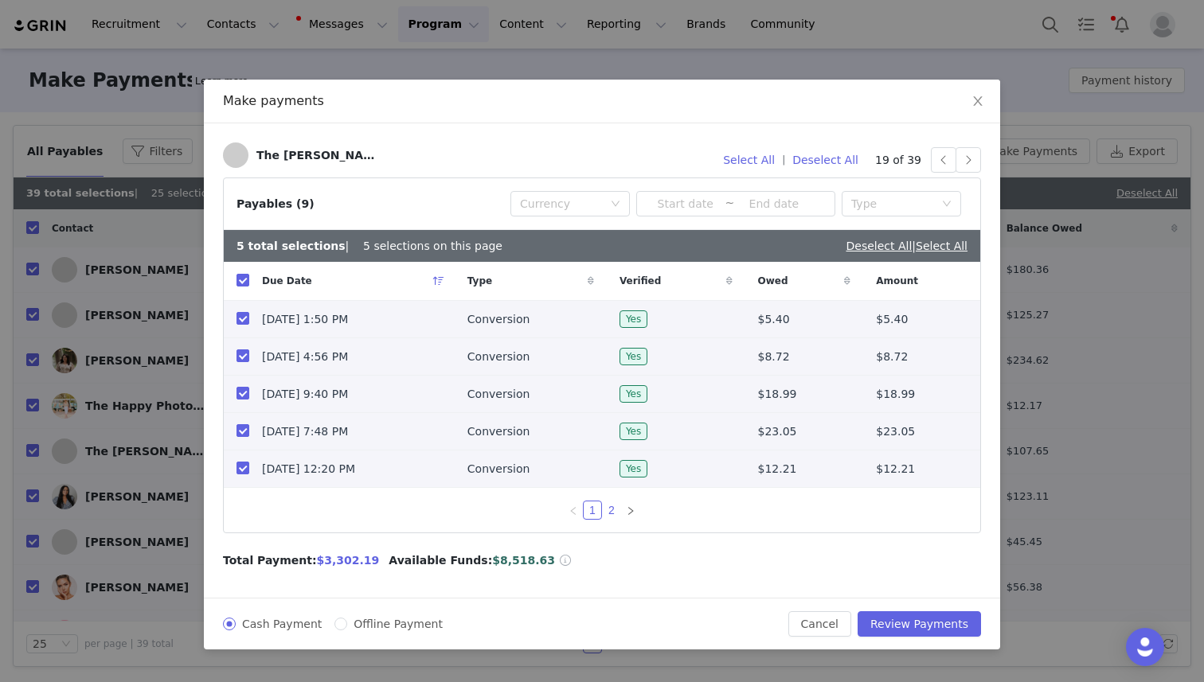
click at [608, 511] on link "2" at bounding box center [612, 511] width 18 height 18
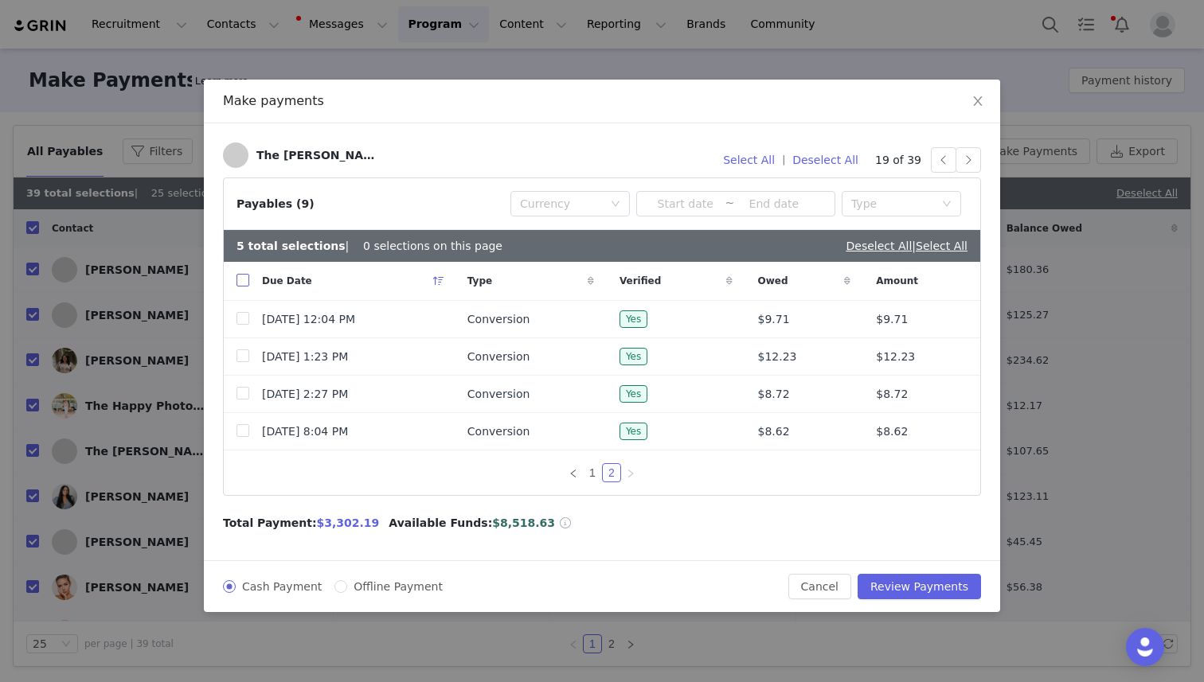
click at [240, 279] on input "checkbox" at bounding box center [242, 280] width 13 height 13
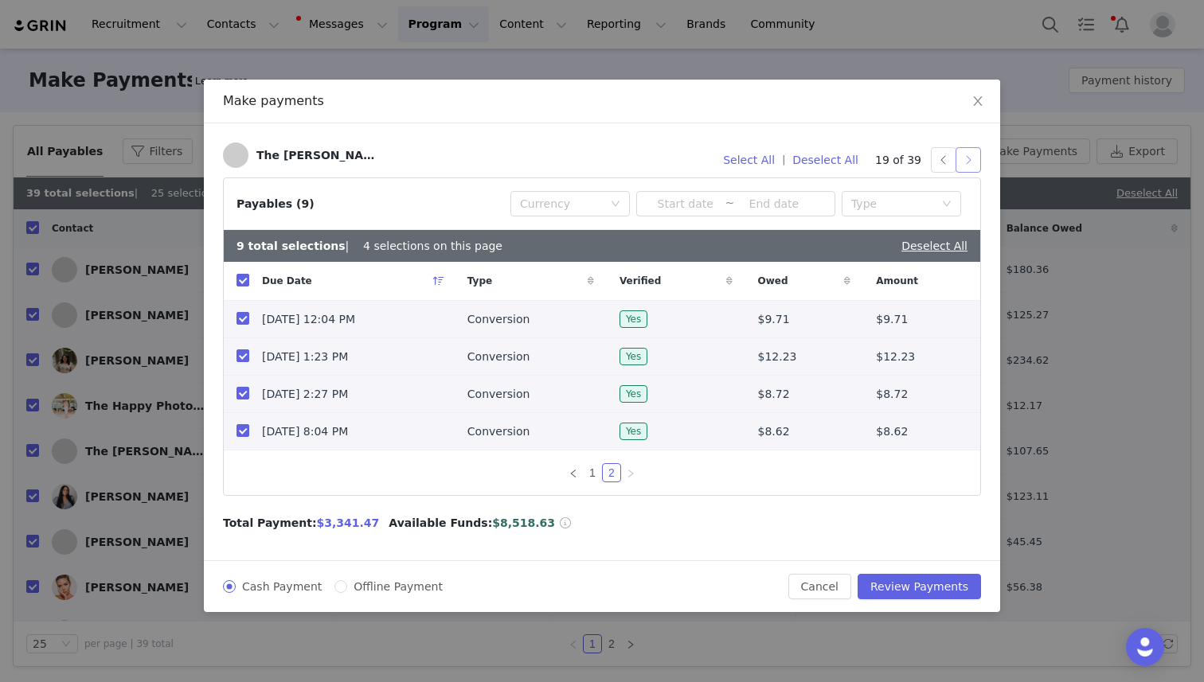
click at [967, 158] on button "button" at bounding box center [967, 159] width 25 height 25
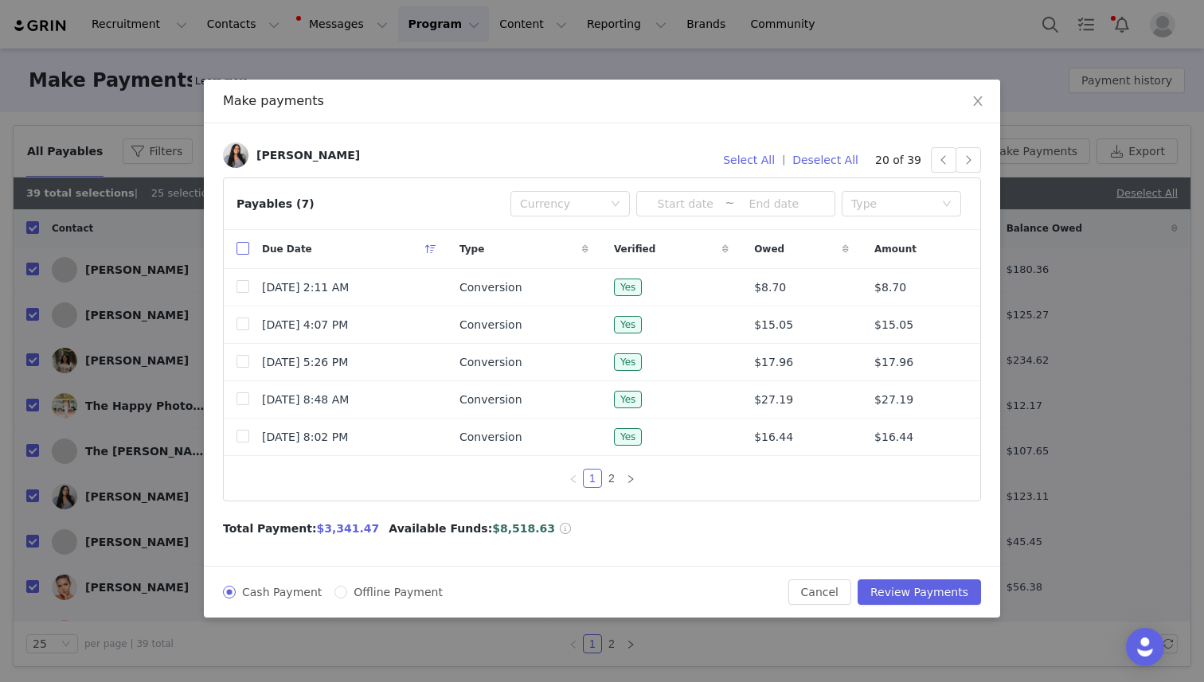
click at [244, 246] on input "checkbox" at bounding box center [242, 248] width 13 height 13
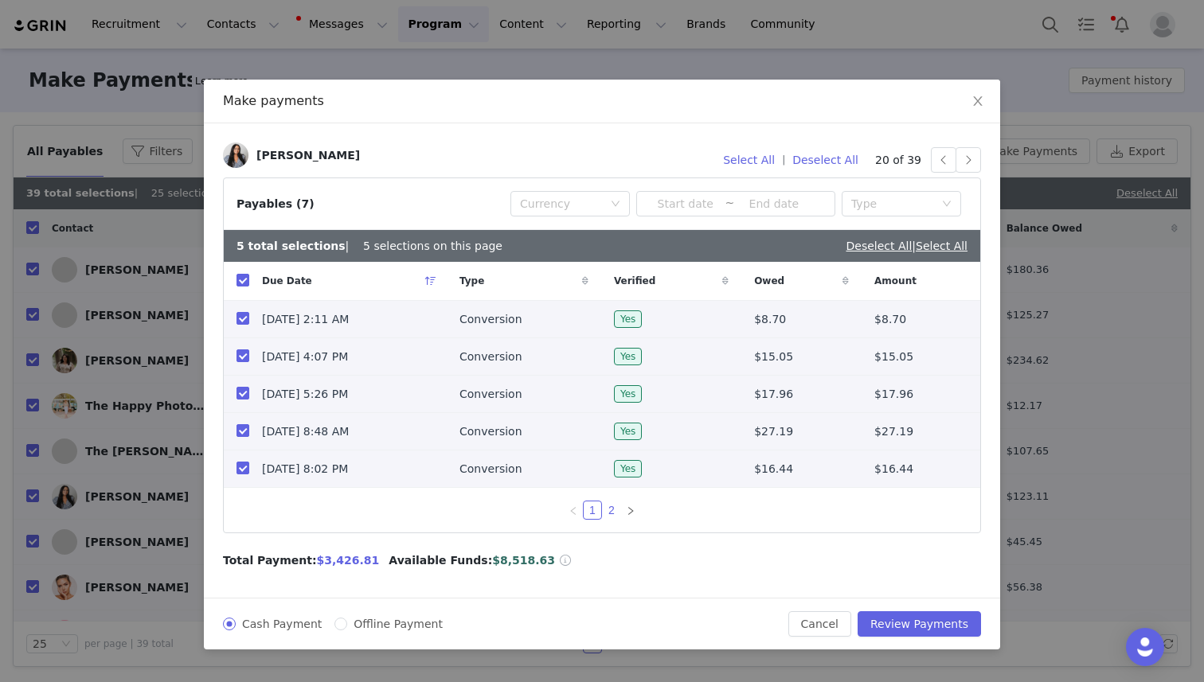
click at [608, 508] on link "2" at bounding box center [612, 511] width 18 height 18
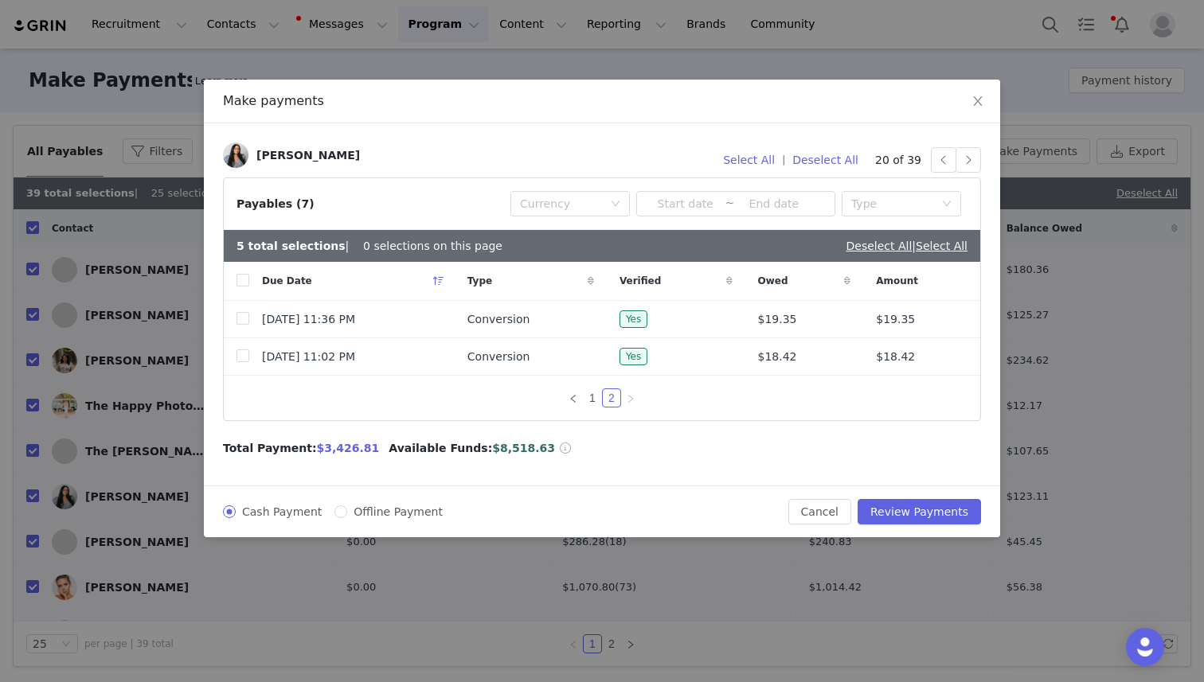
click at [251, 277] on div "Due Date" at bounding box center [351, 281] width 205 height 38
click at [242, 277] on input "checkbox" at bounding box center [242, 280] width 13 height 13
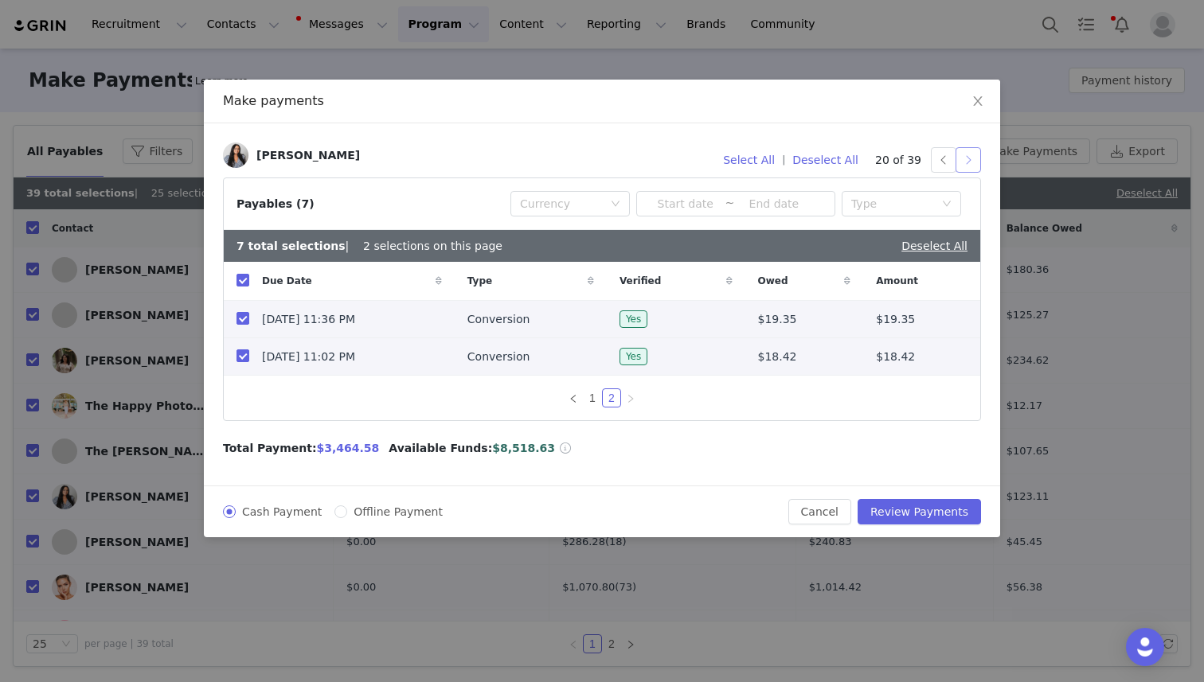
click at [966, 157] on button "button" at bounding box center [967, 159] width 25 height 25
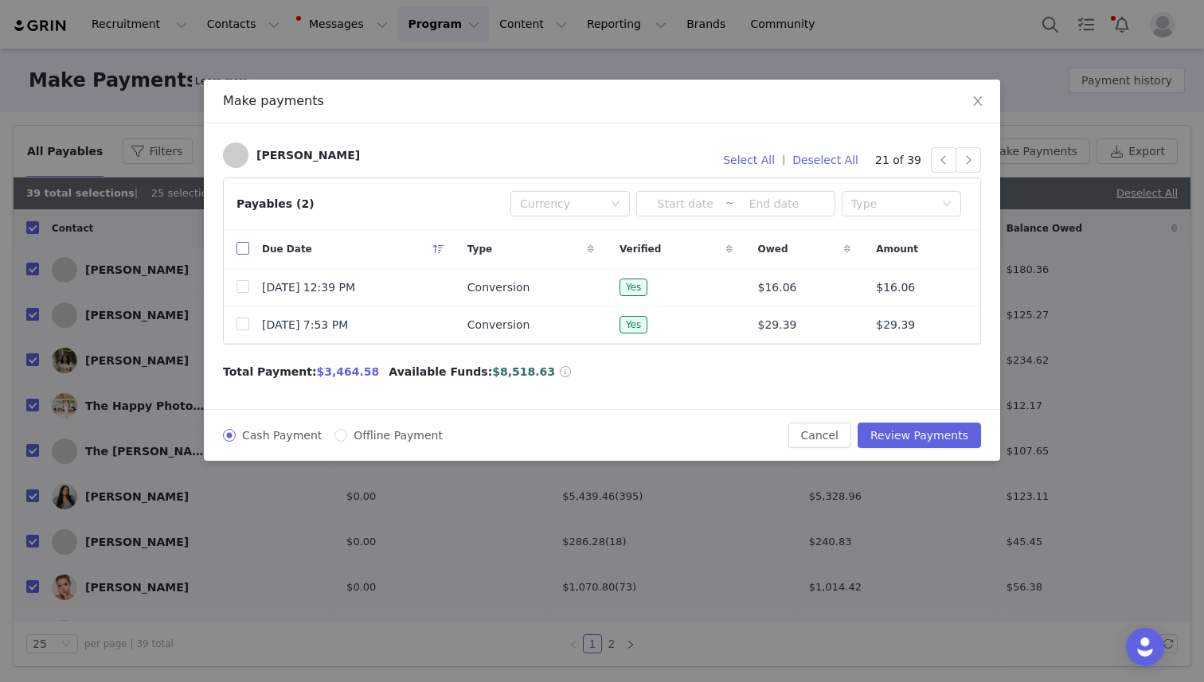
click at [243, 248] on input "checkbox" at bounding box center [242, 248] width 13 height 13
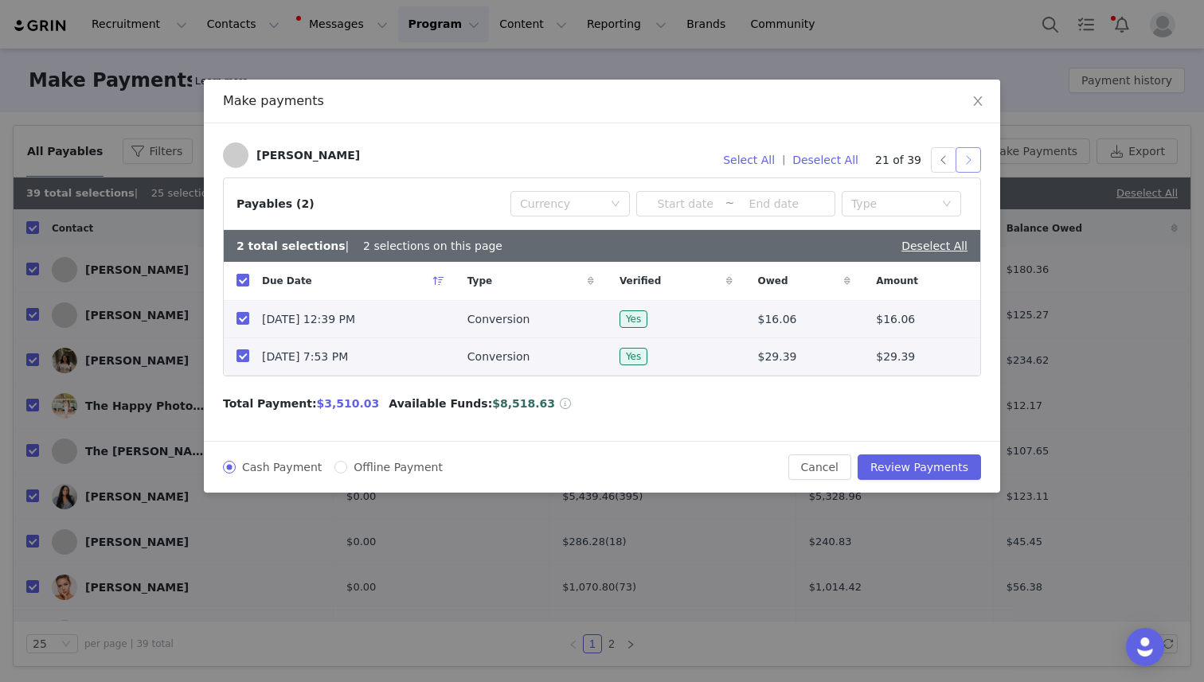
click at [975, 162] on button "button" at bounding box center [967, 159] width 25 height 25
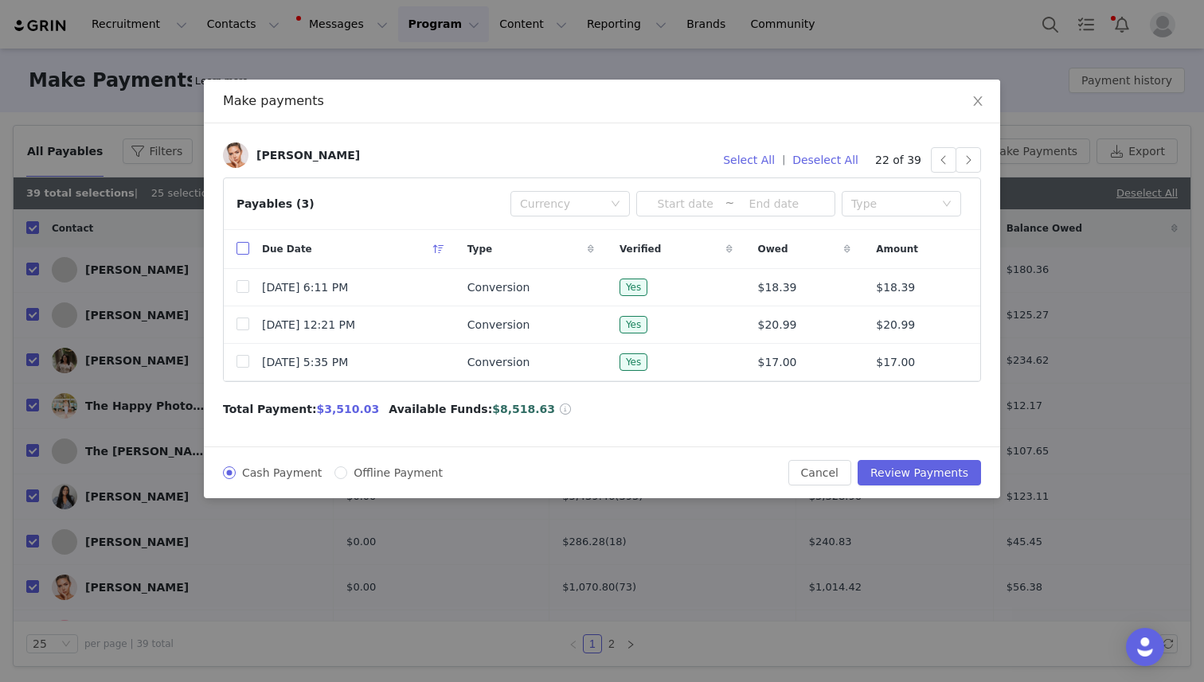
click at [241, 244] on input "checkbox" at bounding box center [242, 248] width 13 height 13
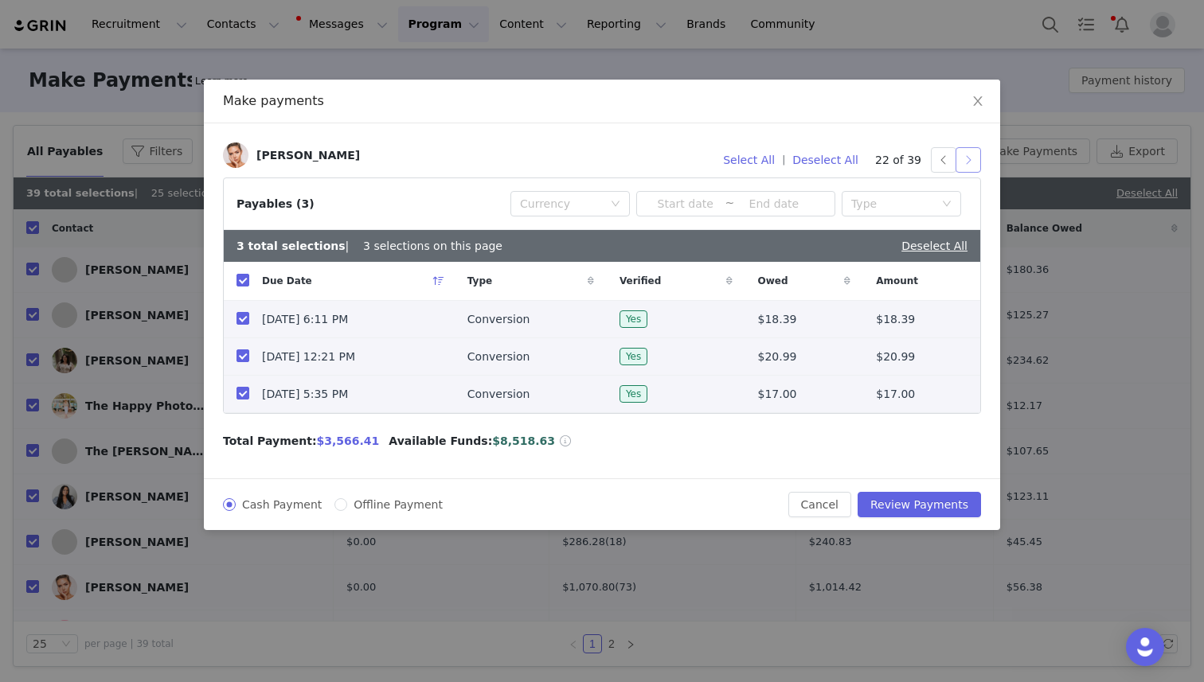
click at [965, 159] on button "button" at bounding box center [967, 159] width 25 height 25
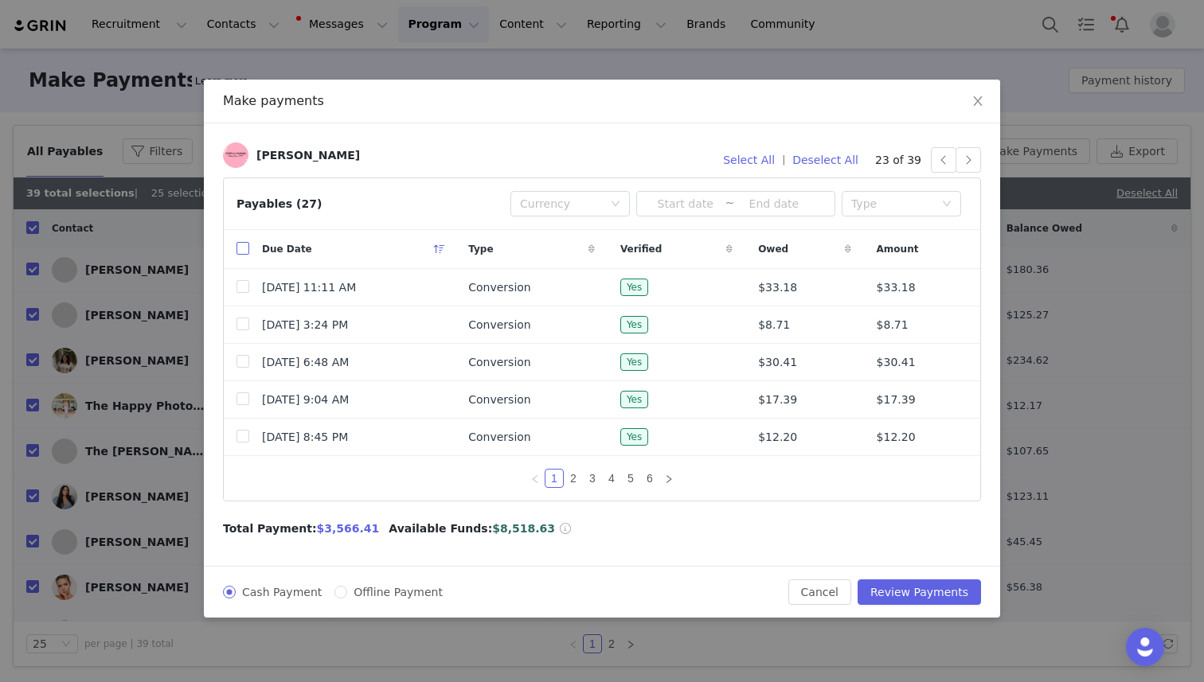
click at [240, 250] on input "checkbox" at bounding box center [242, 248] width 13 height 13
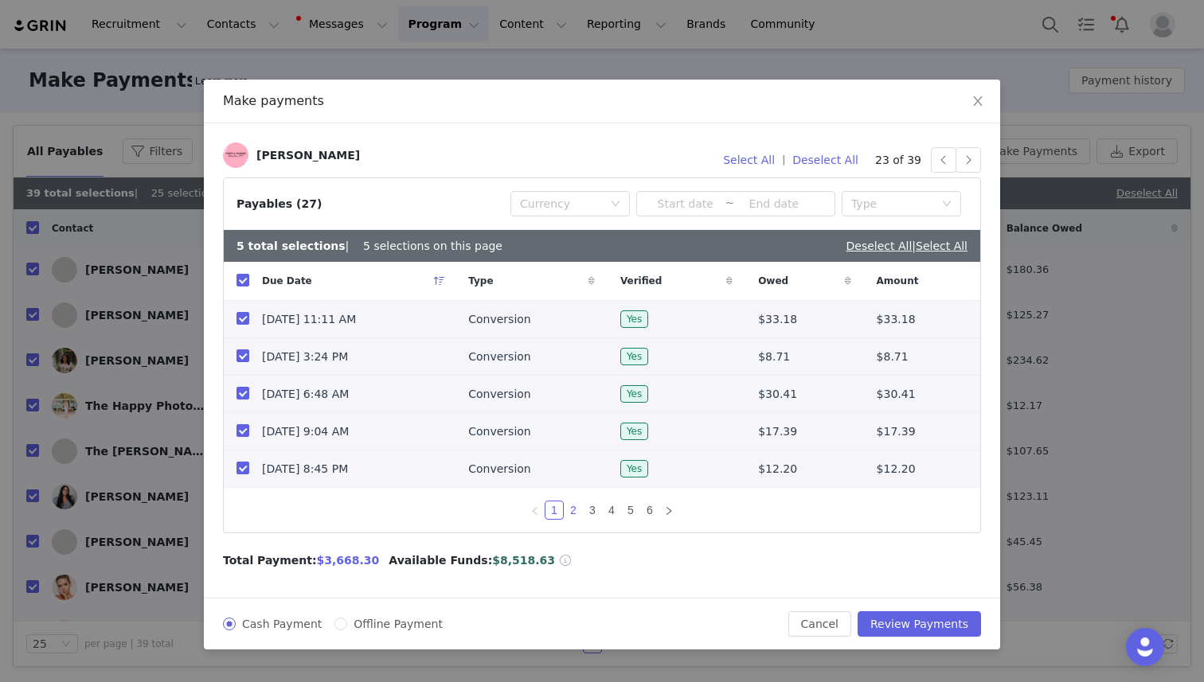
click at [573, 508] on link "2" at bounding box center [574, 511] width 18 height 18
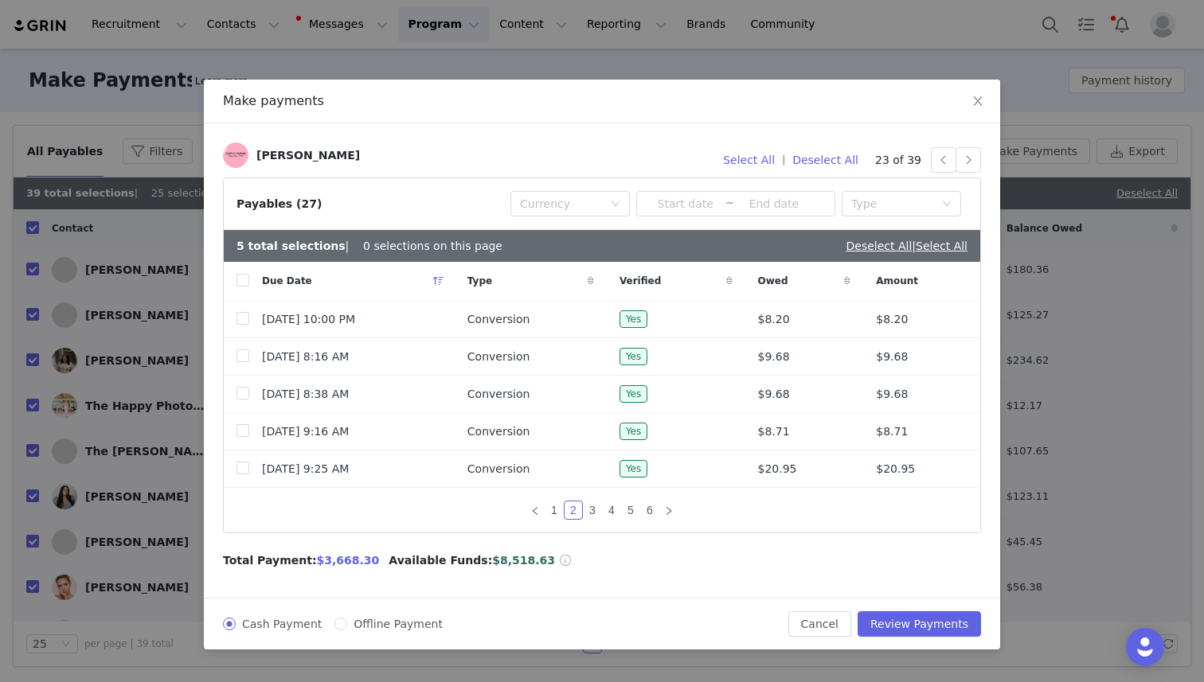
click at [250, 279] on div "Due Date" at bounding box center [351, 281] width 205 height 38
click at [247, 279] on input "checkbox" at bounding box center [242, 280] width 13 height 13
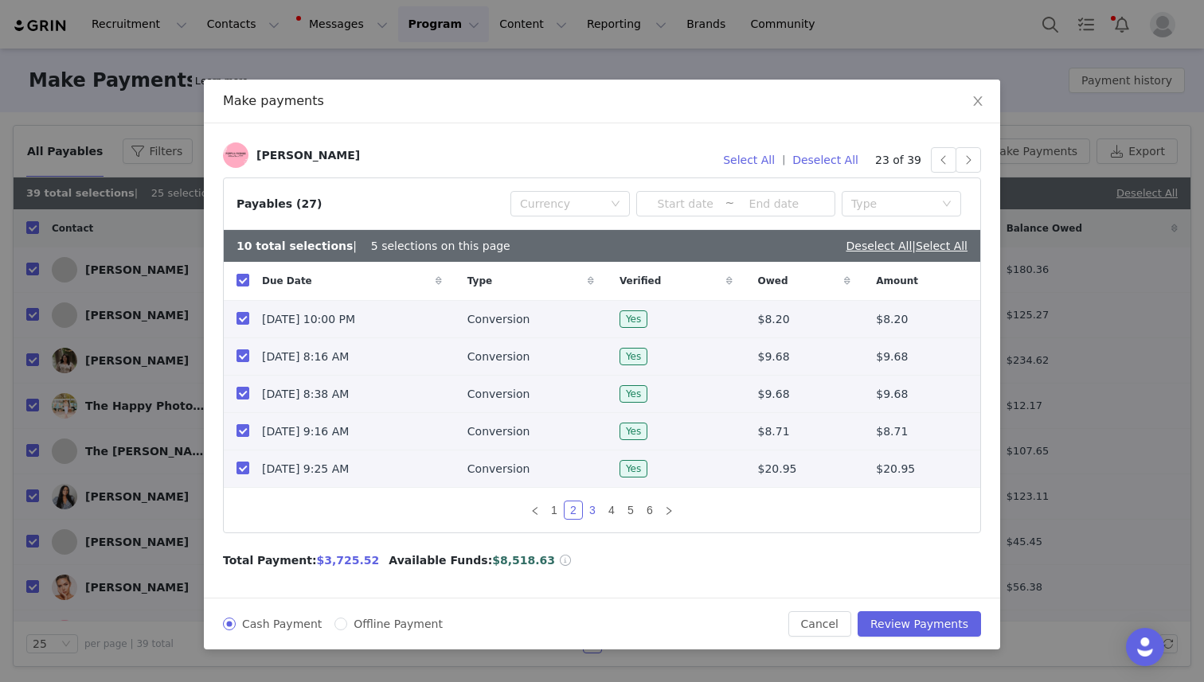
click at [592, 509] on link "3" at bounding box center [593, 511] width 18 height 18
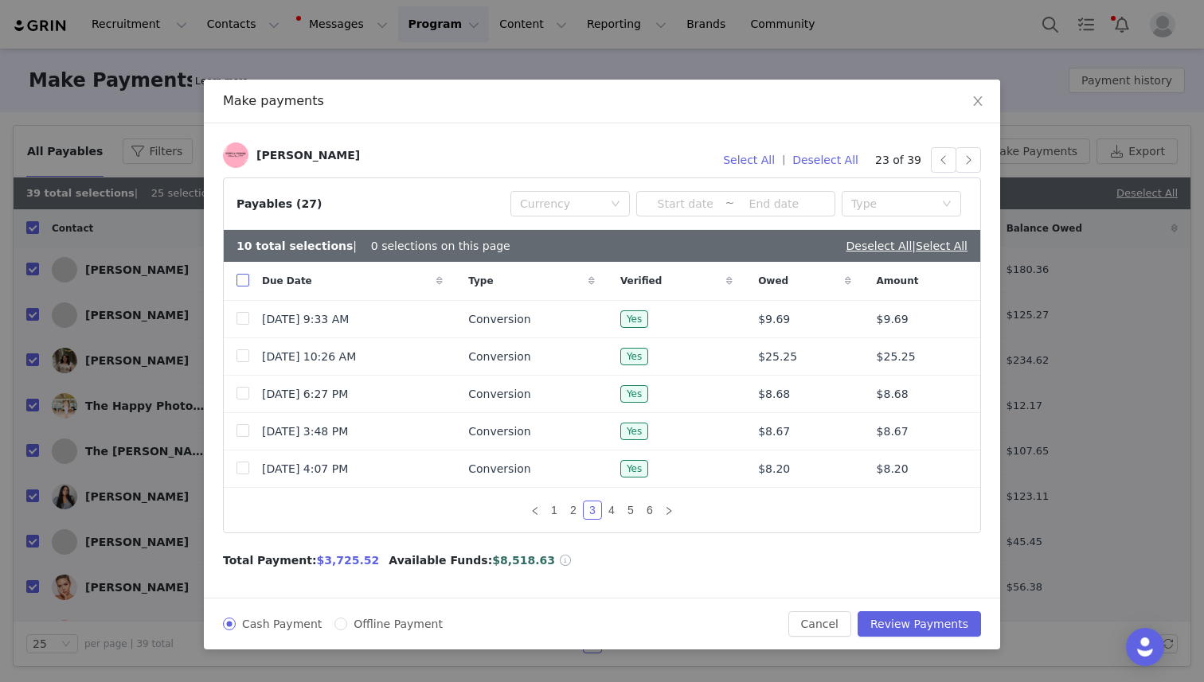
click at [244, 281] on input "checkbox" at bounding box center [242, 280] width 13 height 13
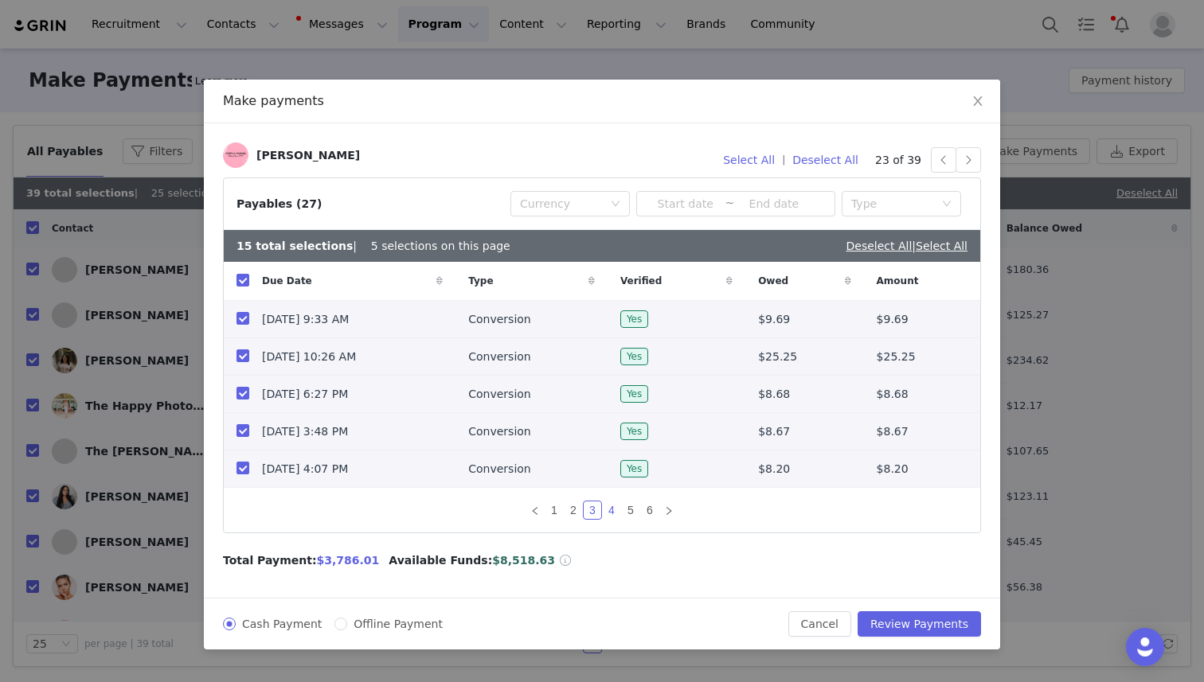
click at [616, 508] on link "4" at bounding box center [612, 511] width 18 height 18
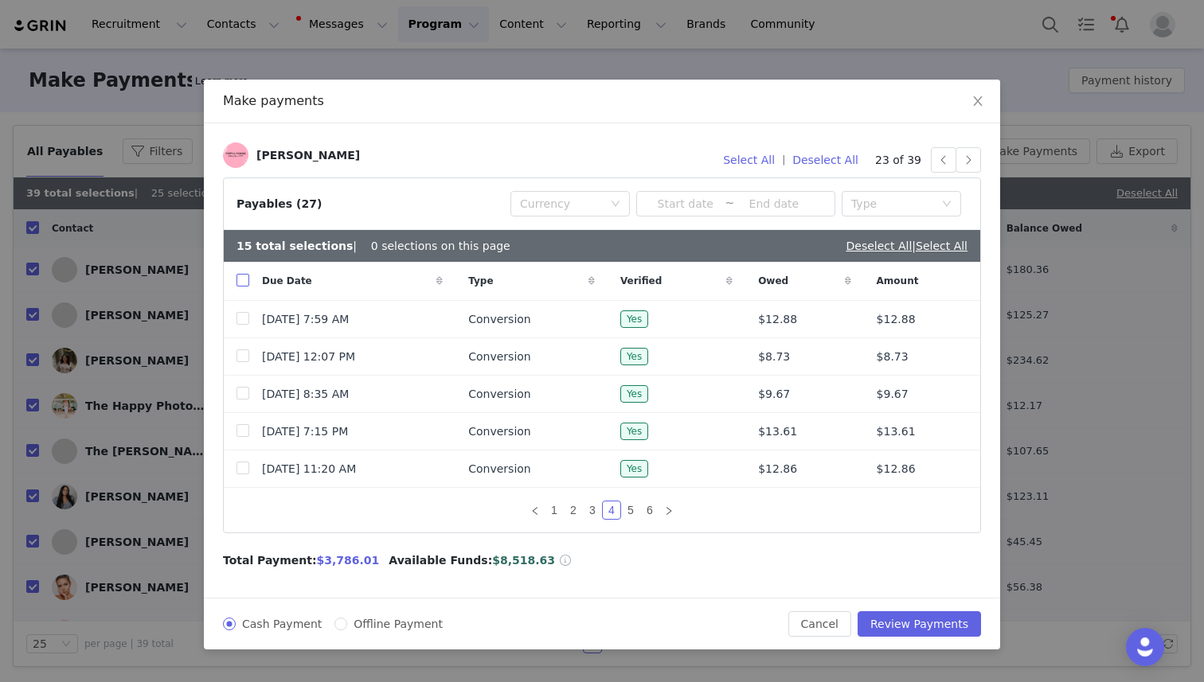
click at [242, 282] on input "checkbox" at bounding box center [242, 280] width 13 height 13
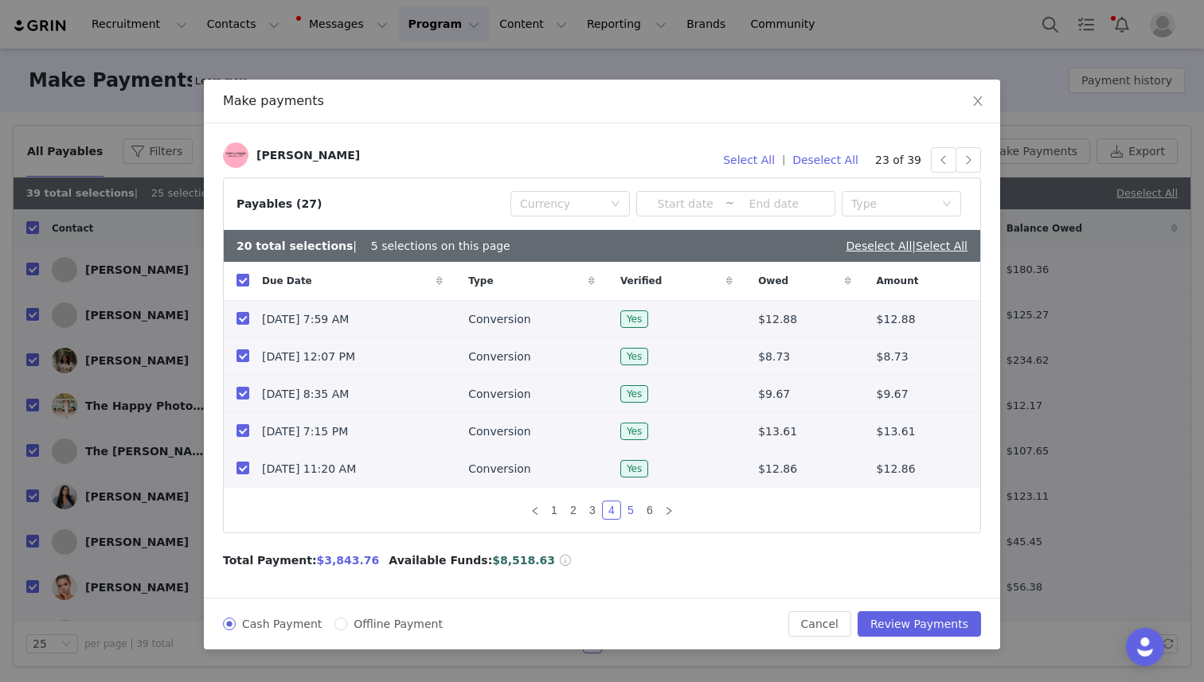
click at [632, 510] on link "5" at bounding box center [631, 511] width 18 height 18
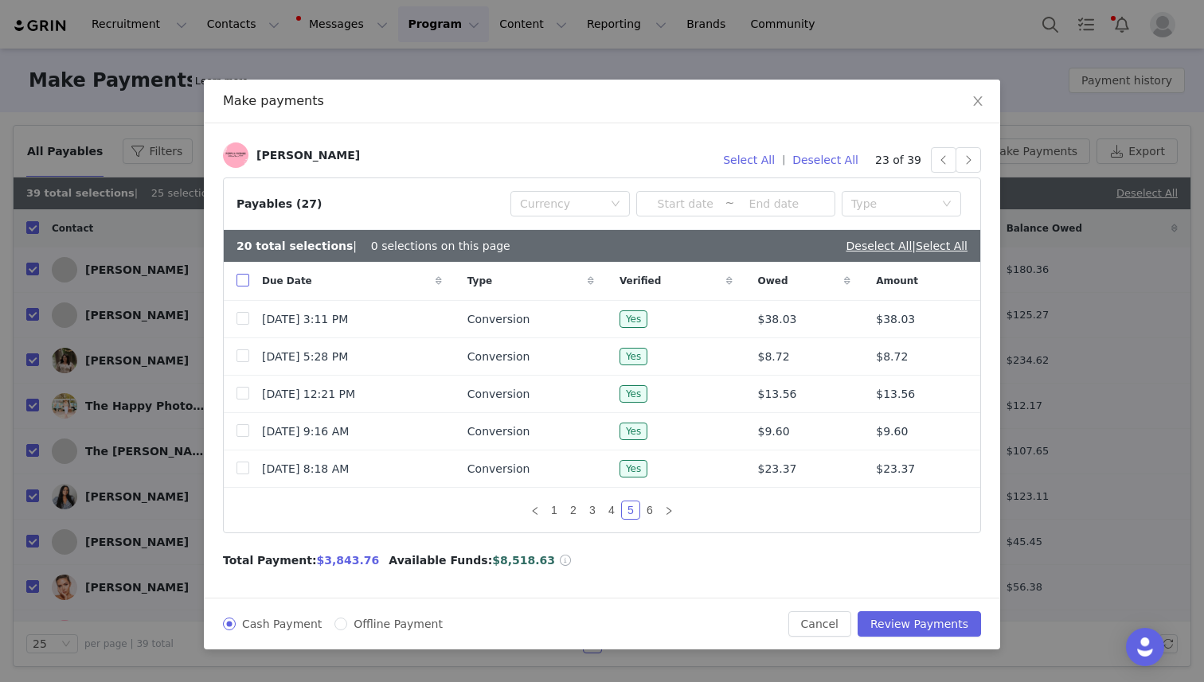
click at [243, 283] on input "checkbox" at bounding box center [242, 280] width 13 height 13
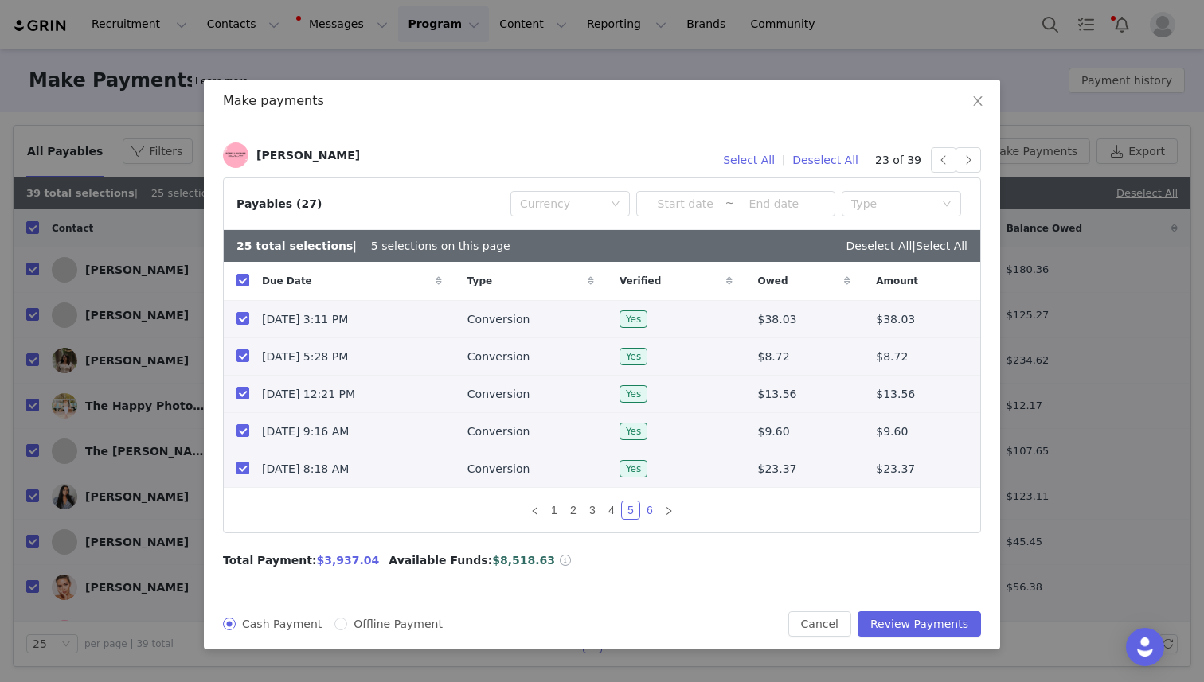
click at [649, 509] on link "6" at bounding box center [650, 511] width 18 height 18
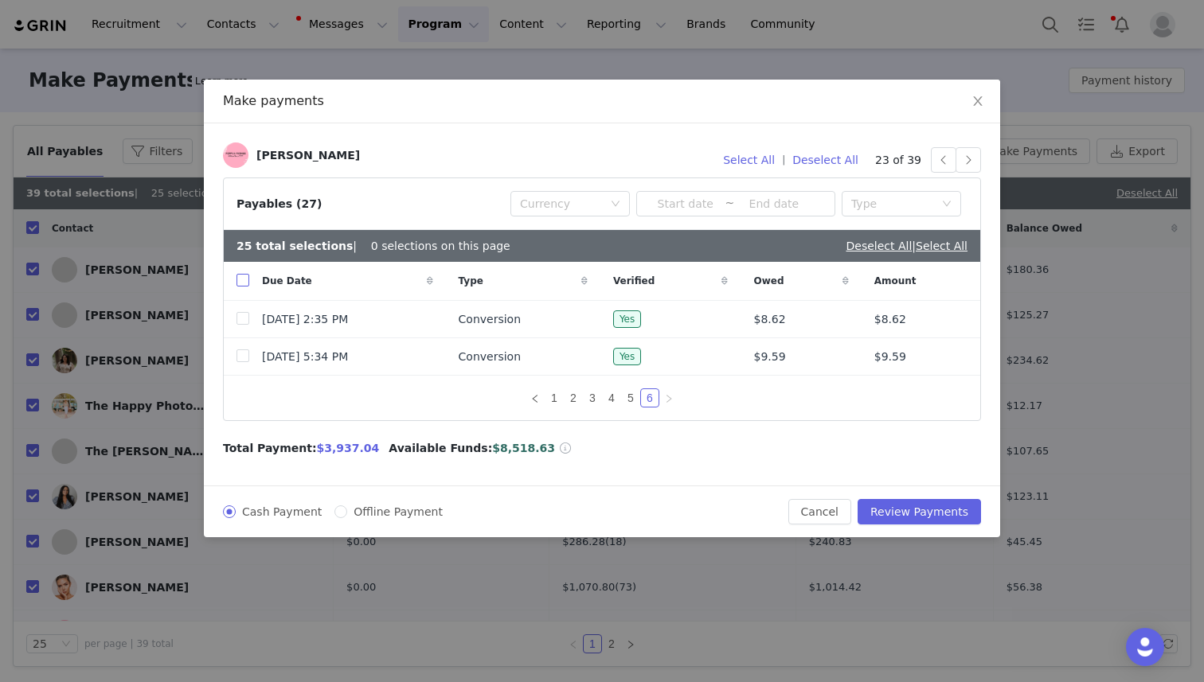
click at [243, 284] on input "checkbox" at bounding box center [242, 280] width 13 height 13
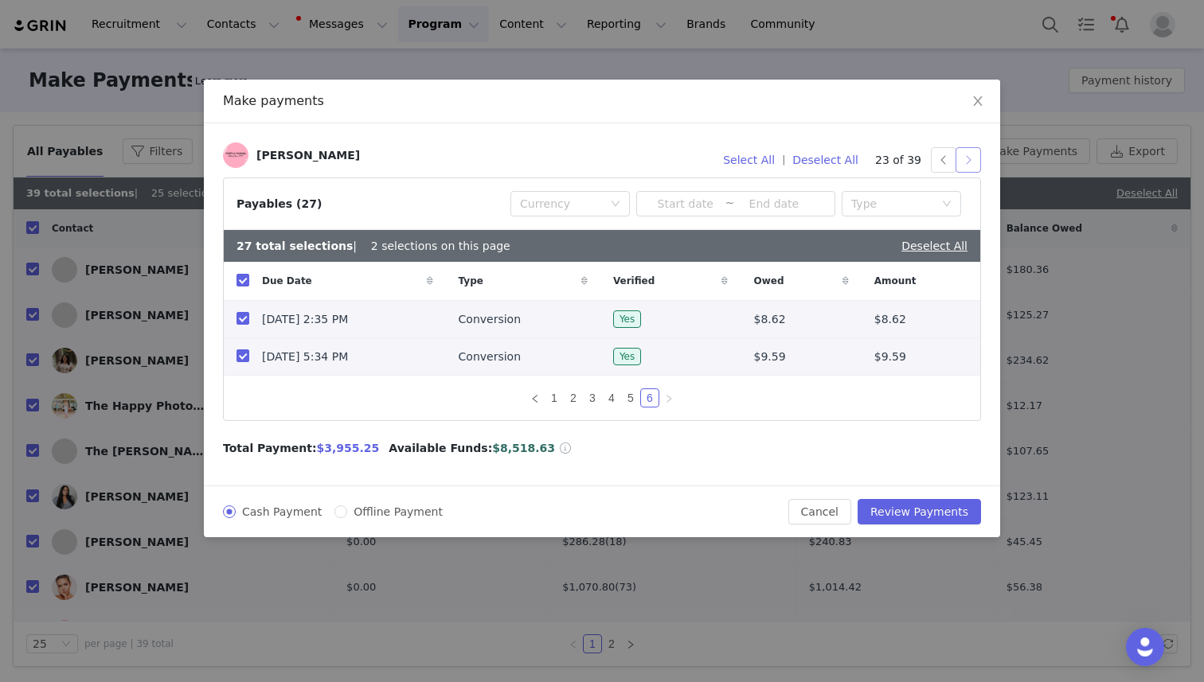
click at [975, 160] on button "button" at bounding box center [967, 159] width 25 height 25
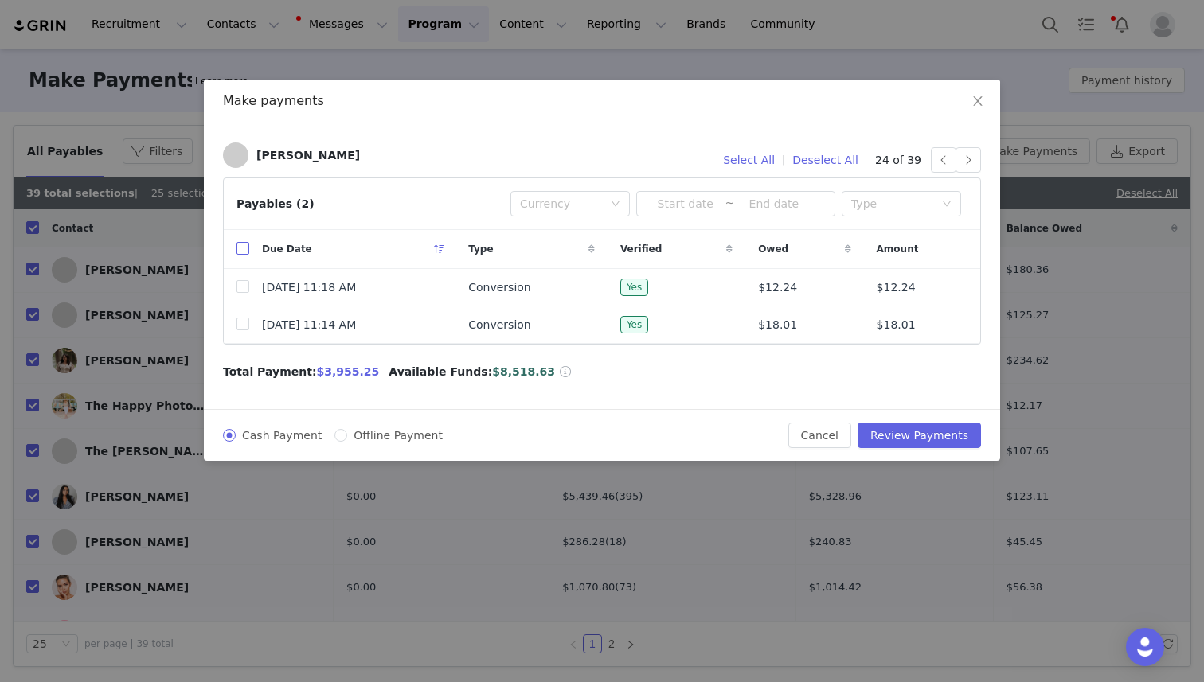
click at [244, 248] on input "checkbox" at bounding box center [242, 248] width 13 height 13
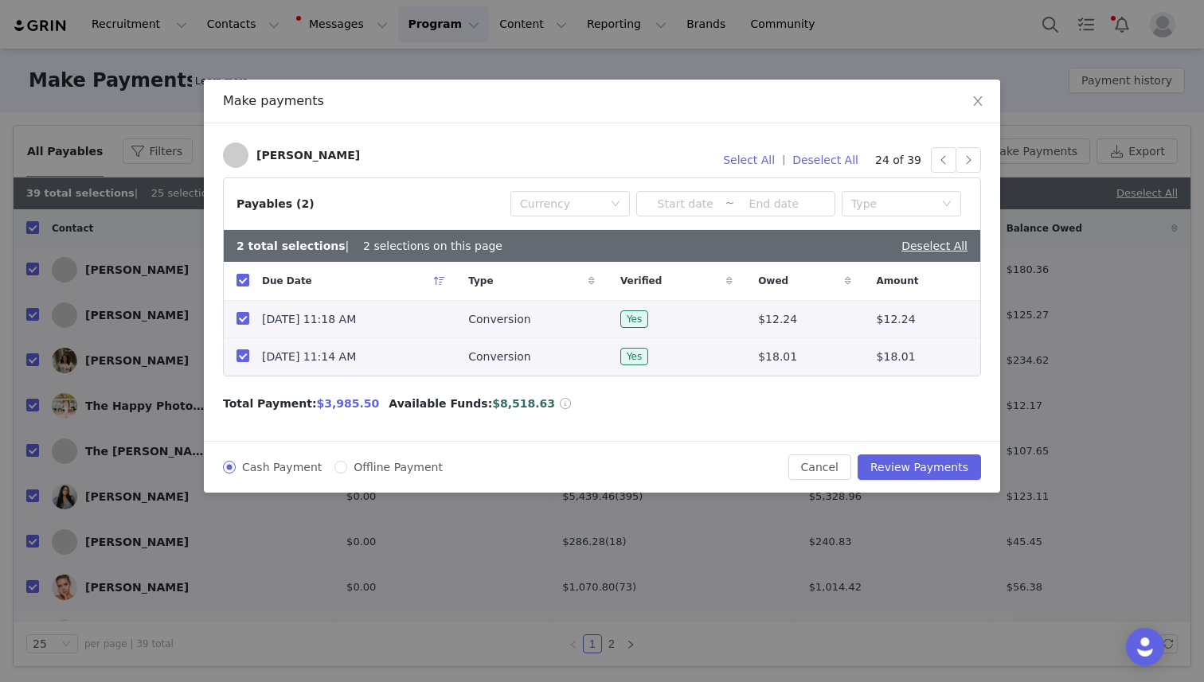
click at [983, 157] on div "[PERSON_NAME] Select All | Deselect All 24 of 39 Payables (2) Currency ~ Type 2…" at bounding box center [602, 282] width 796 height 318
click at [971, 157] on button "button" at bounding box center [967, 159] width 25 height 25
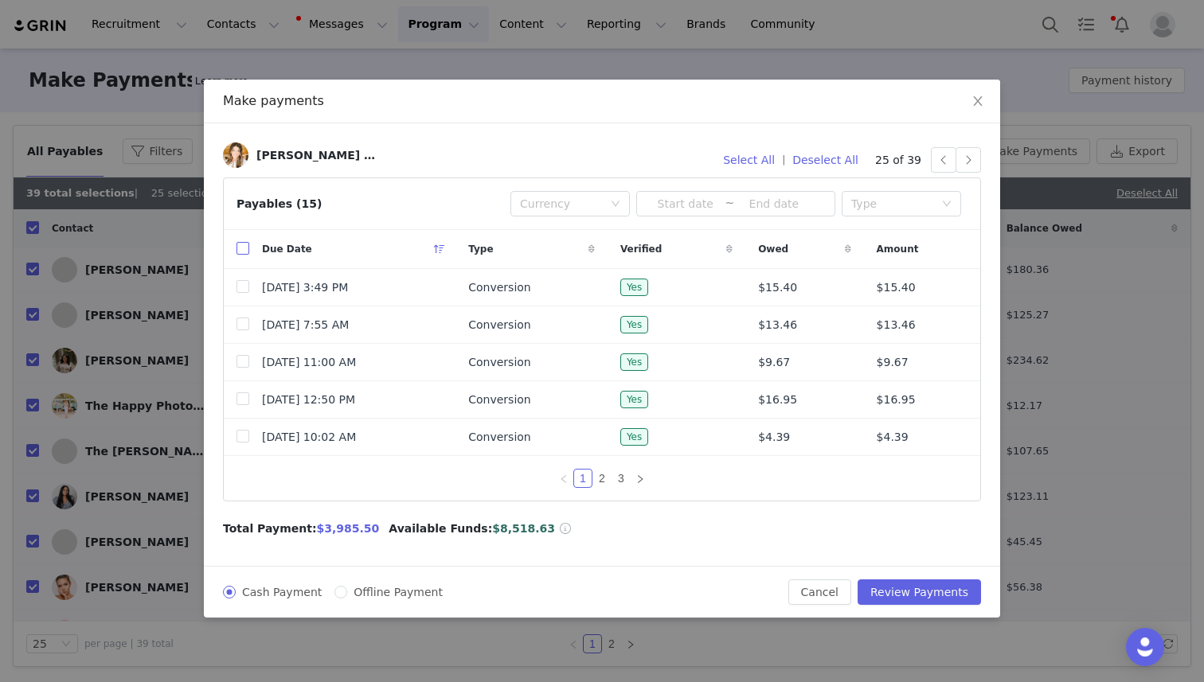
click at [243, 251] on input "checkbox" at bounding box center [242, 248] width 13 height 13
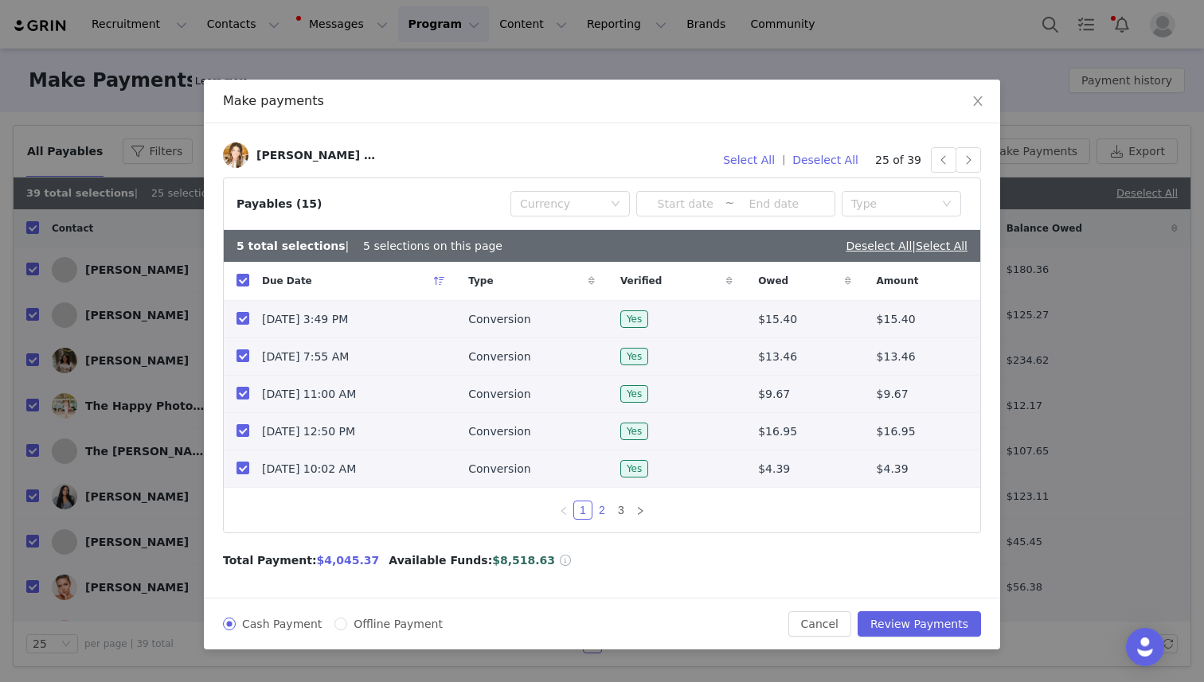
click at [604, 513] on link "2" at bounding box center [602, 511] width 18 height 18
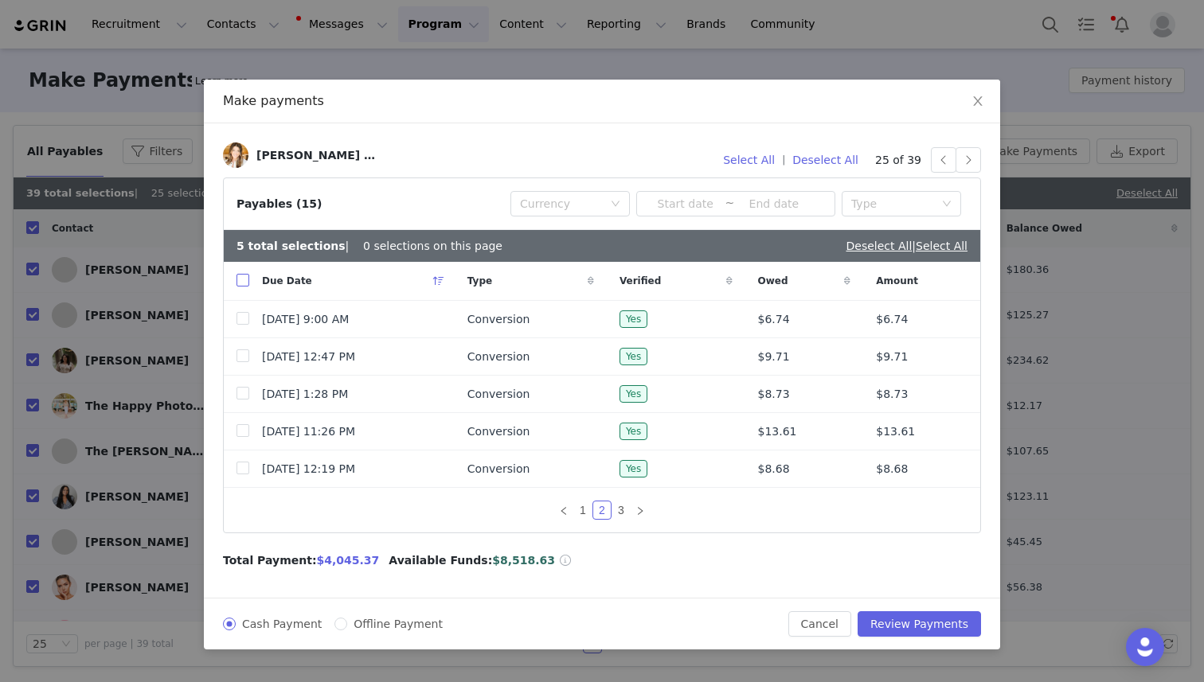
click at [242, 287] on input "checkbox" at bounding box center [242, 280] width 13 height 13
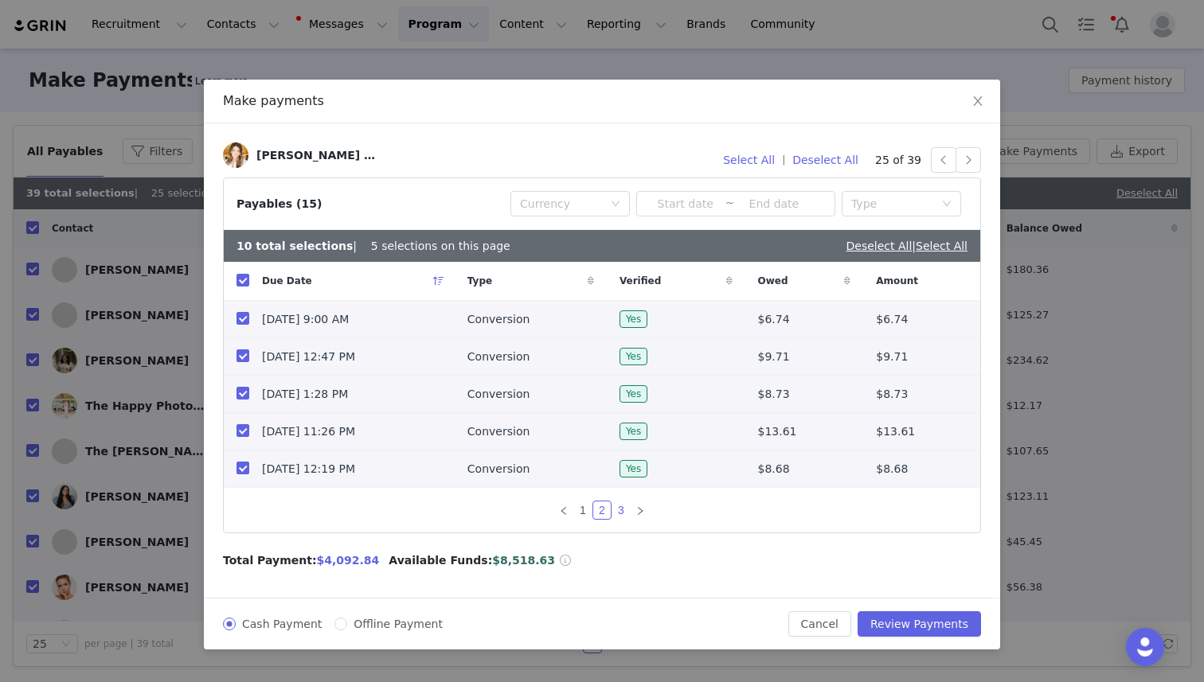
click at [620, 508] on link "3" at bounding box center [621, 511] width 18 height 18
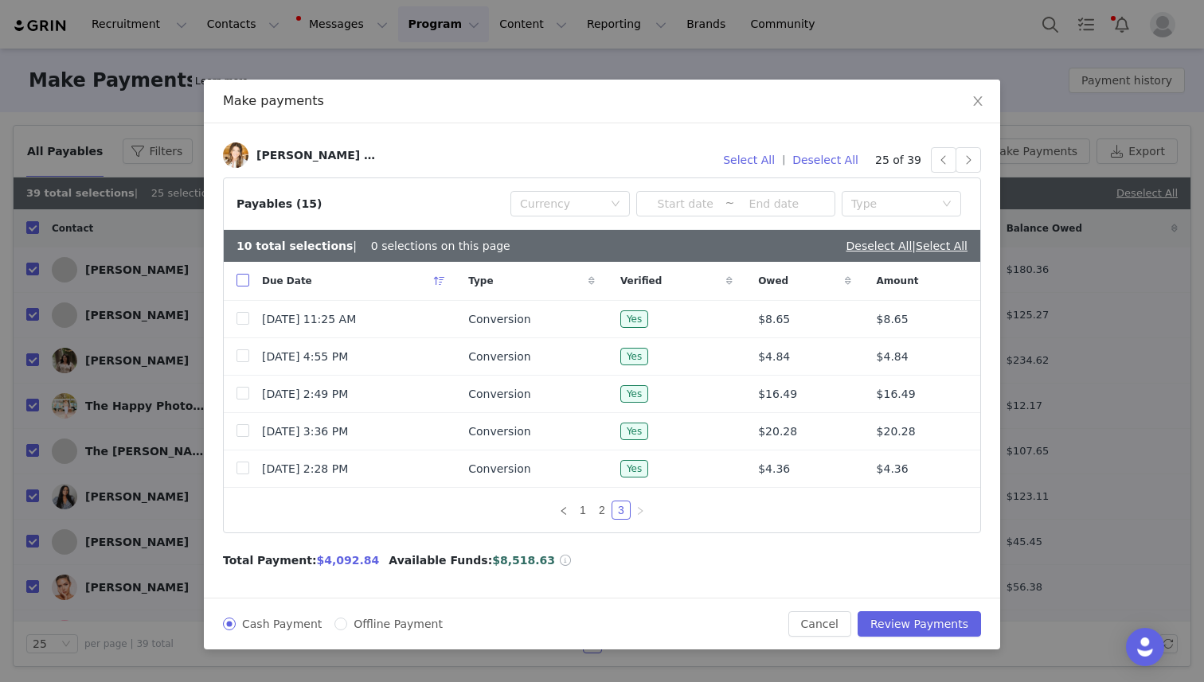
click at [245, 281] on input "checkbox" at bounding box center [242, 280] width 13 height 13
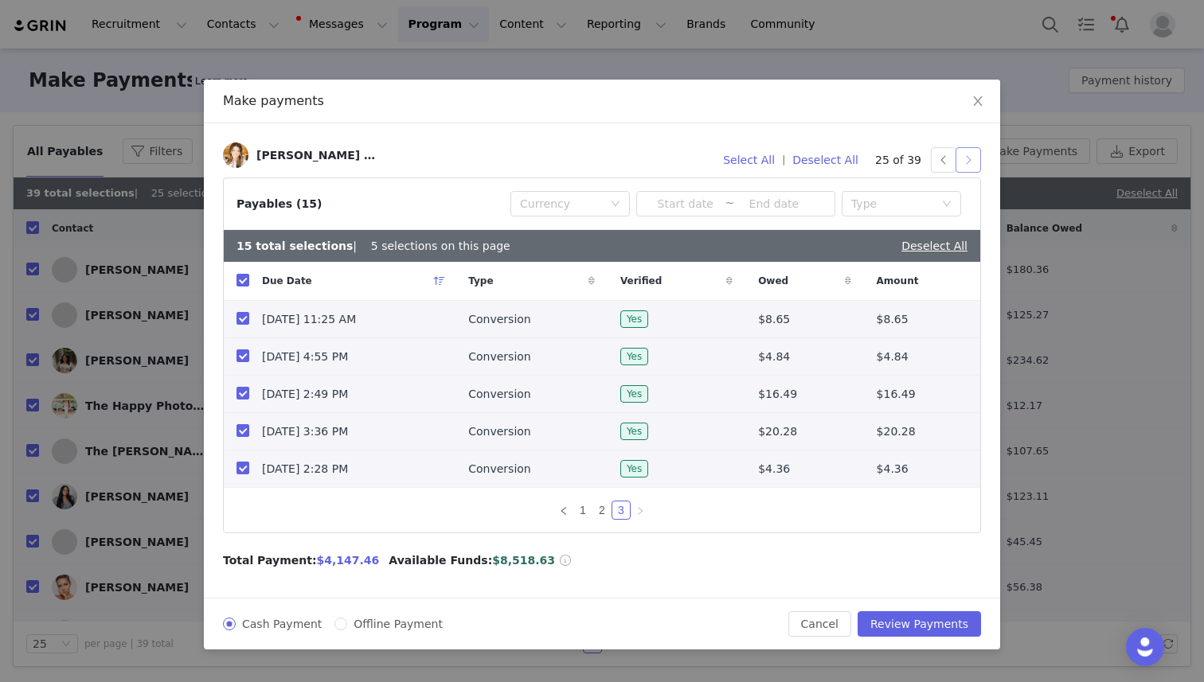
click at [963, 163] on button "button" at bounding box center [967, 159] width 25 height 25
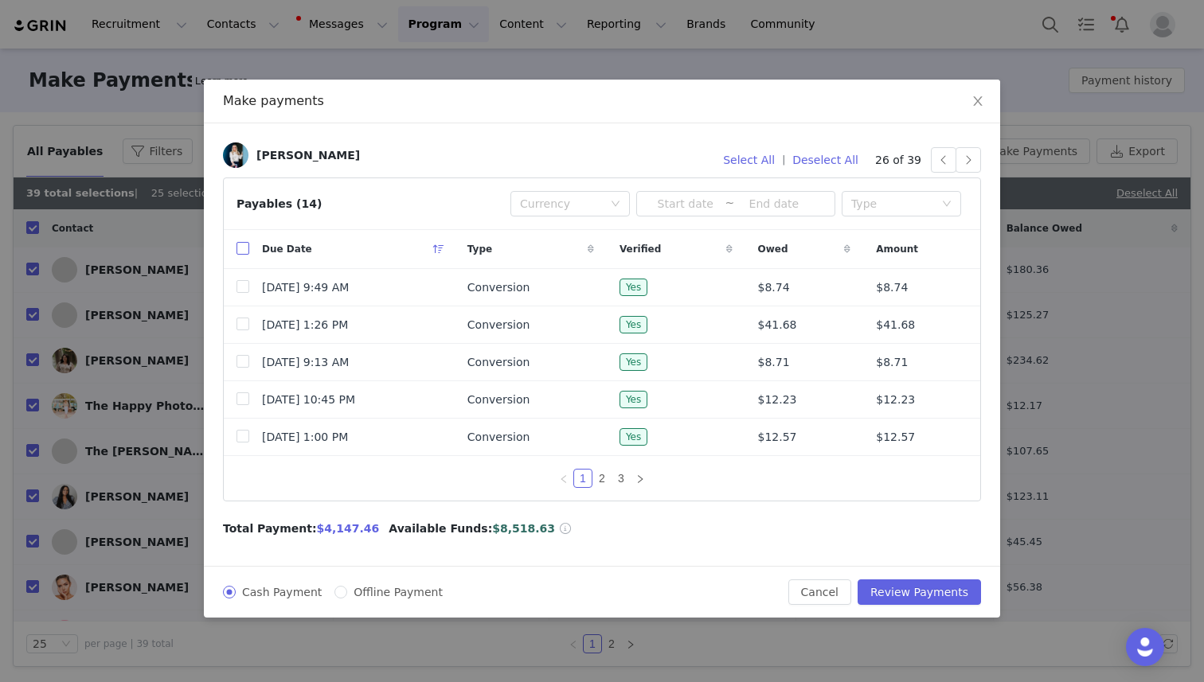
click at [238, 248] on input "checkbox" at bounding box center [242, 248] width 13 height 13
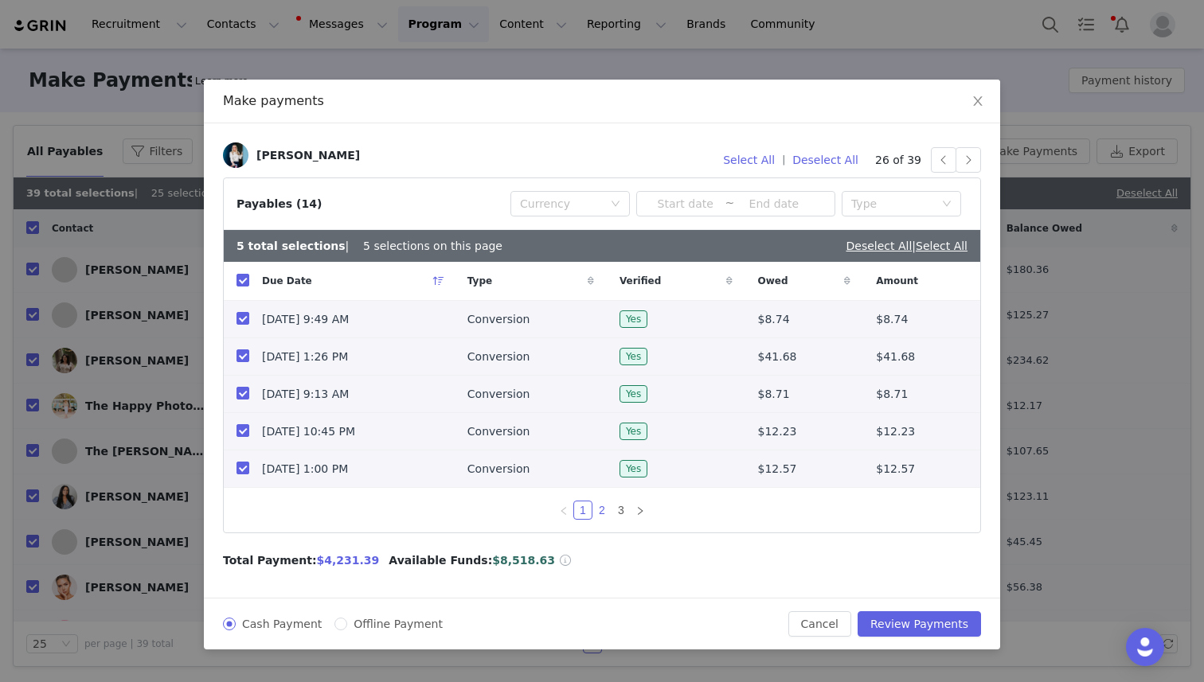
click at [603, 507] on link "2" at bounding box center [602, 511] width 18 height 18
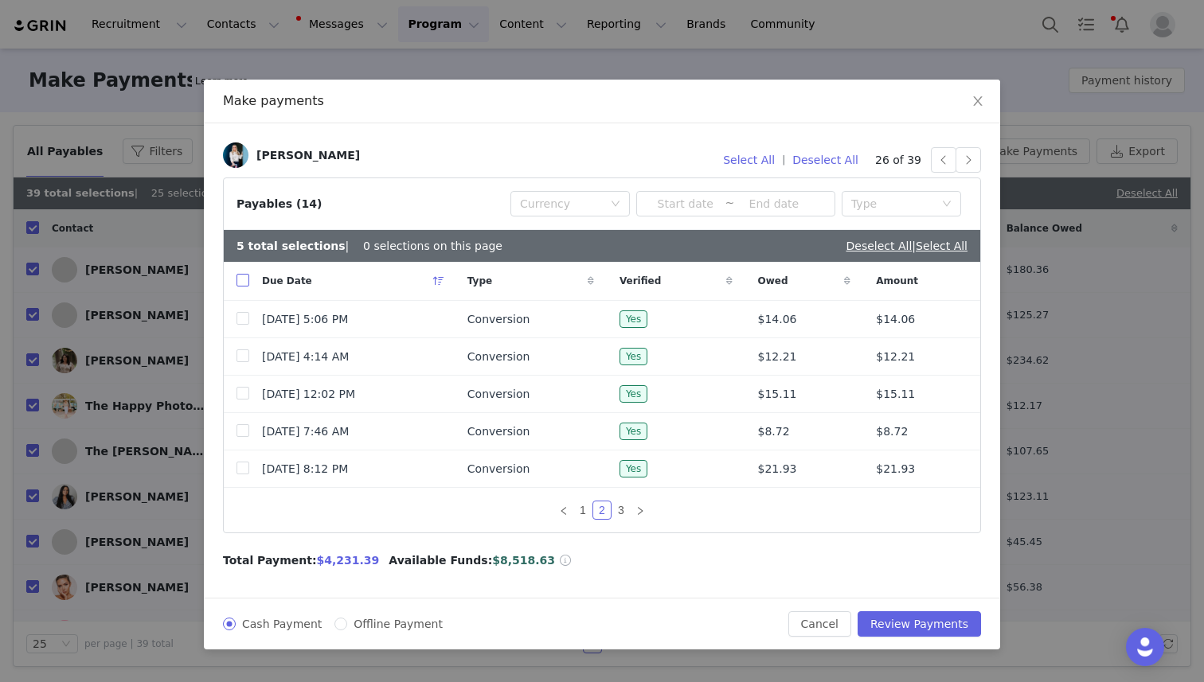
click at [244, 283] on input "checkbox" at bounding box center [242, 280] width 13 height 13
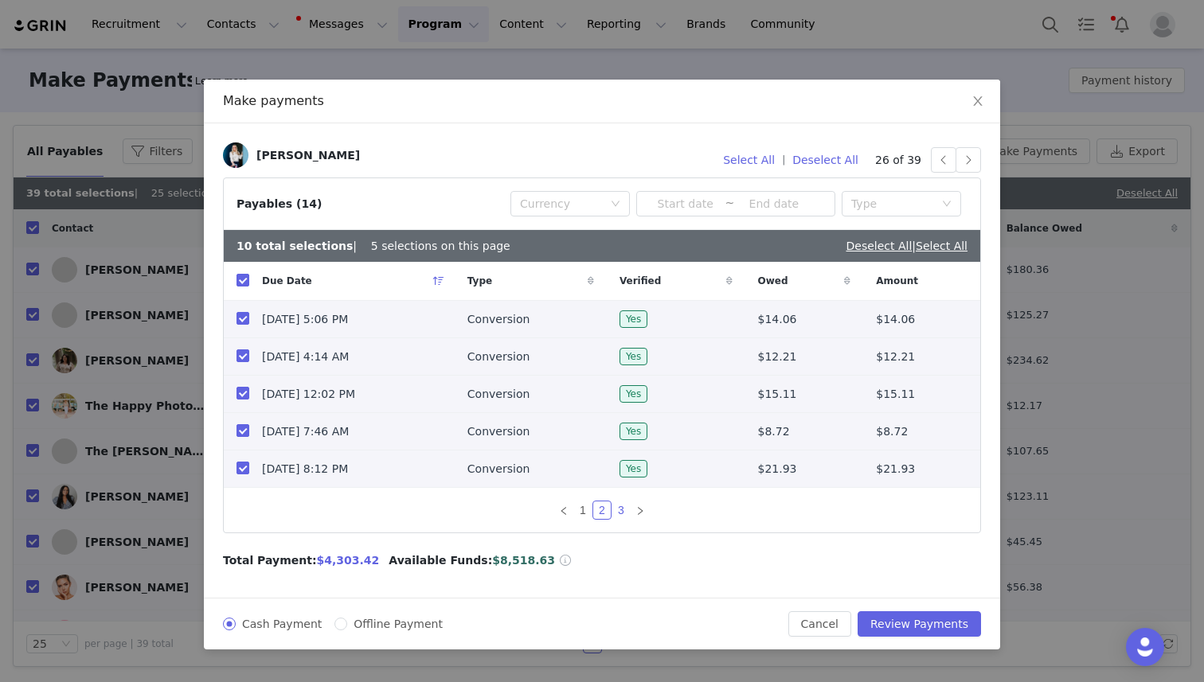
click at [625, 510] on link "3" at bounding box center [621, 511] width 18 height 18
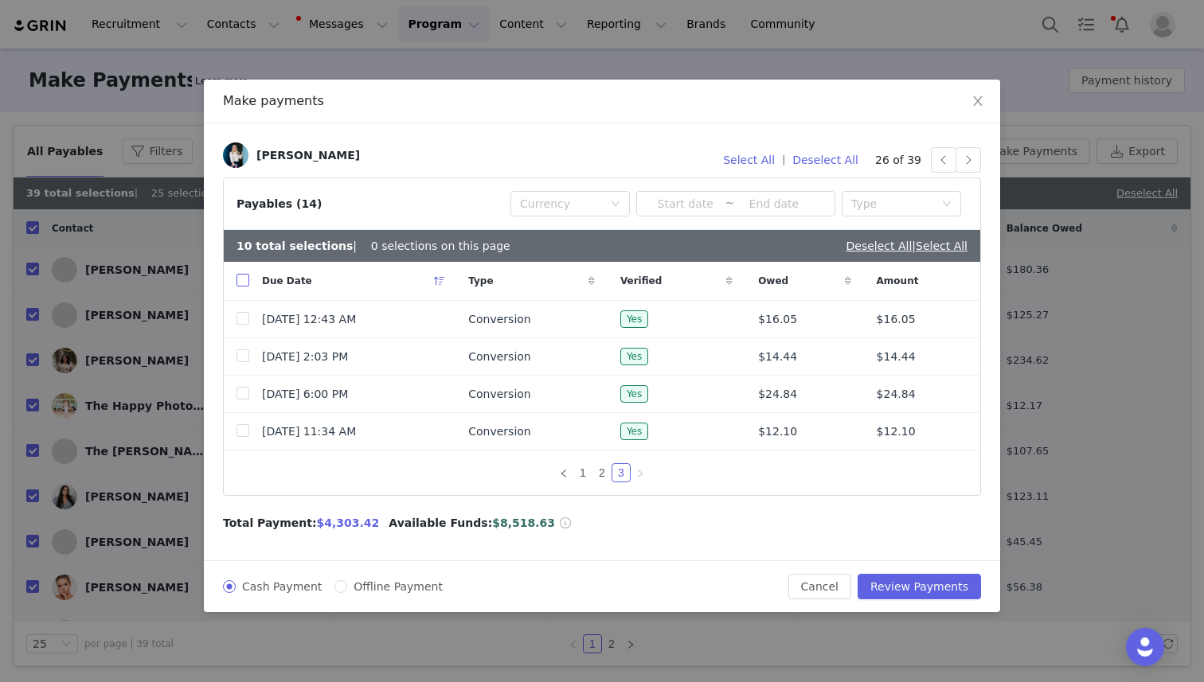
click at [245, 282] on input "checkbox" at bounding box center [242, 280] width 13 height 13
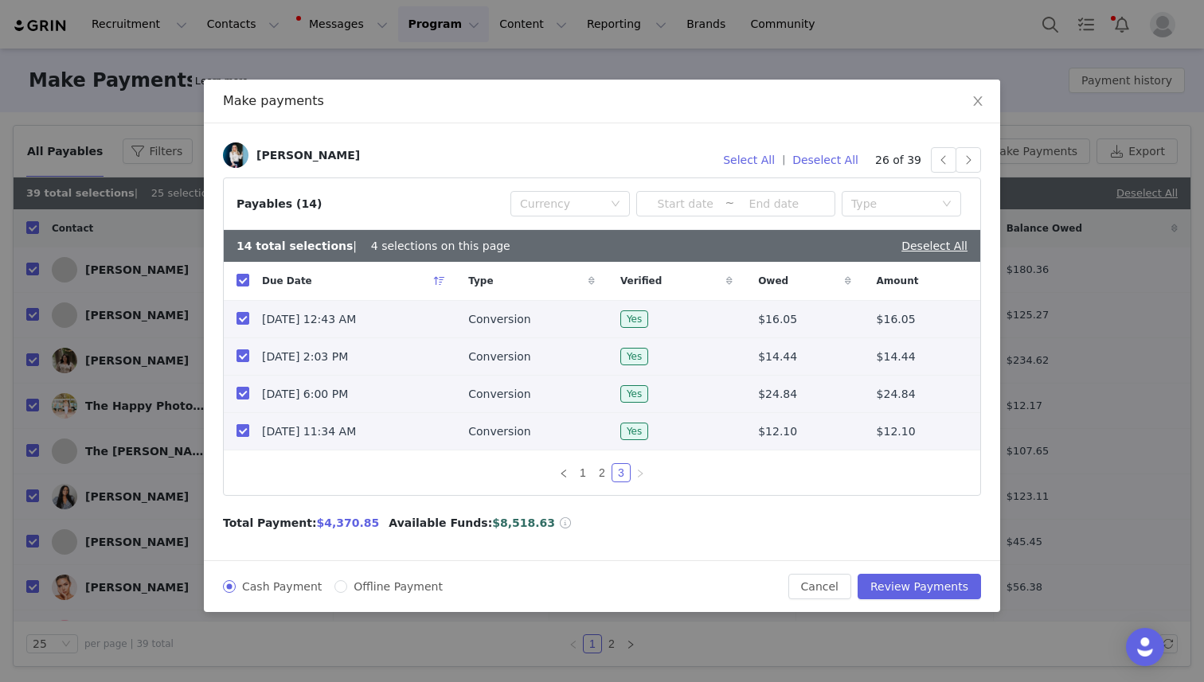
click at [239, 431] on input "checkbox" at bounding box center [242, 430] width 13 height 13
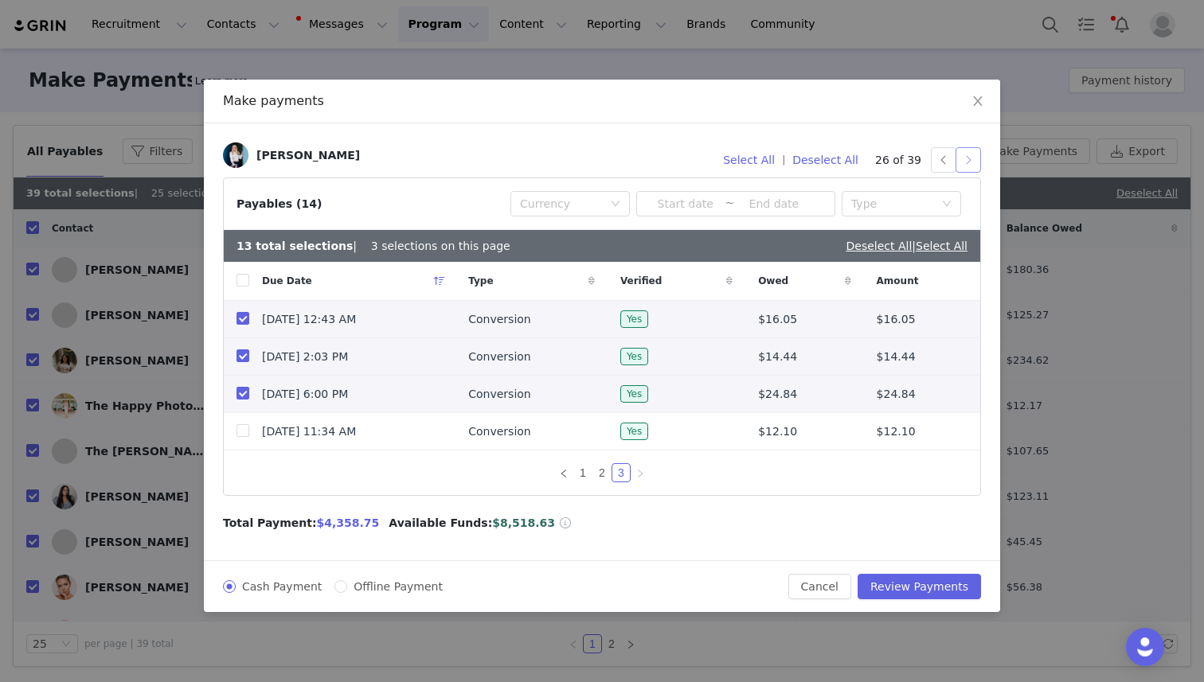
click at [967, 160] on button "button" at bounding box center [967, 159] width 25 height 25
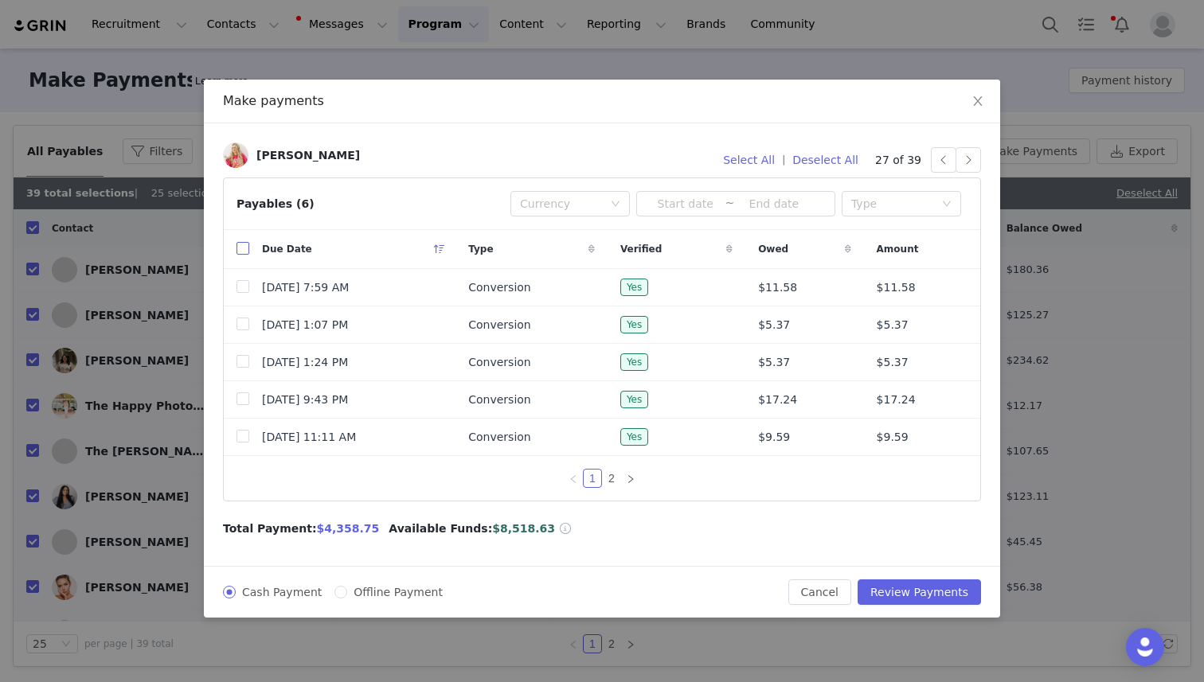
click at [241, 247] on input "checkbox" at bounding box center [242, 248] width 13 height 13
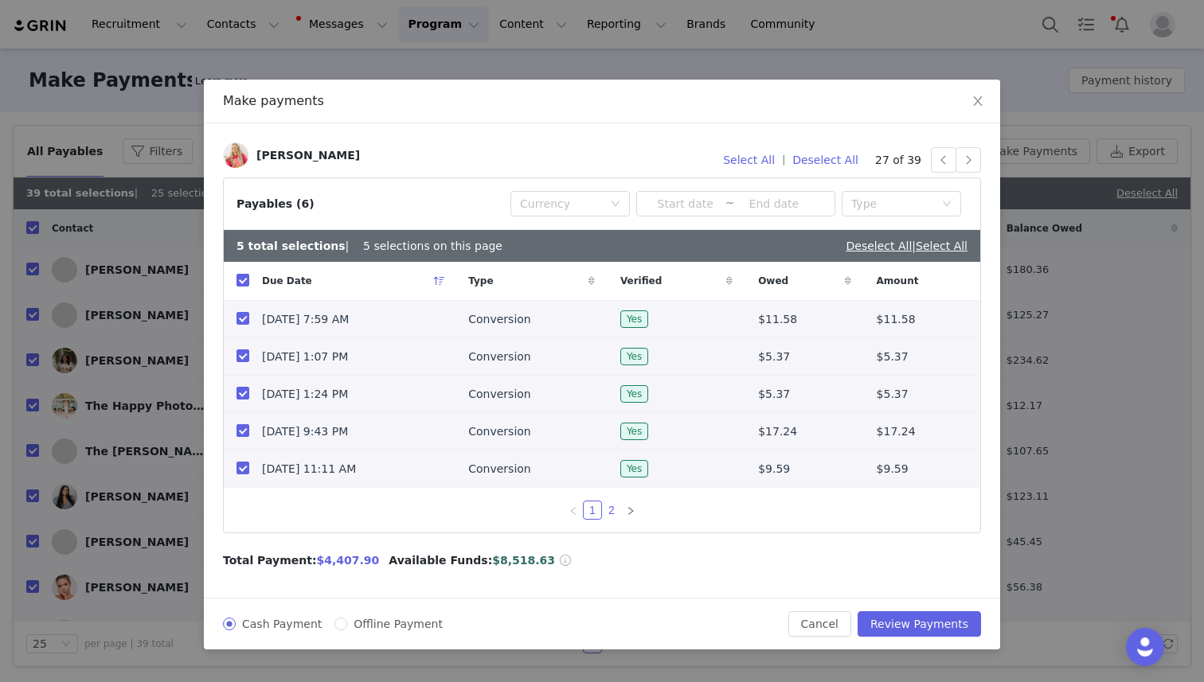
click at [611, 510] on link "2" at bounding box center [612, 511] width 18 height 18
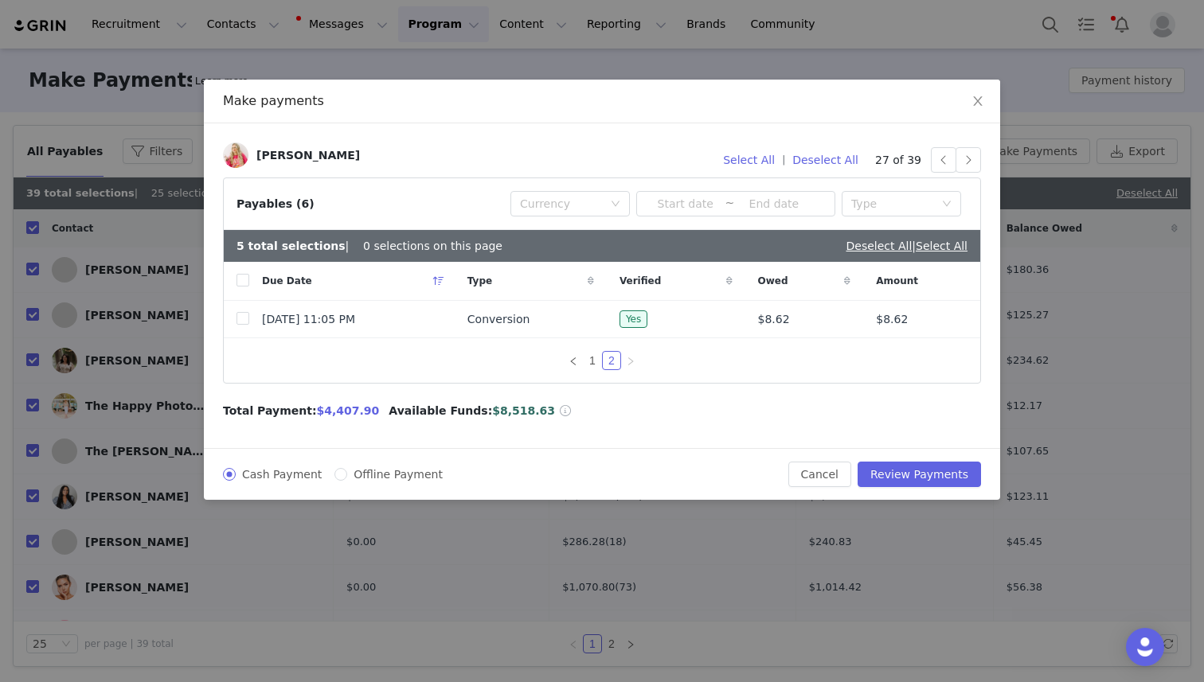
click at [235, 276] on th at bounding box center [236, 281] width 25 height 39
click at [232, 280] on th at bounding box center [236, 281] width 25 height 39
click at [240, 282] on input "checkbox" at bounding box center [242, 280] width 13 height 13
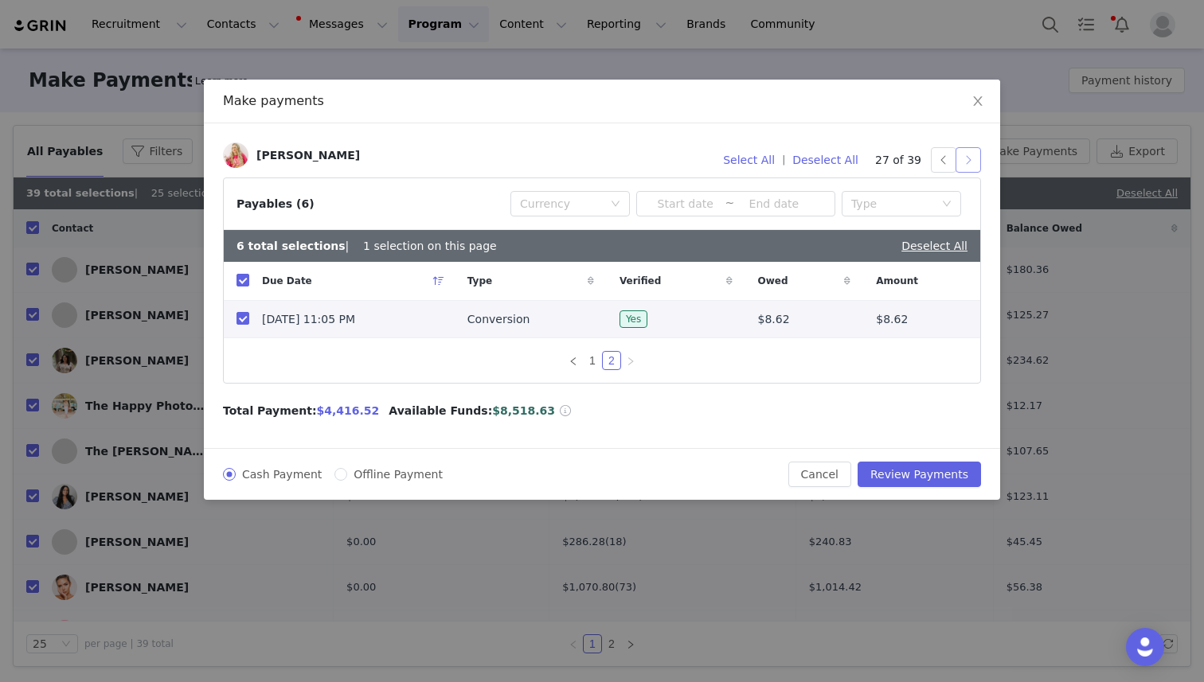
click at [968, 159] on button "button" at bounding box center [967, 159] width 25 height 25
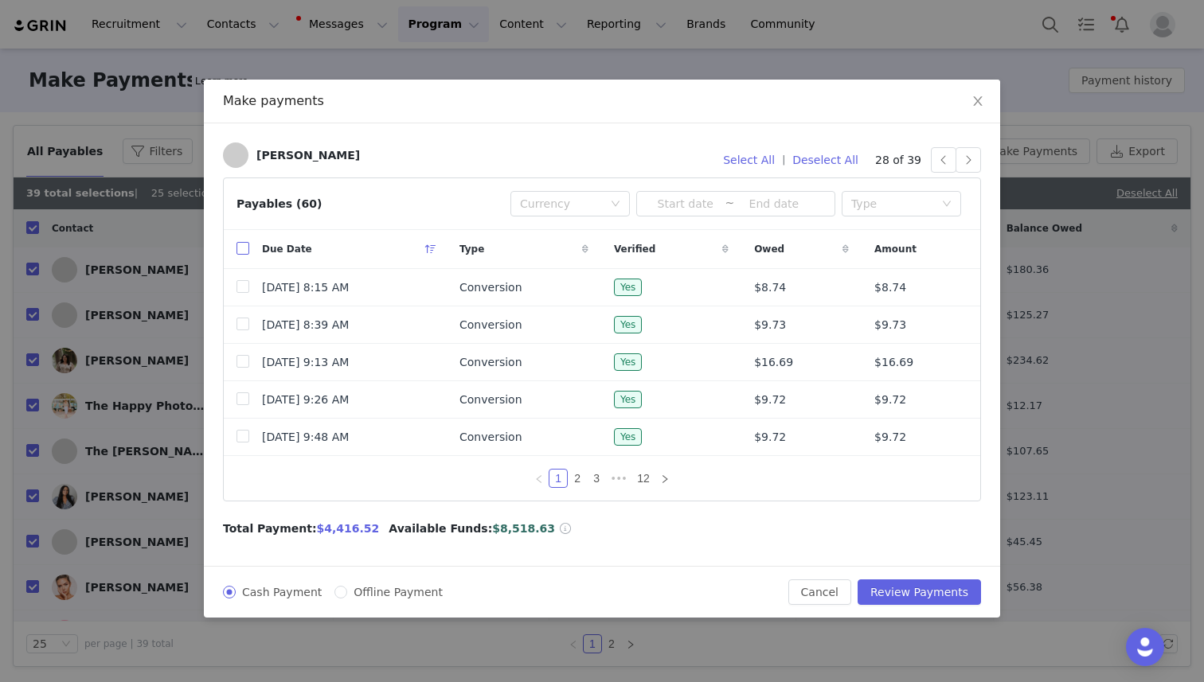
click at [243, 252] on input "checkbox" at bounding box center [242, 248] width 13 height 13
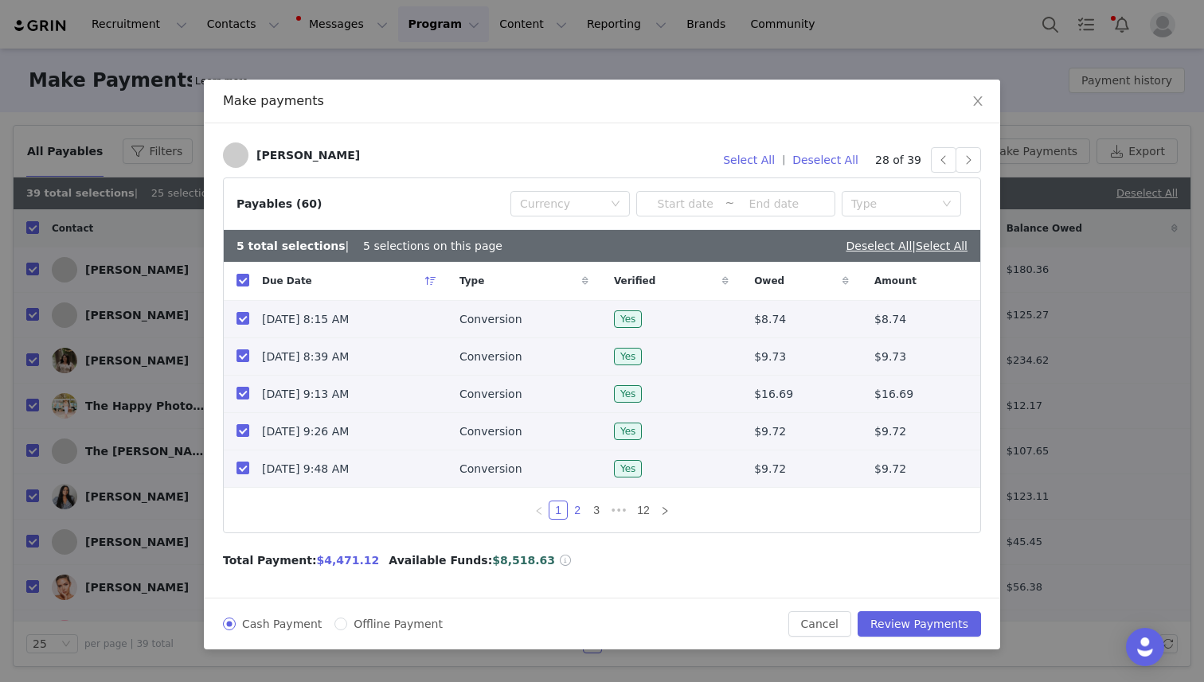
click at [573, 506] on link "2" at bounding box center [577, 511] width 18 height 18
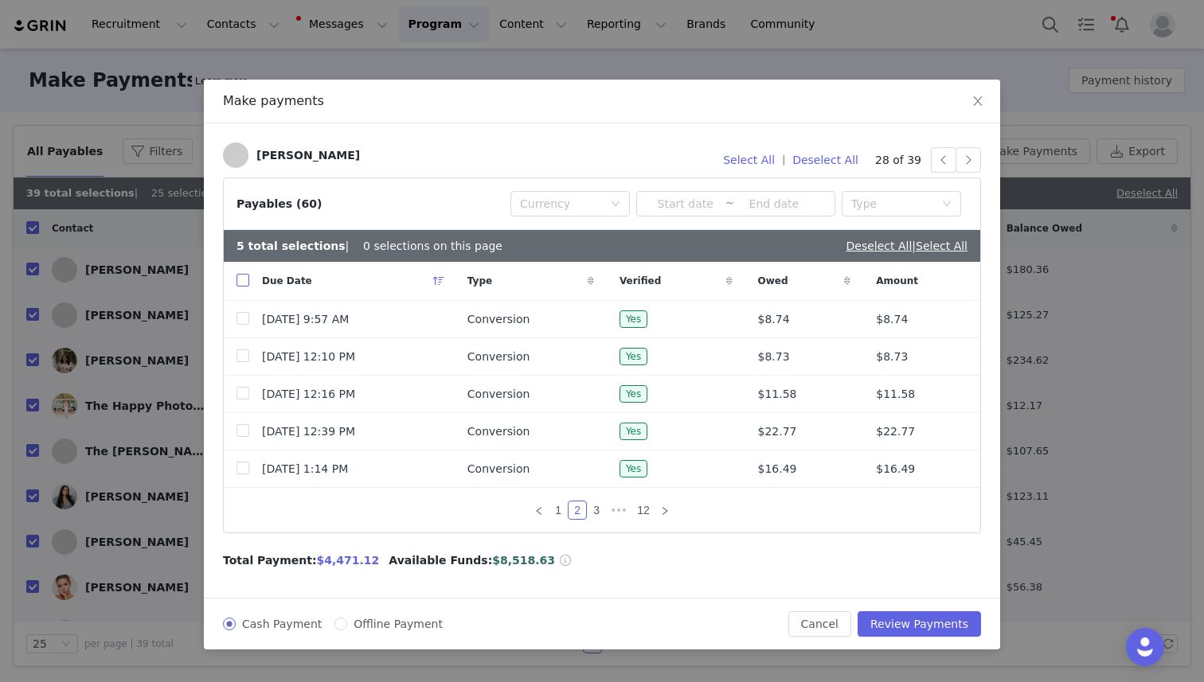
click at [240, 279] on input "checkbox" at bounding box center [242, 280] width 13 height 13
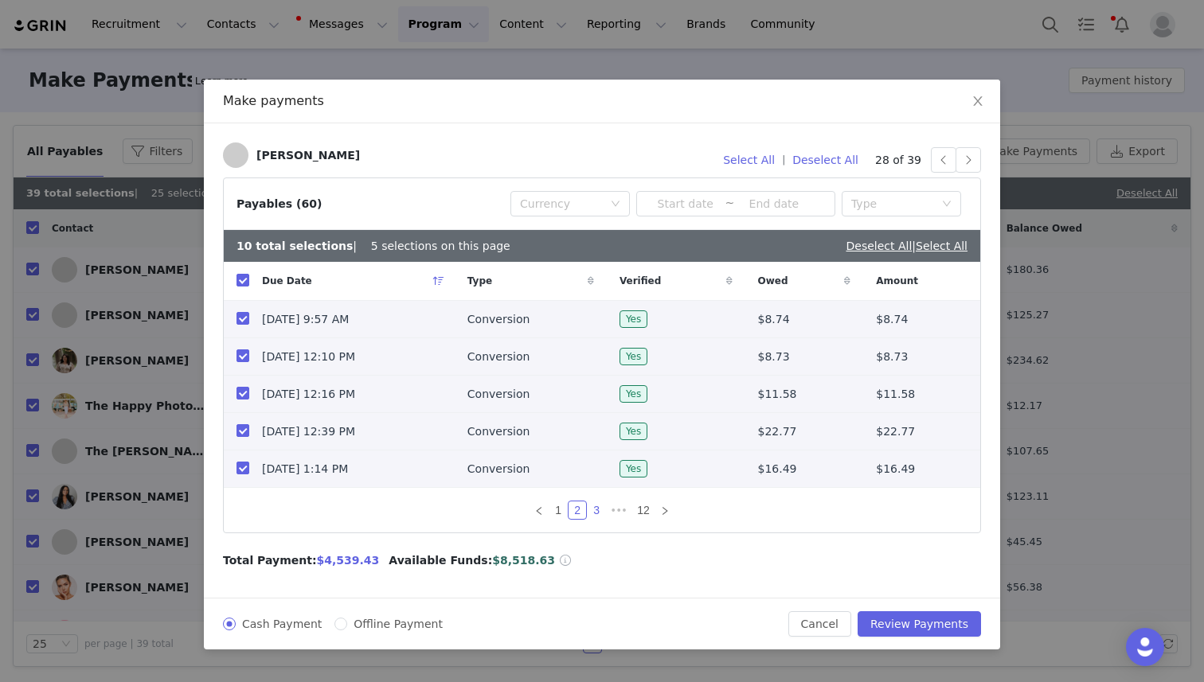
click at [590, 507] on link "3" at bounding box center [597, 511] width 18 height 18
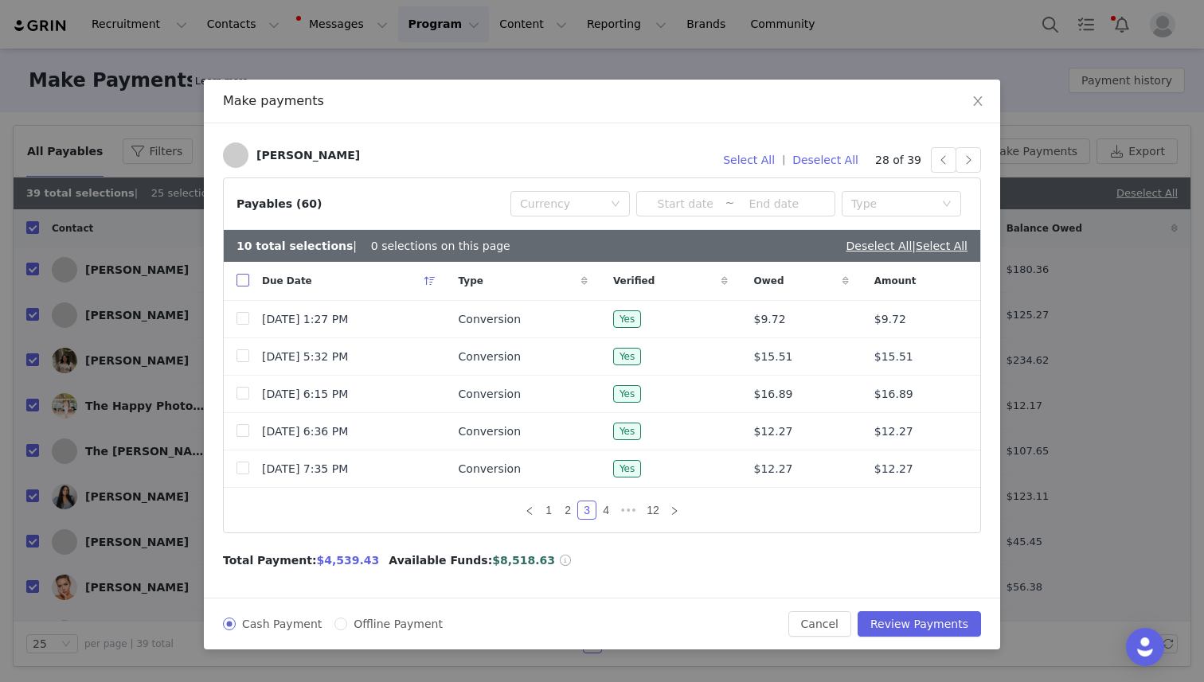
click at [237, 277] on input "checkbox" at bounding box center [242, 280] width 13 height 13
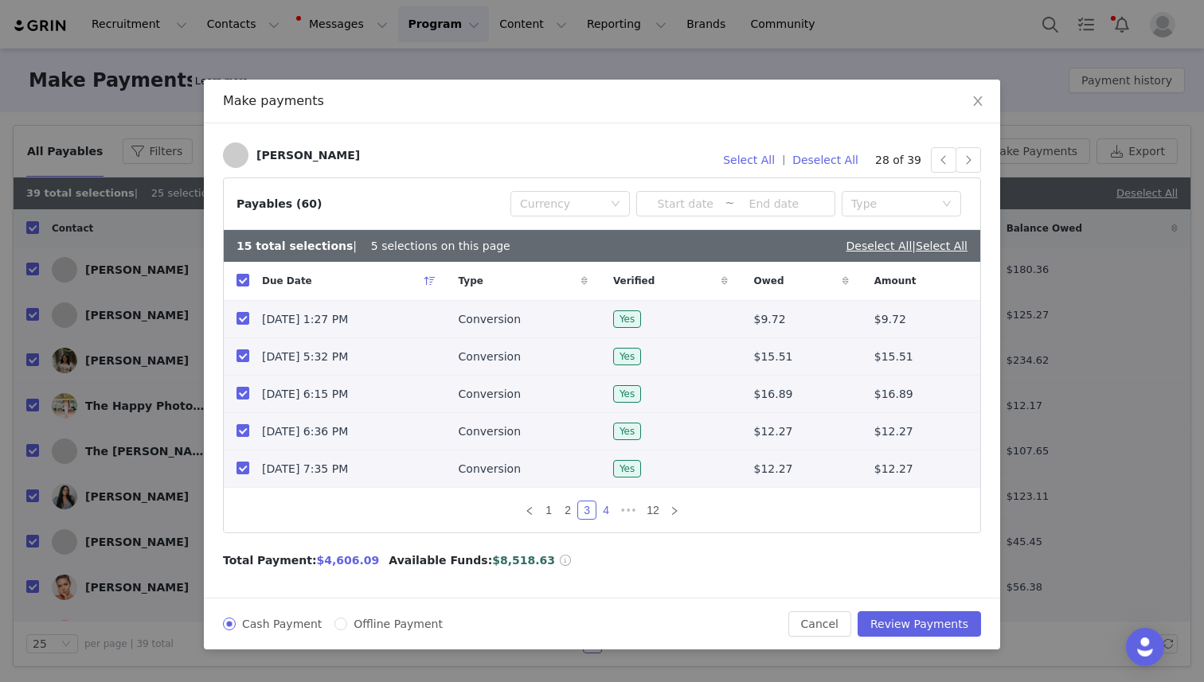
click at [610, 508] on link "4" at bounding box center [606, 511] width 18 height 18
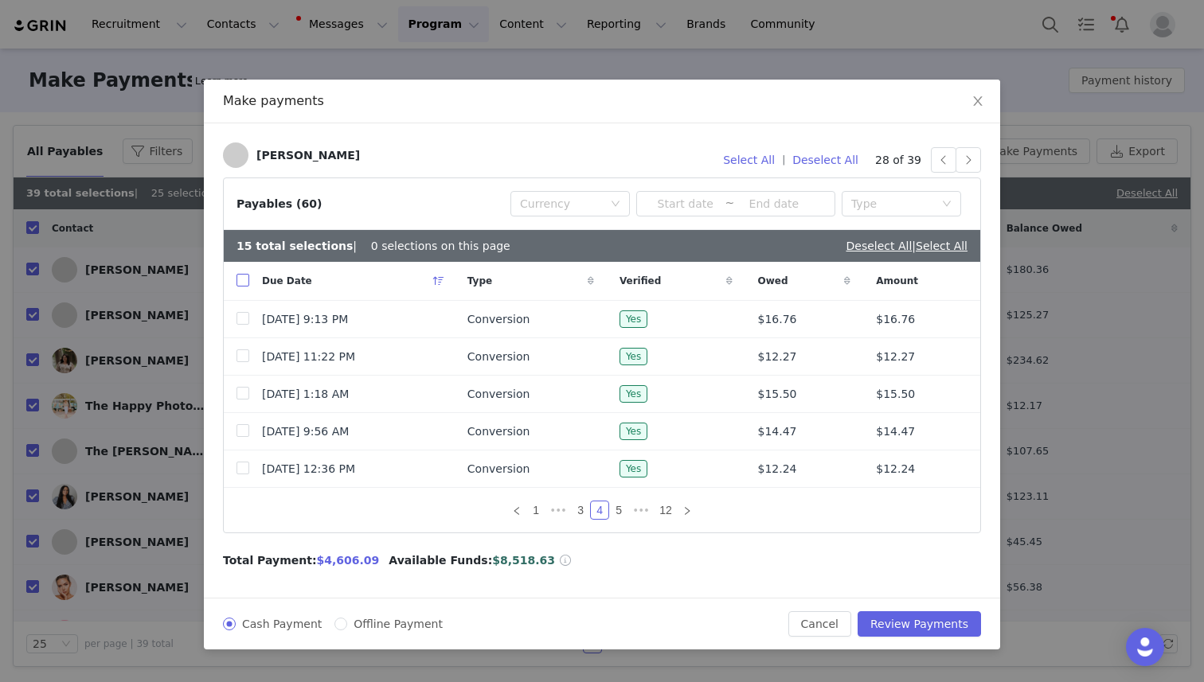
click at [243, 281] on input "checkbox" at bounding box center [242, 280] width 13 height 13
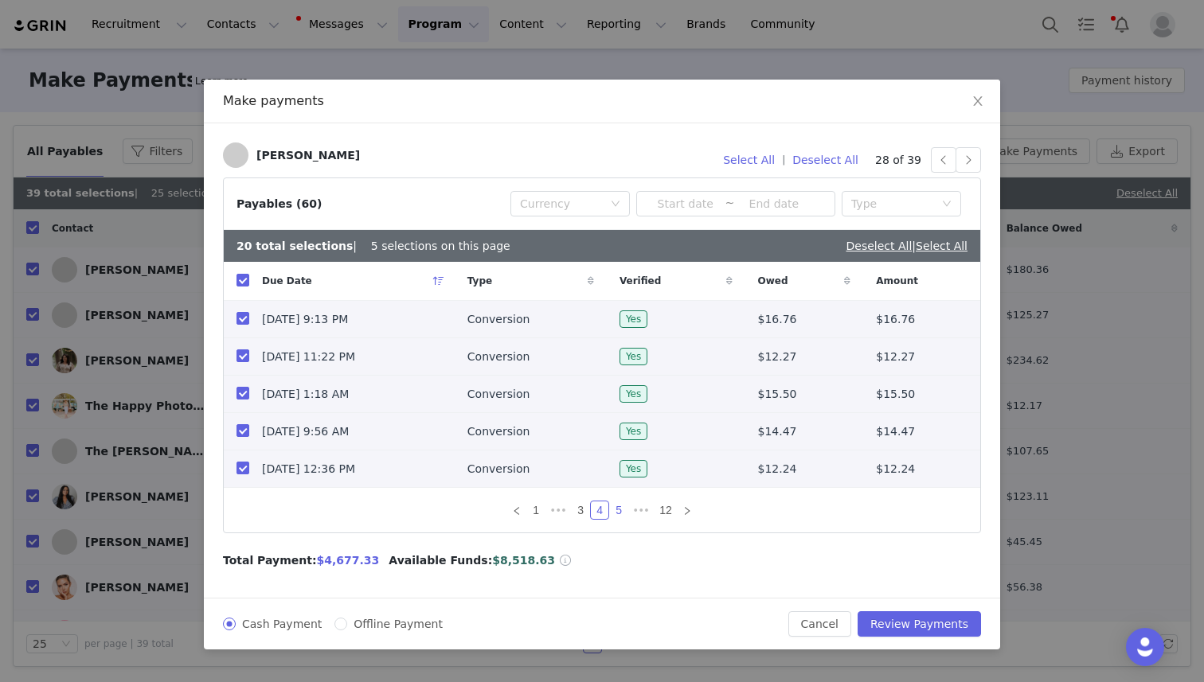
click at [620, 511] on link "5" at bounding box center [619, 511] width 18 height 18
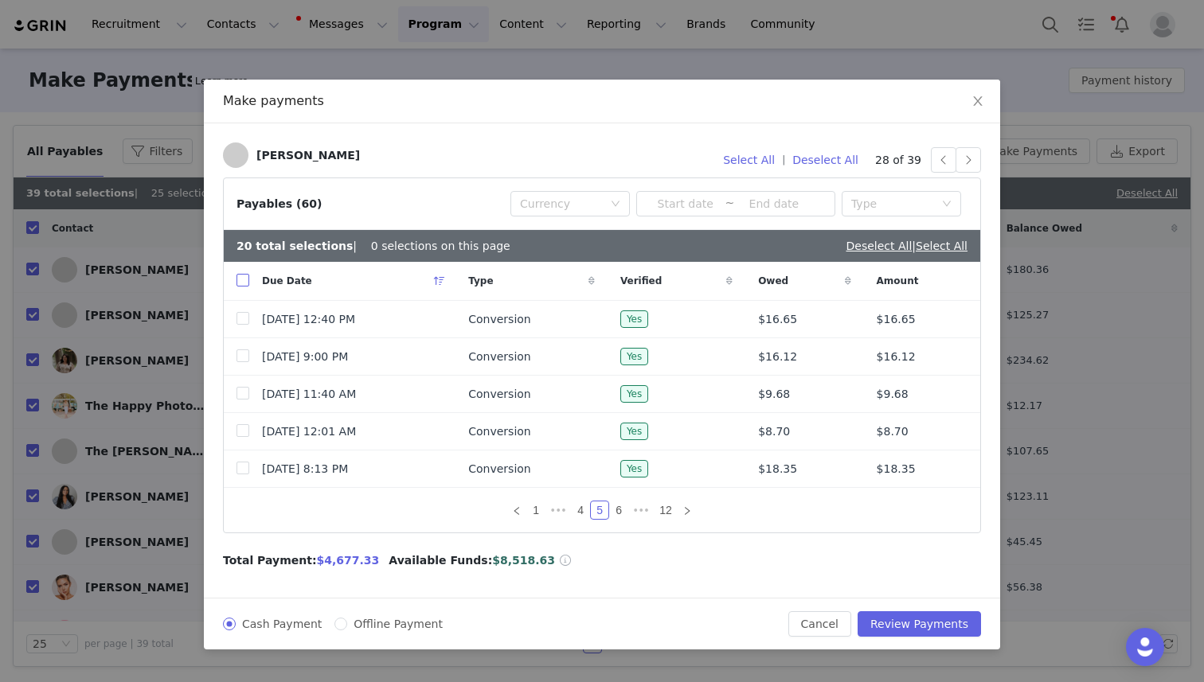
click at [244, 283] on input "checkbox" at bounding box center [242, 280] width 13 height 13
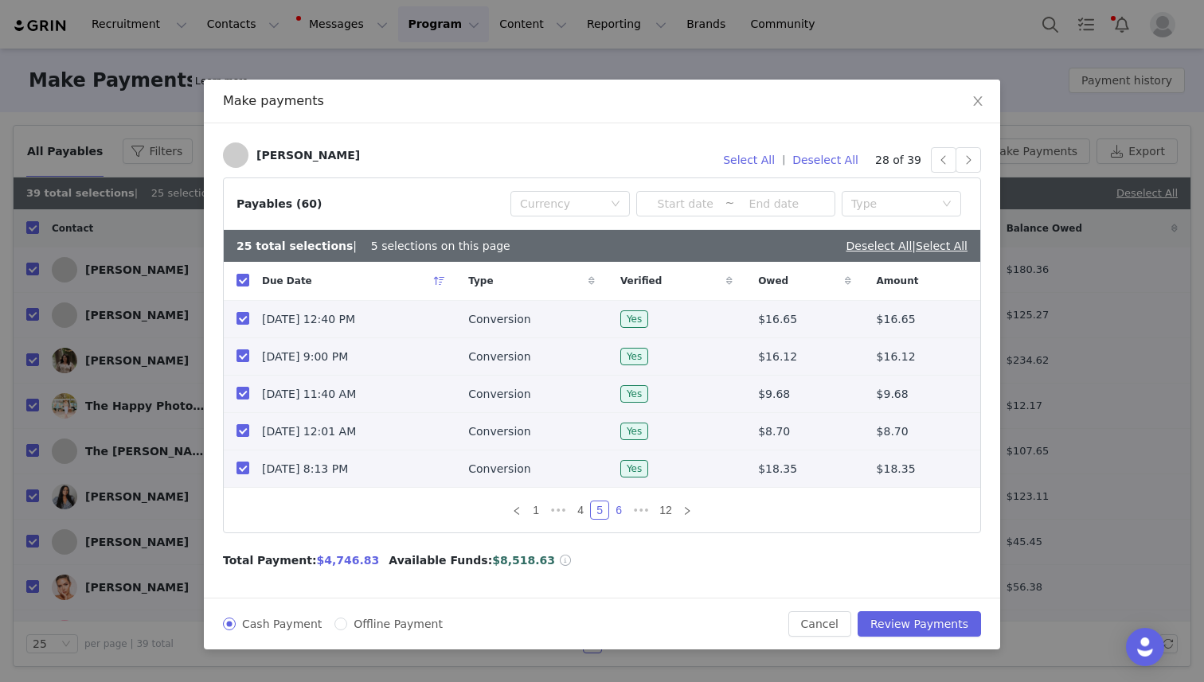
click at [620, 507] on link "6" at bounding box center [619, 511] width 18 height 18
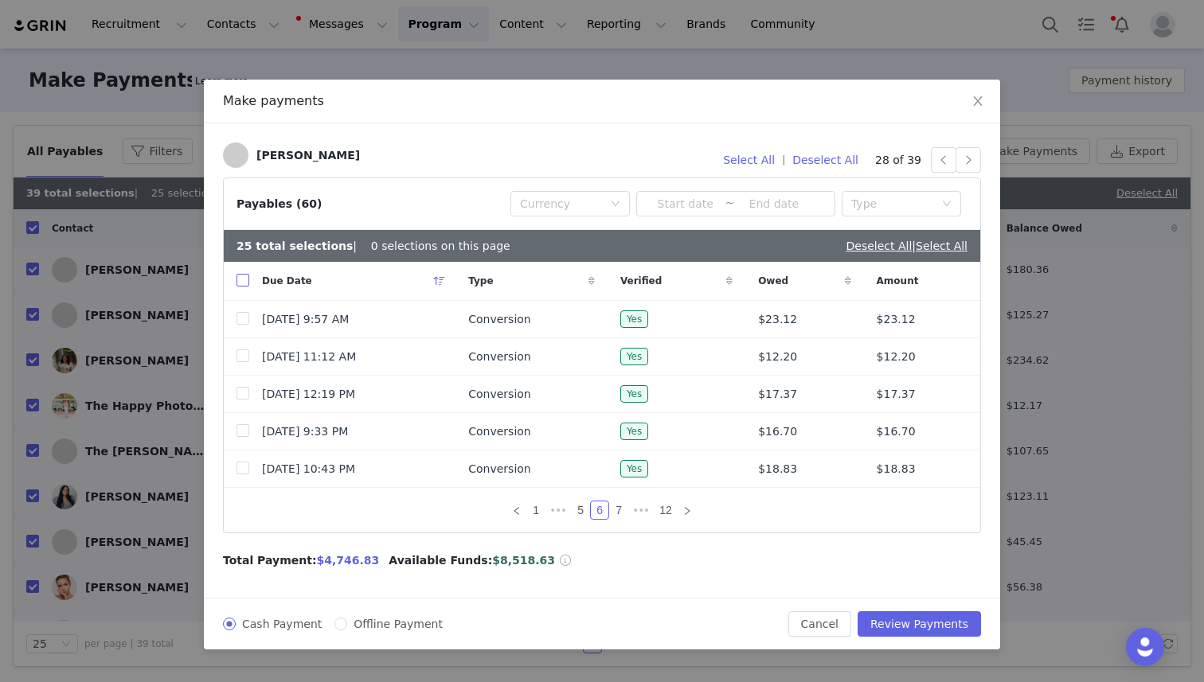
click at [244, 279] on input "checkbox" at bounding box center [242, 280] width 13 height 13
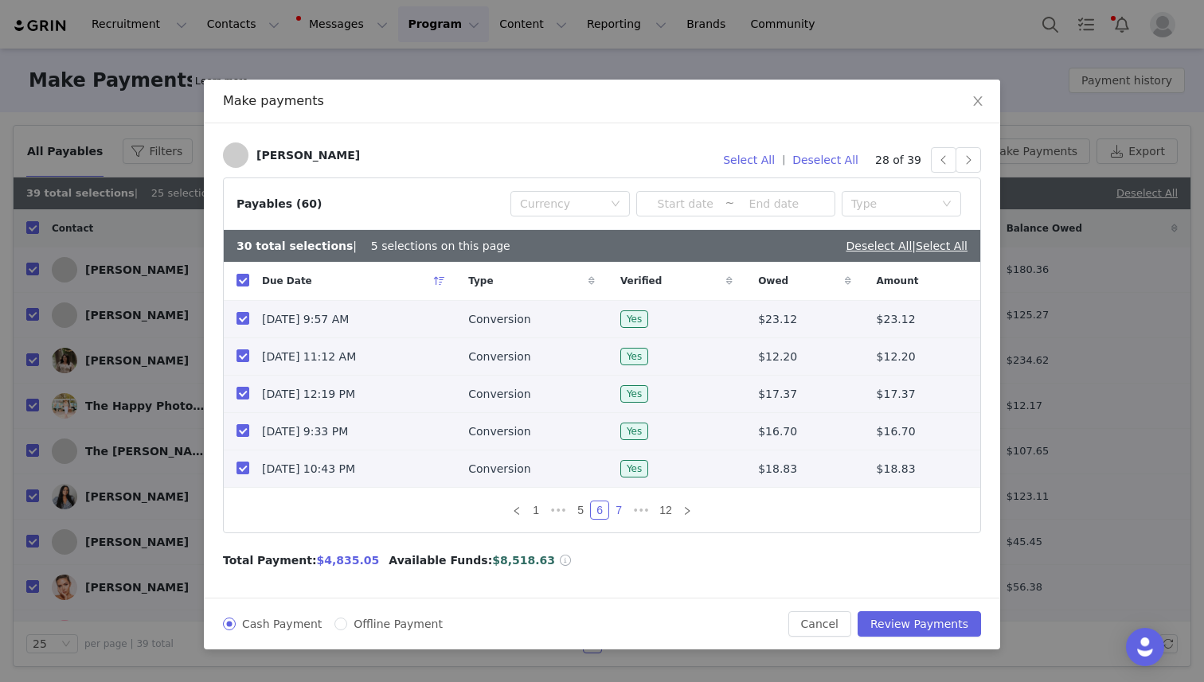
click at [619, 512] on link "7" at bounding box center [619, 511] width 18 height 18
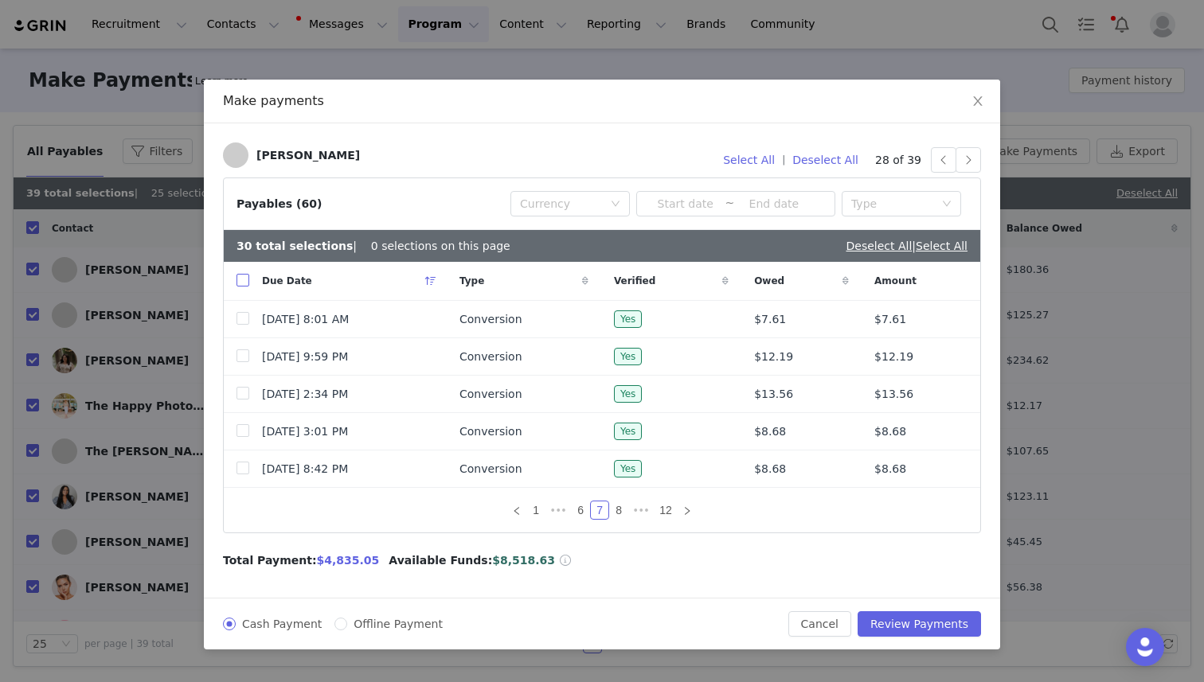
click at [245, 283] on input "checkbox" at bounding box center [242, 280] width 13 height 13
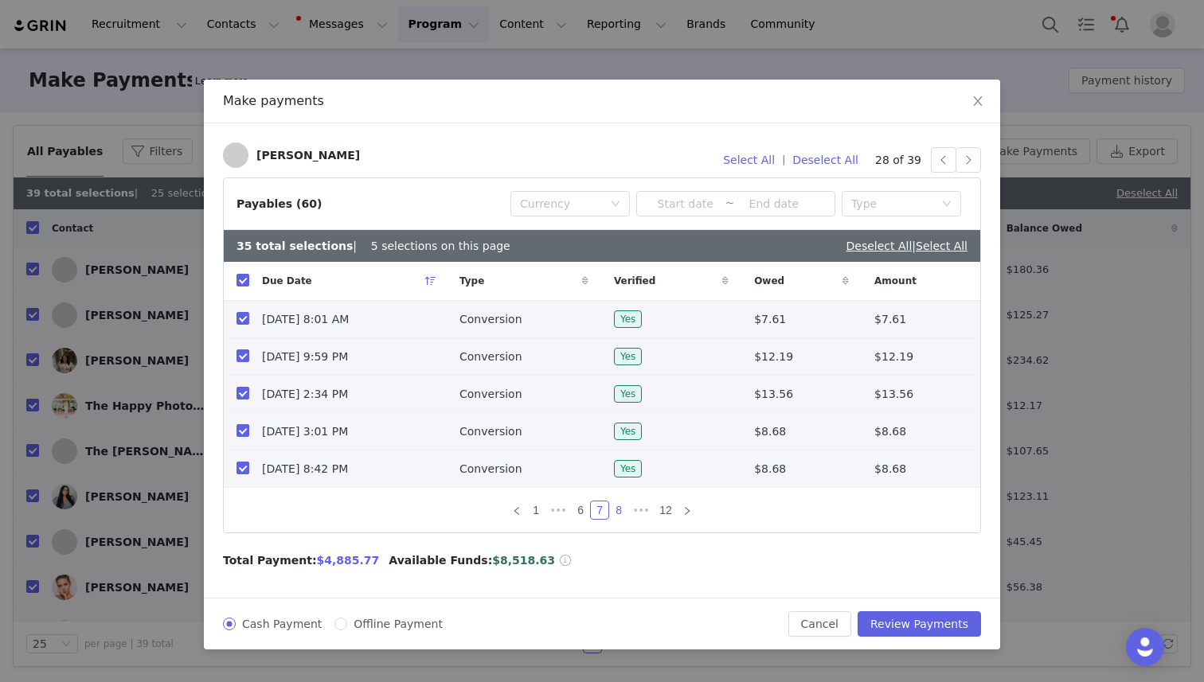
click at [620, 510] on link "8" at bounding box center [619, 511] width 18 height 18
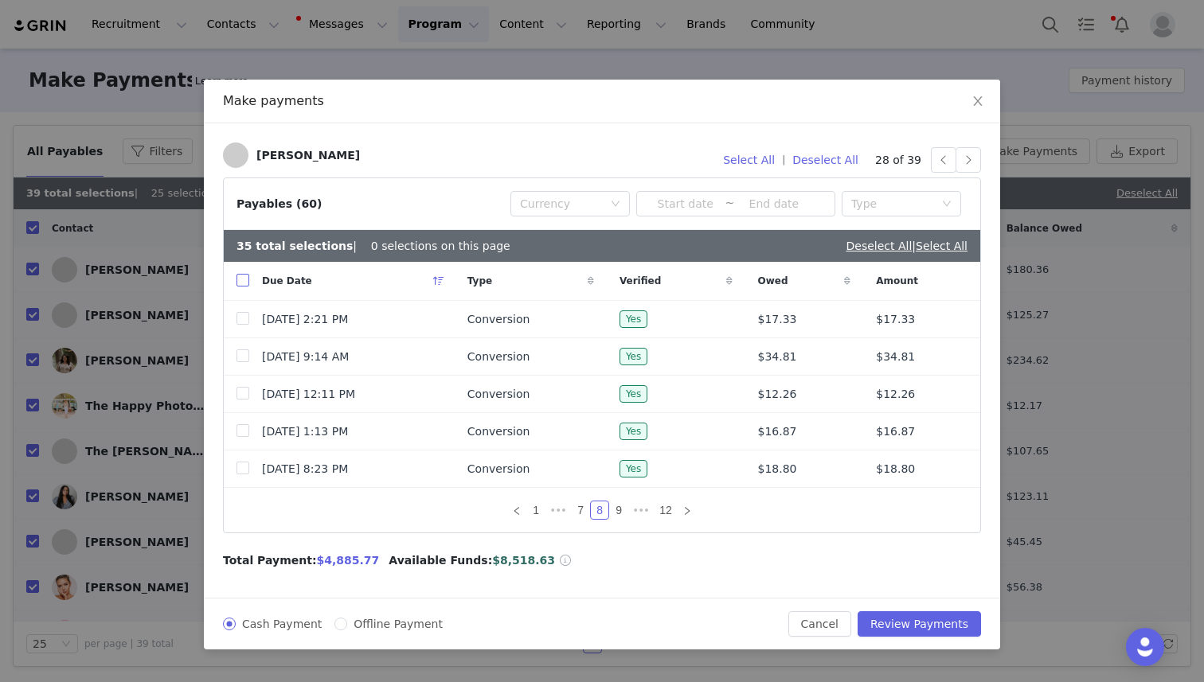
click at [240, 277] on input "checkbox" at bounding box center [242, 280] width 13 height 13
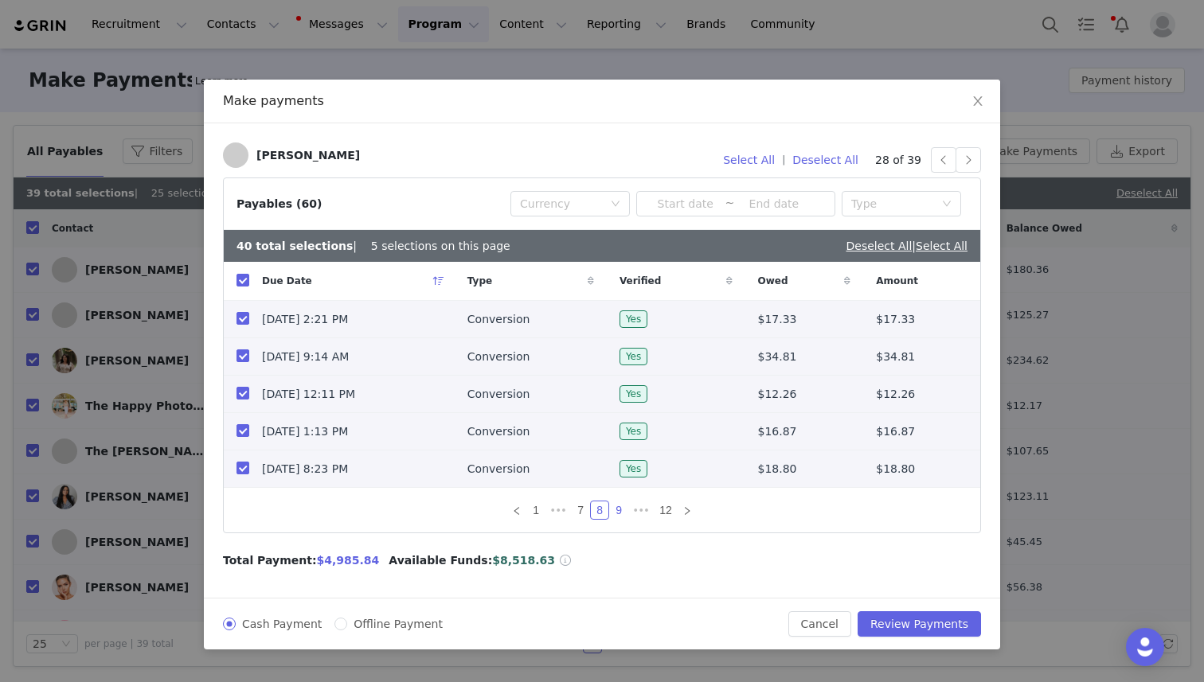
click at [619, 512] on link "9" at bounding box center [619, 511] width 18 height 18
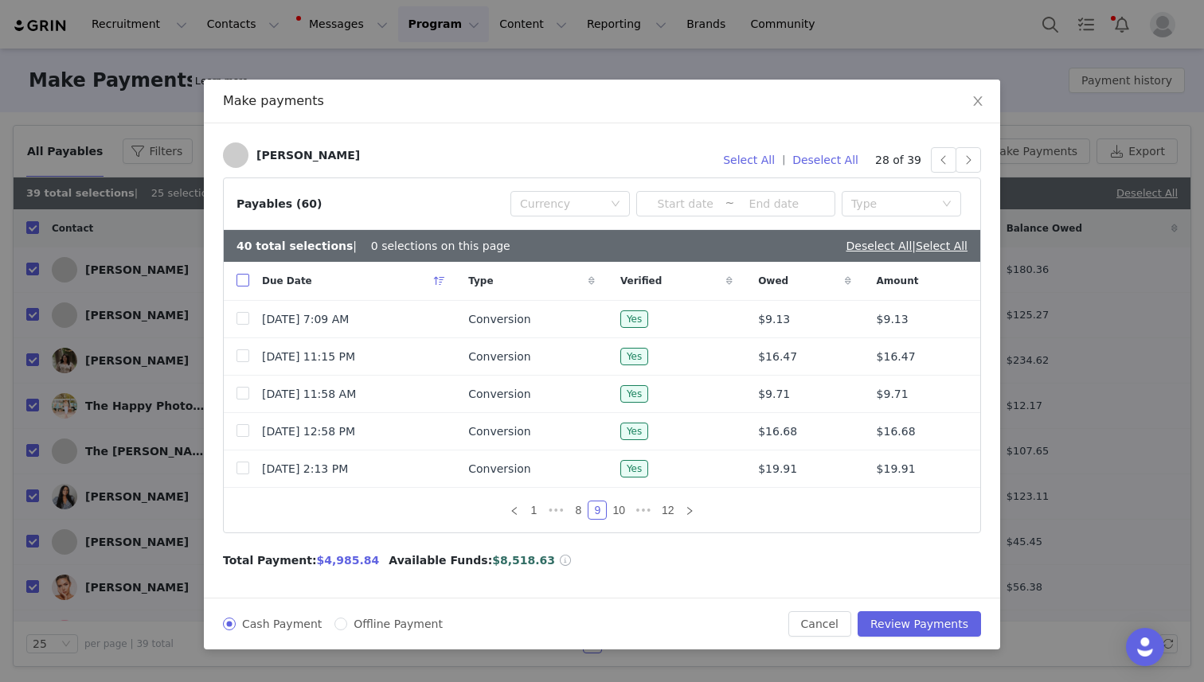
click at [237, 280] on input "checkbox" at bounding box center [242, 280] width 13 height 13
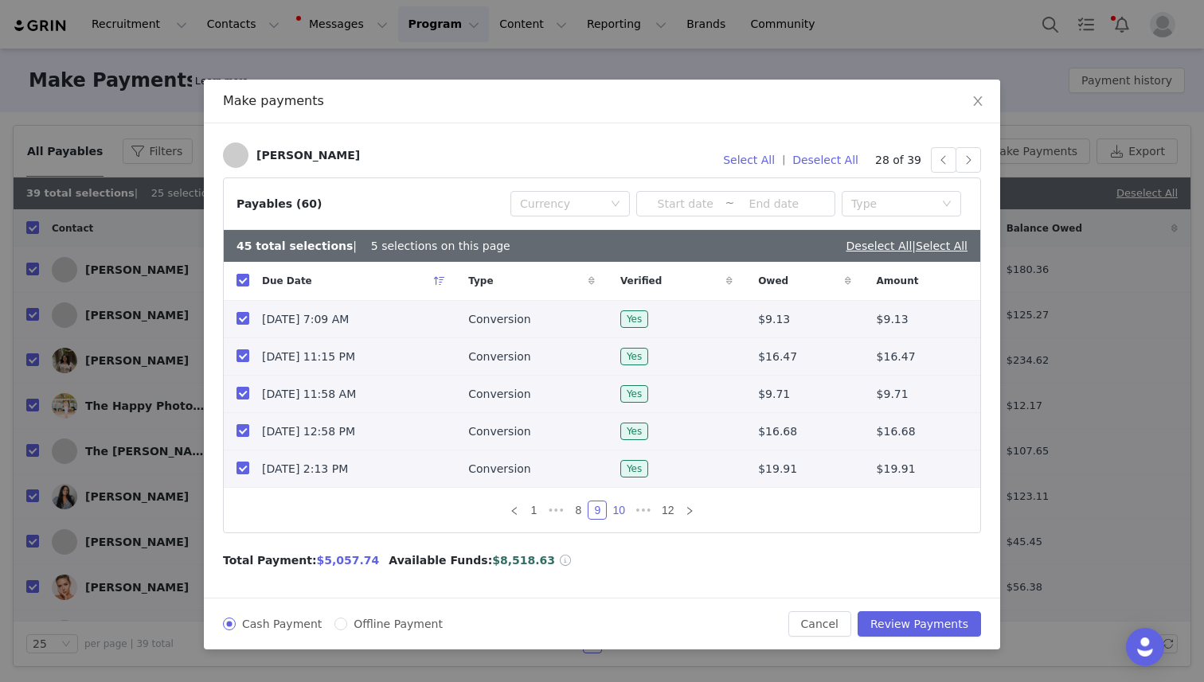
click at [625, 511] on link "10" at bounding box center [619, 511] width 22 height 18
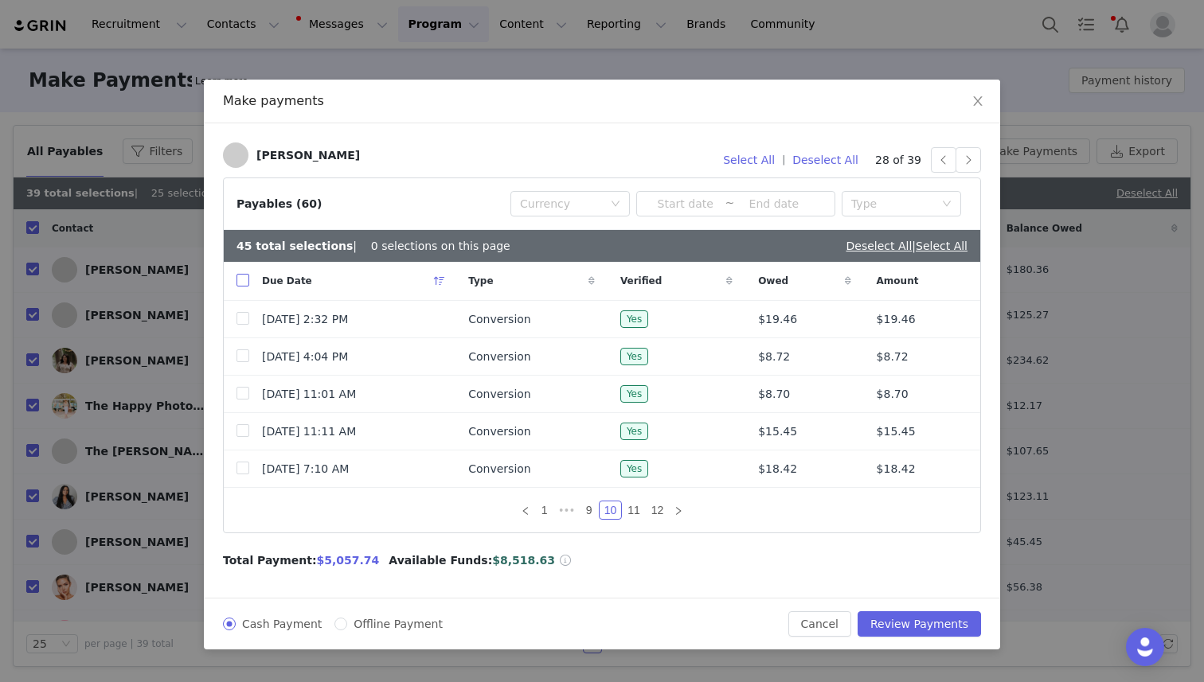
click at [240, 279] on input "checkbox" at bounding box center [242, 280] width 13 height 13
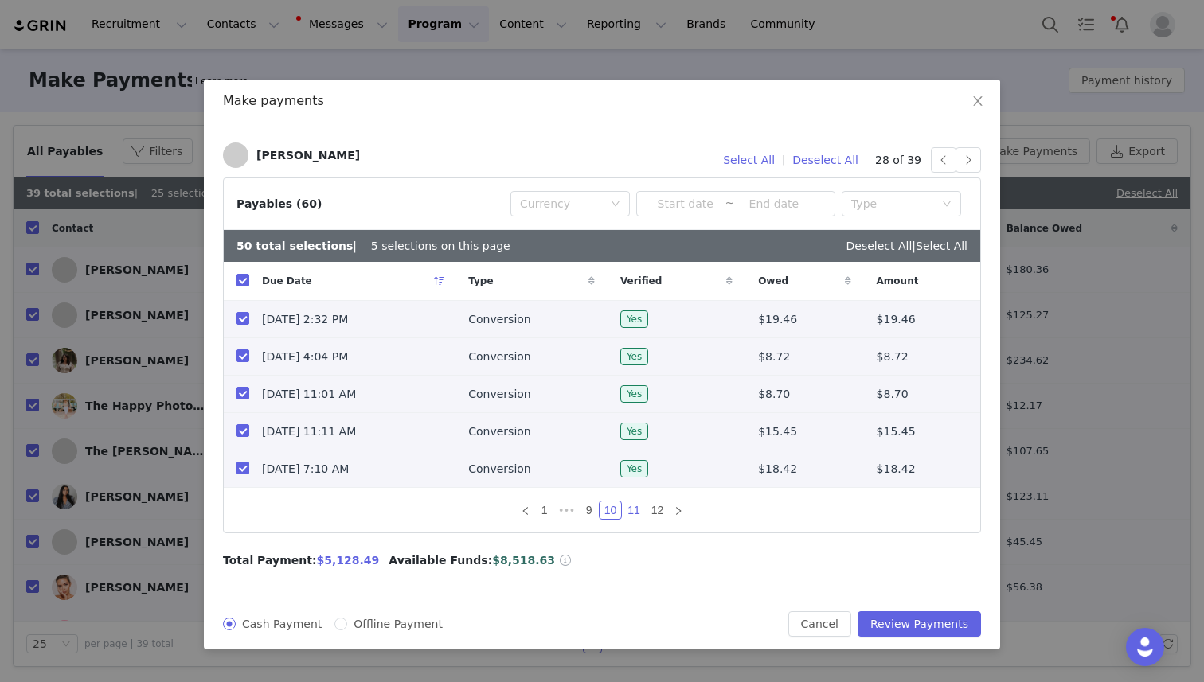
click at [630, 511] on link "11" at bounding box center [634, 511] width 22 height 18
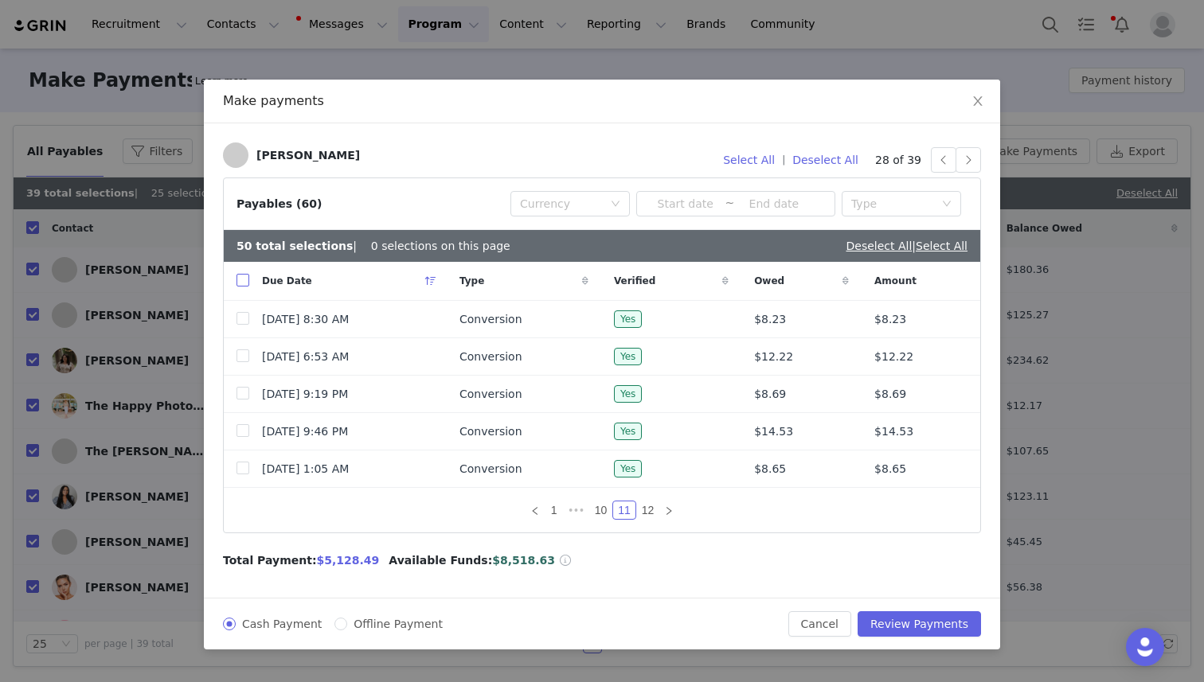
click at [244, 284] on input "checkbox" at bounding box center [242, 280] width 13 height 13
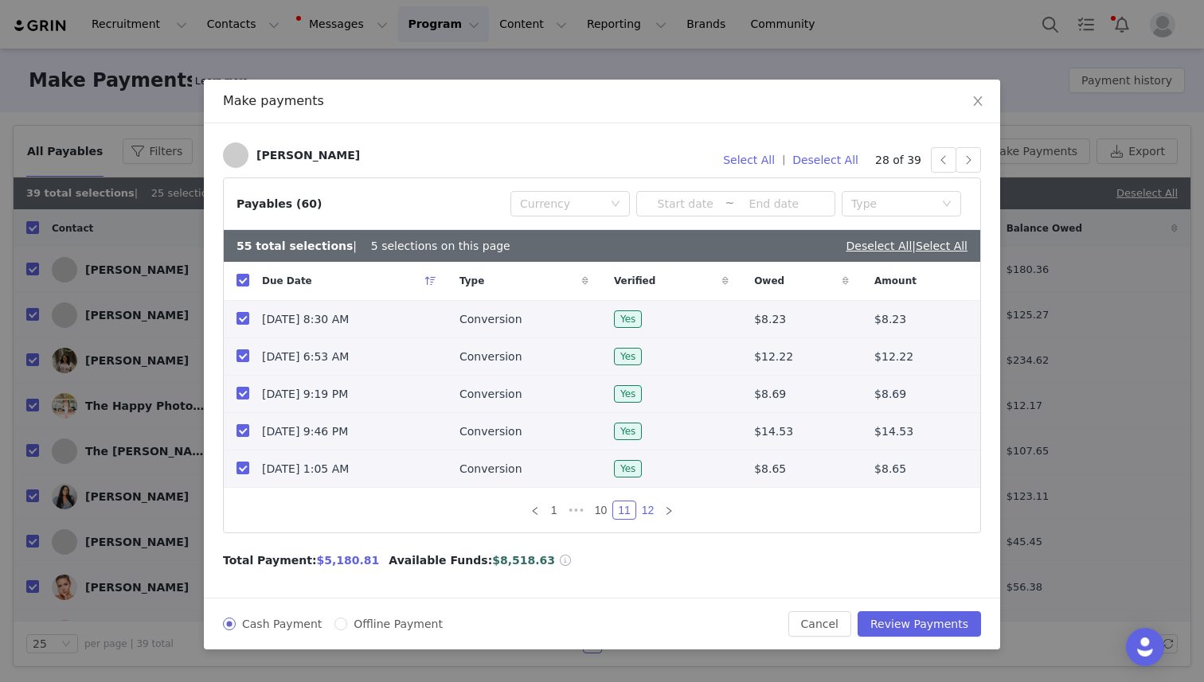
click at [647, 511] on link "12" at bounding box center [648, 511] width 22 height 18
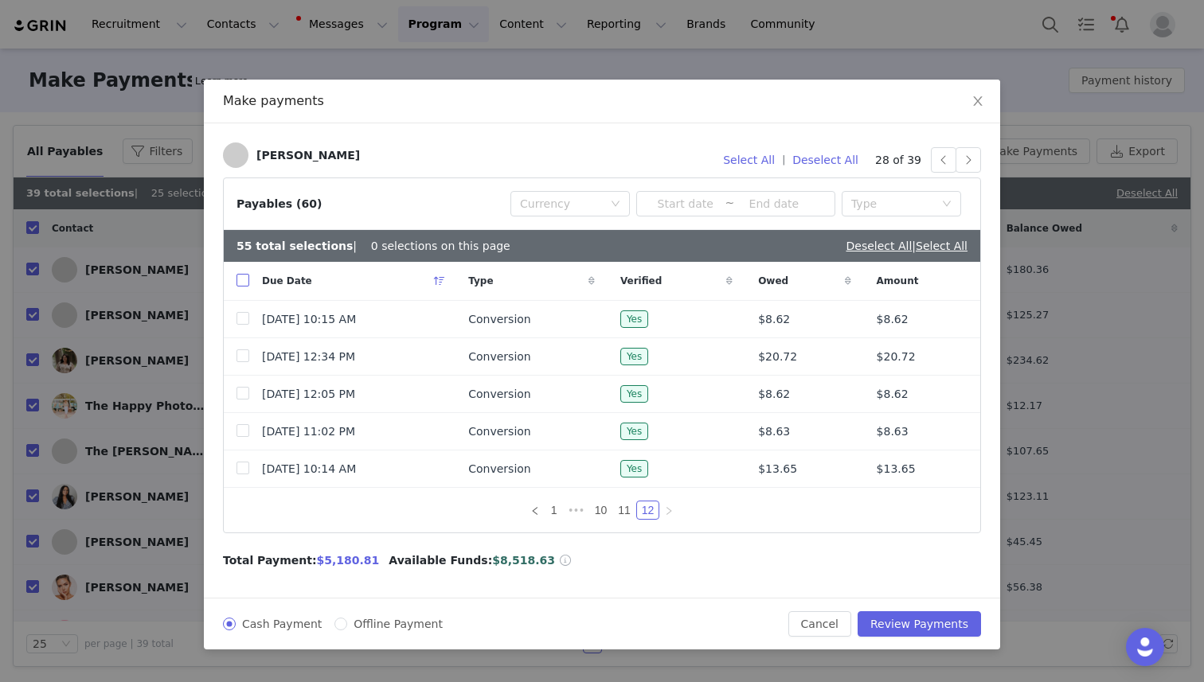
click at [243, 280] on input "checkbox" at bounding box center [242, 280] width 13 height 13
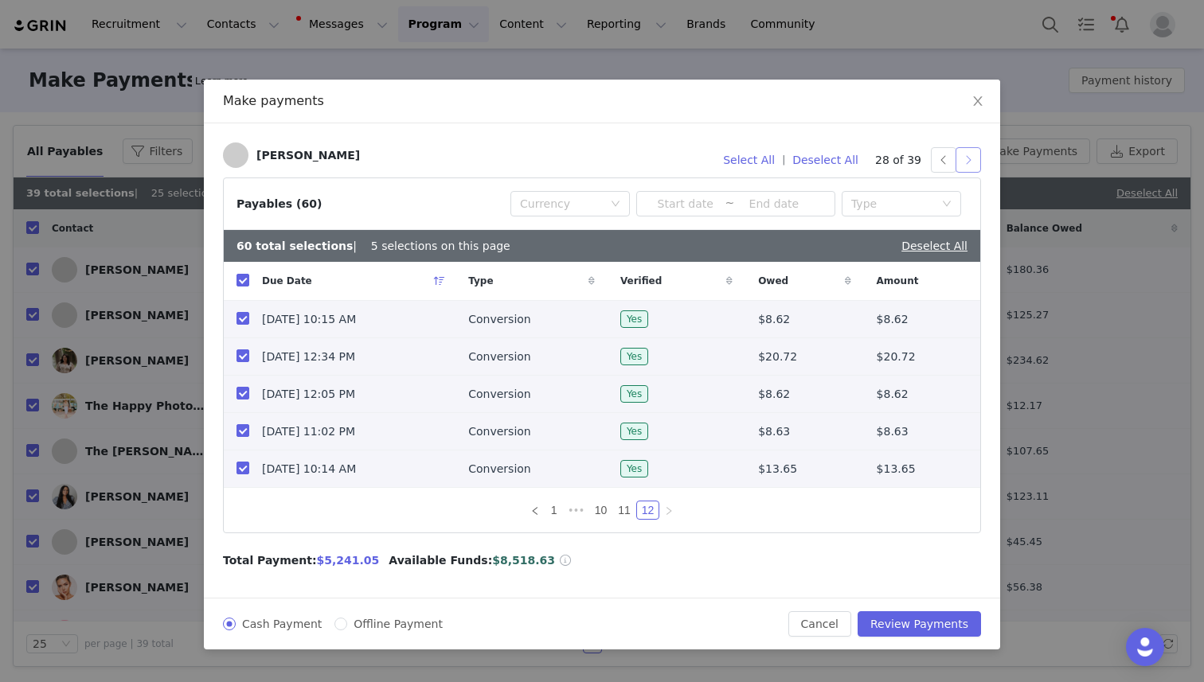
click at [968, 157] on button "button" at bounding box center [967, 159] width 25 height 25
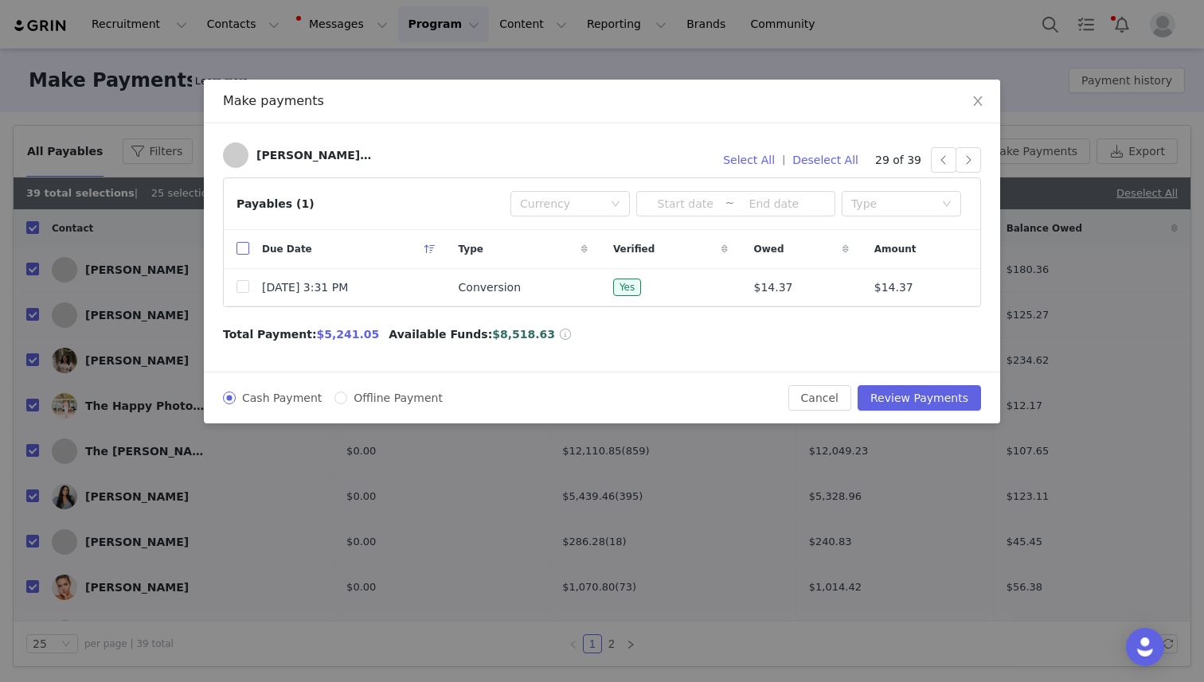
click at [246, 246] on input "checkbox" at bounding box center [242, 248] width 13 height 13
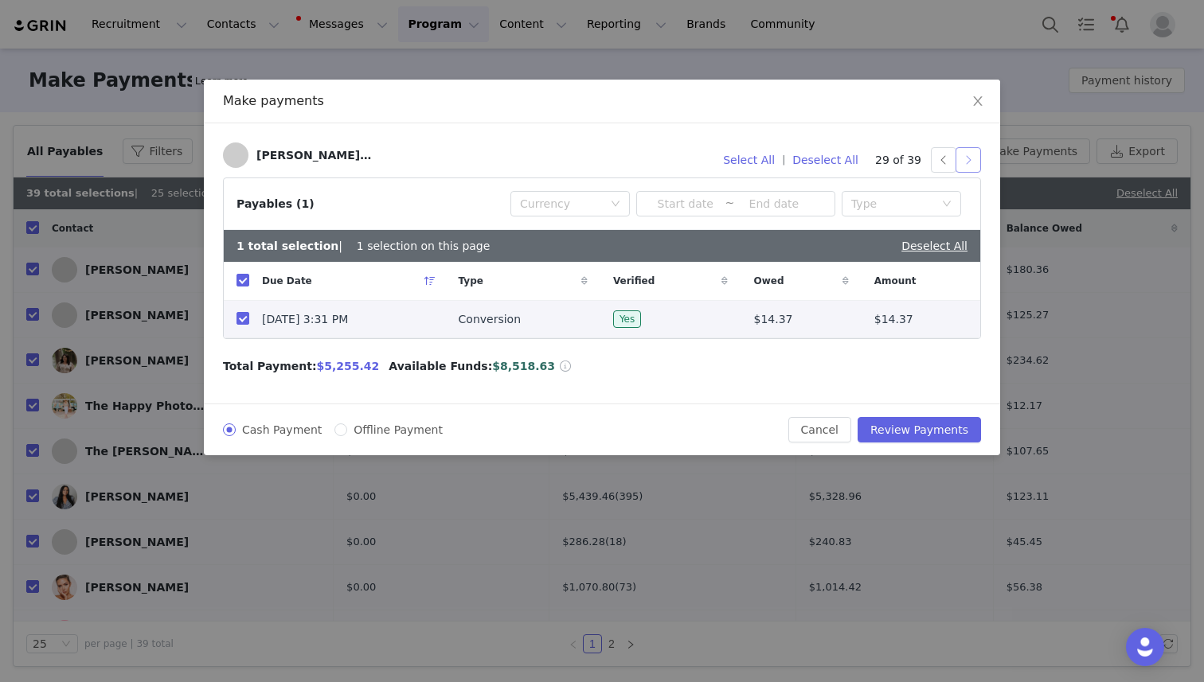
click at [968, 165] on button "button" at bounding box center [967, 159] width 25 height 25
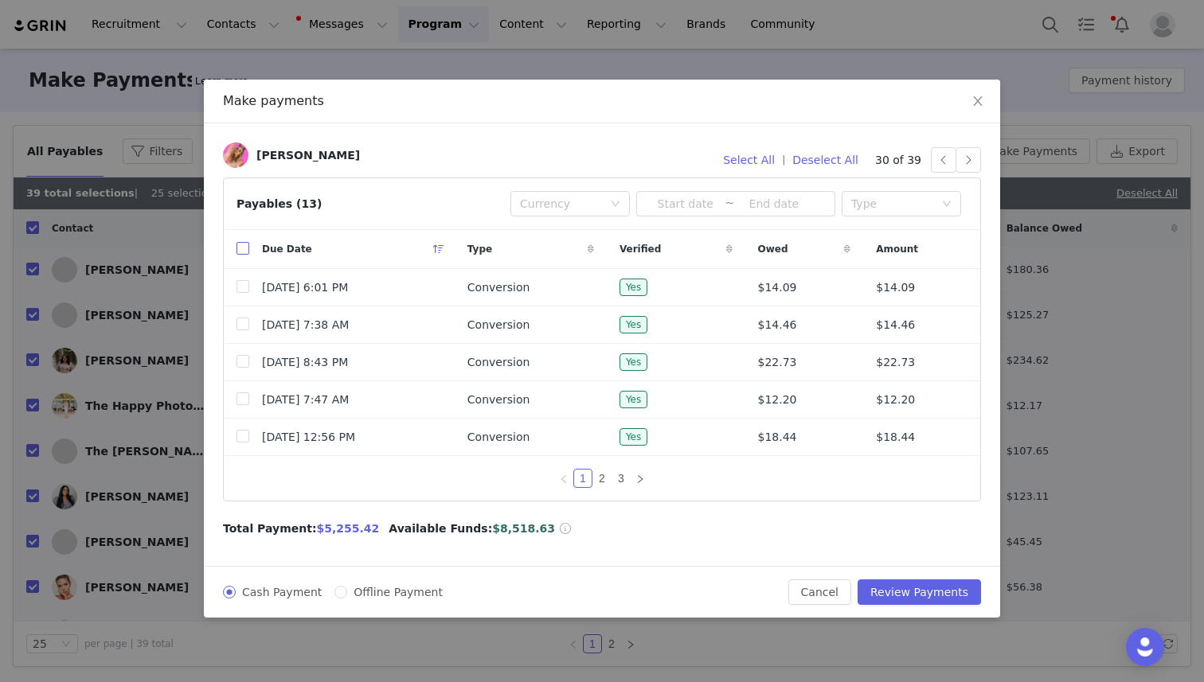
click at [240, 248] on input "checkbox" at bounding box center [242, 248] width 13 height 13
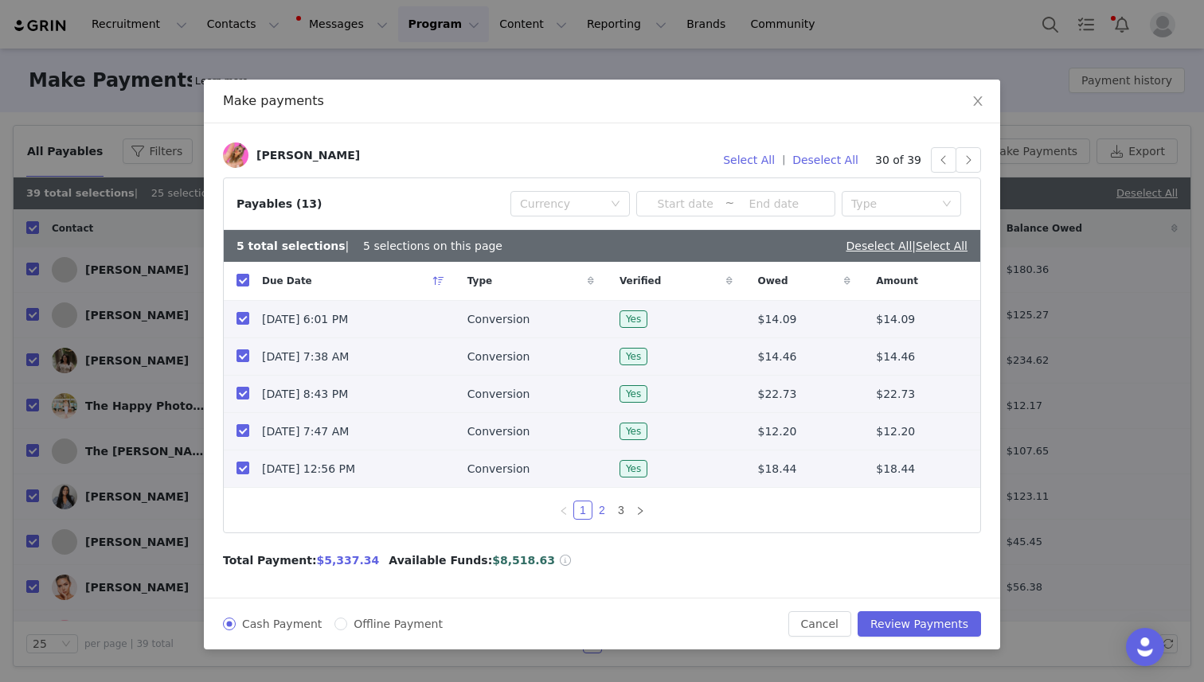
click at [604, 507] on link "2" at bounding box center [602, 511] width 18 height 18
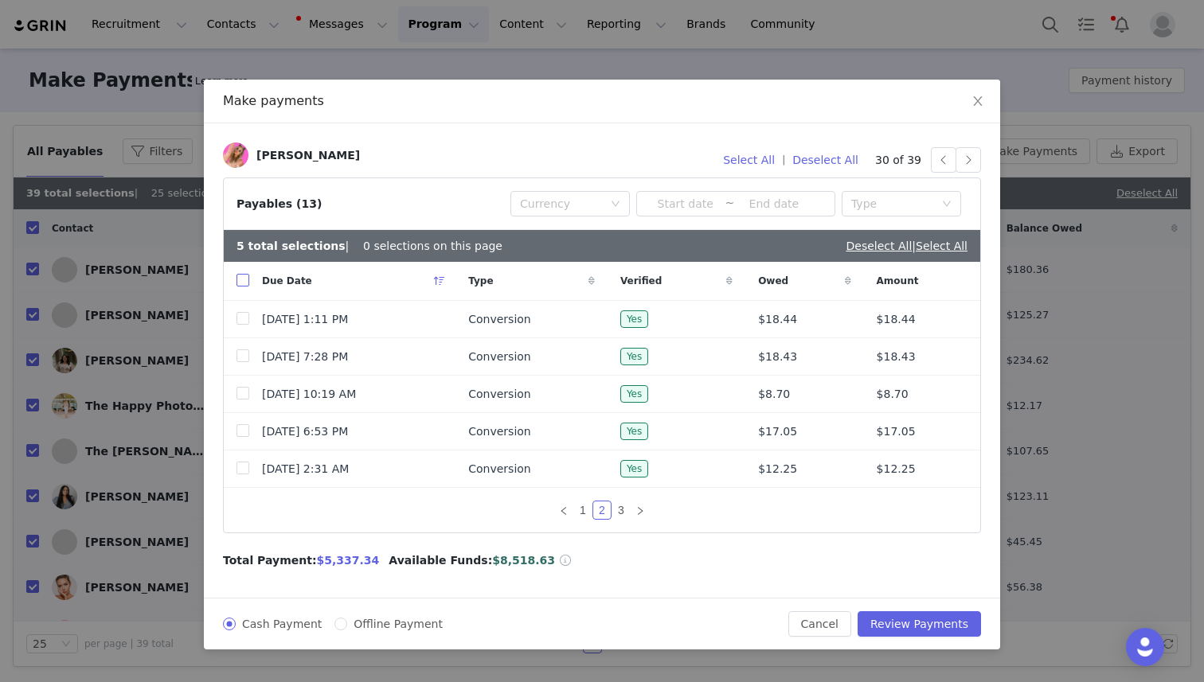
click at [241, 280] on input "checkbox" at bounding box center [242, 280] width 13 height 13
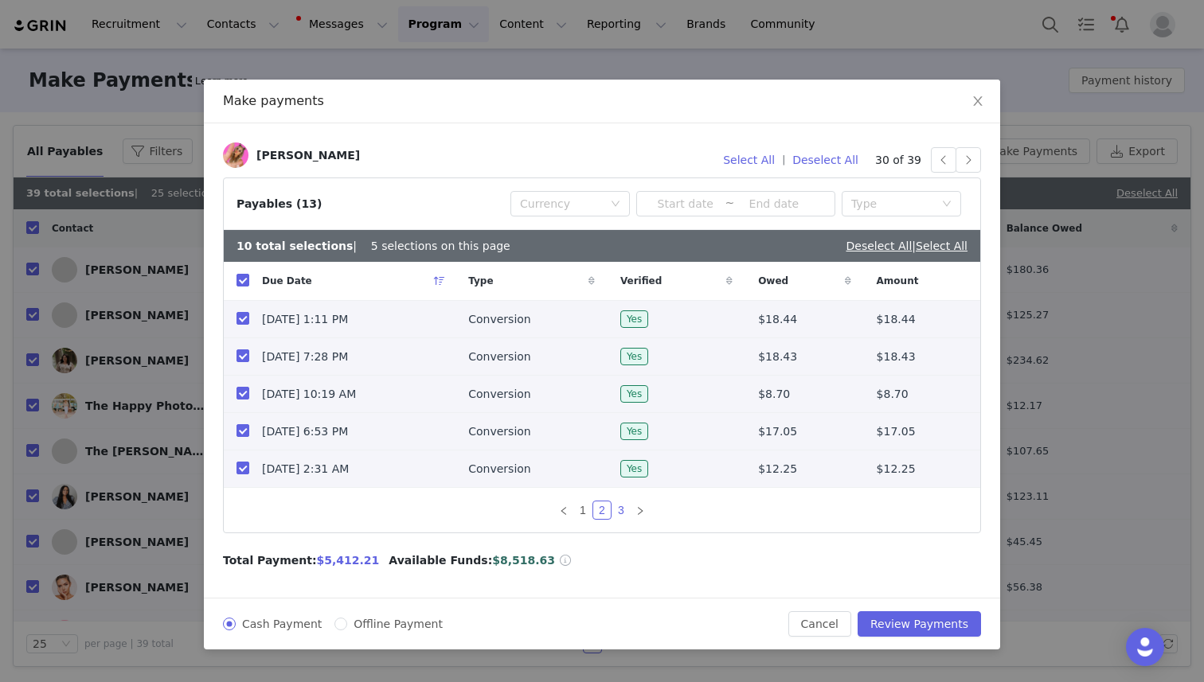
click at [623, 506] on link "3" at bounding box center [621, 511] width 18 height 18
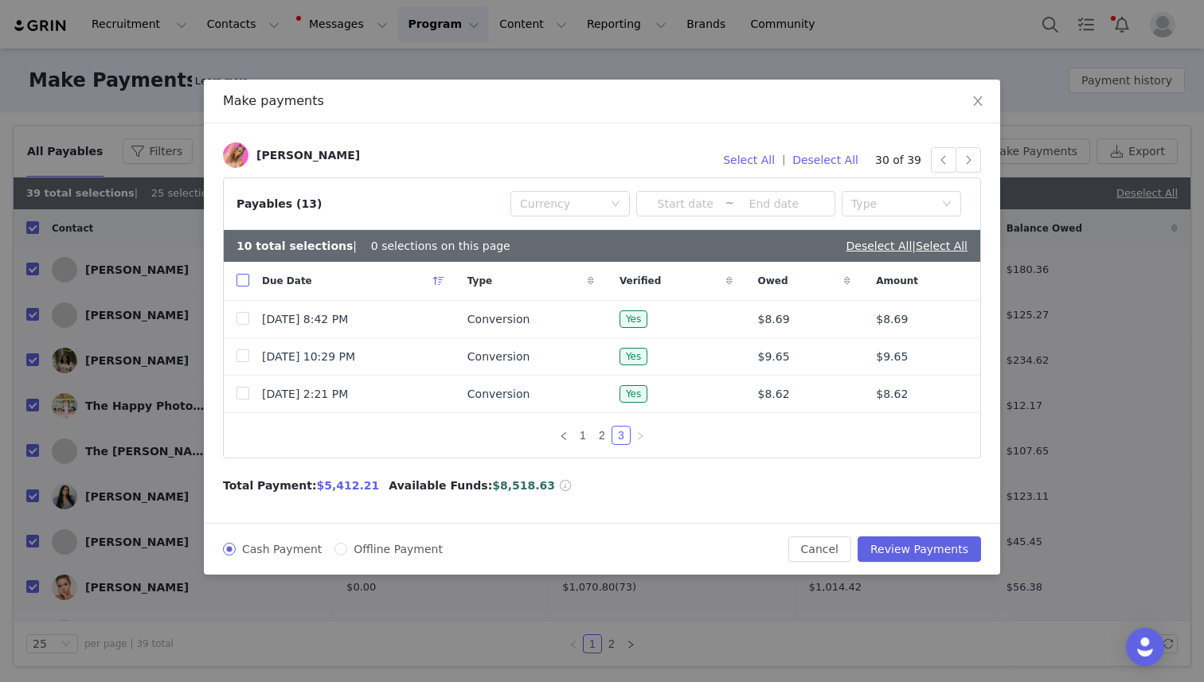
click at [241, 281] on input "checkbox" at bounding box center [242, 280] width 13 height 13
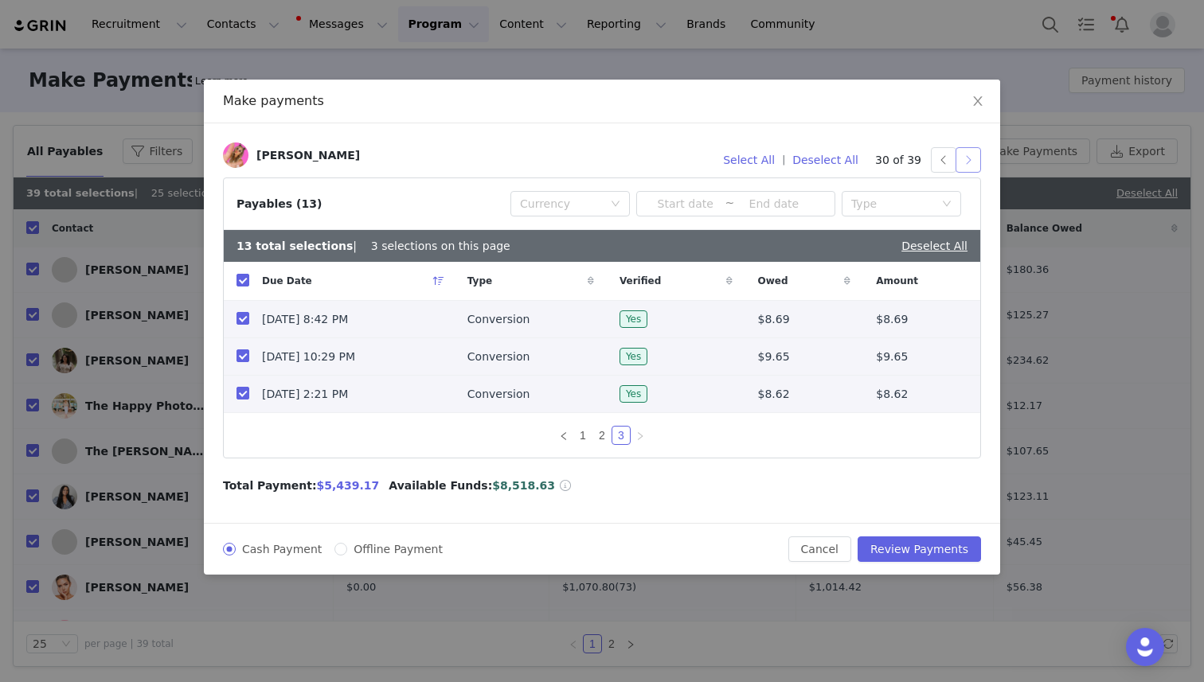
click at [968, 160] on button "button" at bounding box center [967, 159] width 25 height 25
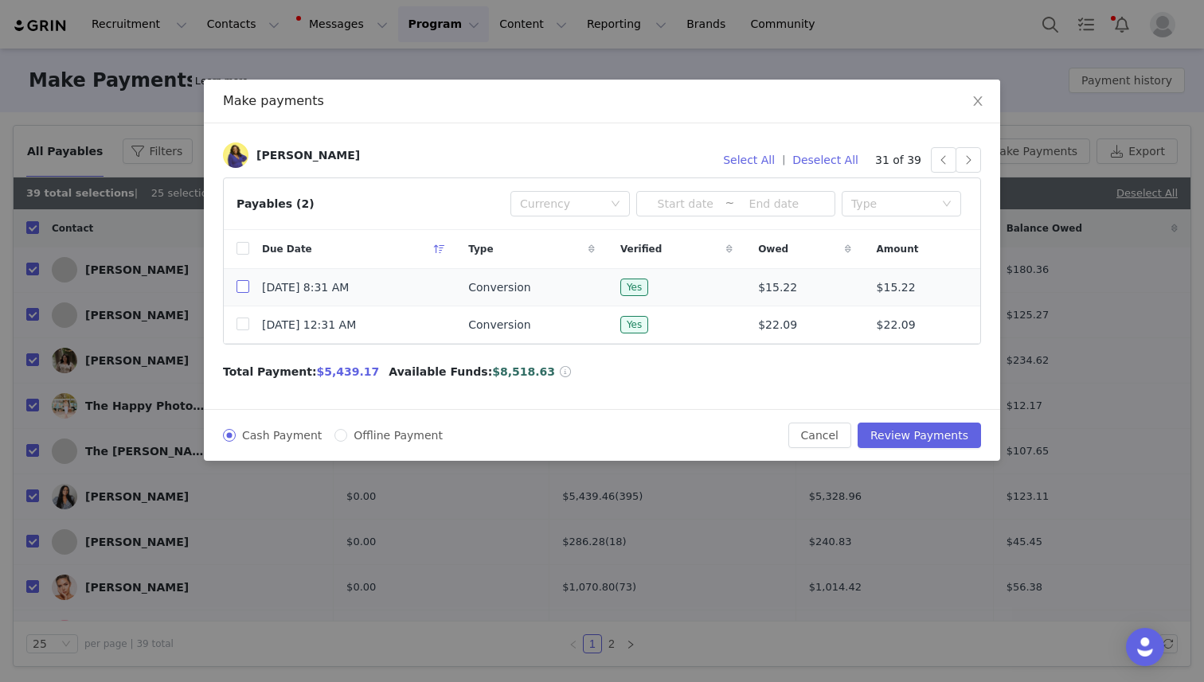
click at [244, 285] on input "checkbox" at bounding box center [242, 286] width 13 height 13
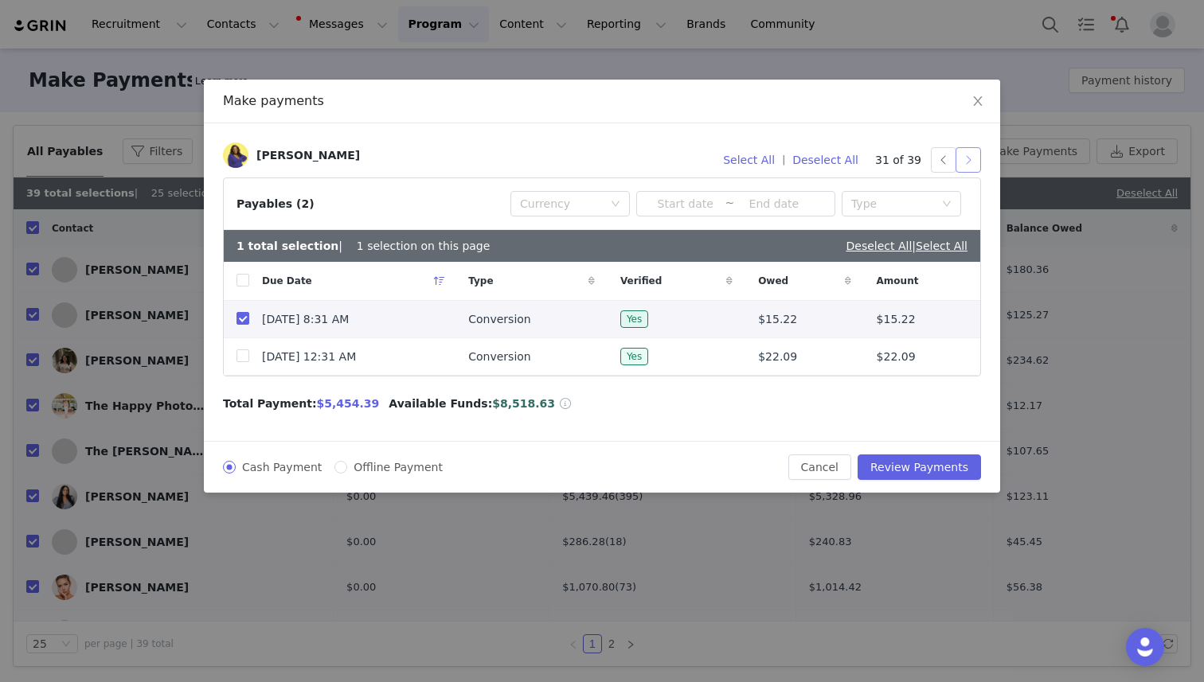
click at [965, 158] on button "button" at bounding box center [967, 159] width 25 height 25
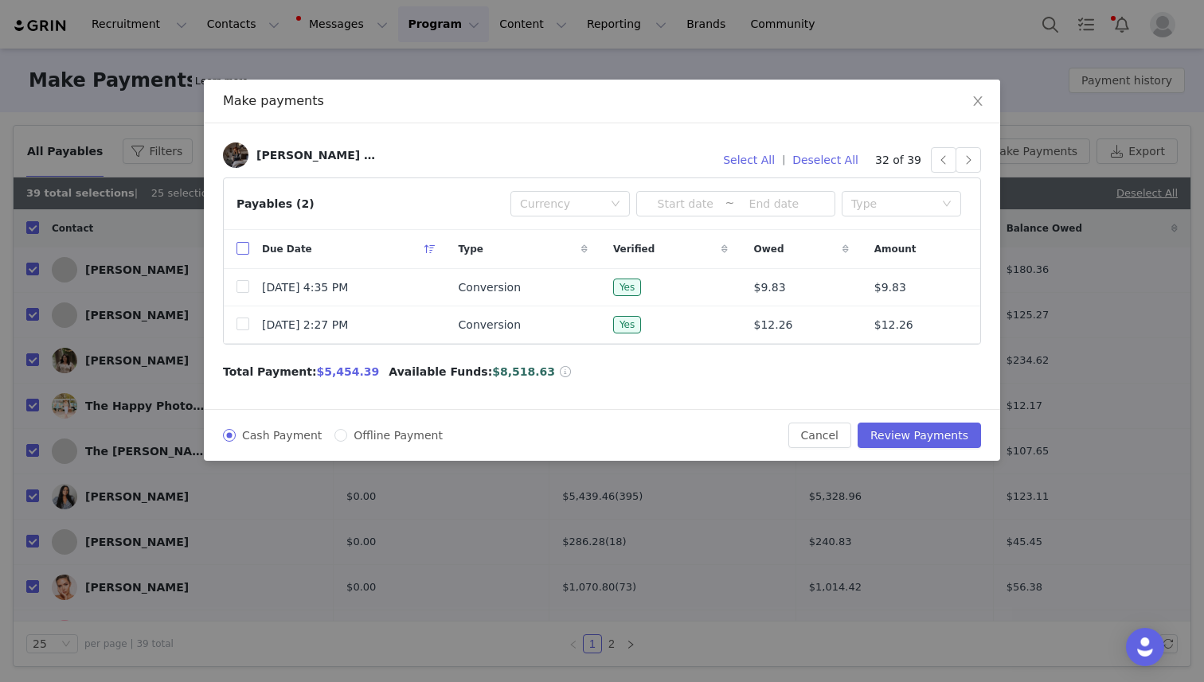
click at [247, 245] on input "checkbox" at bounding box center [242, 248] width 13 height 13
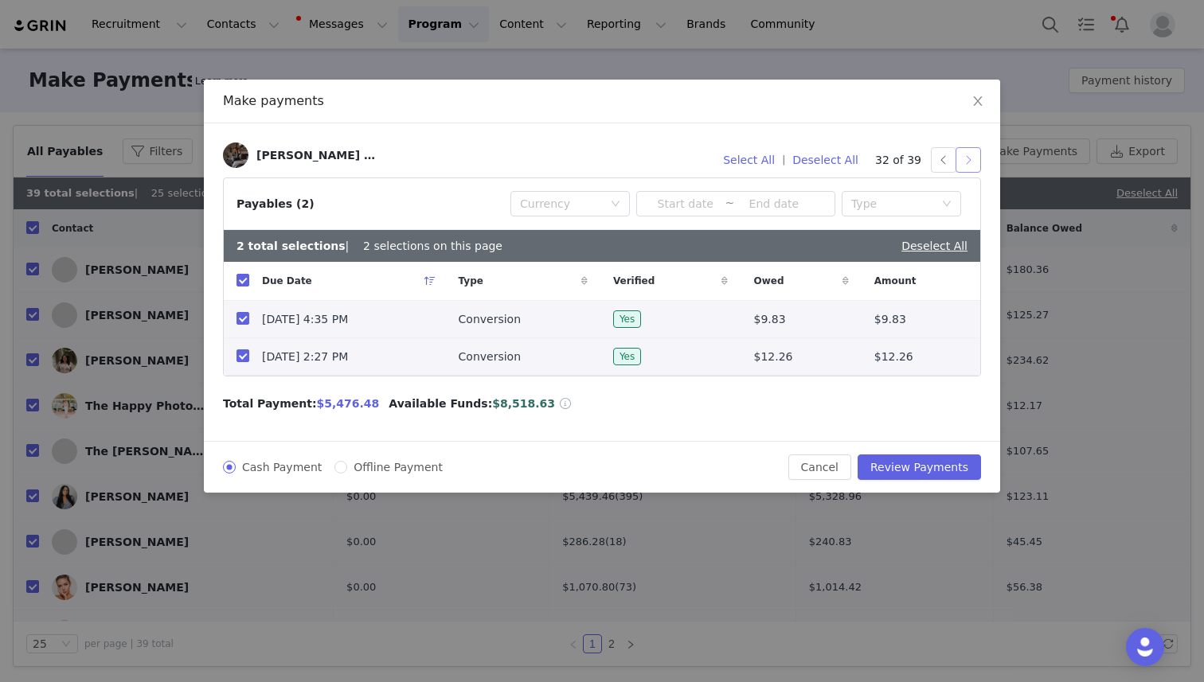
click at [967, 164] on button "button" at bounding box center [967, 159] width 25 height 25
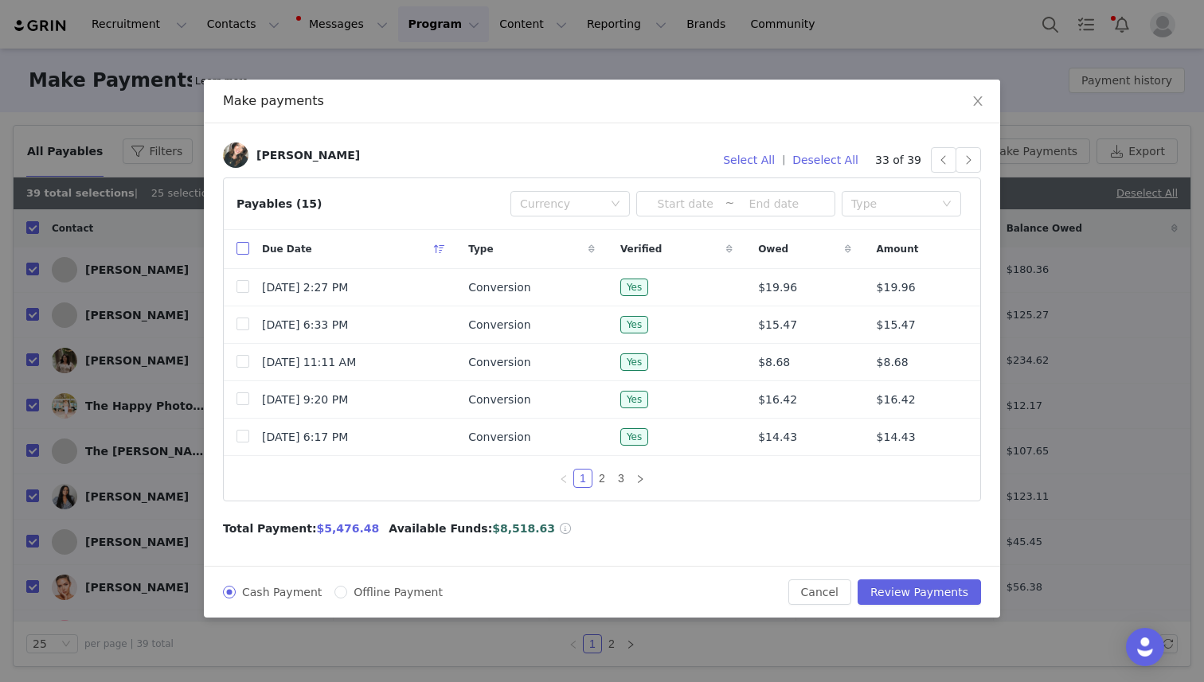
click at [243, 246] on input "checkbox" at bounding box center [242, 248] width 13 height 13
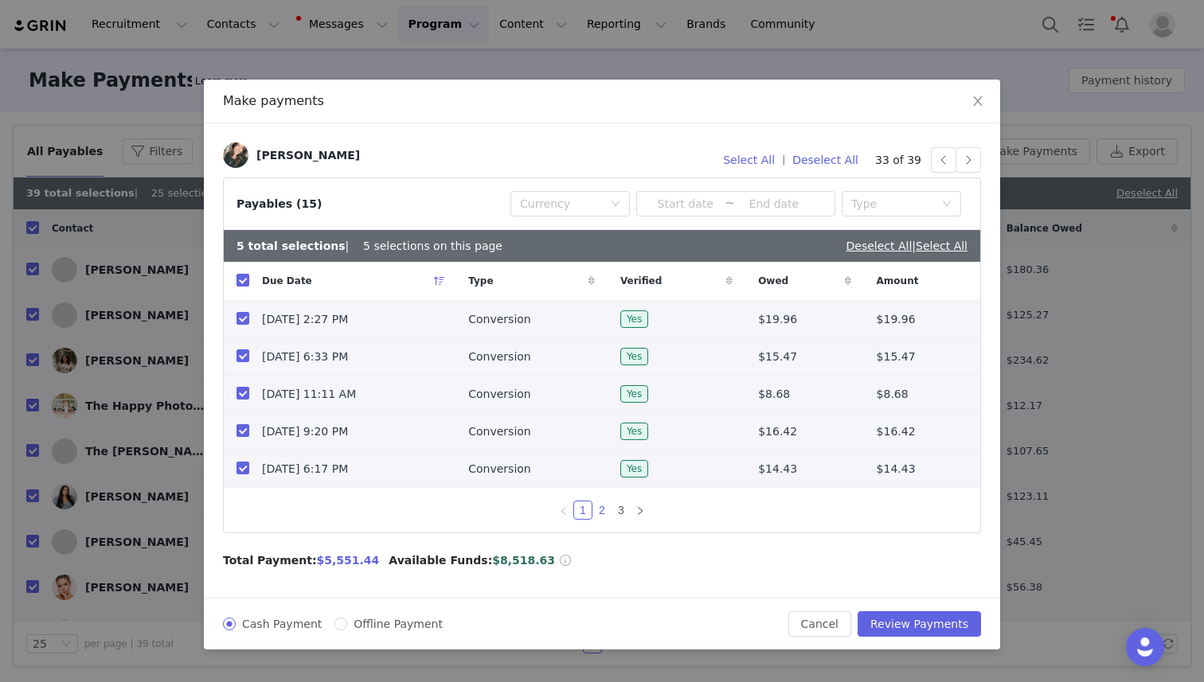
click at [603, 508] on link "2" at bounding box center [602, 511] width 18 height 18
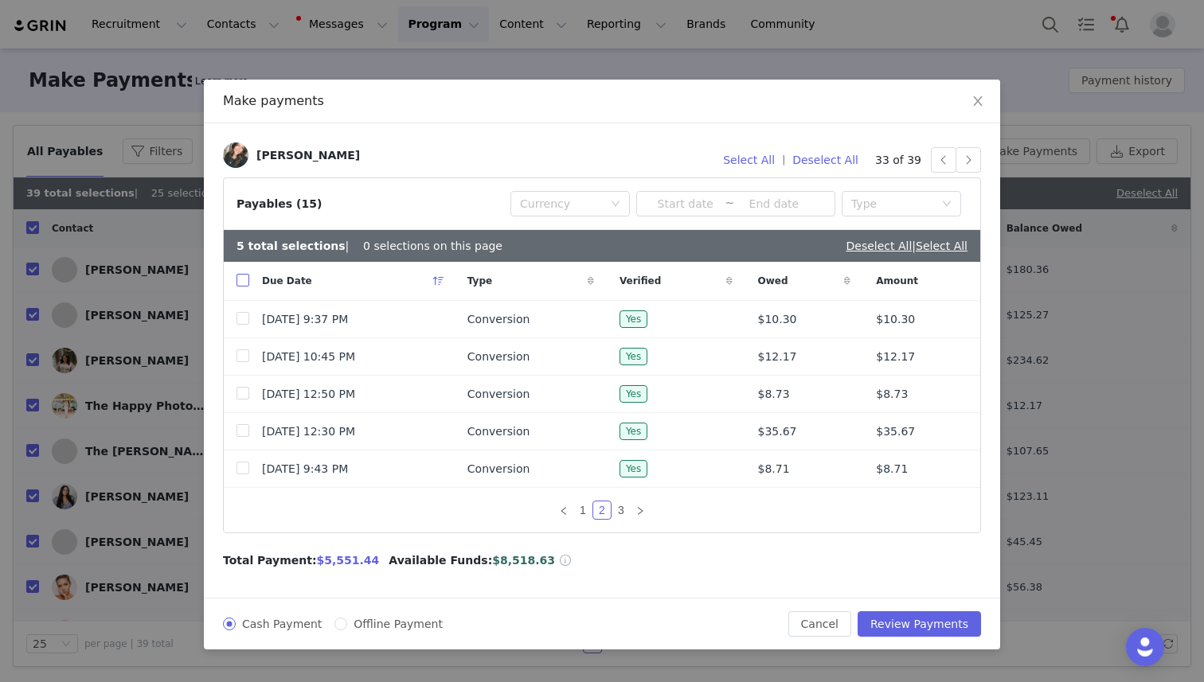
click at [236, 277] on input "checkbox" at bounding box center [242, 280] width 13 height 13
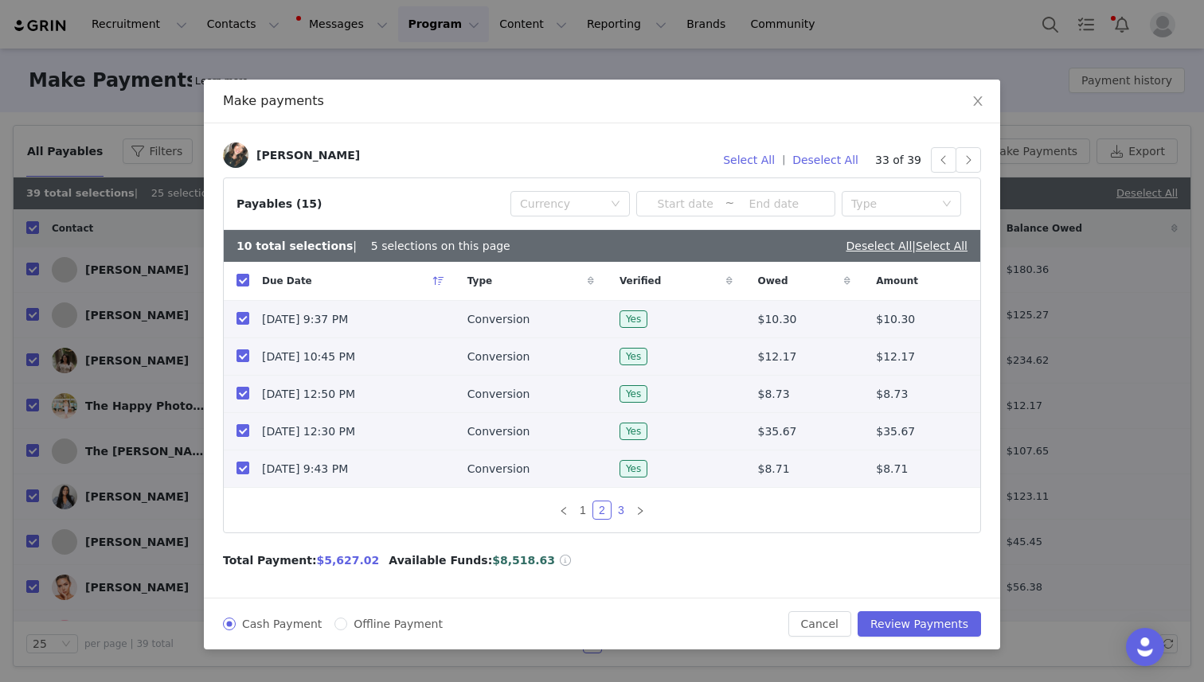
click at [626, 508] on link "3" at bounding box center [621, 511] width 18 height 18
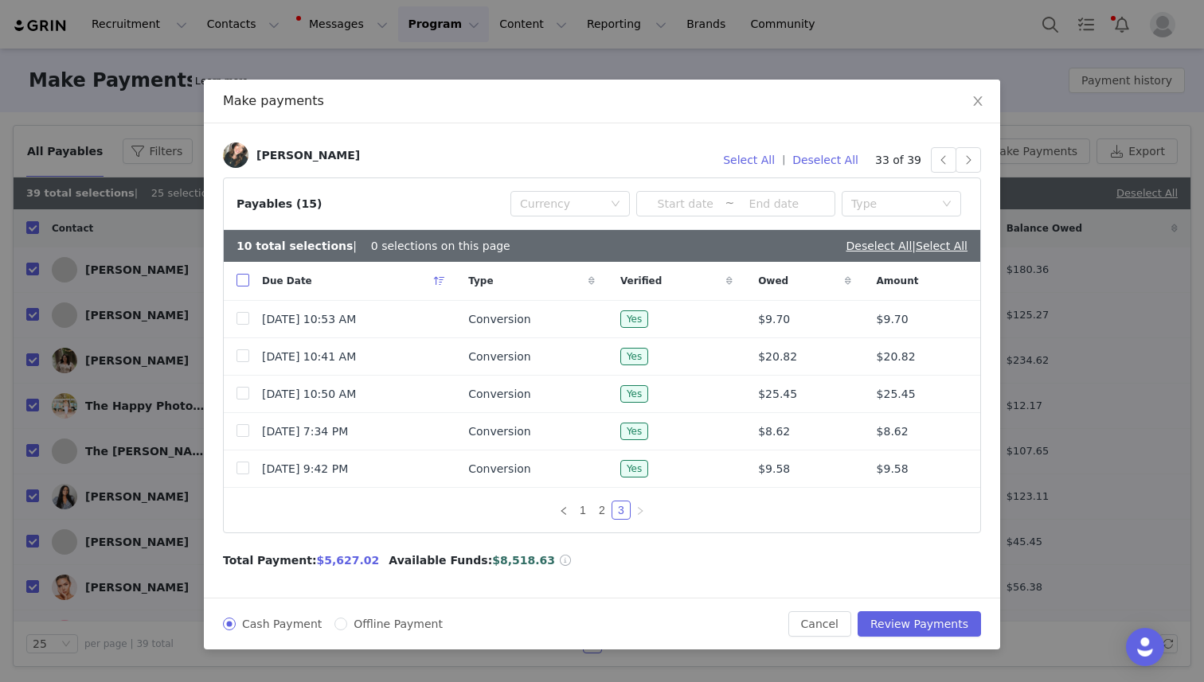
click at [241, 279] on input "checkbox" at bounding box center [242, 280] width 13 height 13
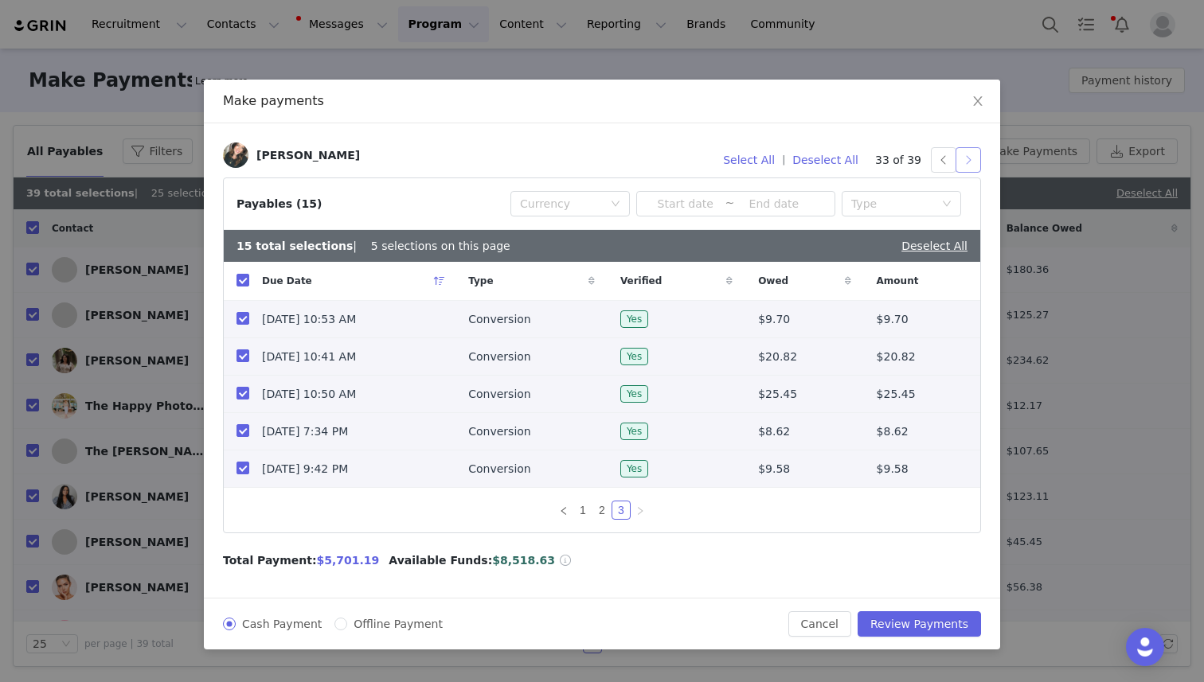
click at [967, 160] on button "button" at bounding box center [967, 159] width 25 height 25
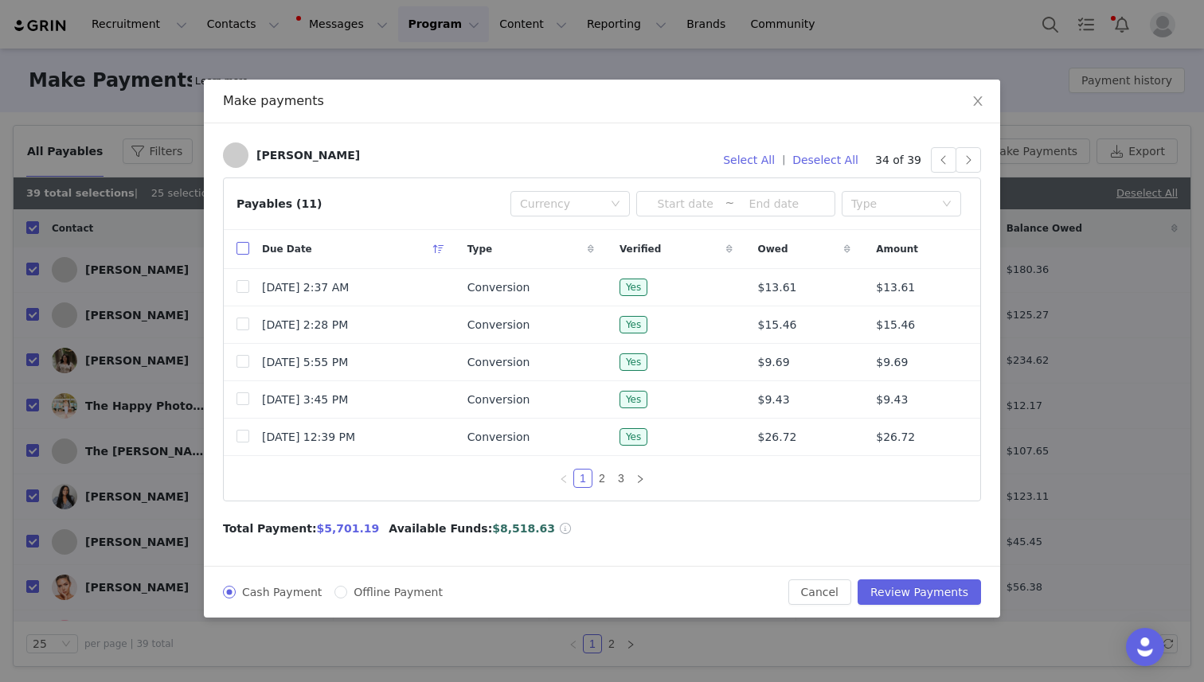
click at [241, 250] on input "checkbox" at bounding box center [242, 248] width 13 height 13
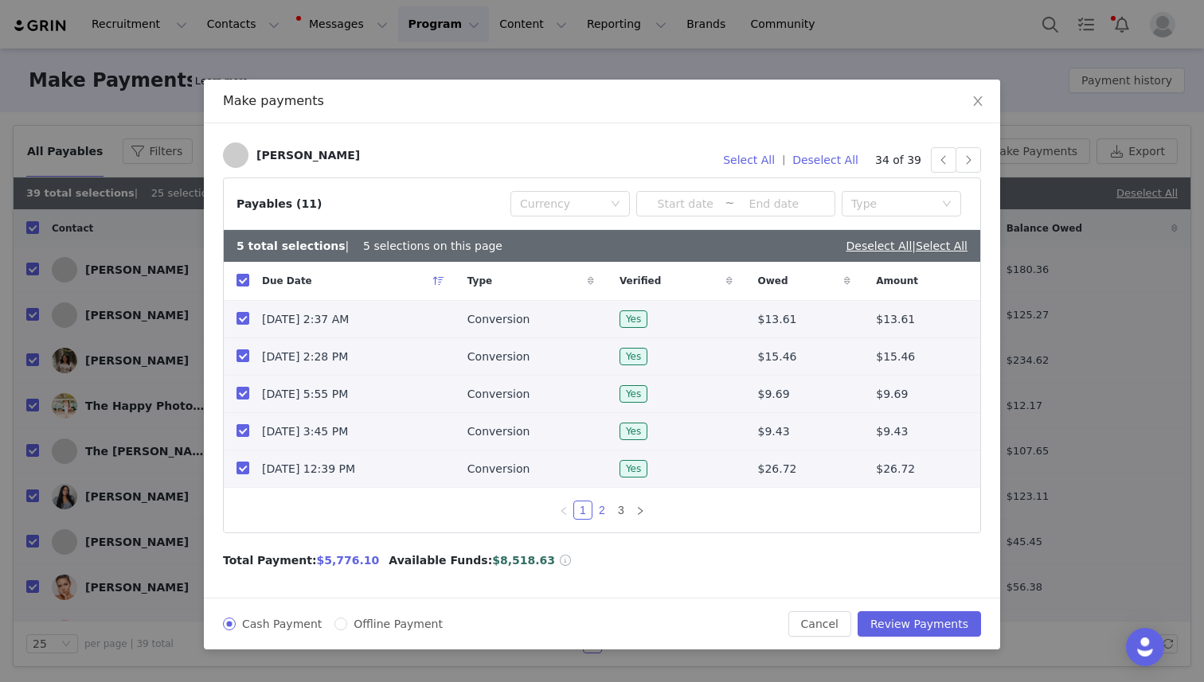
click at [598, 508] on link "2" at bounding box center [602, 511] width 18 height 18
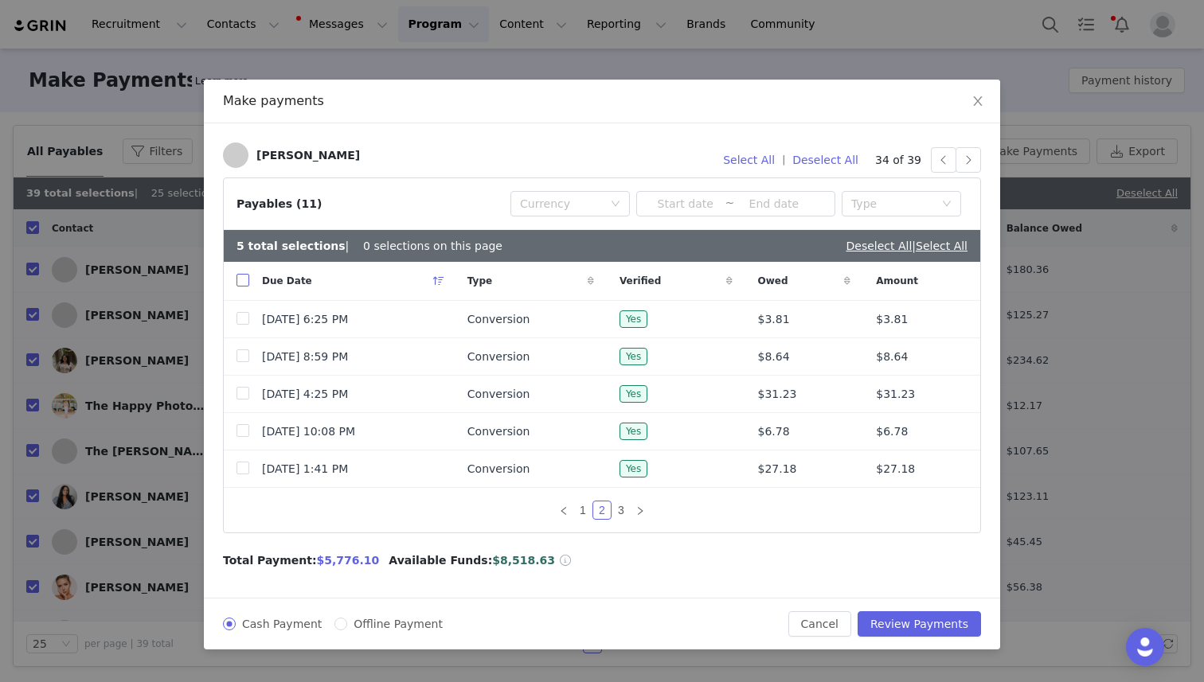
click at [243, 282] on input "checkbox" at bounding box center [242, 280] width 13 height 13
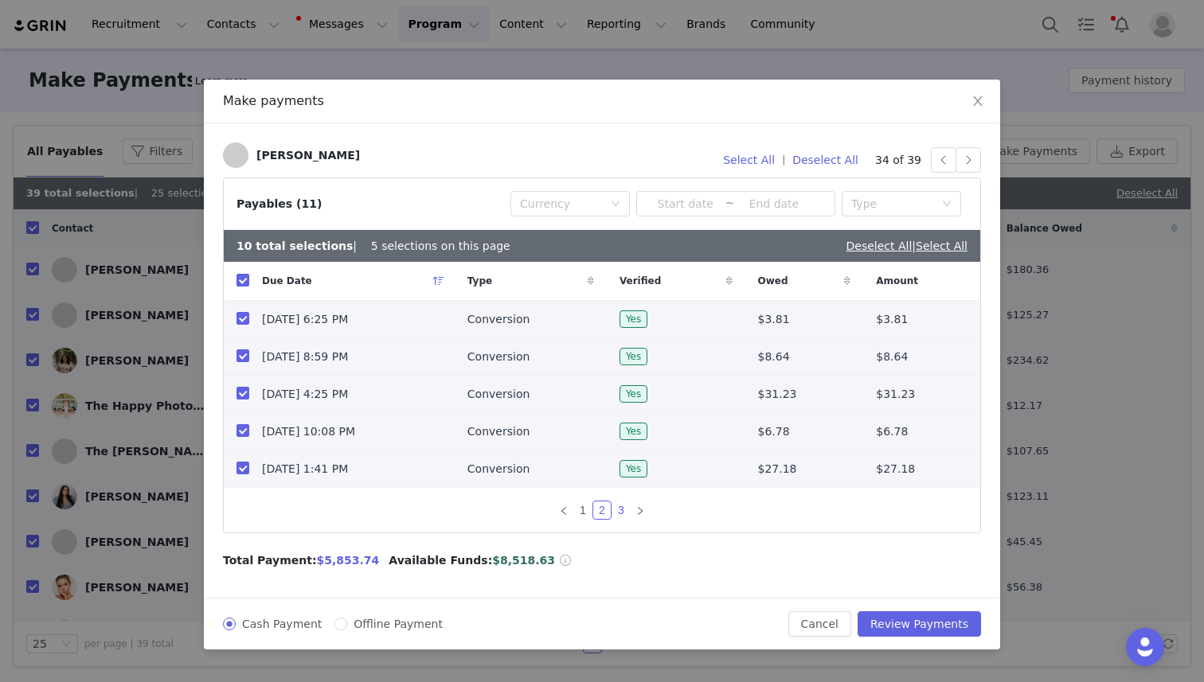
click at [623, 514] on link "3" at bounding box center [621, 511] width 18 height 18
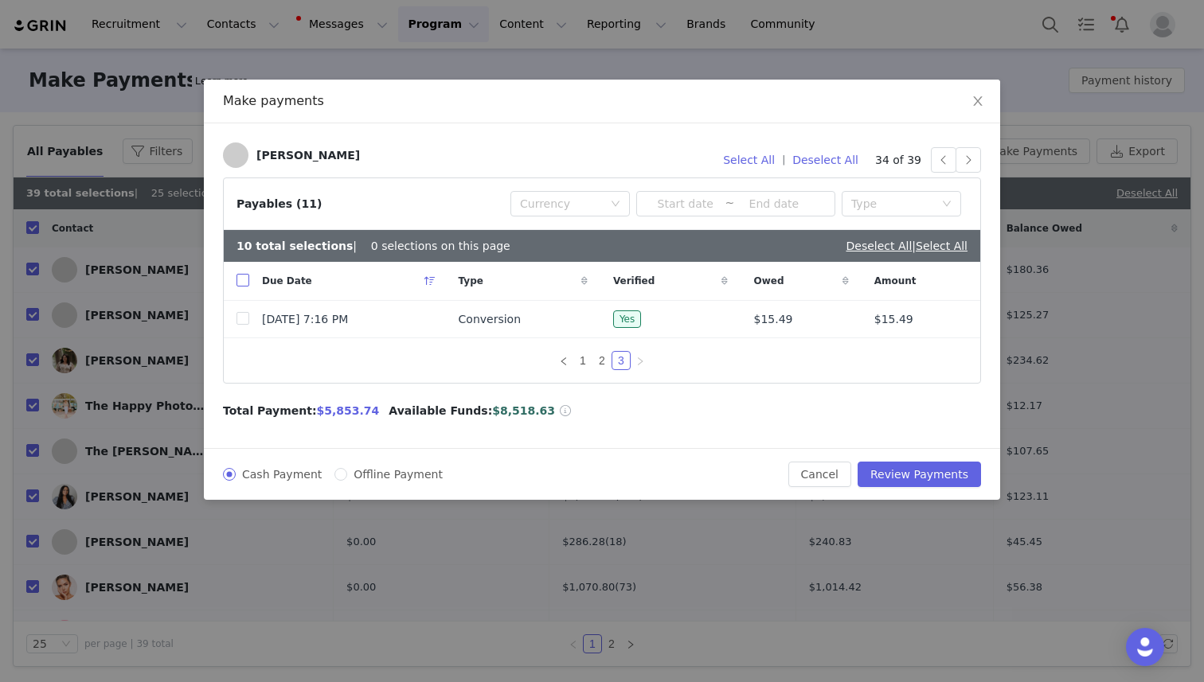
click at [240, 273] on label at bounding box center [242, 281] width 13 height 17
click at [240, 274] on input "checkbox" at bounding box center [242, 280] width 13 height 13
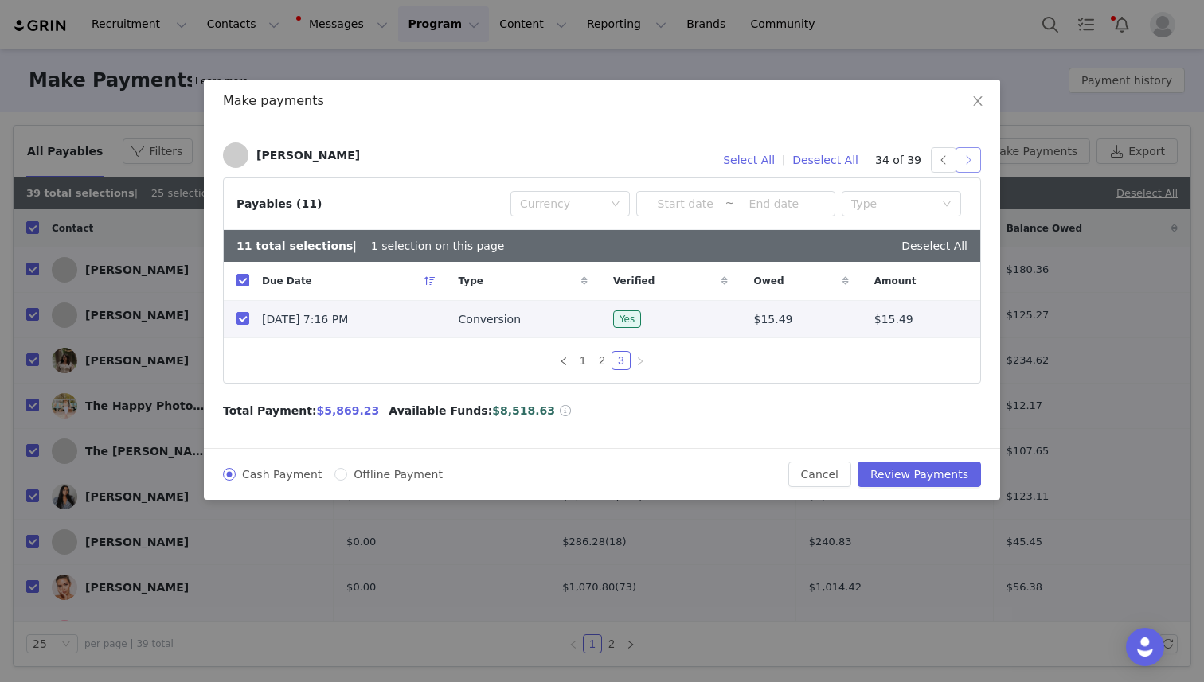
click at [974, 162] on button "button" at bounding box center [967, 159] width 25 height 25
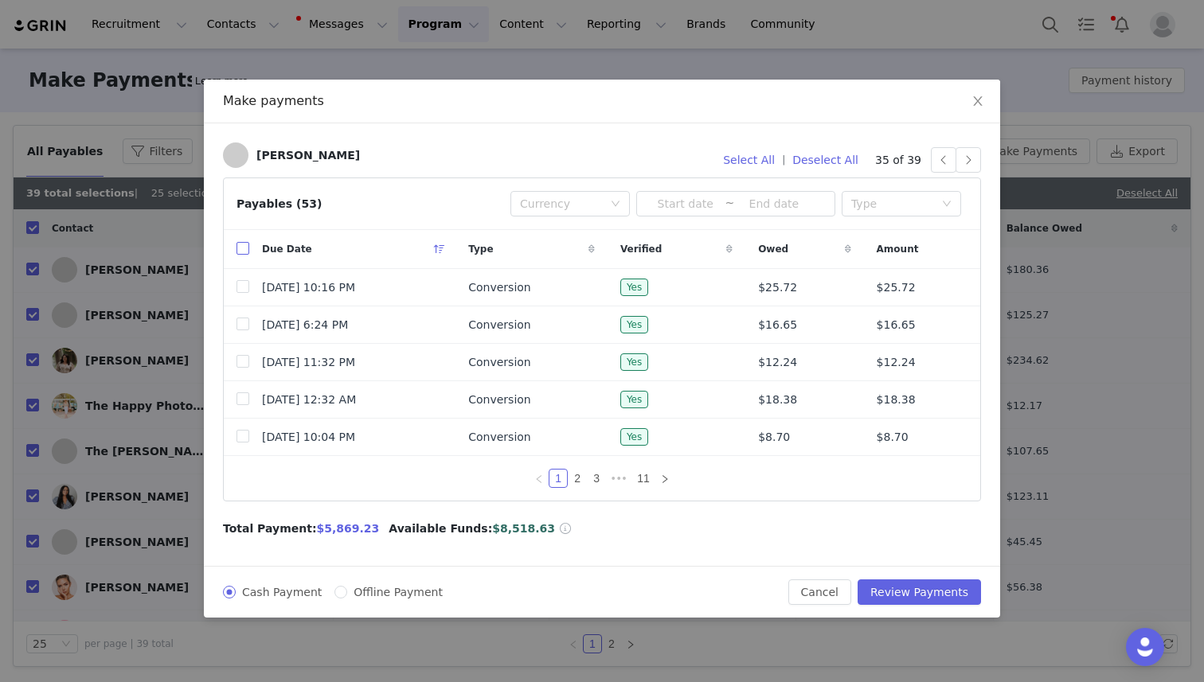
click at [243, 249] on input "checkbox" at bounding box center [242, 248] width 13 height 13
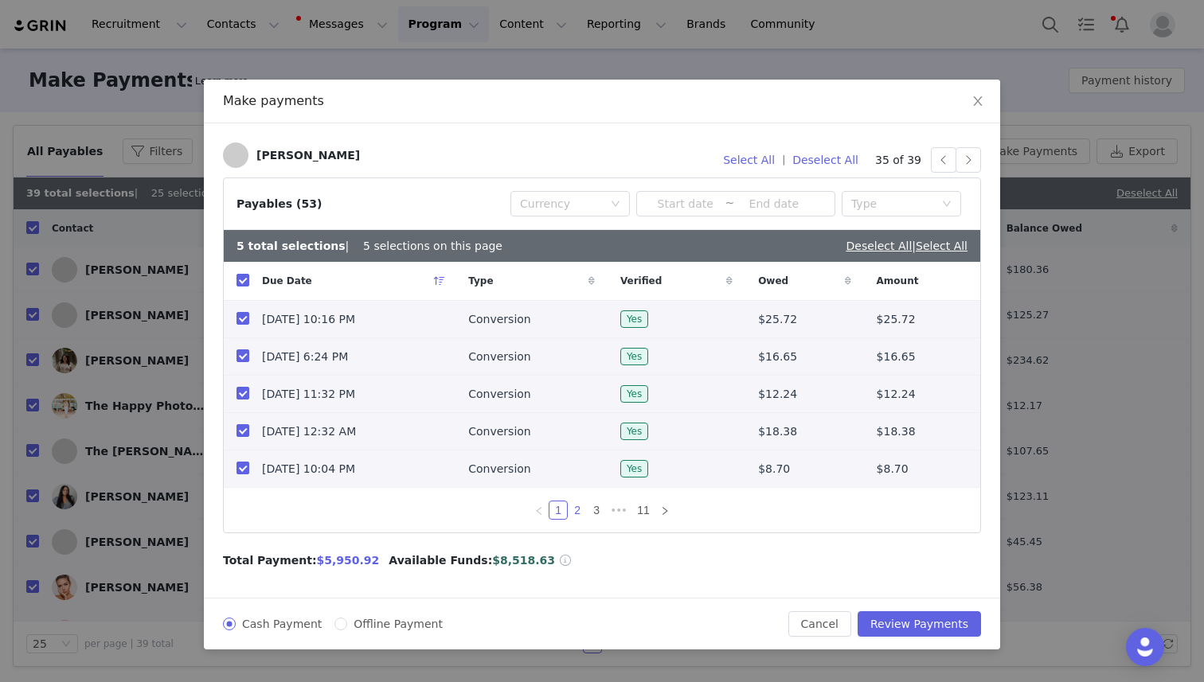
click at [580, 508] on link "2" at bounding box center [577, 511] width 18 height 18
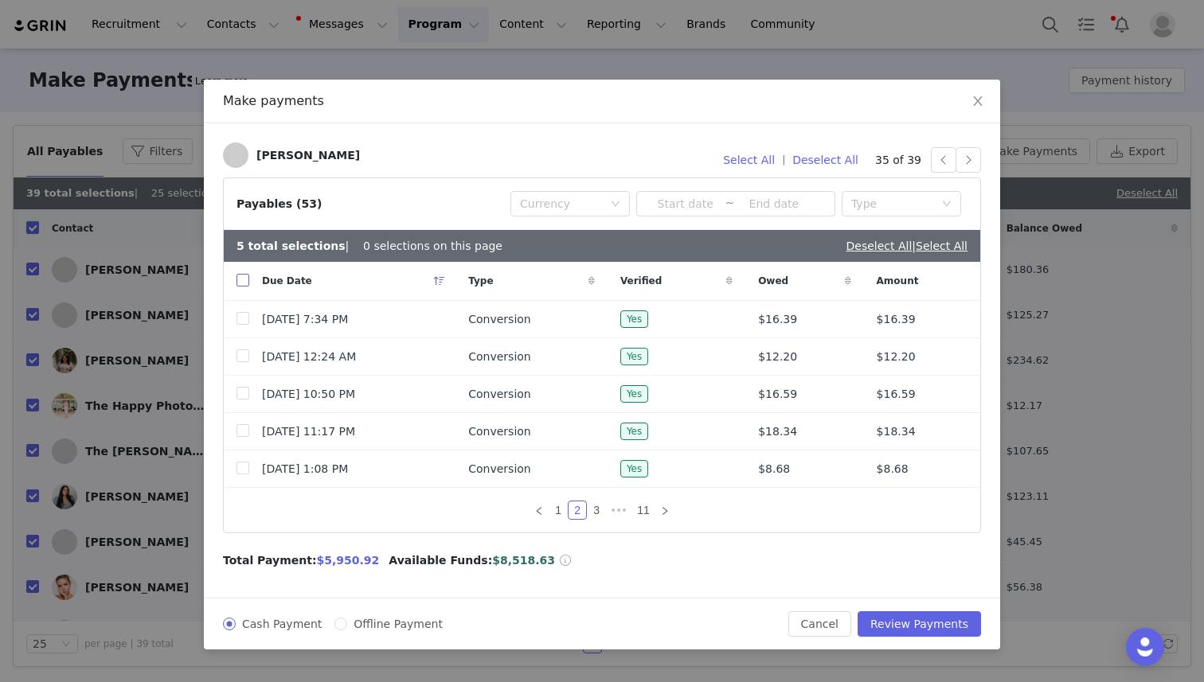
click at [240, 280] on input "checkbox" at bounding box center [242, 280] width 13 height 13
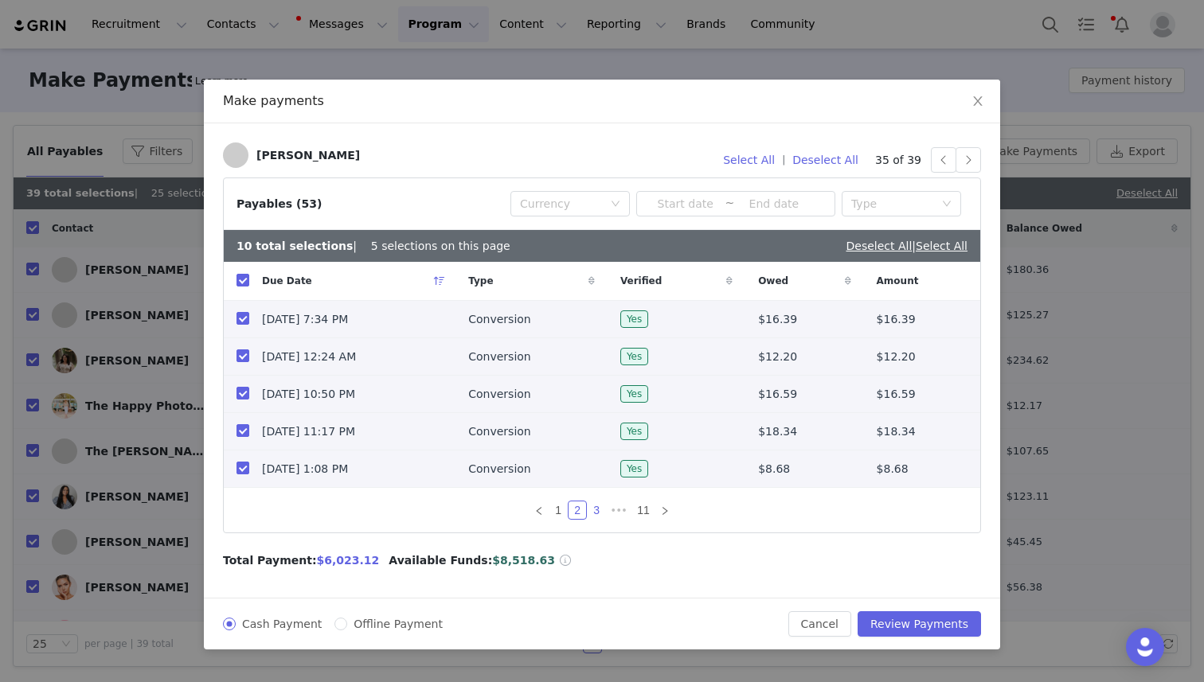
click at [600, 510] on link "3" at bounding box center [597, 511] width 18 height 18
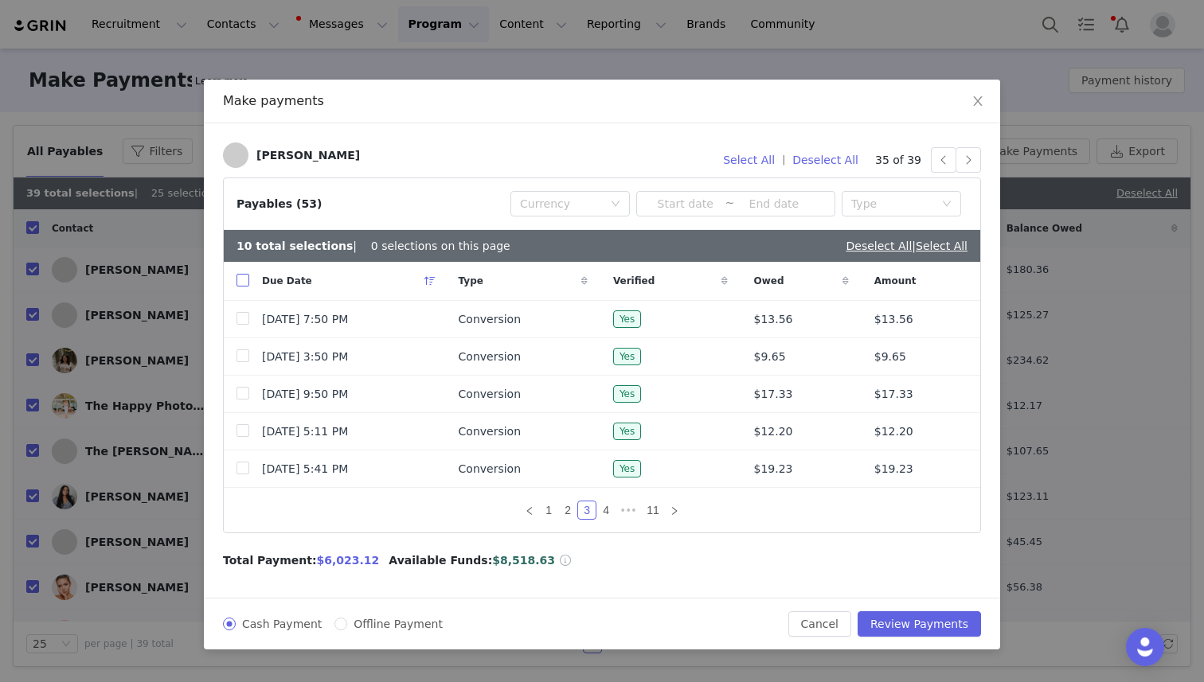
click at [242, 275] on input "checkbox" at bounding box center [242, 280] width 13 height 13
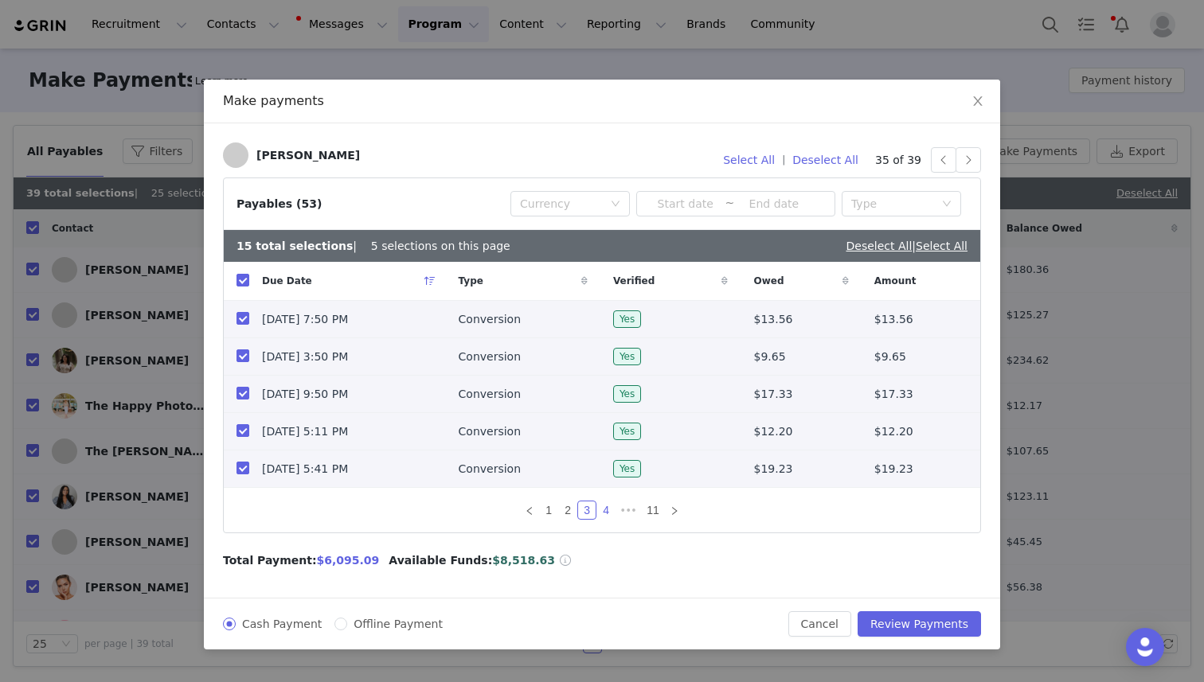
click at [605, 512] on link "4" at bounding box center [606, 511] width 18 height 18
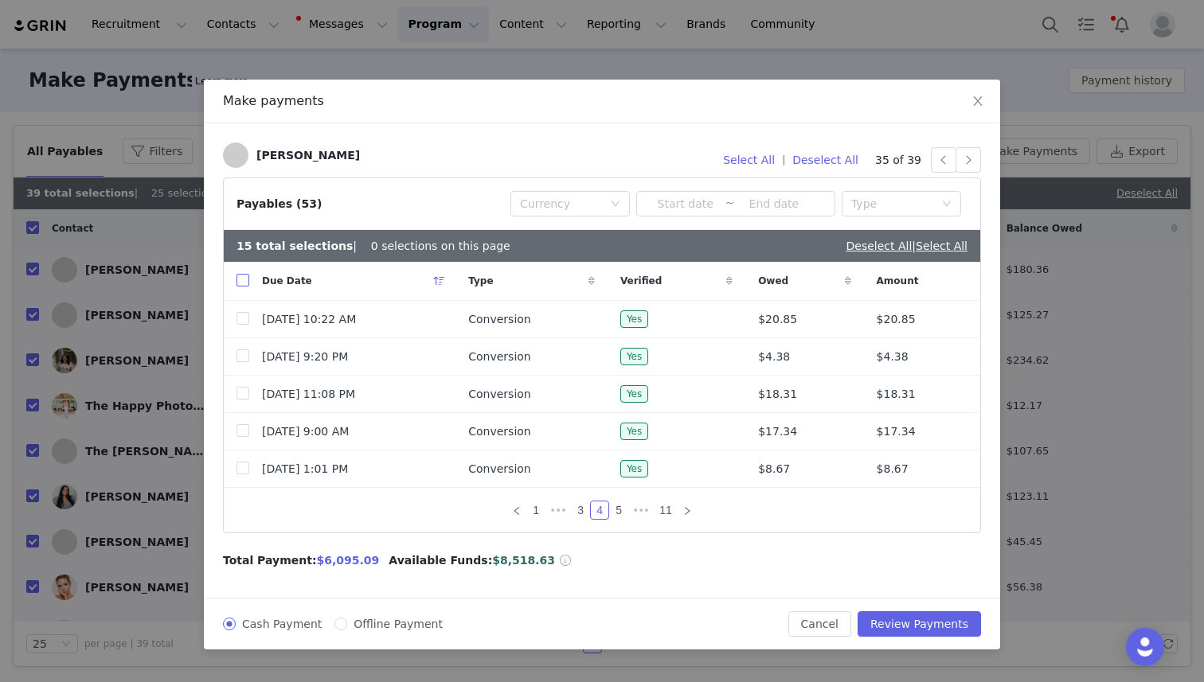
click at [244, 282] on input "checkbox" at bounding box center [242, 280] width 13 height 13
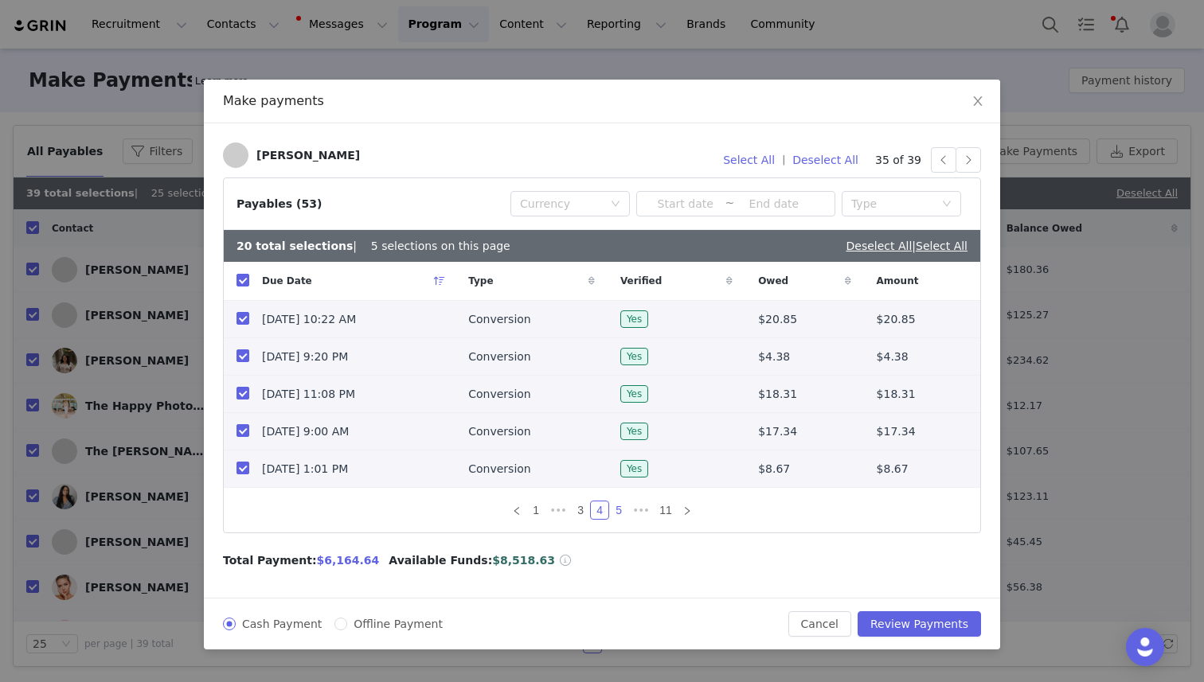
click at [619, 509] on link "5" at bounding box center [619, 511] width 18 height 18
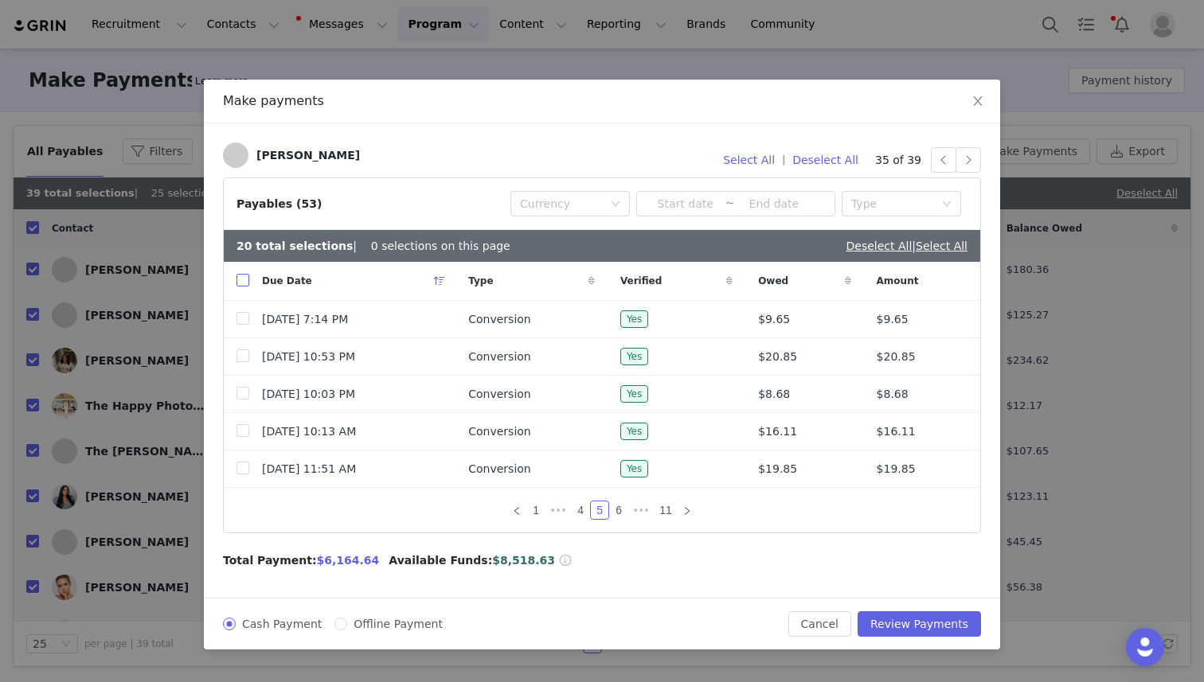
click at [240, 274] on input "checkbox" at bounding box center [242, 280] width 13 height 13
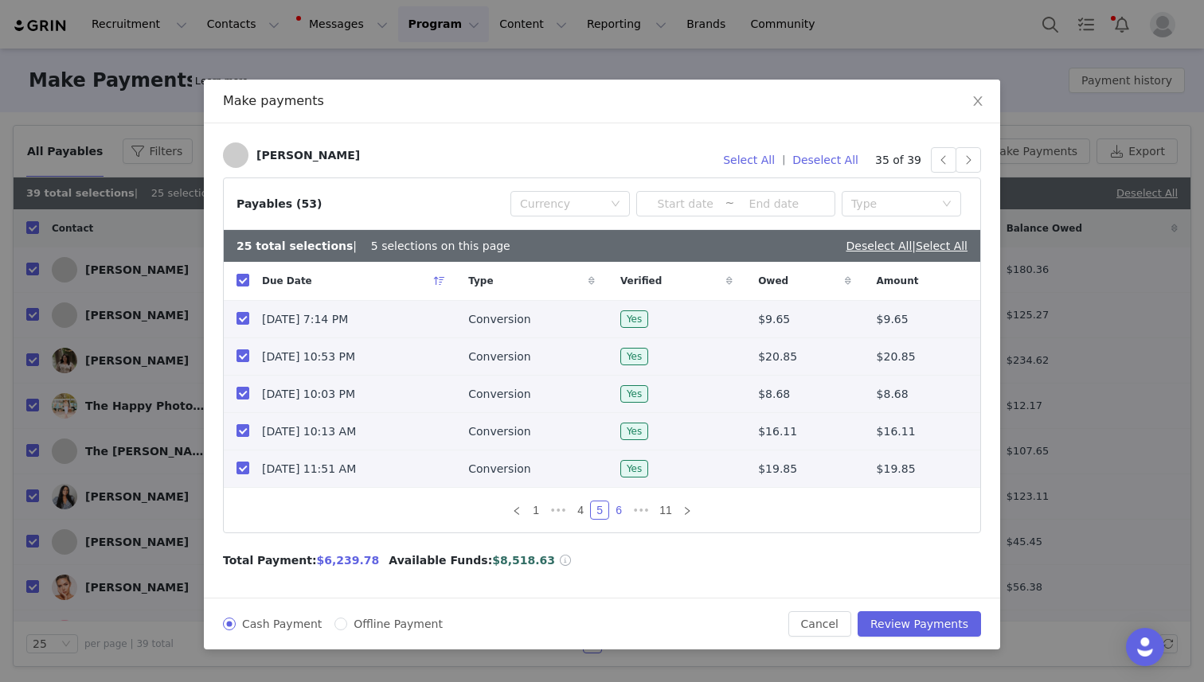
click at [619, 508] on link "6" at bounding box center [619, 511] width 18 height 18
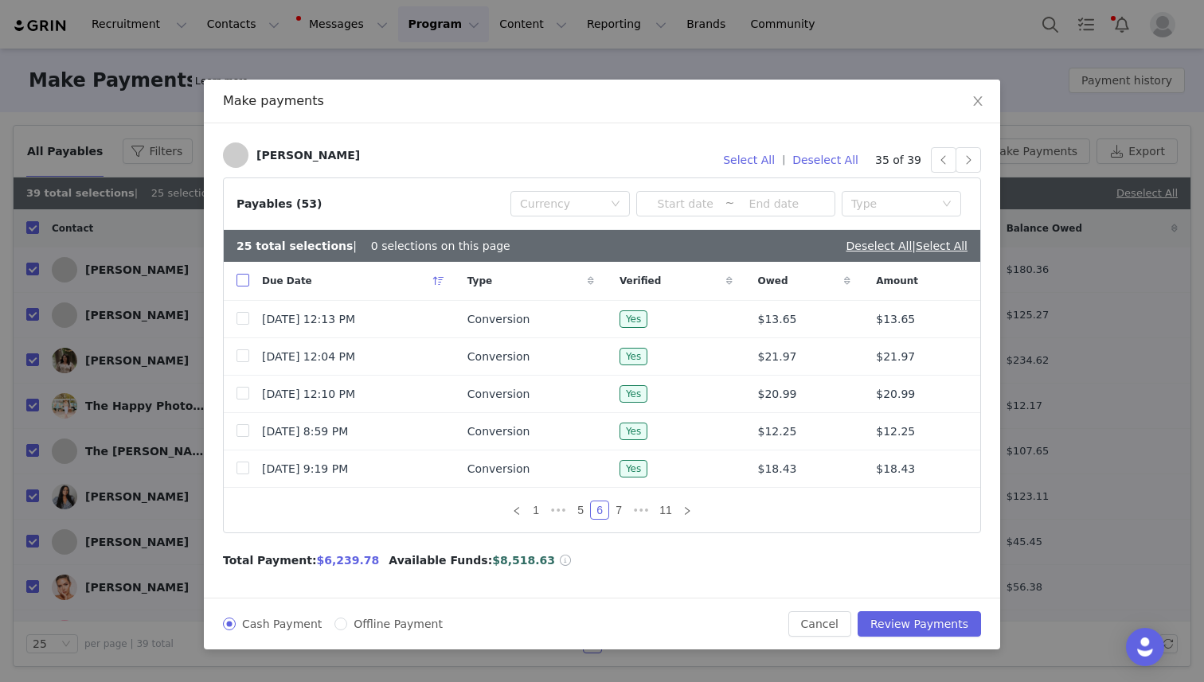
click at [243, 279] on input "checkbox" at bounding box center [242, 280] width 13 height 13
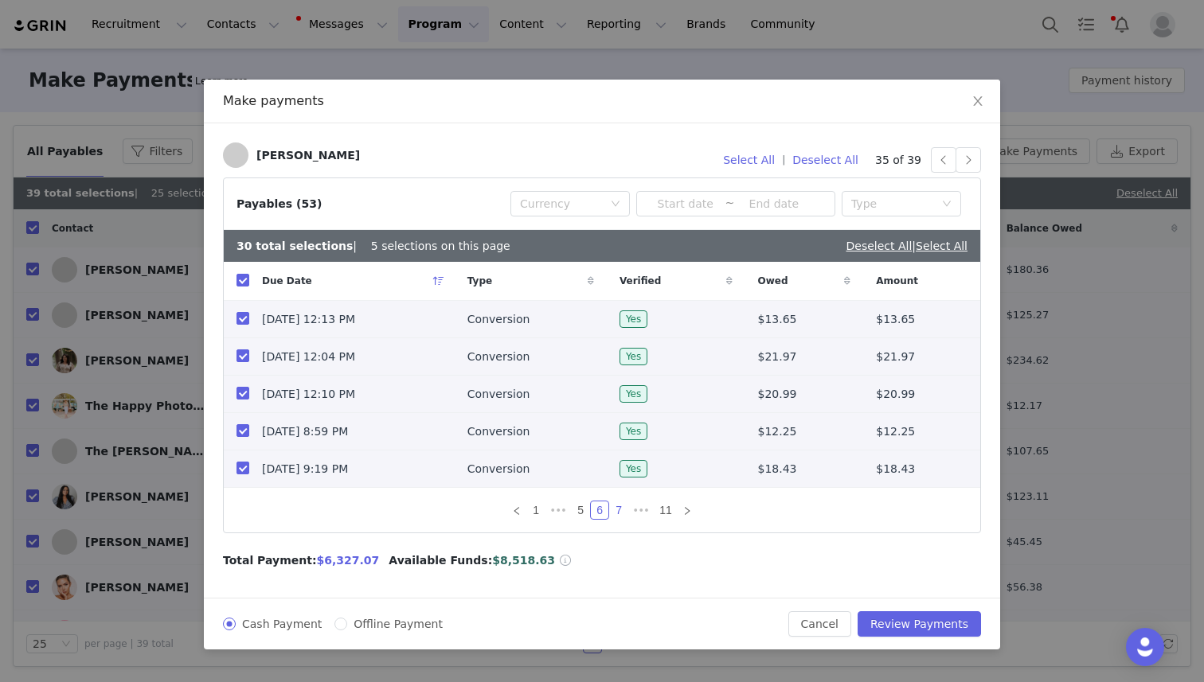
click at [619, 510] on link "7" at bounding box center [619, 511] width 18 height 18
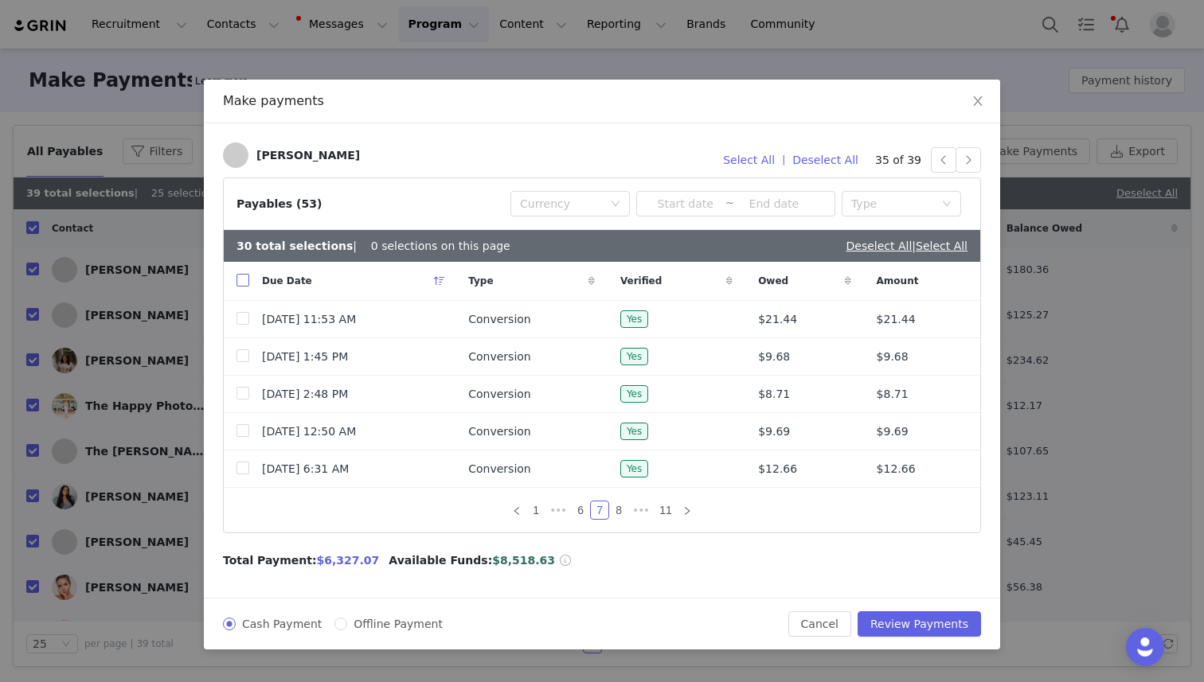
click at [244, 281] on input "checkbox" at bounding box center [242, 280] width 13 height 13
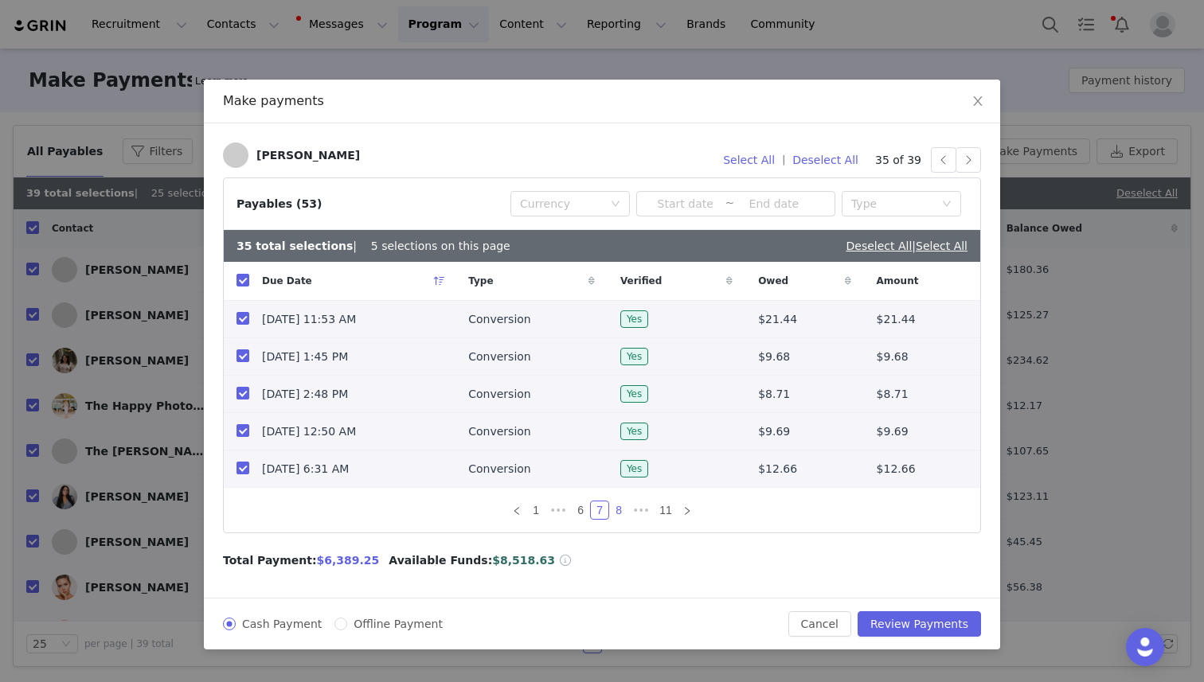
click at [620, 510] on link "8" at bounding box center [619, 511] width 18 height 18
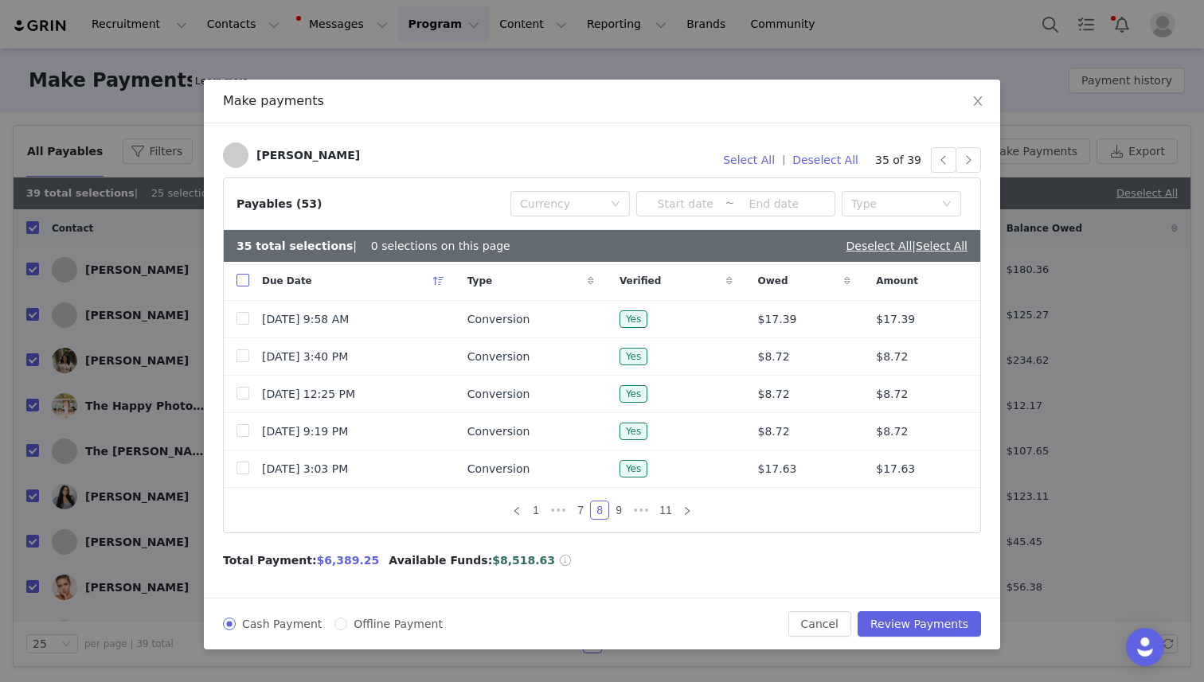
click at [244, 280] on input "checkbox" at bounding box center [242, 280] width 13 height 13
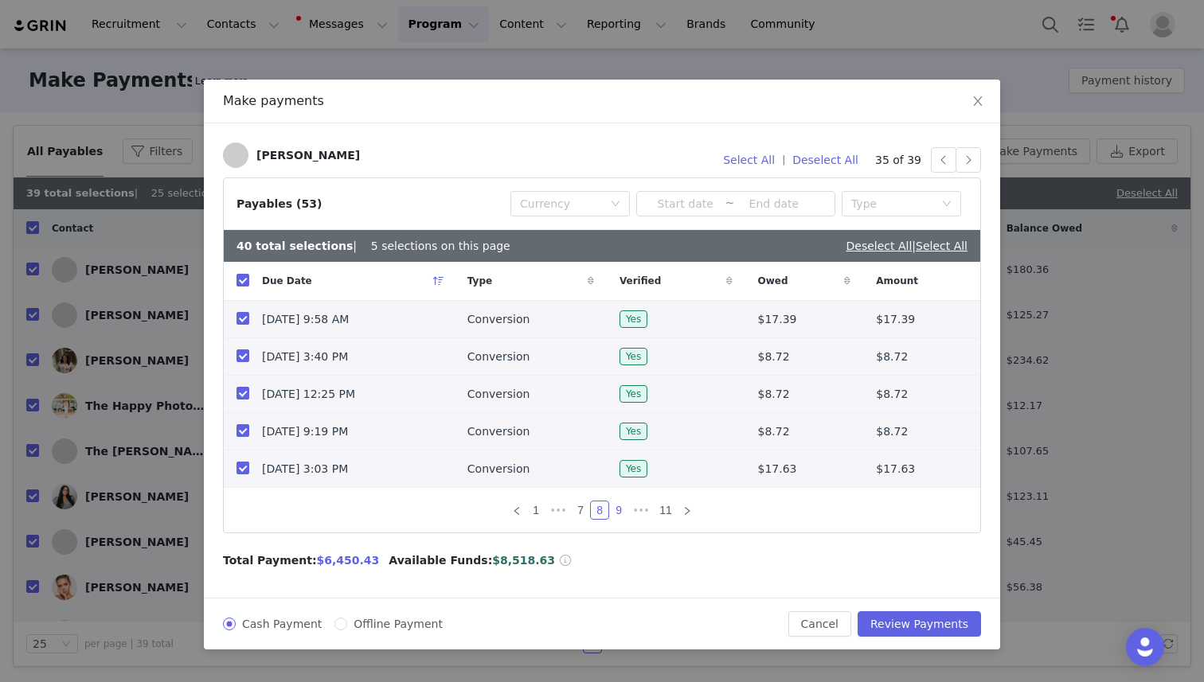
click at [618, 511] on link "9" at bounding box center [619, 511] width 18 height 18
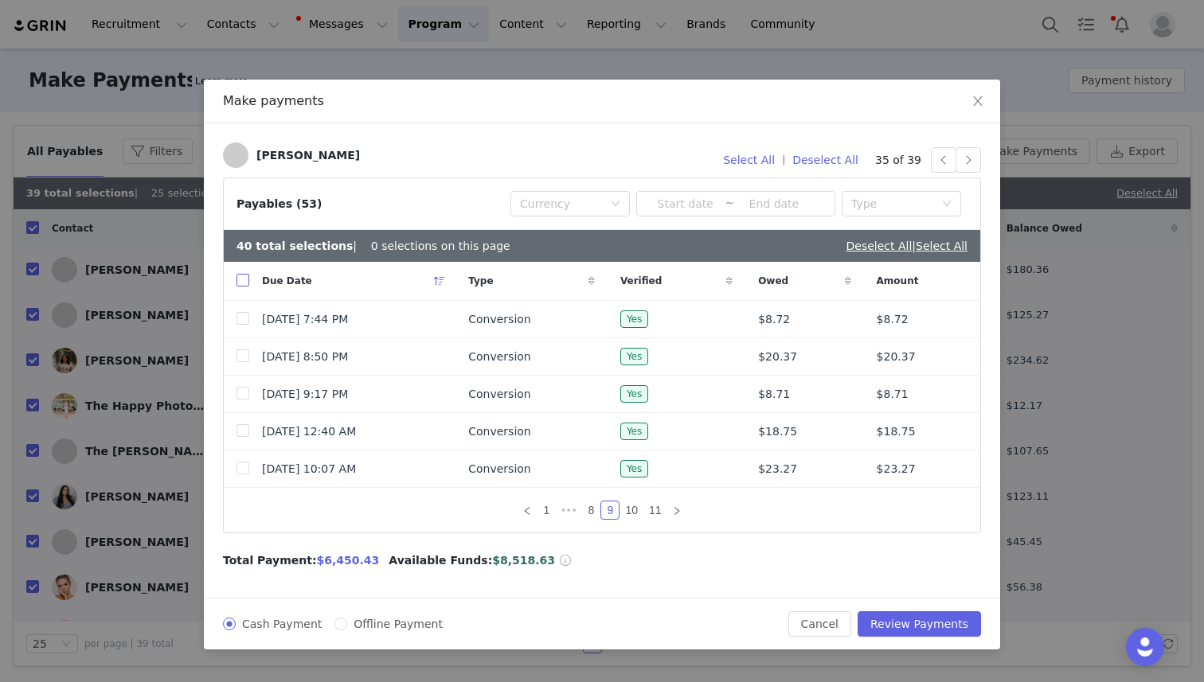
click at [243, 282] on input "checkbox" at bounding box center [242, 280] width 13 height 13
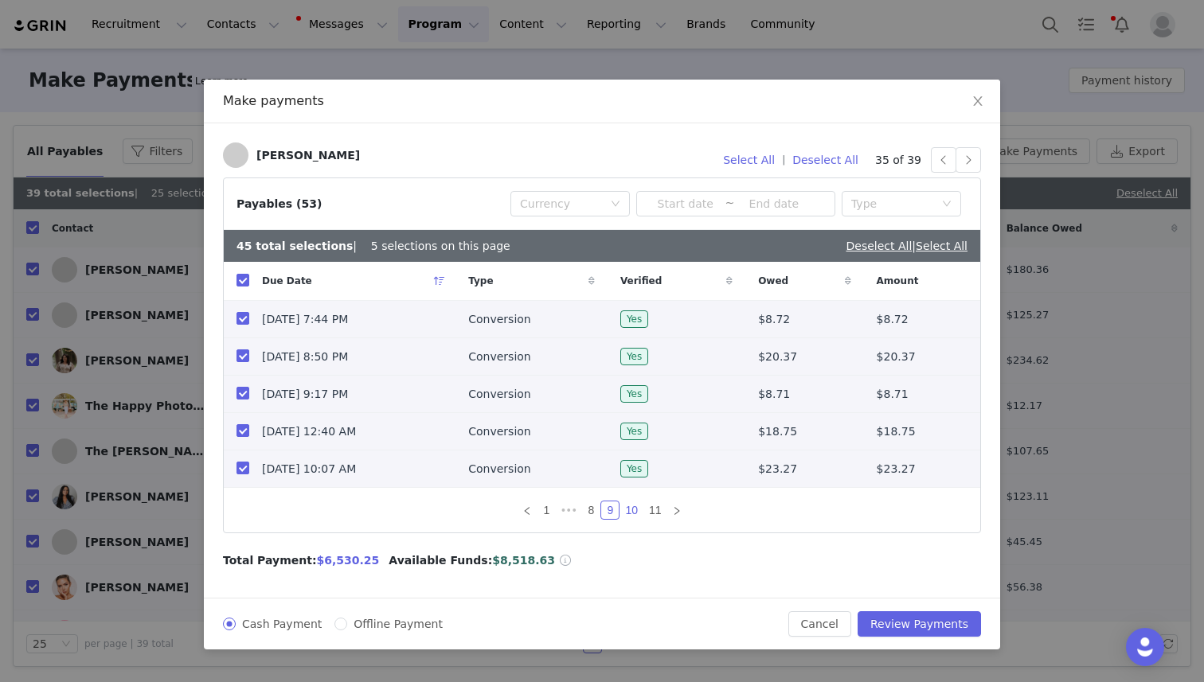
click at [631, 510] on link "10" at bounding box center [631, 511] width 22 height 18
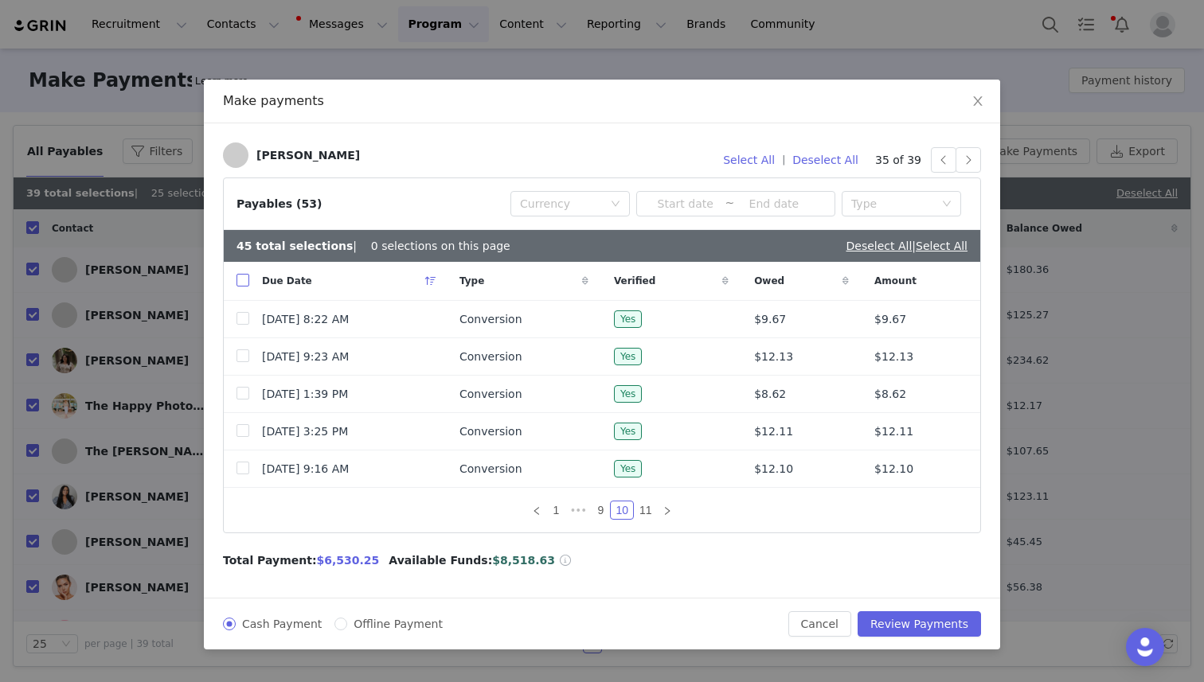
click at [242, 281] on input "checkbox" at bounding box center [242, 280] width 13 height 13
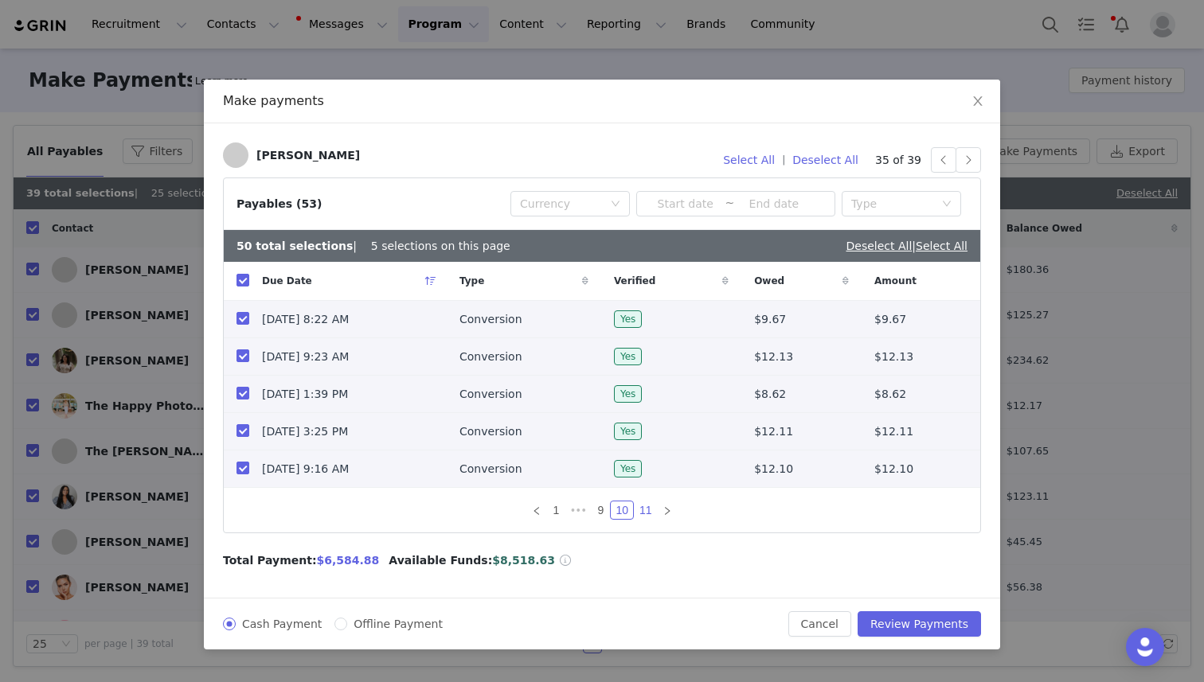
click at [646, 513] on link "11" at bounding box center [646, 511] width 22 height 18
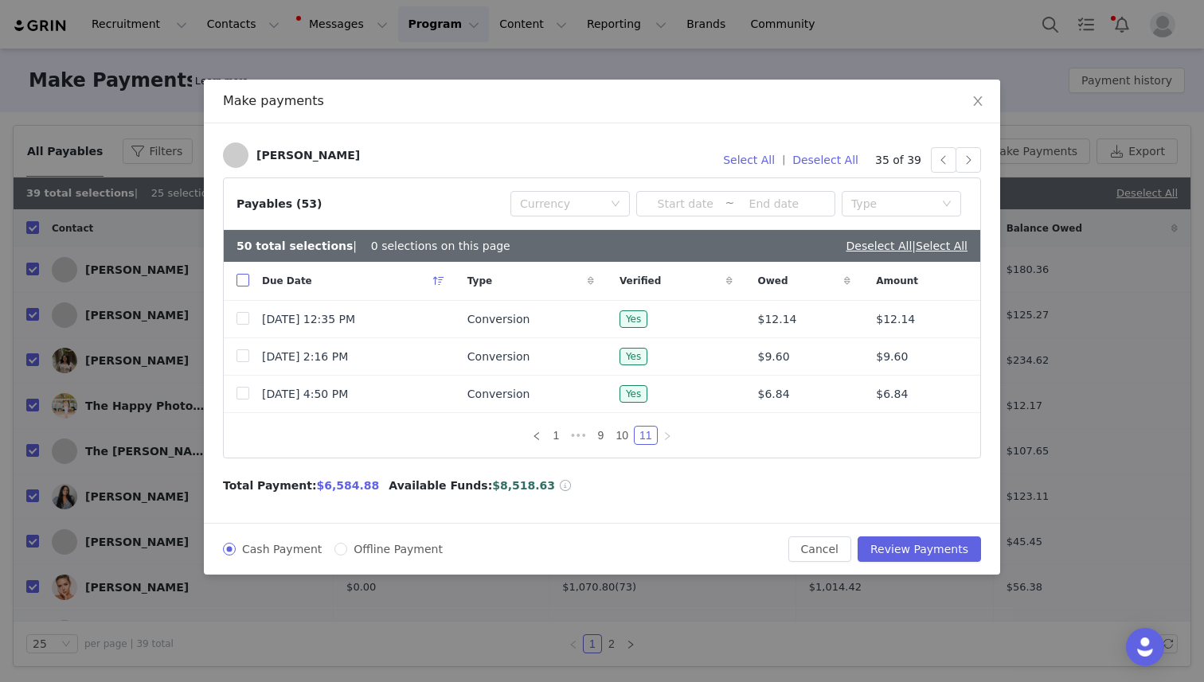
click at [243, 281] on input "checkbox" at bounding box center [242, 280] width 13 height 13
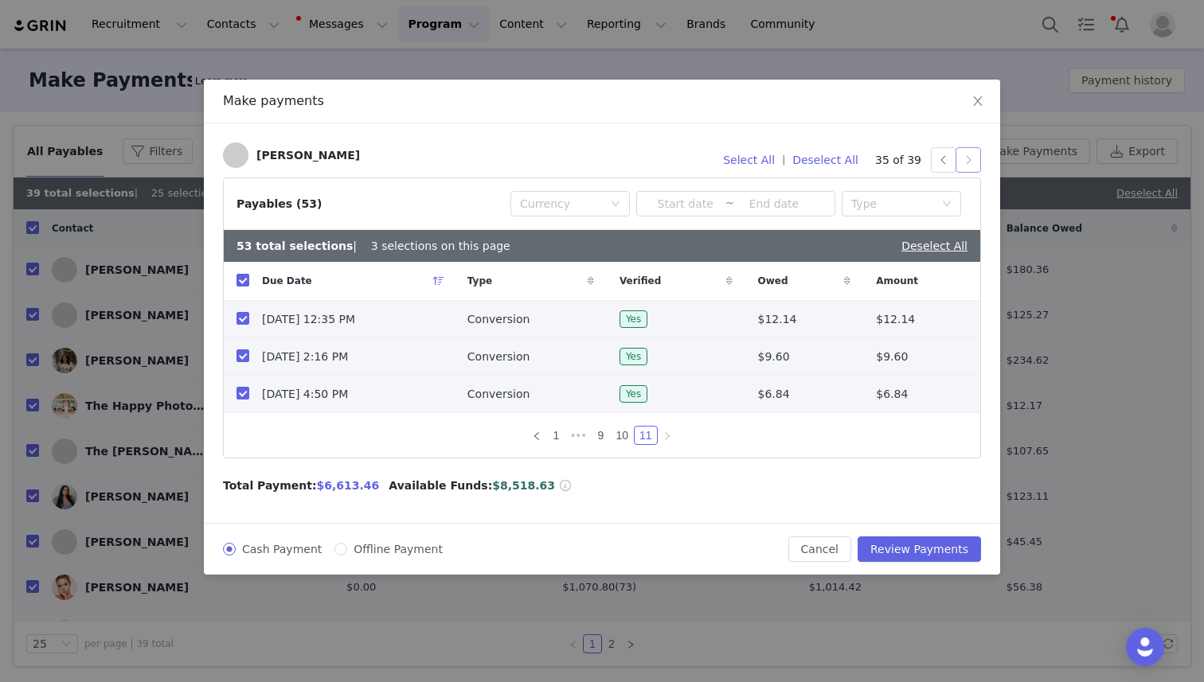
click at [967, 158] on button "button" at bounding box center [967, 159] width 25 height 25
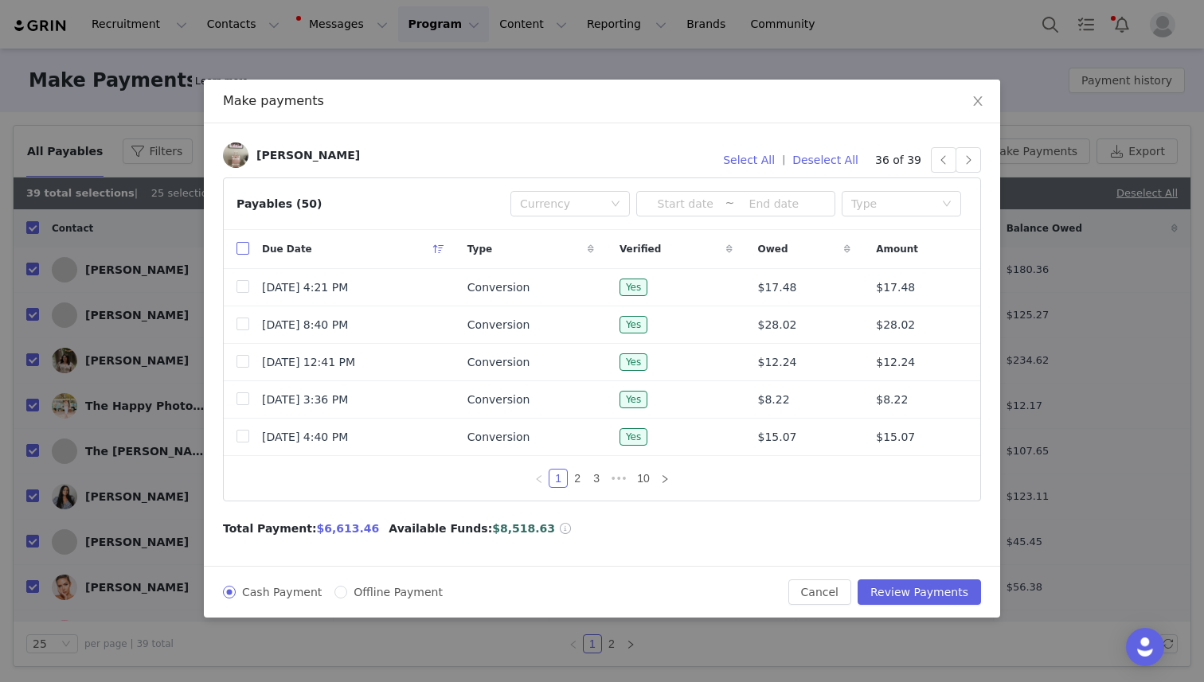
click at [238, 252] on input "checkbox" at bounding box center [242, 248] width 13 height 13
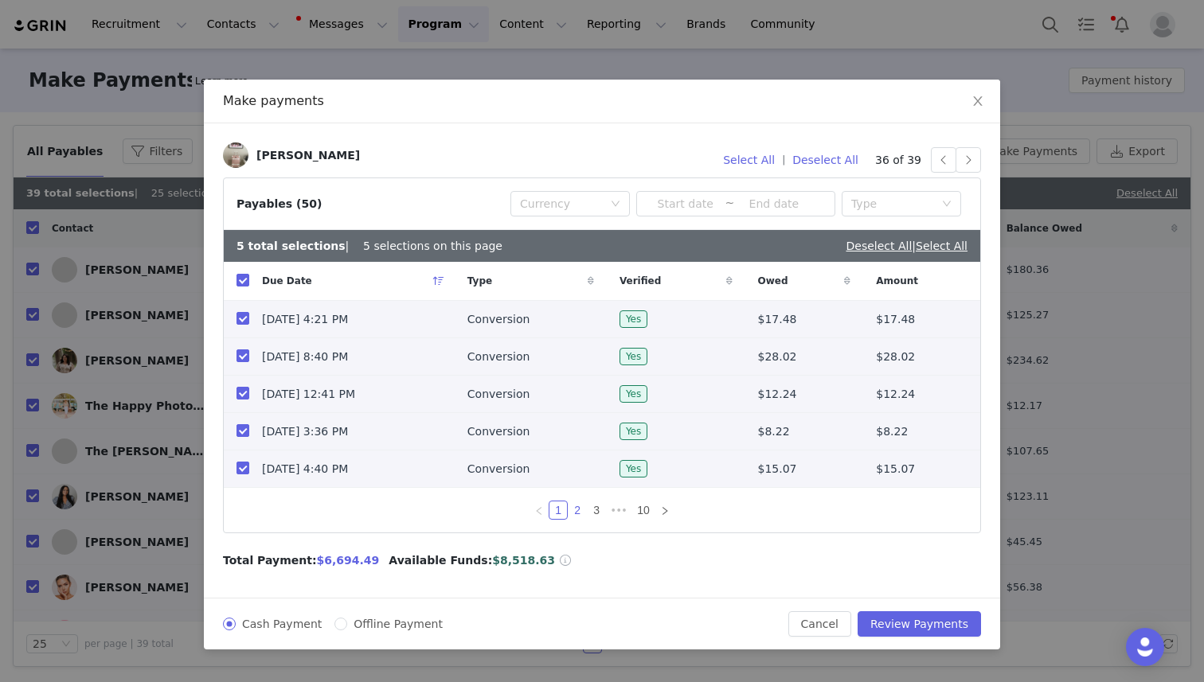
click at [574, 506] on link "2" at bounding box center [577, 511] width 18 height 18
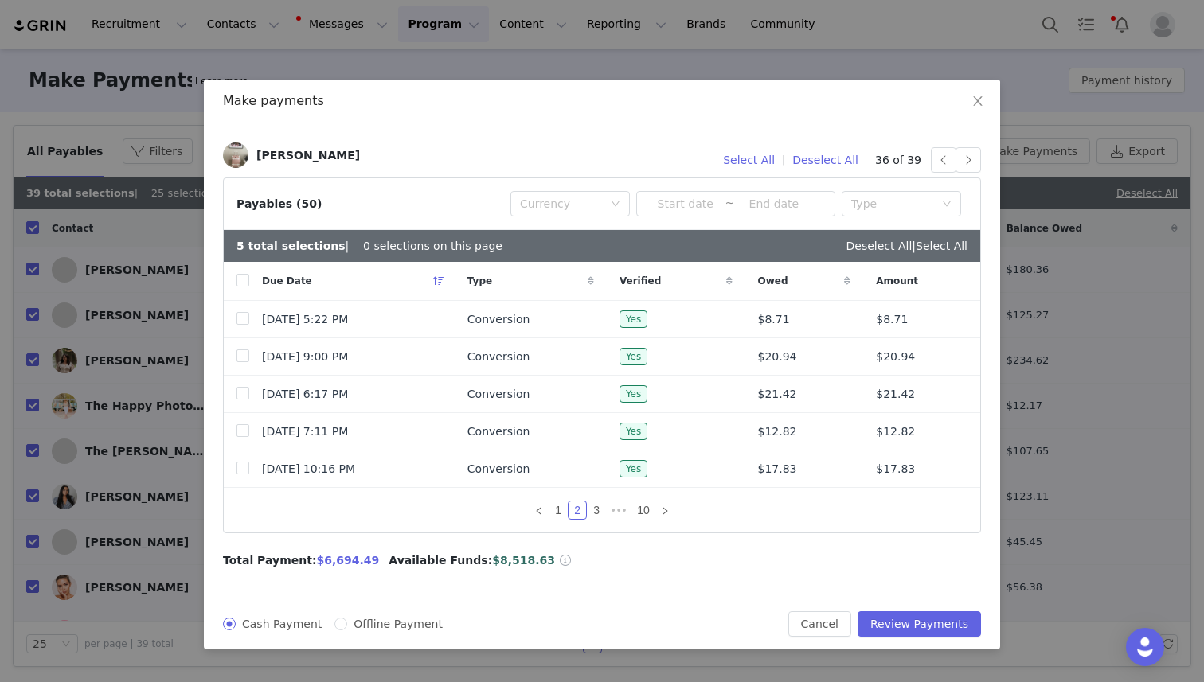
click at [251, 284] on div "Due Date" at bounding box center [351, 281] width 205 height 38
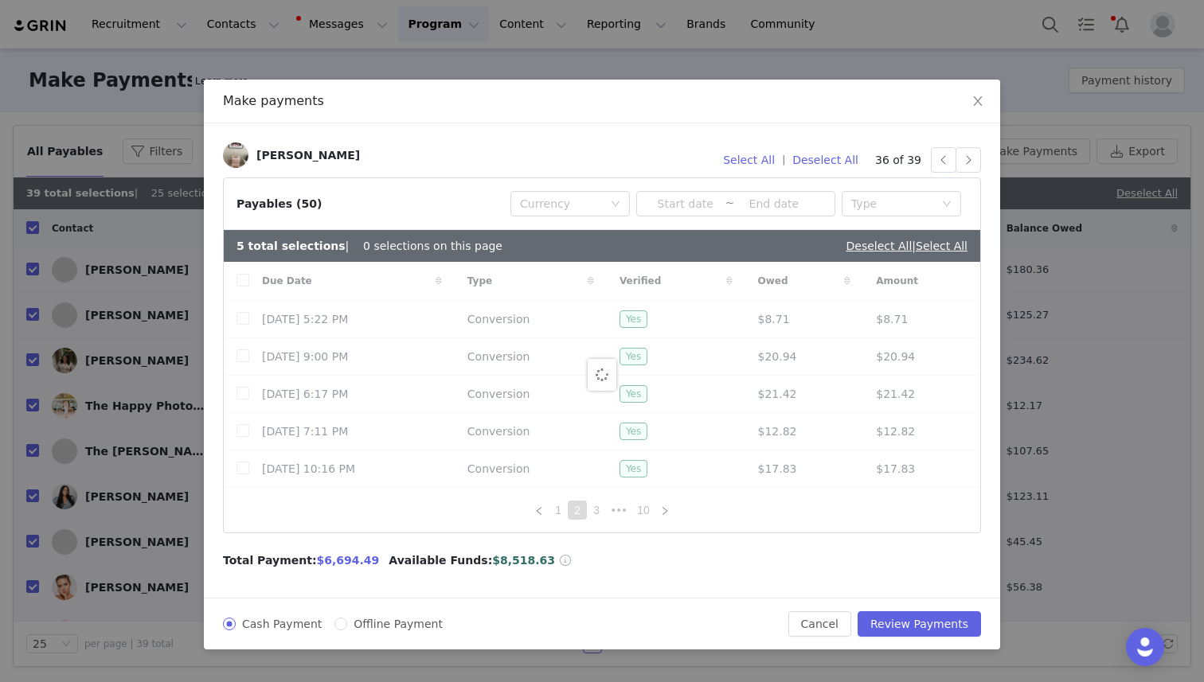
click at [251, 284] on div at bounding box center [602, 375] width 756 height 226
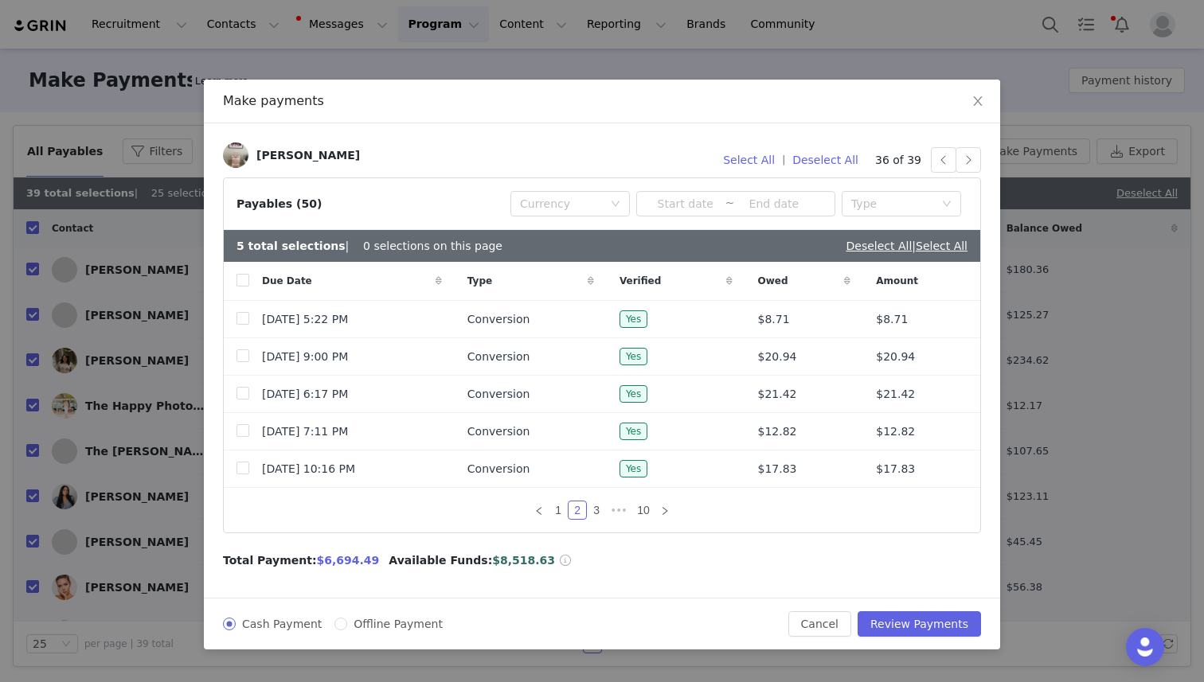
click at [251, 284] on div "Due Date" at bounding box center [351, 281] width 205 height 38
click at [250, 283] on div "Due Date" at bounding box center [352, 281] width 206 height 38
click at [243, 283] on input "checkbox" at bounding box center [242, 280] width 13 height 13
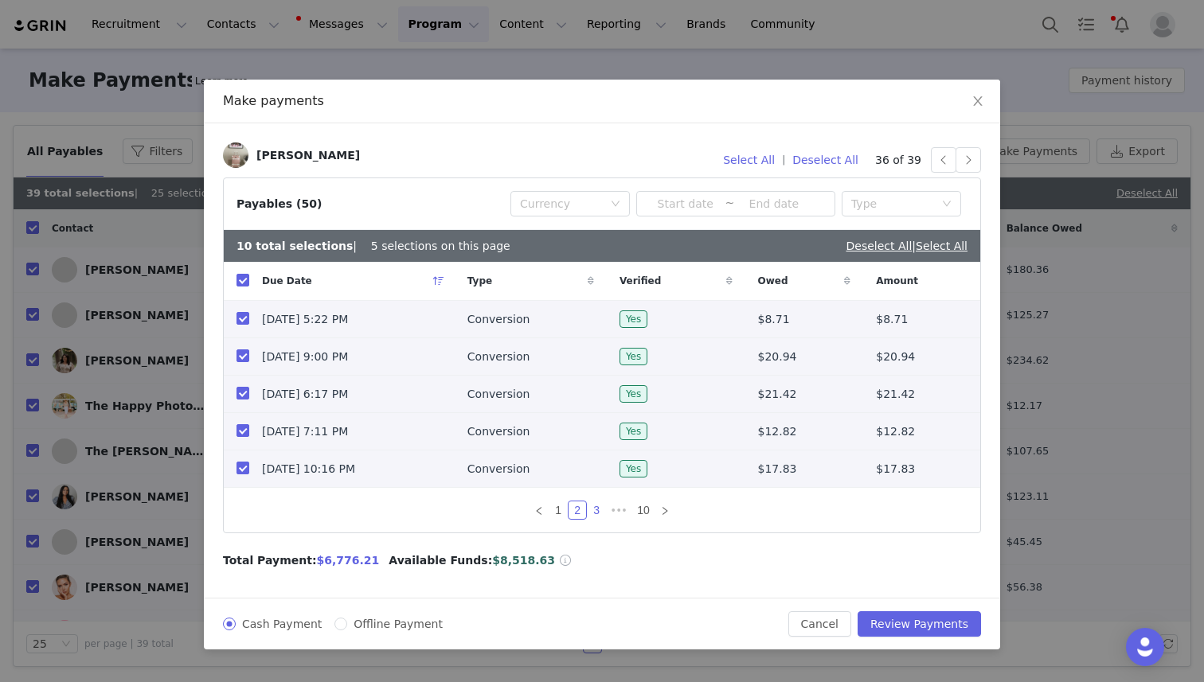
click at [596, 511] on link "3" at bounding box center [597, 511] width 18 height 18
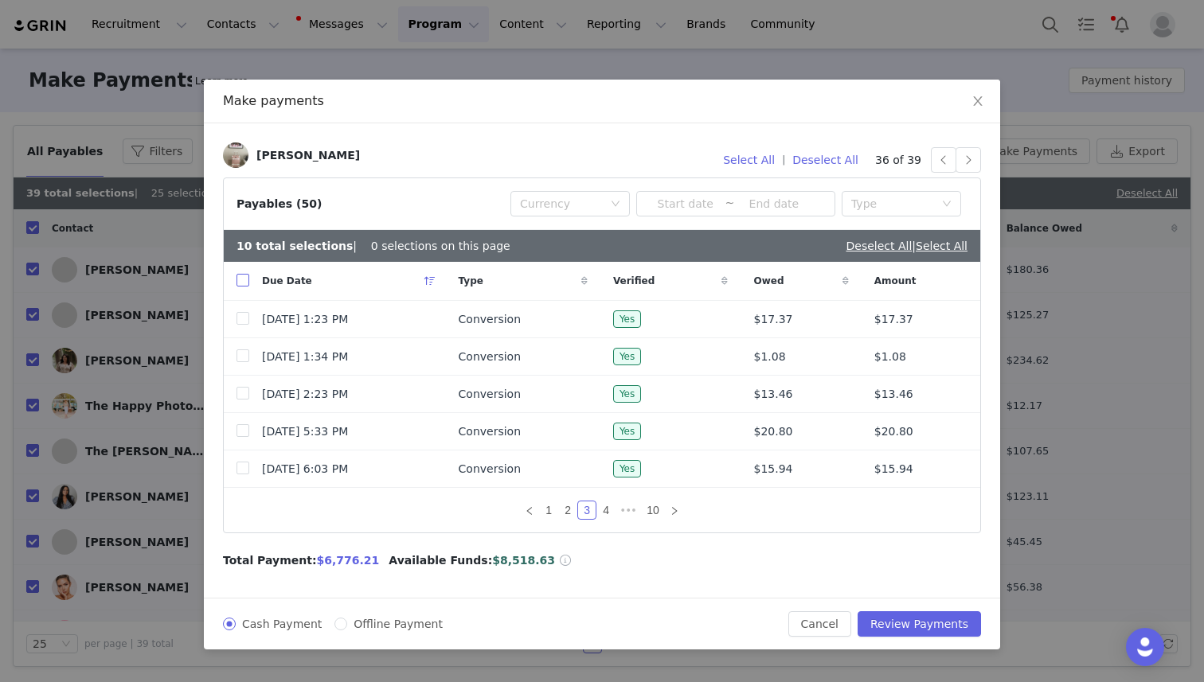
click at [244, 283] on input "checkbox" at bounding box center [242, 280] width 13 height 13
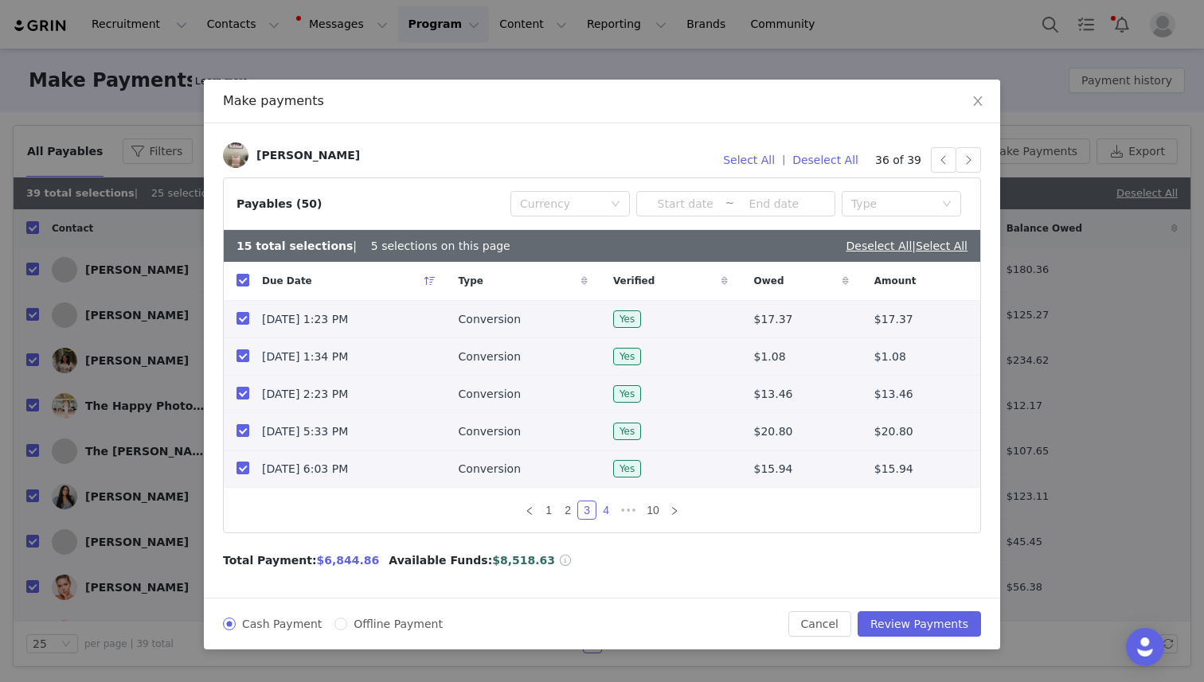
click at [607, 510] on link "4" at bounding box center [606, 511] width 18 height 18
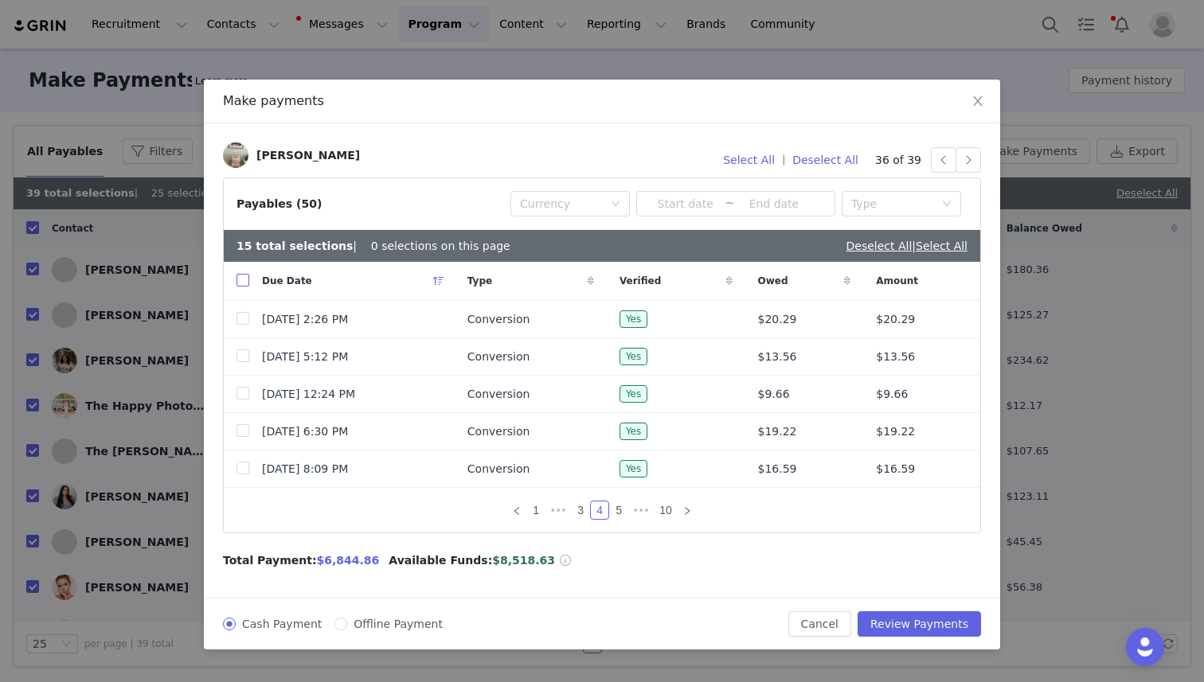
click at [242, 286] on input "checkbox" at bounding box center [242, 280] width 13 height 13
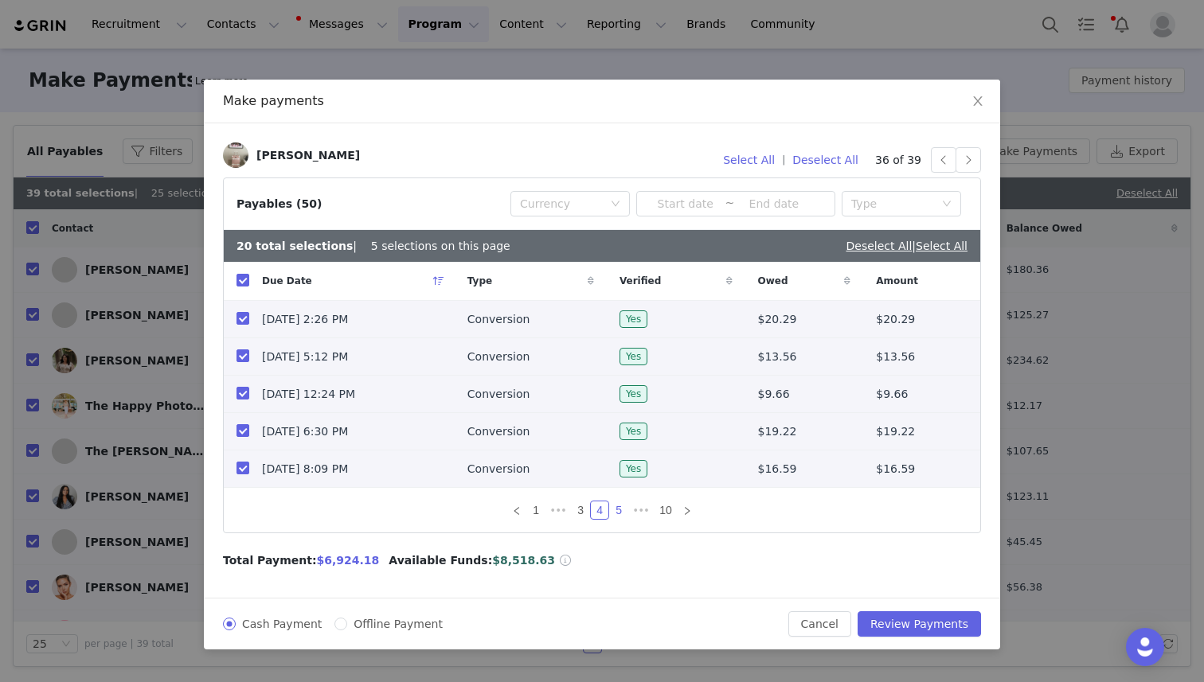
click at [615, 510] on link "5" at bounding box center [619, 511] width 18 height 18
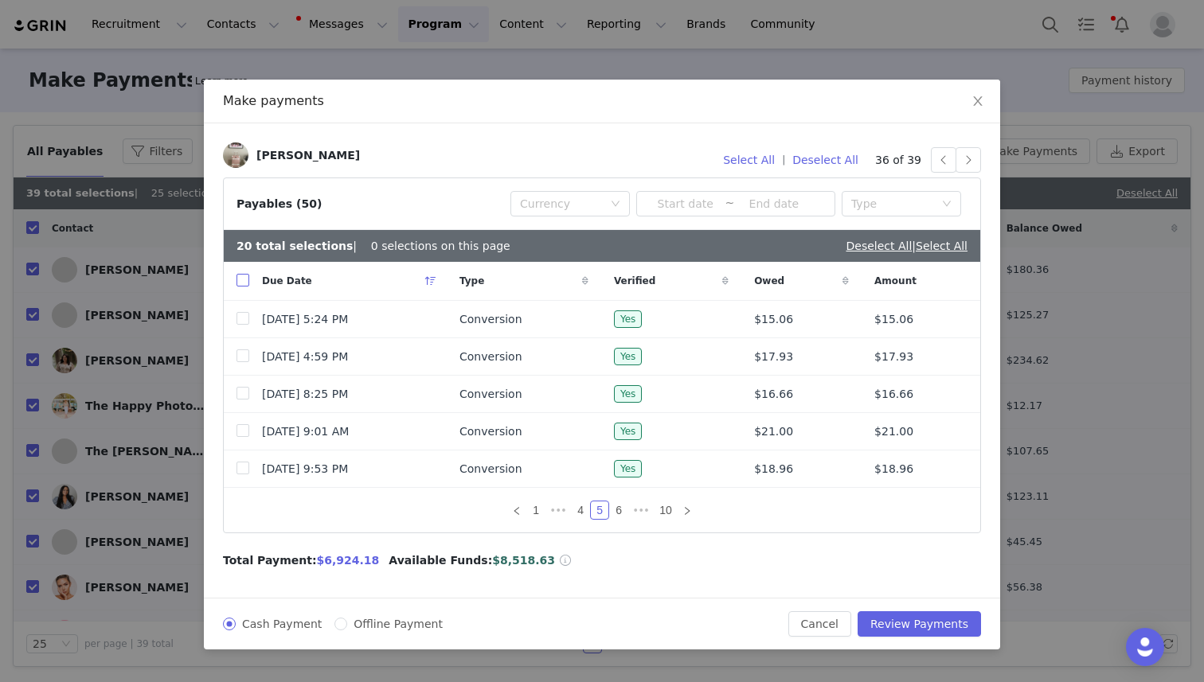
click at [240, 283] on input "checkbox" at bounding box center [242, 280] width 13 height 13
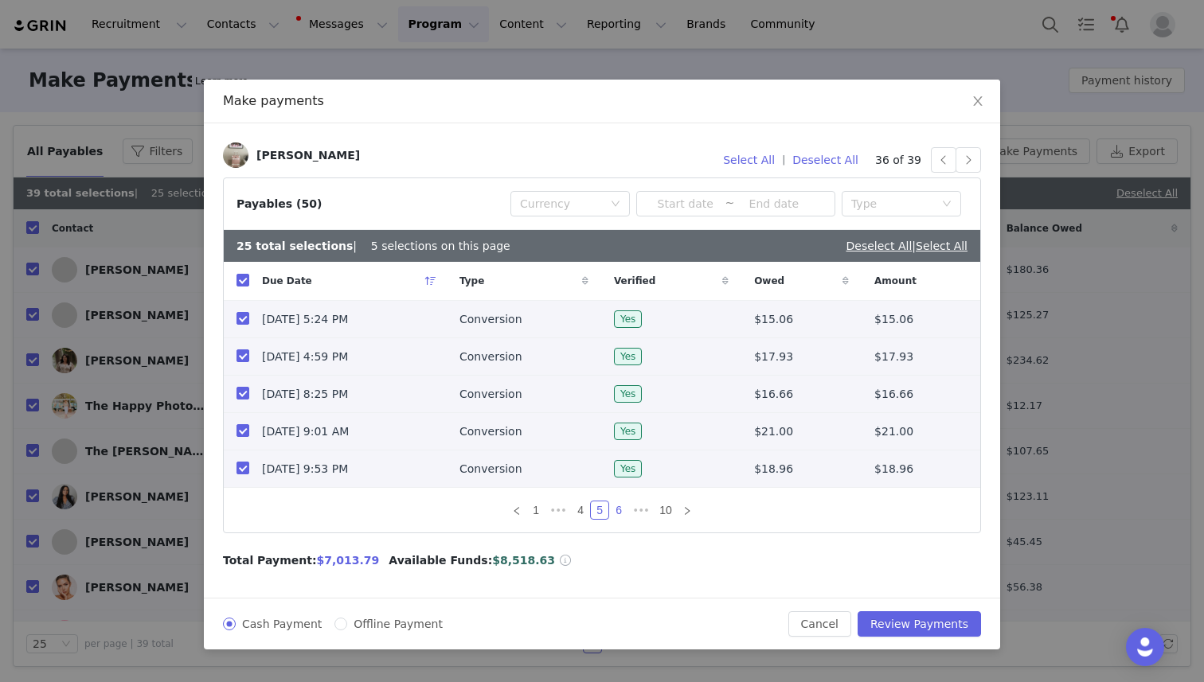
click at [620, 510] on link "6" at bounding box center [619, 511] width 18 height 18
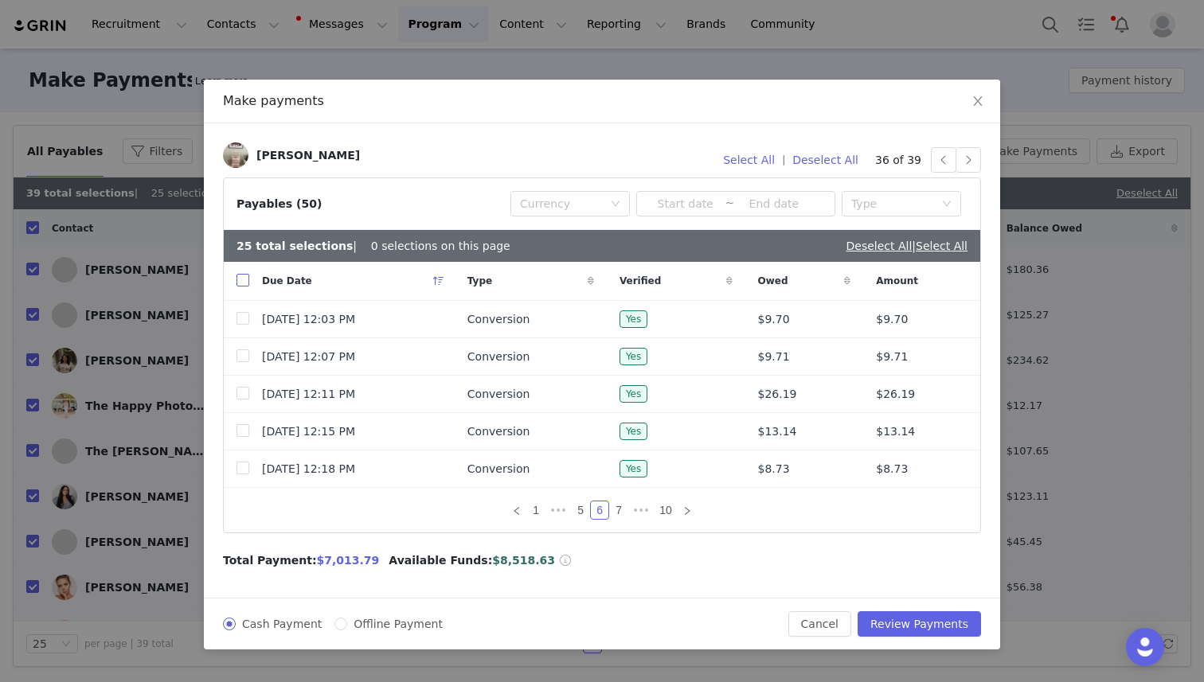
click at [238, 279] on input "checkbox" at bounding box center [242, 280] width 13 height 13
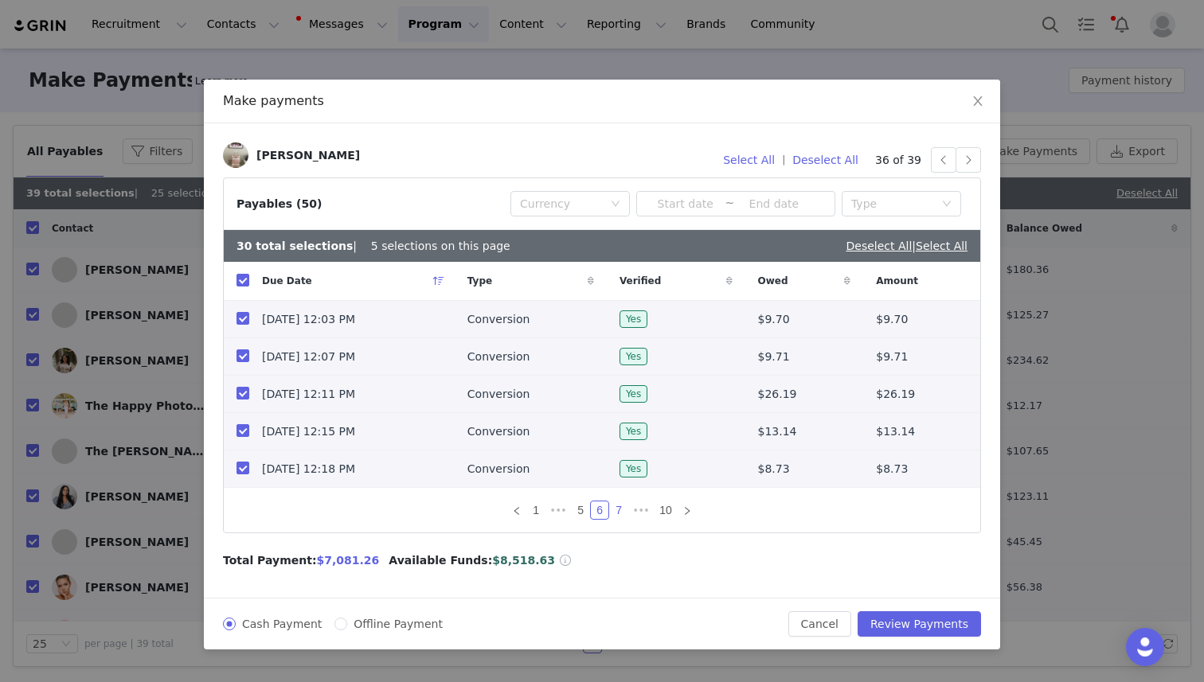
click at [620, 509] on link "7" at bounding box center [619, 511] width 18 height 18
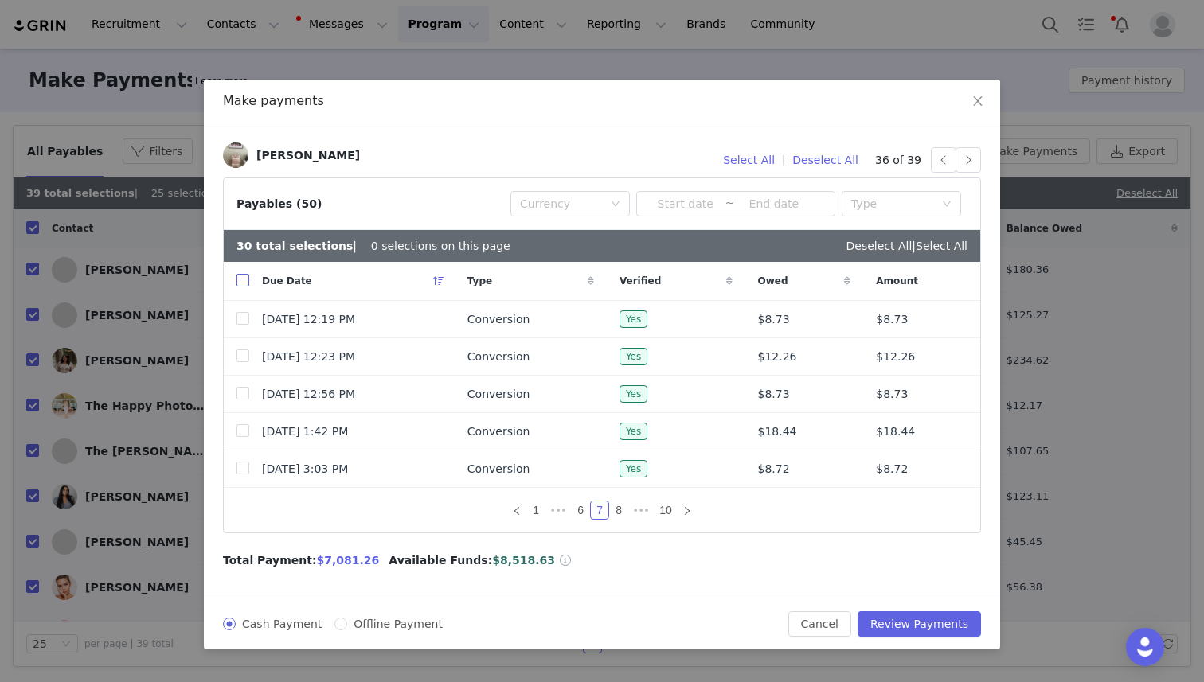
click at [244, 278] on input "checkbox" at bounding box center [242, 280] width 13 height 13
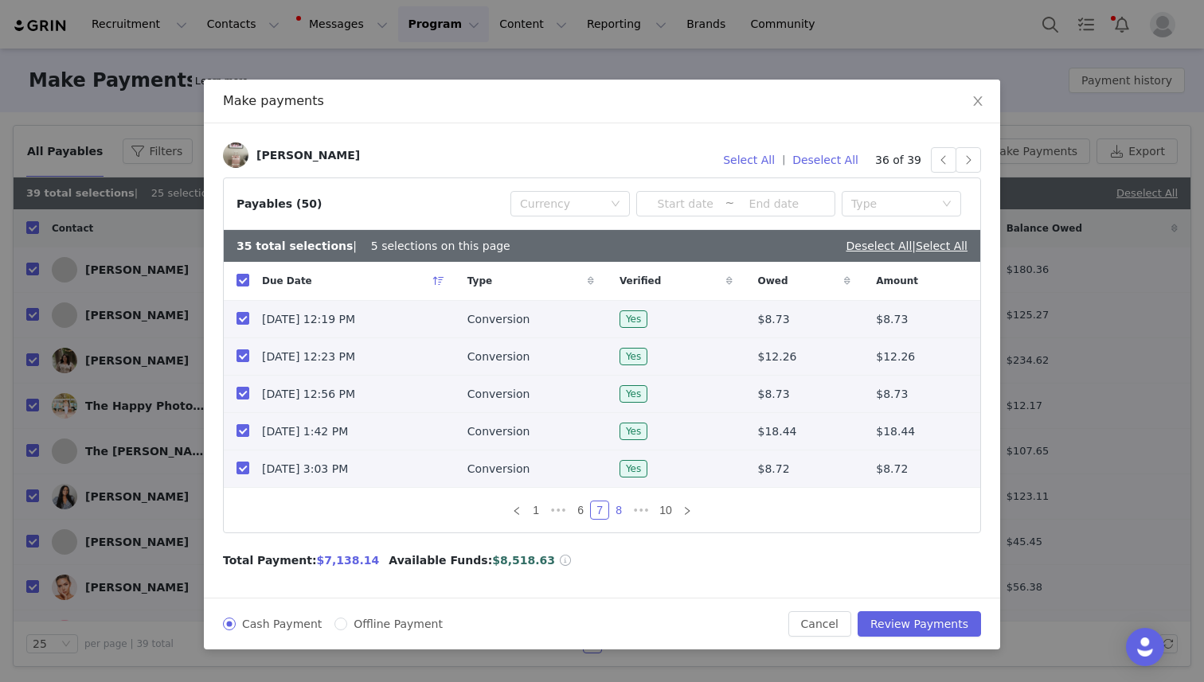
click at [623, 508] on link "8" at bounding box center [619, 511] width 18 height 18
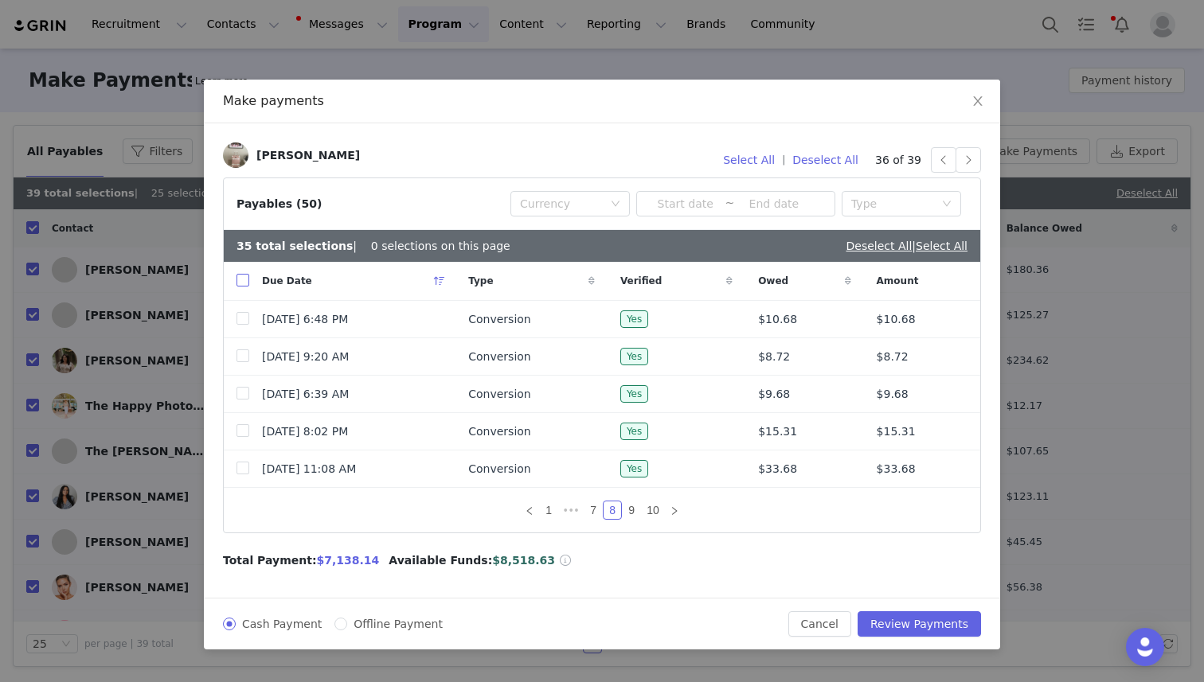
click at [244, 283] on input "checkbox" at bounding box center [242, 280] width 13 height 13
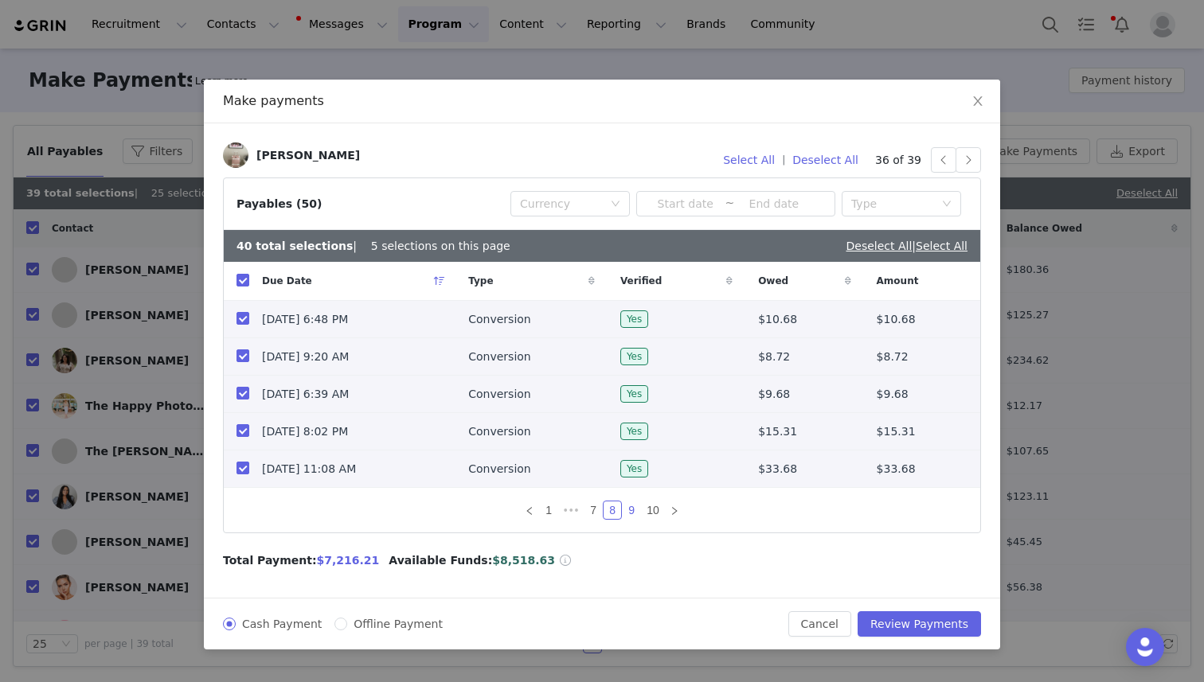
click at [627, 508] on link "9" at bounding box center [632, 511] width 18 height 18
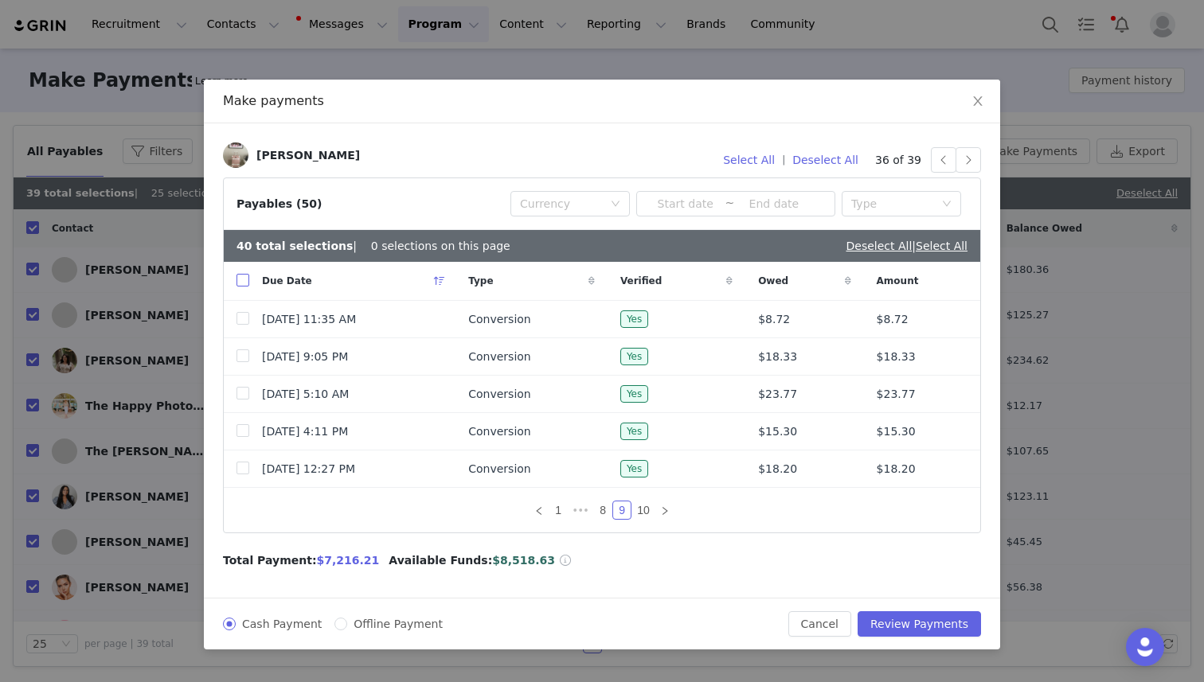
click at [239, 273] on label at bounding box center [242, 281] width 13 height 17
click at [239, 274] on input "checkbox" at bounding box center [242, 280] width 13 height 13
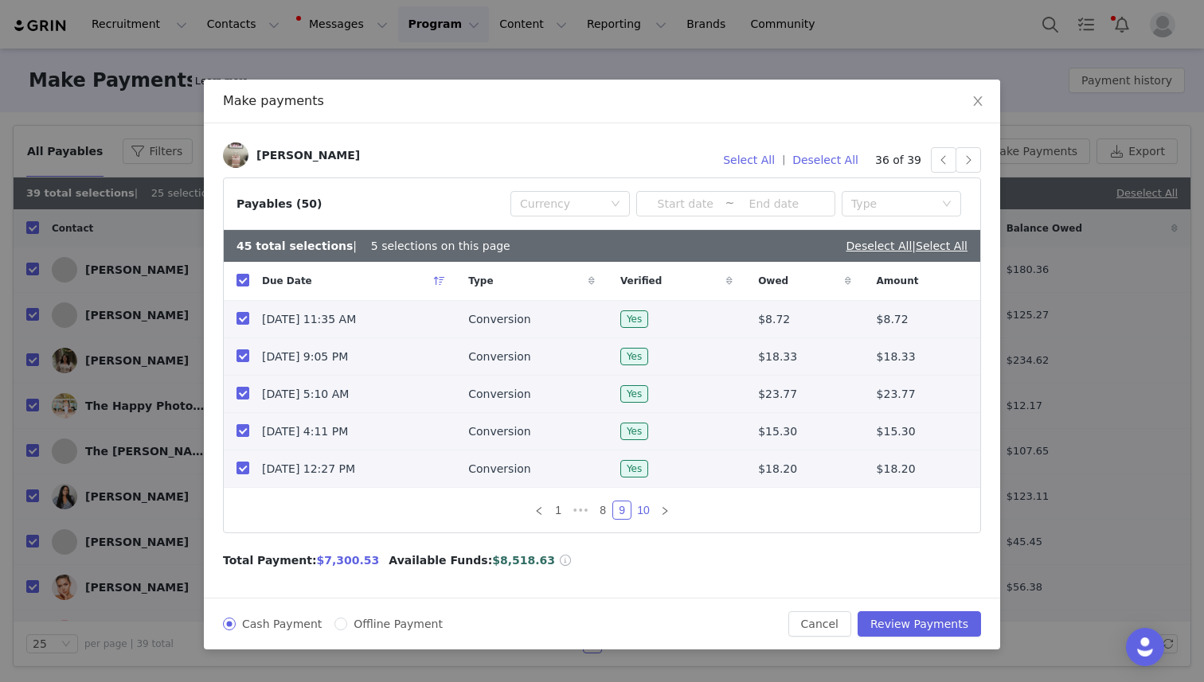
click at [648, 511] on link "10" at bounding box center [643, 511] width 22 height 18
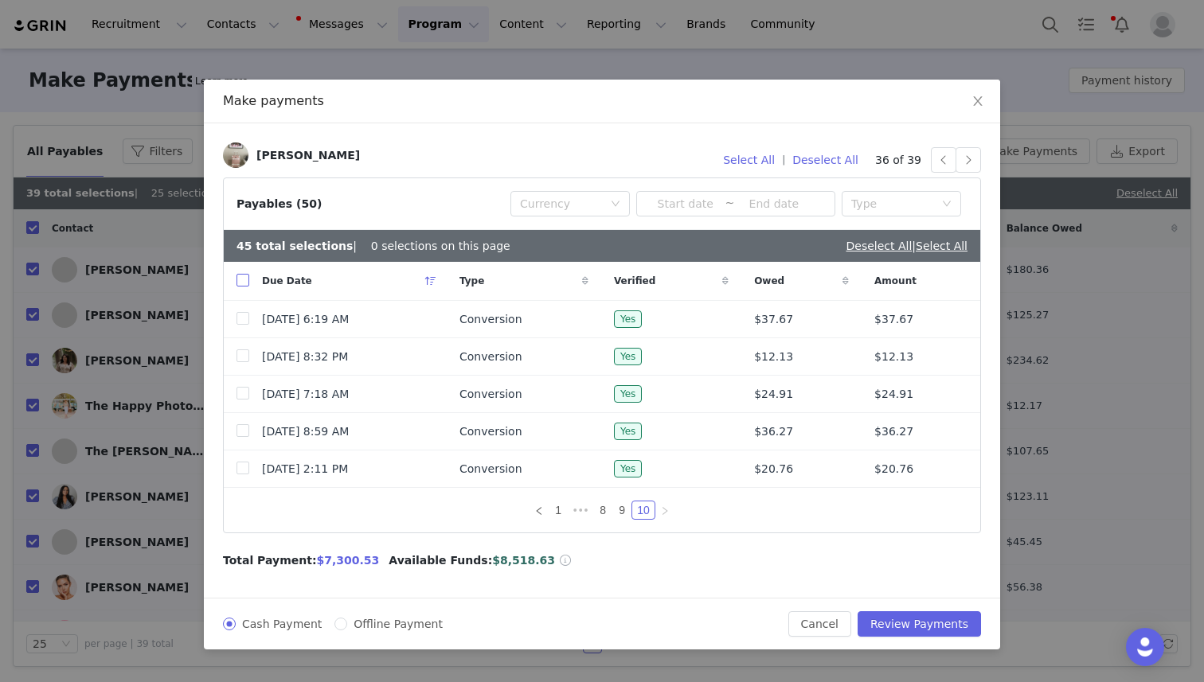
click at [240, 282] on input "checkbox" at bounding box center [242, 280] width 13 height 13
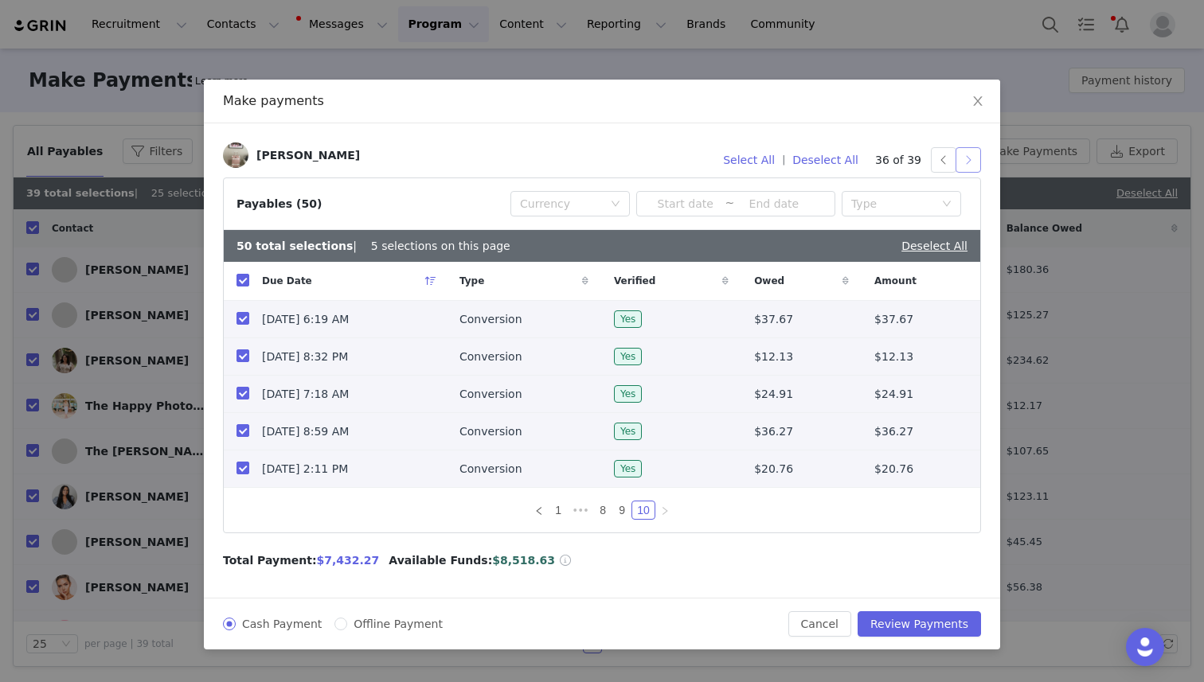
click at [967, 164] on button "button" at bounding box center [967, 159] width 25 height 25
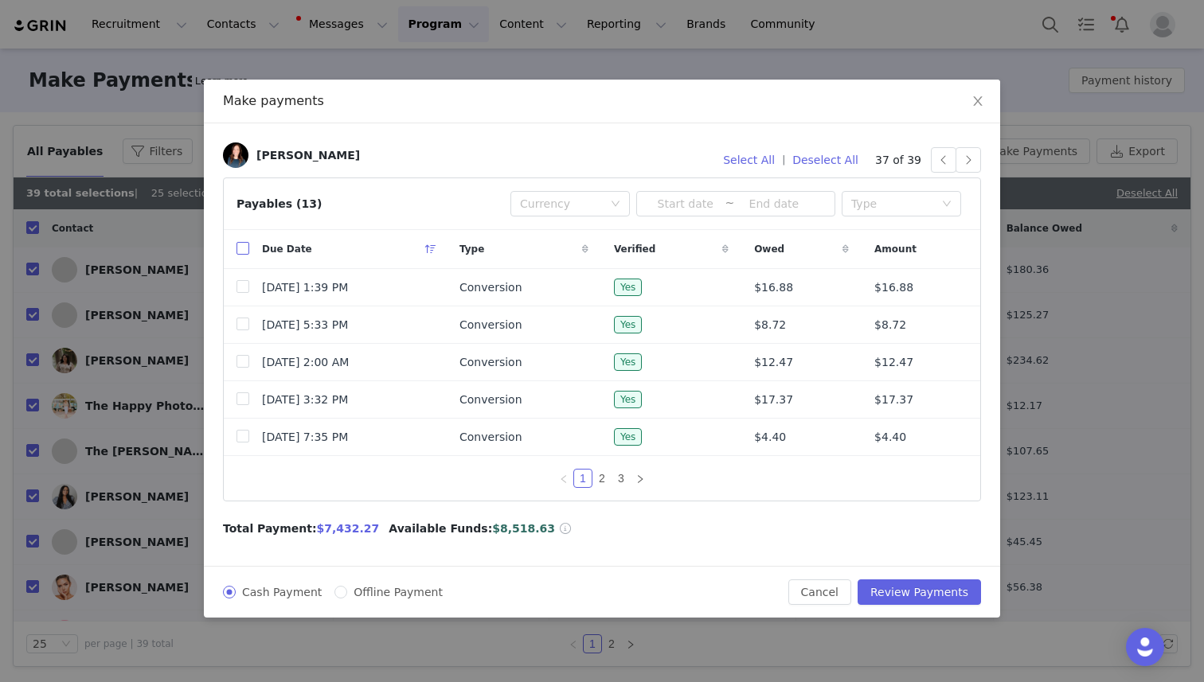
click at [245, 252] on input "checkbox" at bounding box center [242, 248] width 13 height 13
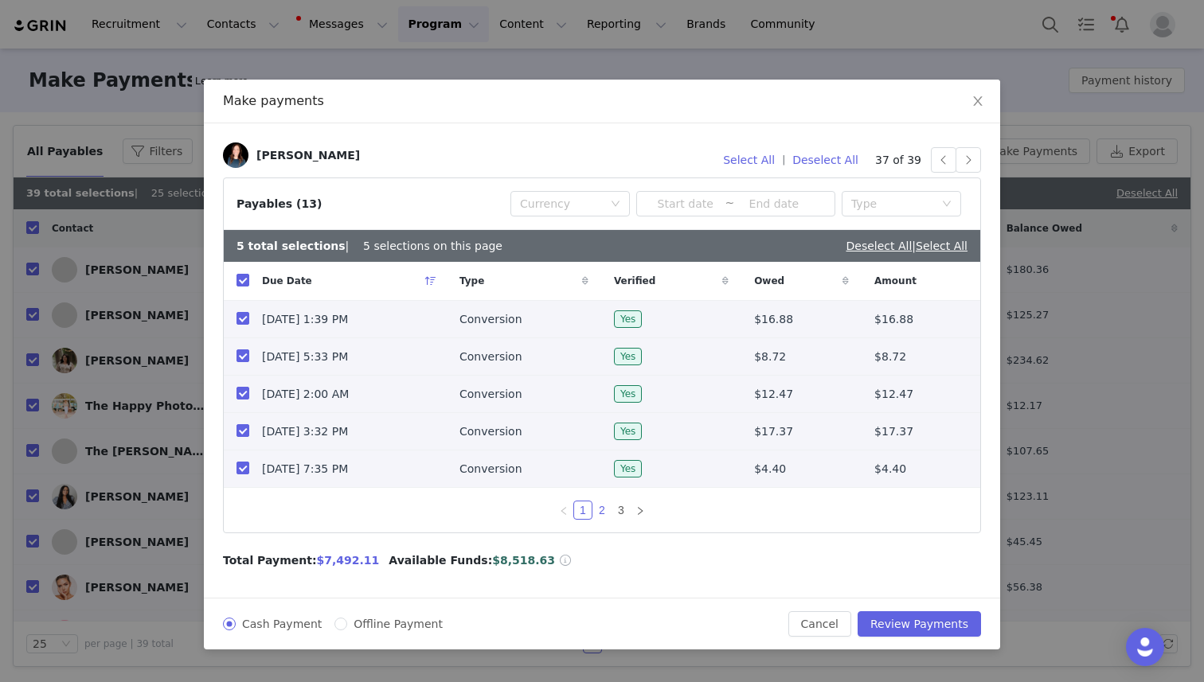
click at [603, 508] on link "2" at bounding box center [602, 511] width 18 height 18
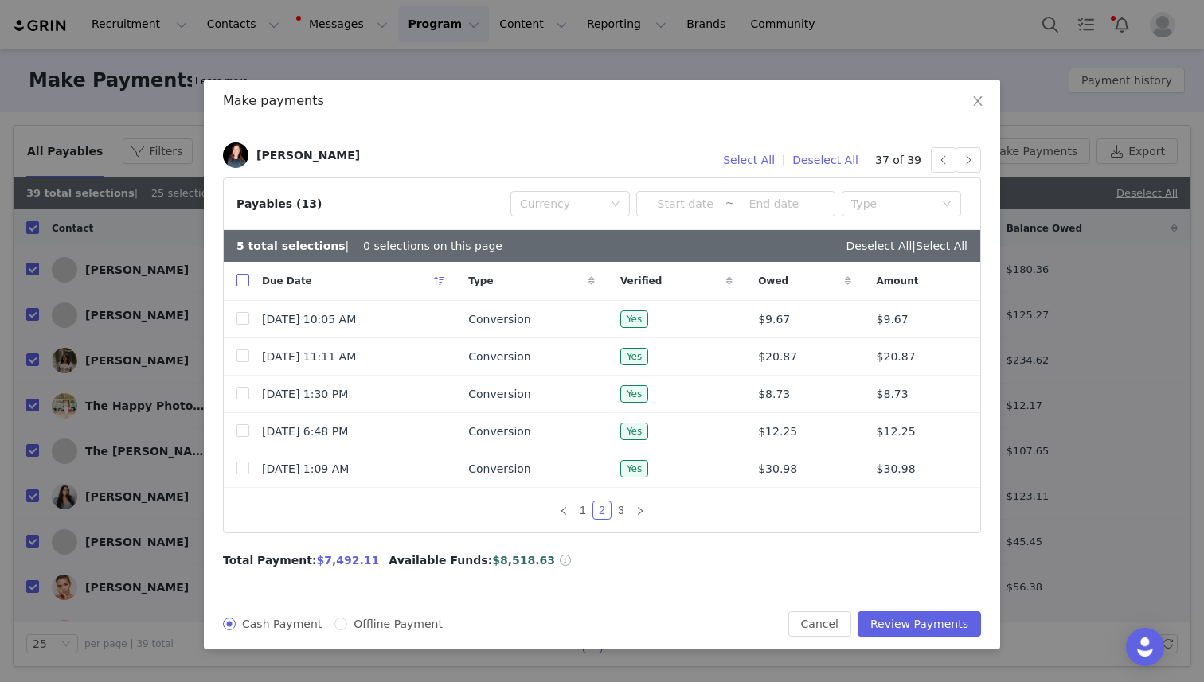
click at [237, 282] on input "checkbox" at bounding box center [242, 280] width 13 height 13
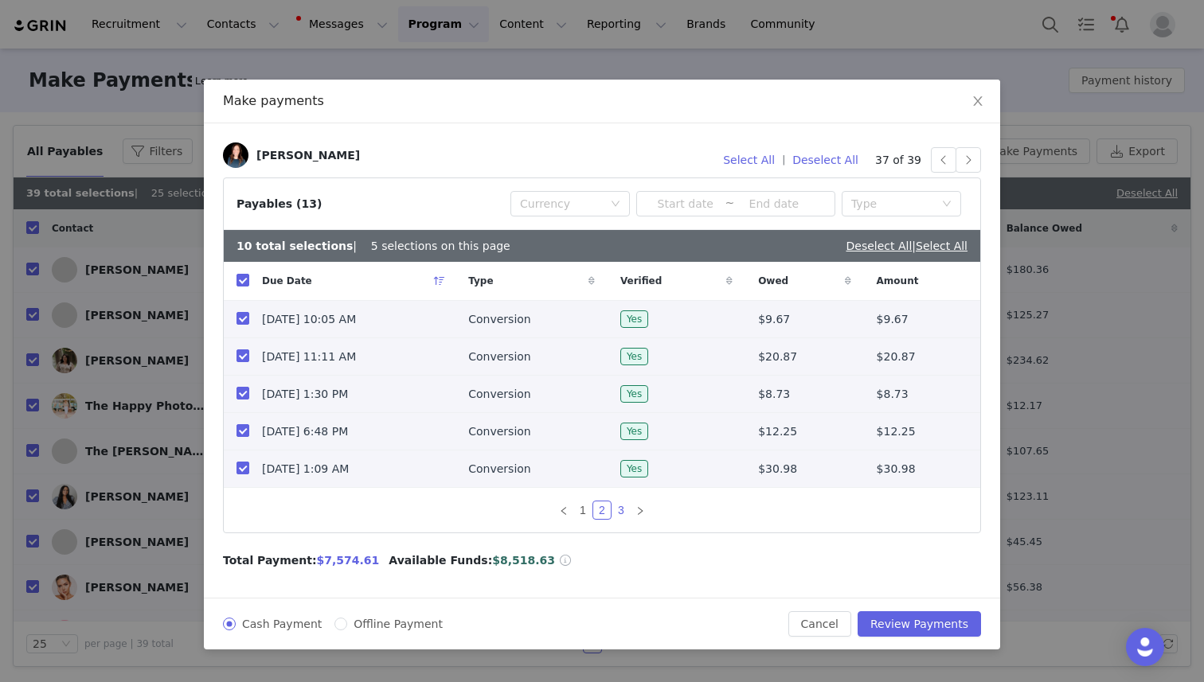
click at [620, 510] on link "3" at bounding box center [621, 511] width 18 height 18
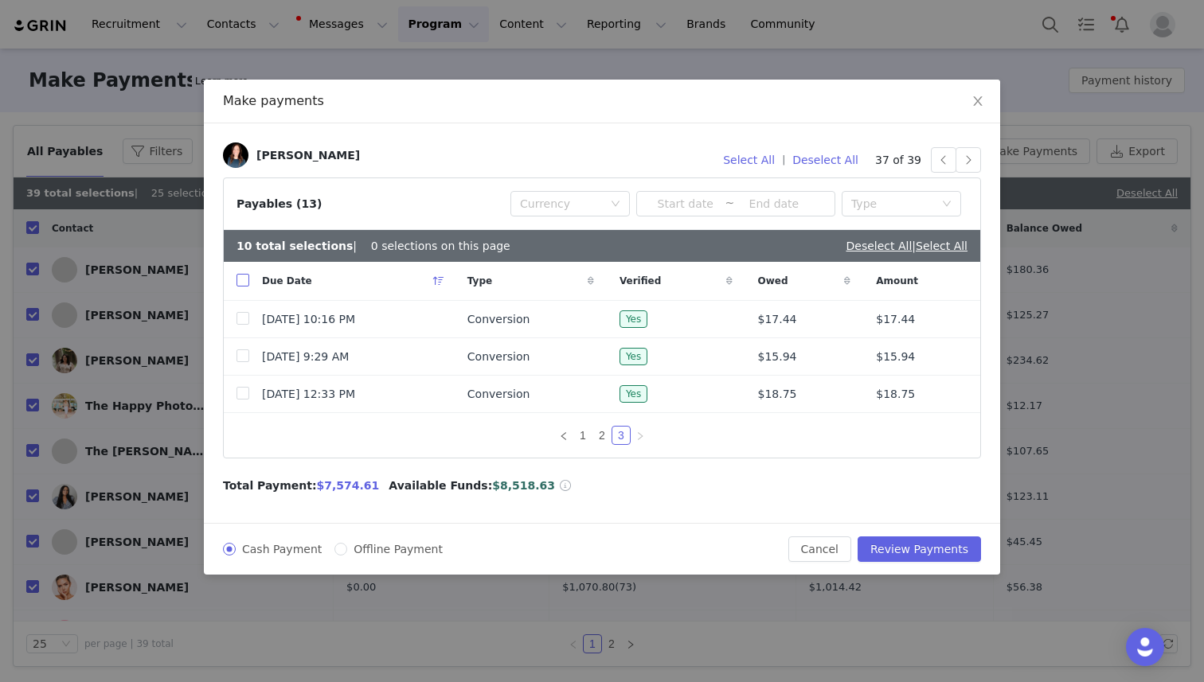
click at [244, 280] on input "checkbox" at bounding box center [242, 280] width 13 height 13
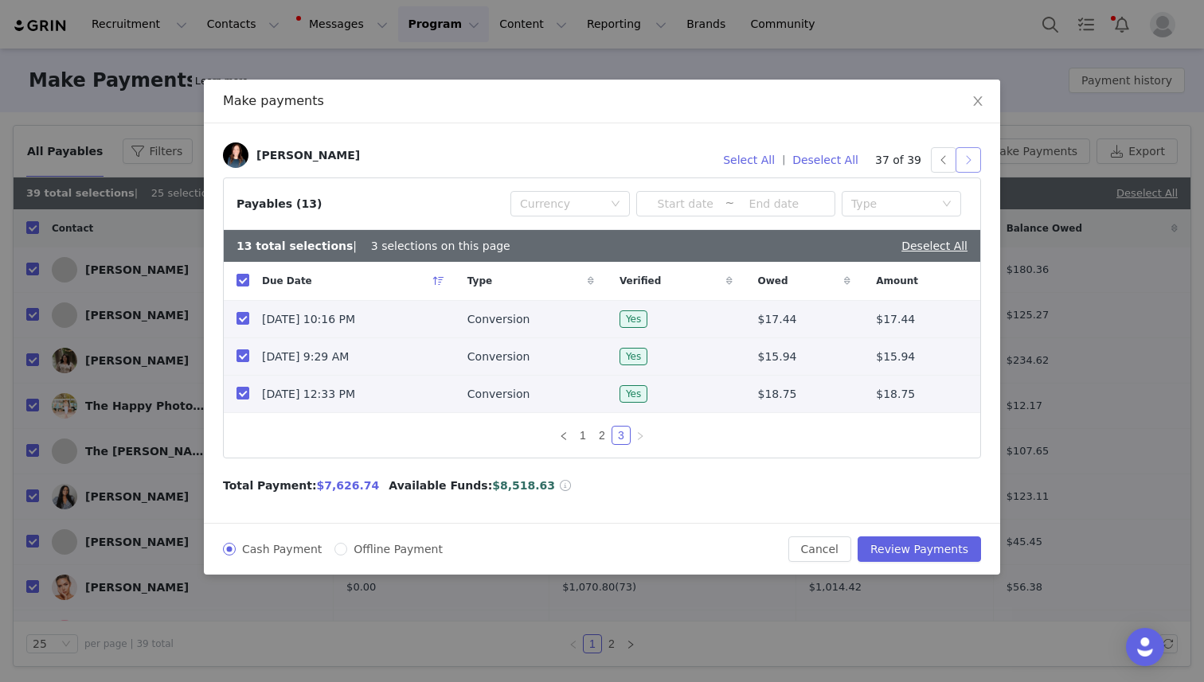
click at [963, 162] on button "button" at bounding box center [967, 159] width 25 height 25
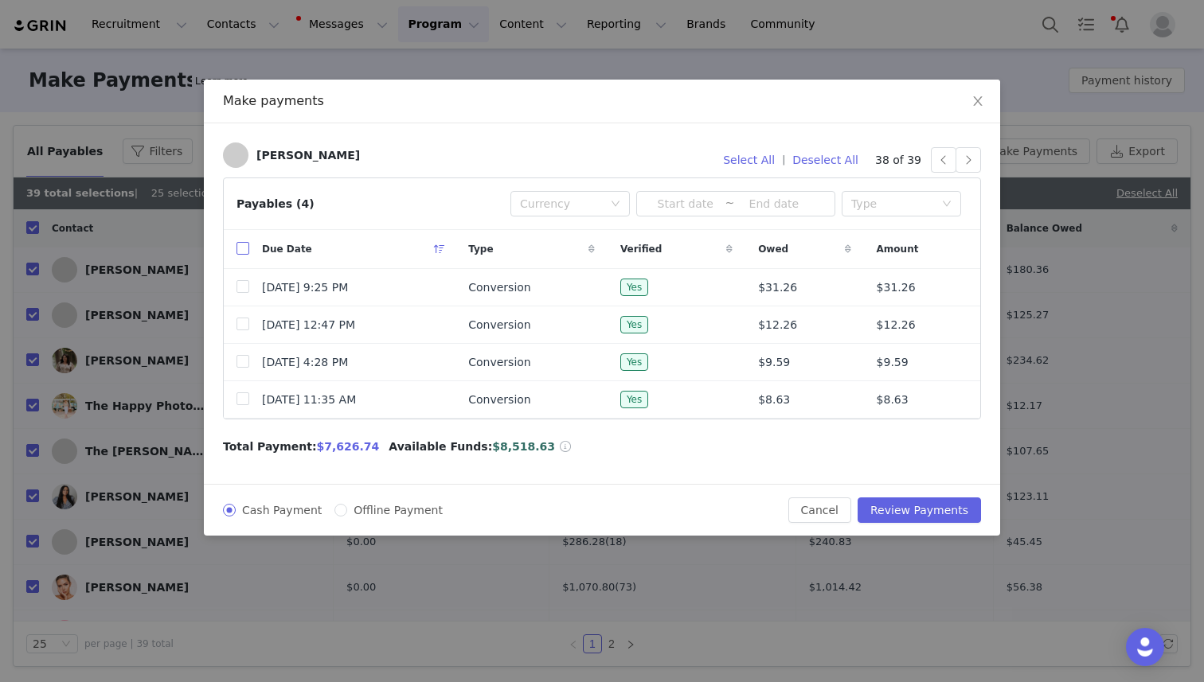
click at [239, 253] on input "checkbox" at bounding box center [242, 248] width 13 height 13
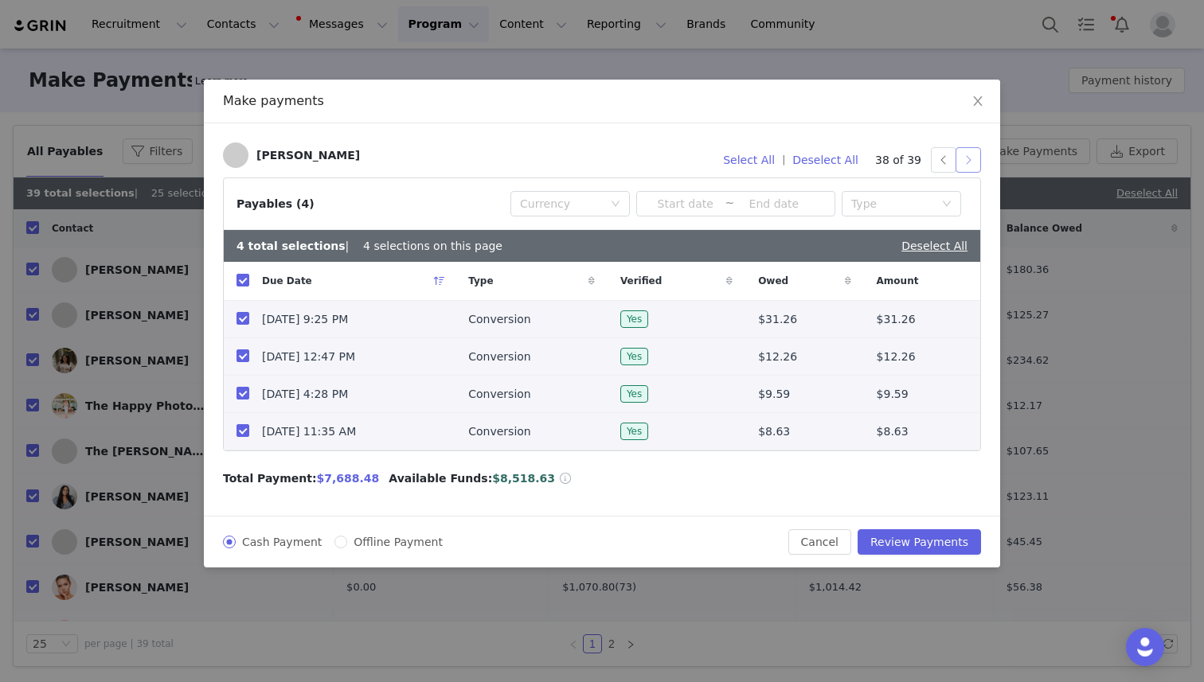
click at [967, 164] on button "button" at bounding box center [967, 159] width 25 height 25
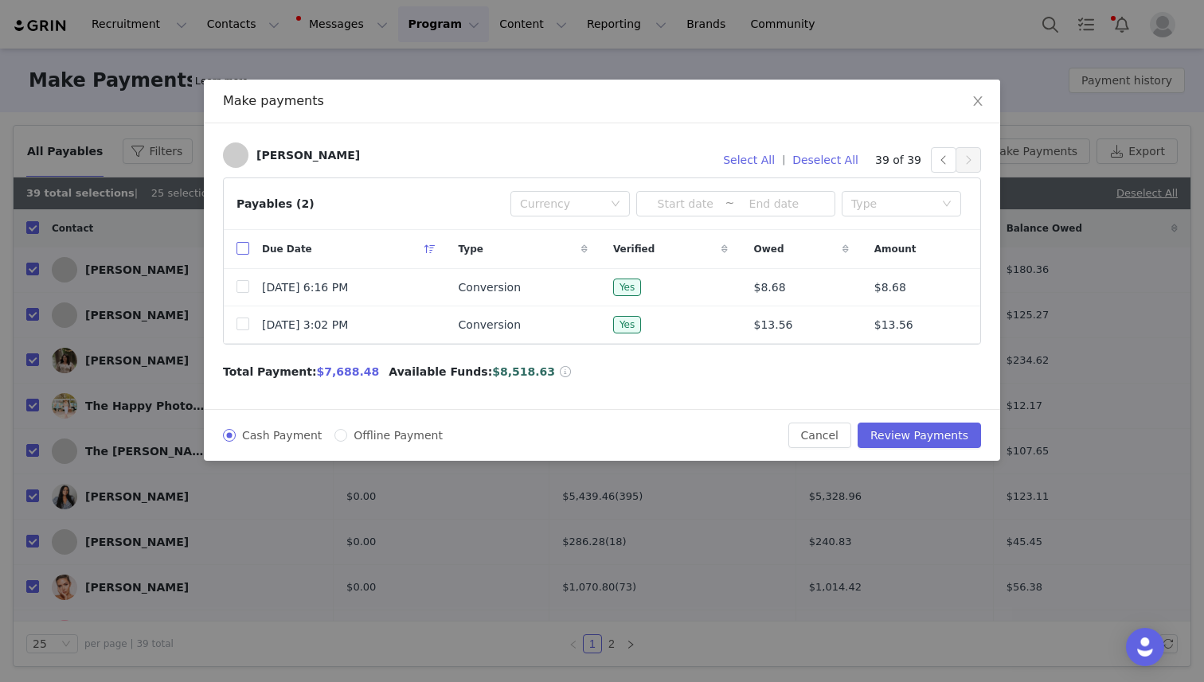
click at [246, 248] on input "checkbox" at bounding box center [242, 248] width 13 height 13
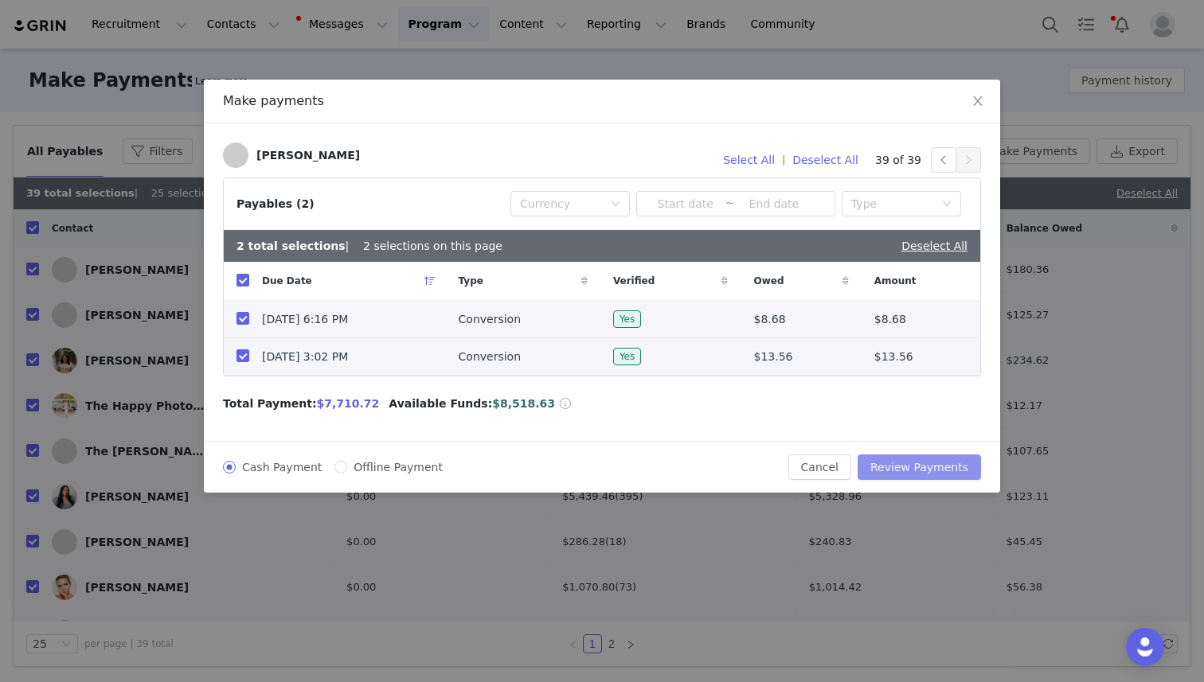
click at [902, 469] on button "Review Payments" at bounding box center [919, 467] width 123 height 25
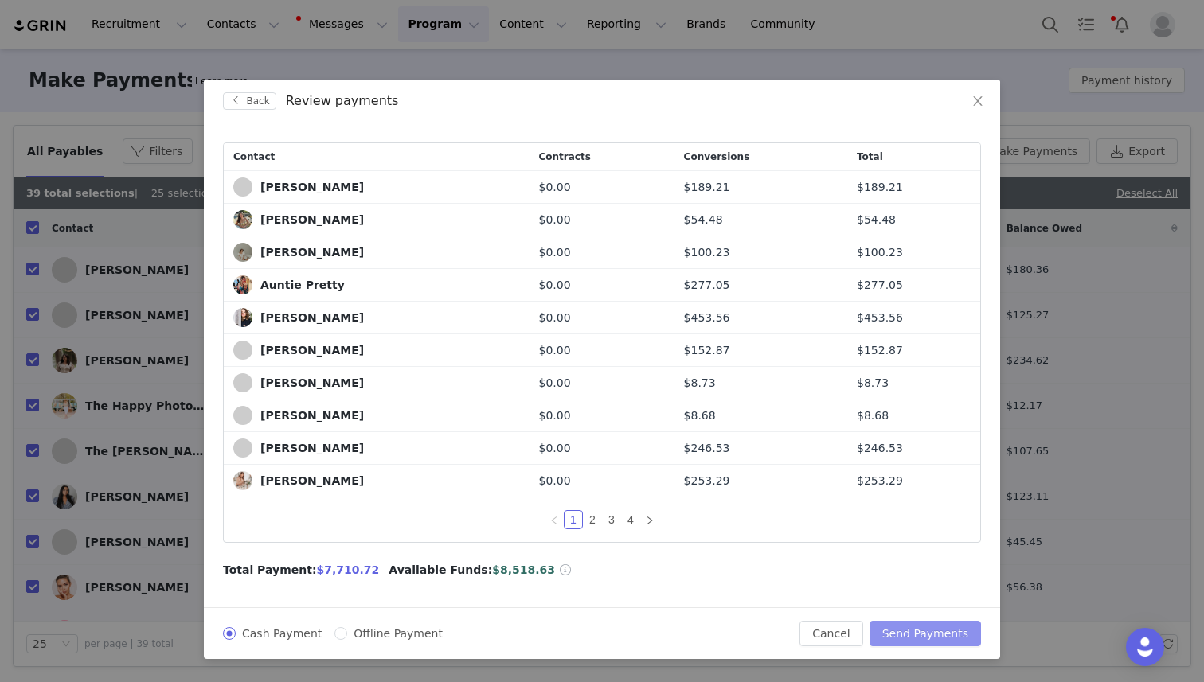
click at [920, 622] on button "Send Payments" at bounding box center [924, 633] width 111 height 25
